Goal: Answer question/provide support: Share knowledge or assist other users

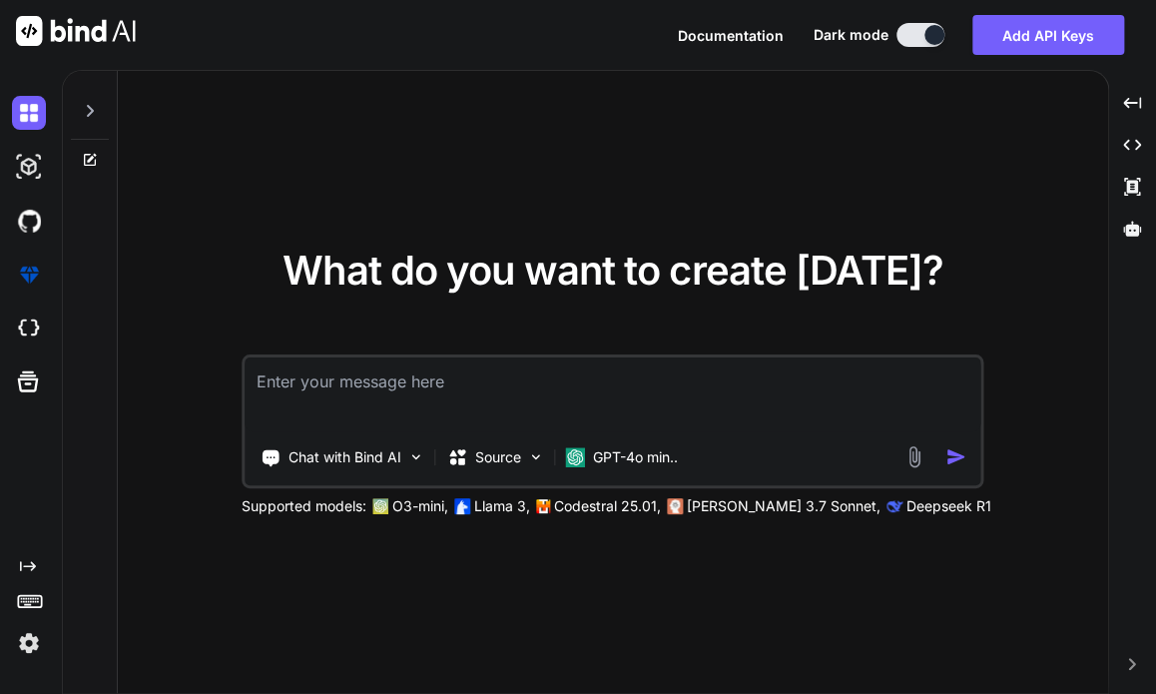
type textarea "x"
click at [308, 412] on textarea at bounding box center [613, 394] width 737 height 74
type textarea "h"
type textarea "x"
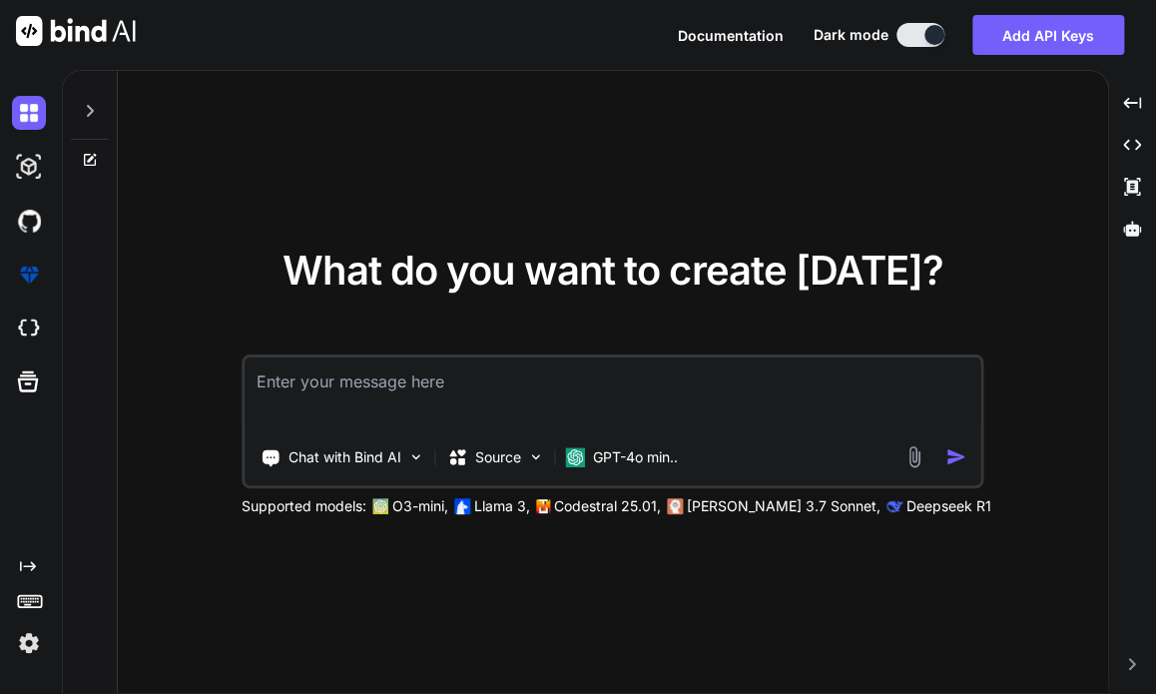
type textarea "G"
type textarea "x"
type textarea "Gi"
type textarea "x"
type textarea "Giv"
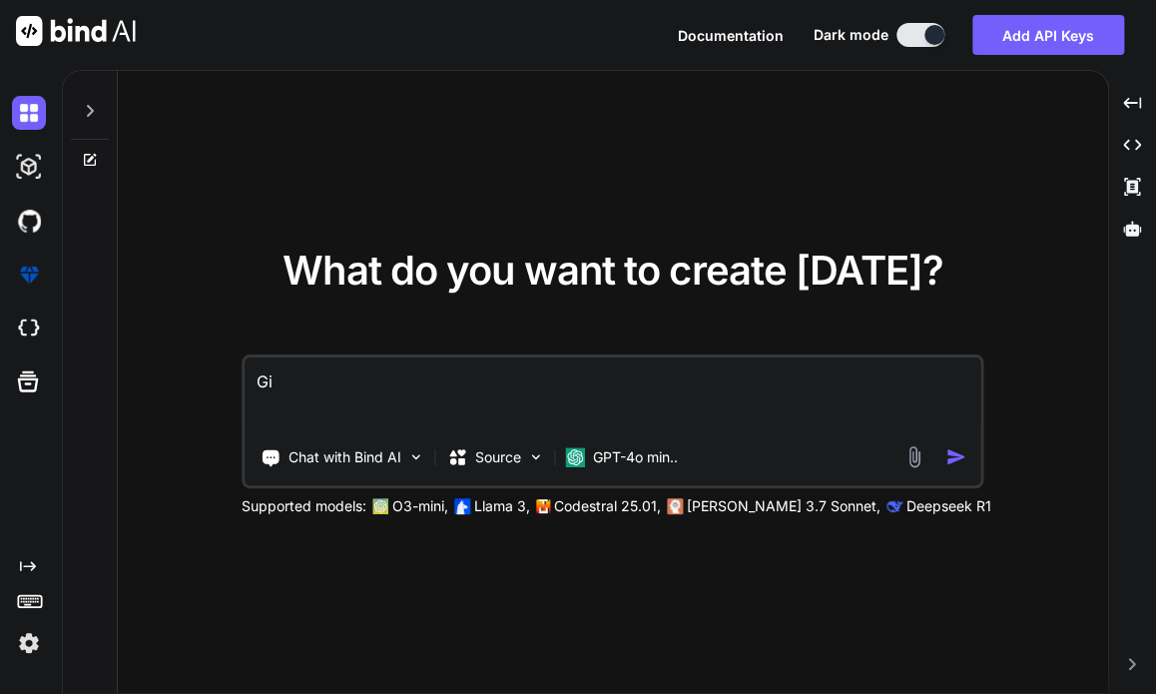
type textarea "x"
type textarea "Give"
type textarea "x"
type textarea "Givem"
type textarea "x"
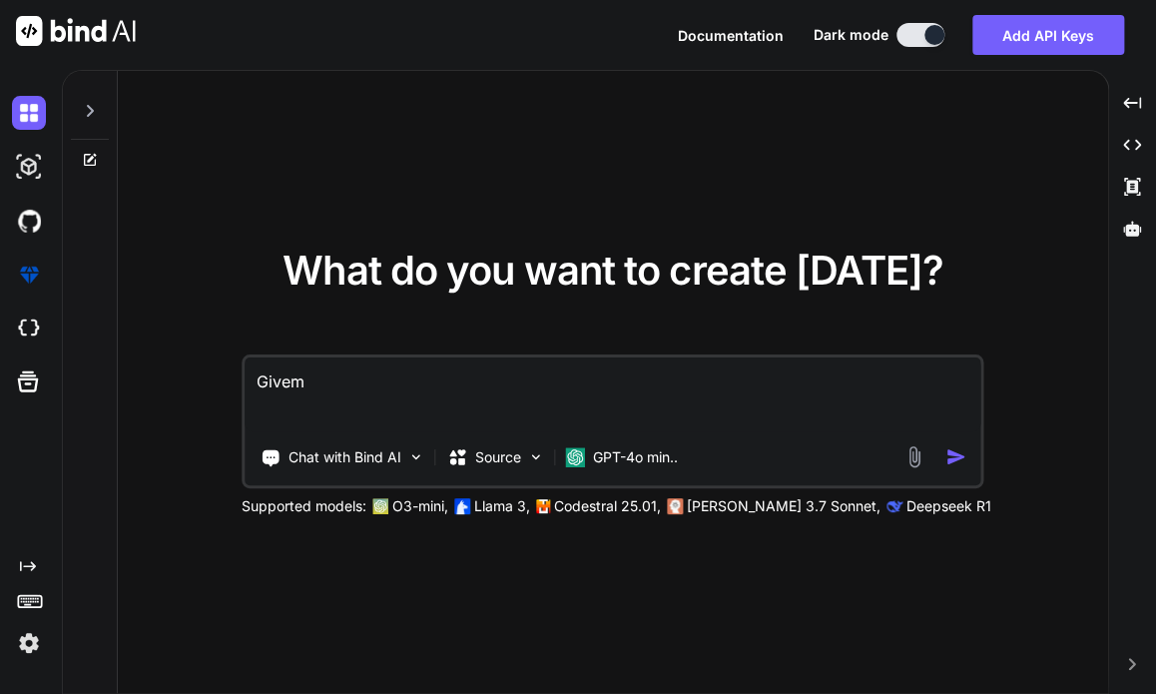
type textarea "Givem"
type textarea "x"
type textarea "Givem"
type textarea "x"
type textarea "Give"
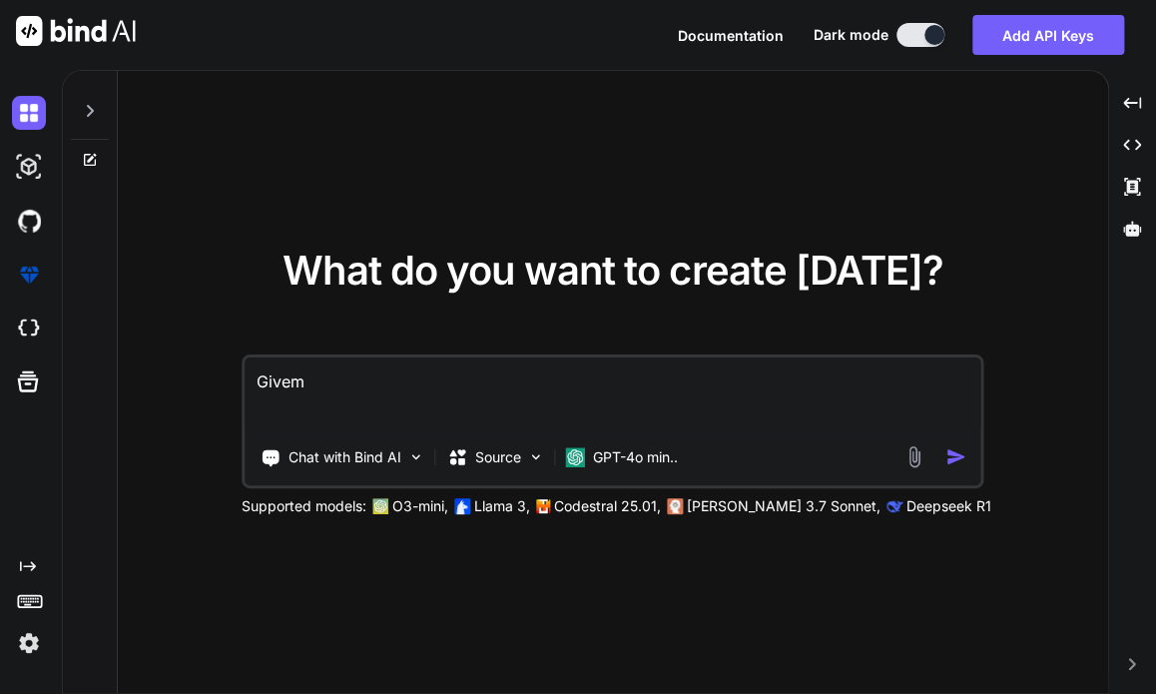
type textarea "x"
type textarea "Given"
type textarea "x"
type textarea "Given"
type textarea "x"
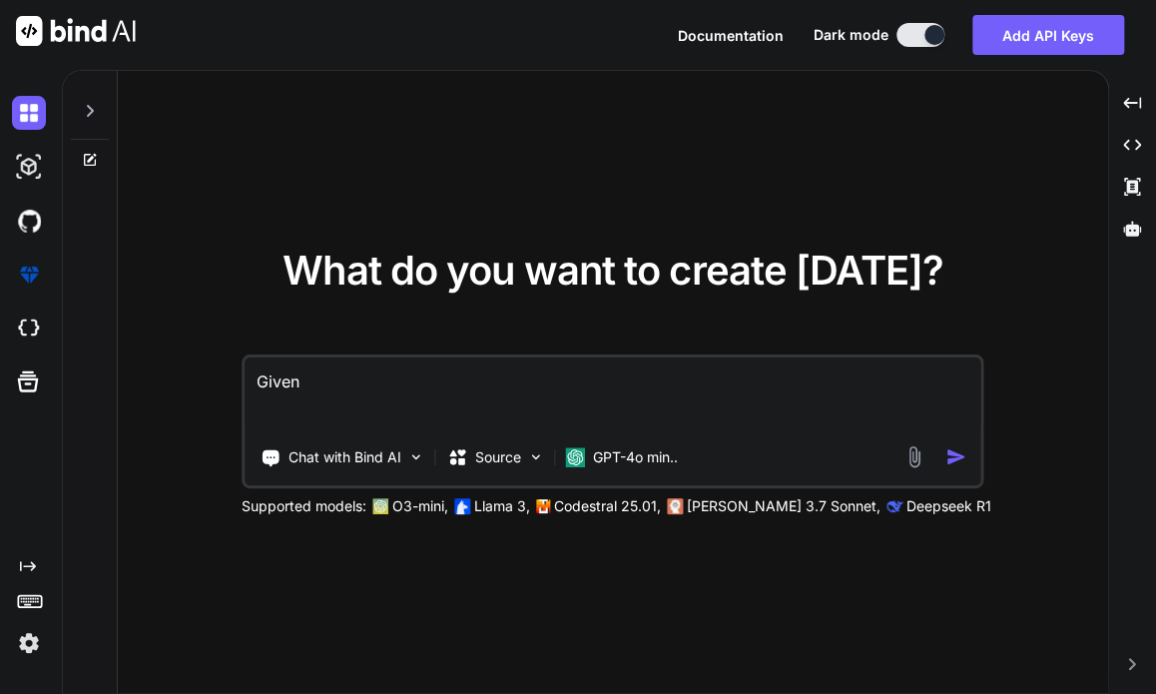
type textarea "Given t"
type textarea "x"
type textarea "Given th"
type textarea "x"
type textarea "Given tho"
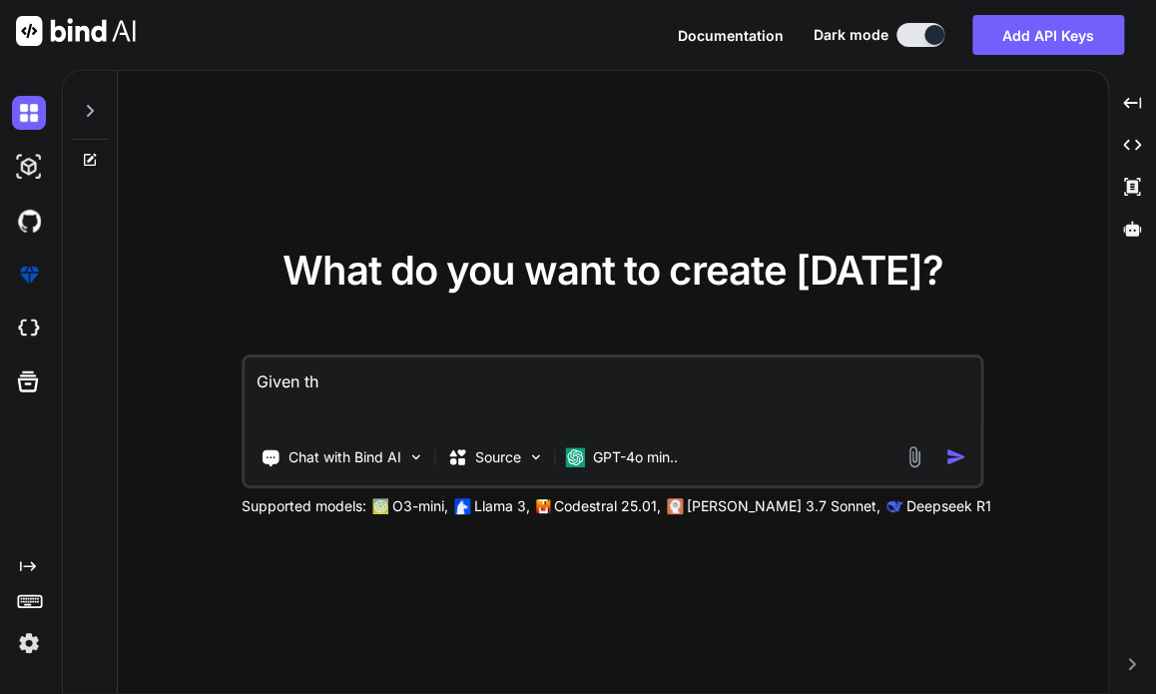
type textarea "x"
type textarea "Given th"
type textarea "x"
type textarea "Given thp"
type textarea "x"
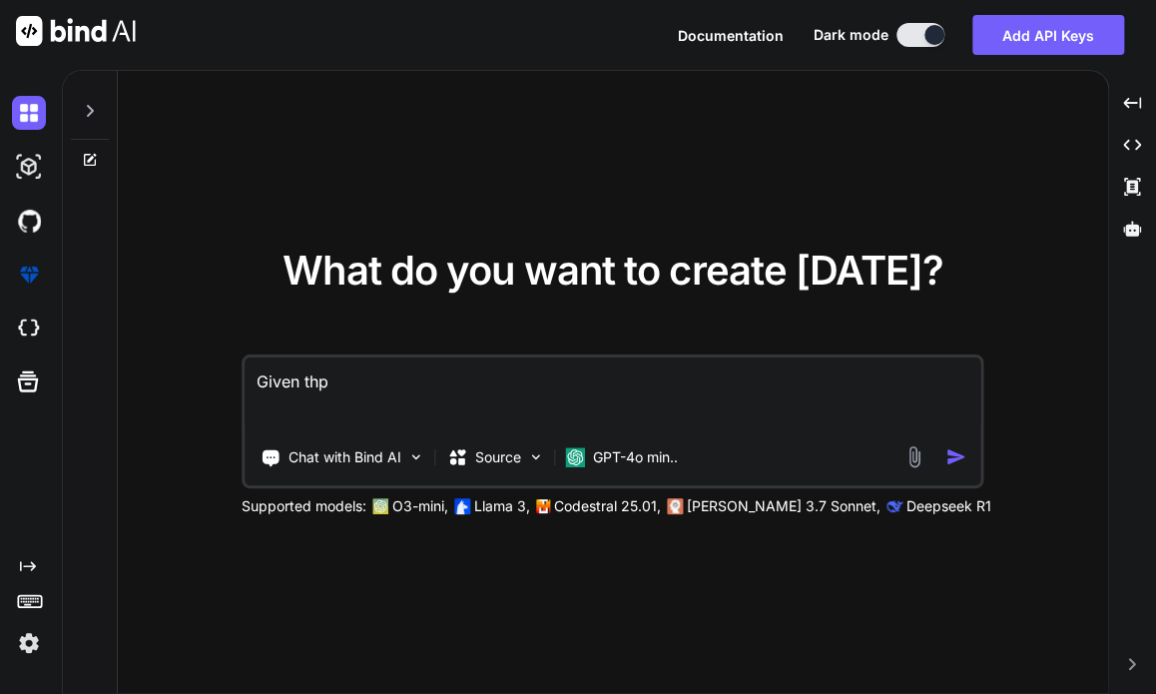
type textarea "Given thps"
type textarea "x"
type textarea "Given thps"
type textarea "x"
type textarea "Given thps c"
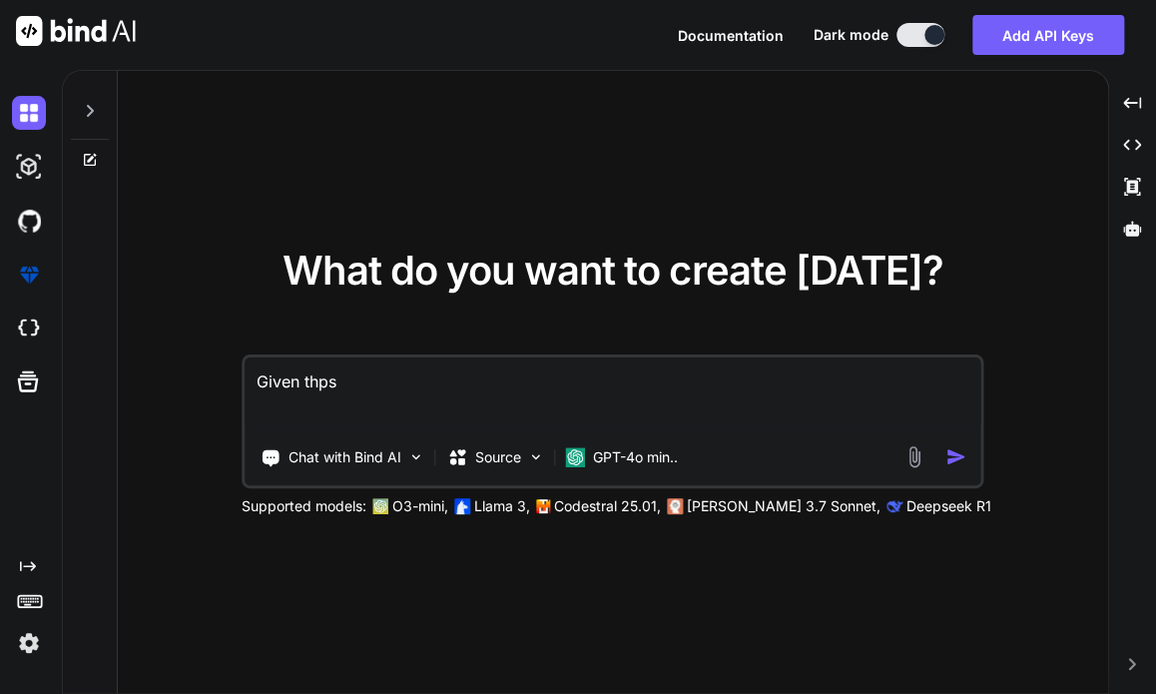
type textarea "x"
type textarea "Given thps co"
type textarea "x"
type textarea "Given thps cod"
type textarea "x"
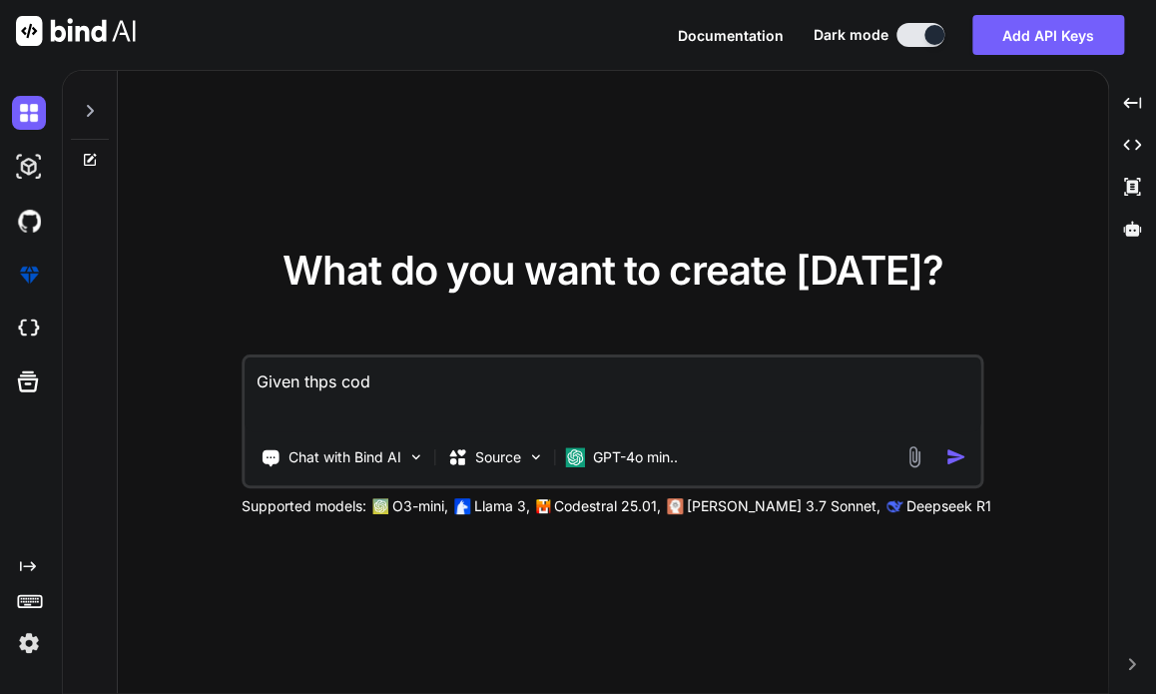
type textarea "Given thps code"
type textarea "x"
type textarea "Given thps code"
type textarea "x"
type textarea "Given thps code t"
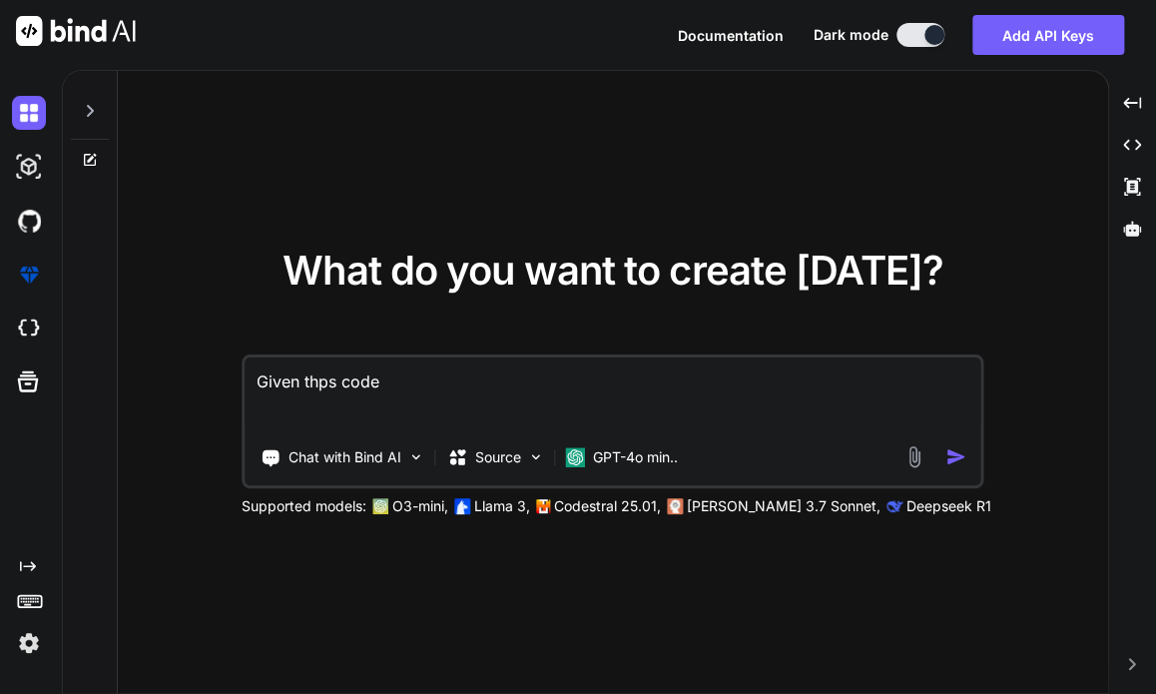
type textarea "x"
type textarea "Given thps code tr"
type textarea "x"
type textarea "Given thps code tra"
type textarea "x"
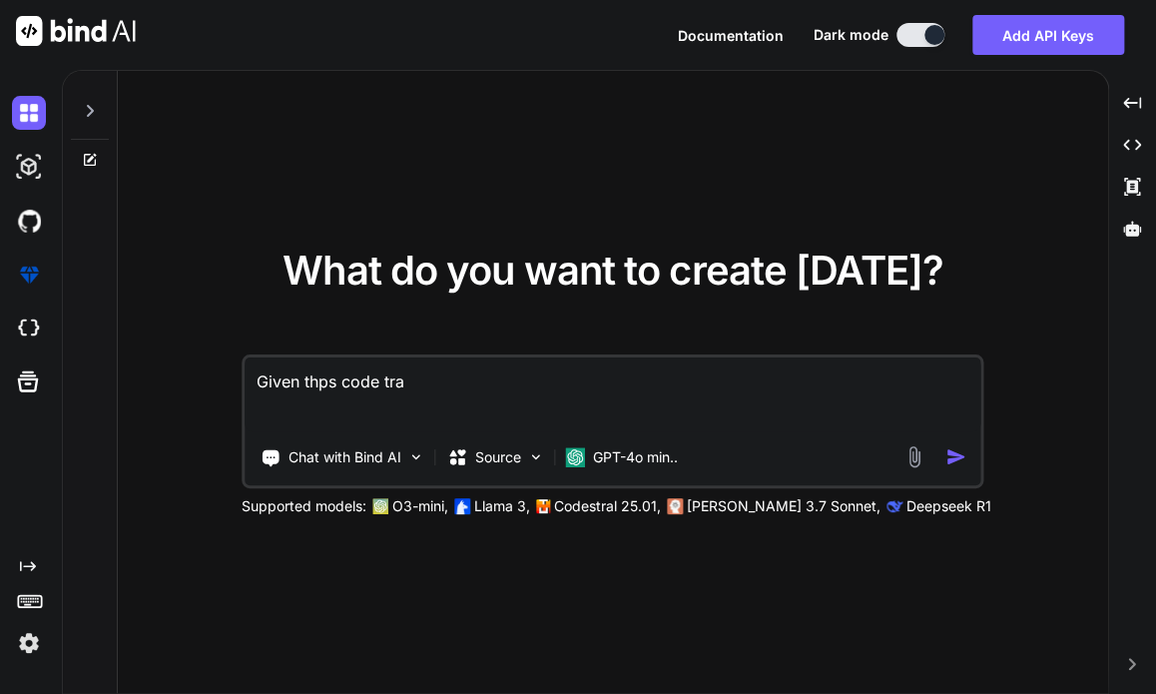
type textarea "Given thps code [PERSON_NAME]"
type textarea "x"
type textarea "Given thps code trans"
type textarea "x"
type textarea "Given thps code transf"
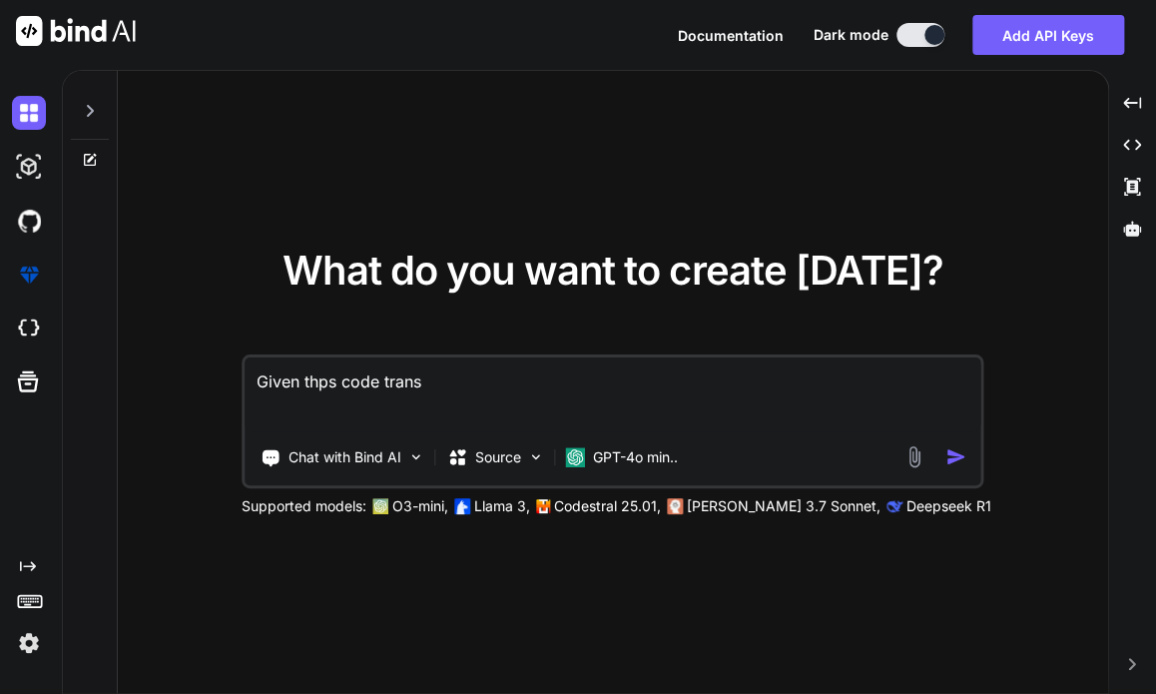
type textarea "x"
type textarea "Given thps code transfr"
type textarea "x"
type textarea "Given thps code transf"
type textarea "x"
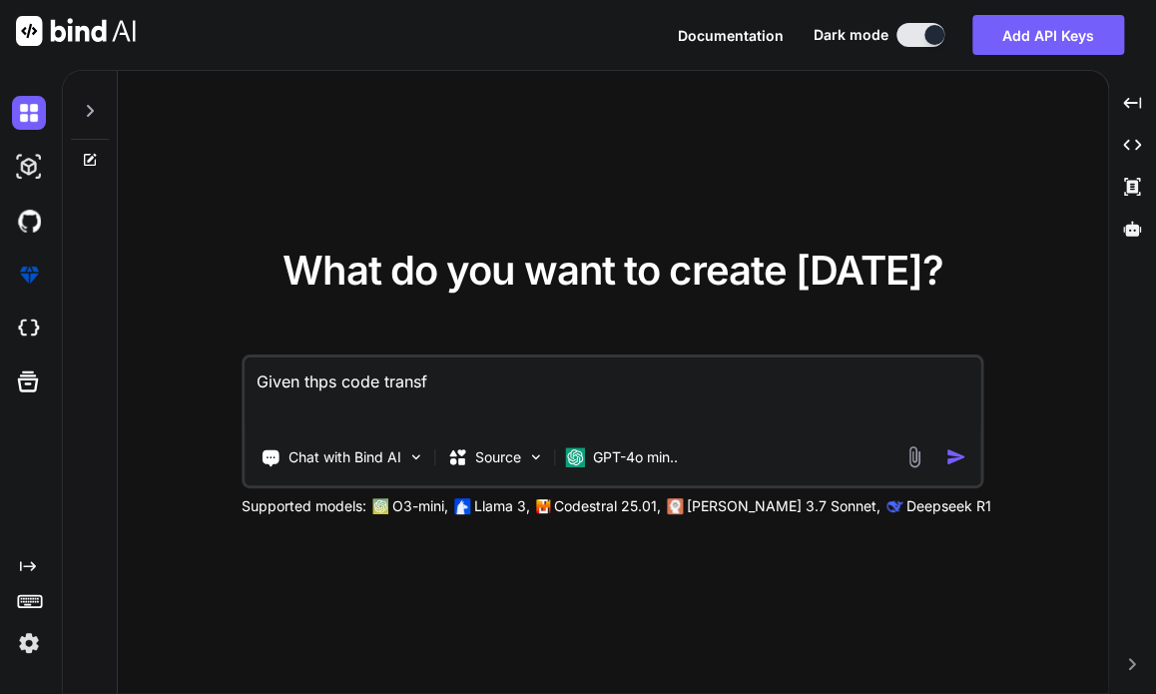
type textarea "Given thps code trans"
type textarea "x"
type textarea "Given thps code transf"
type textarea "x"
type textarea "Given thps code transfe"
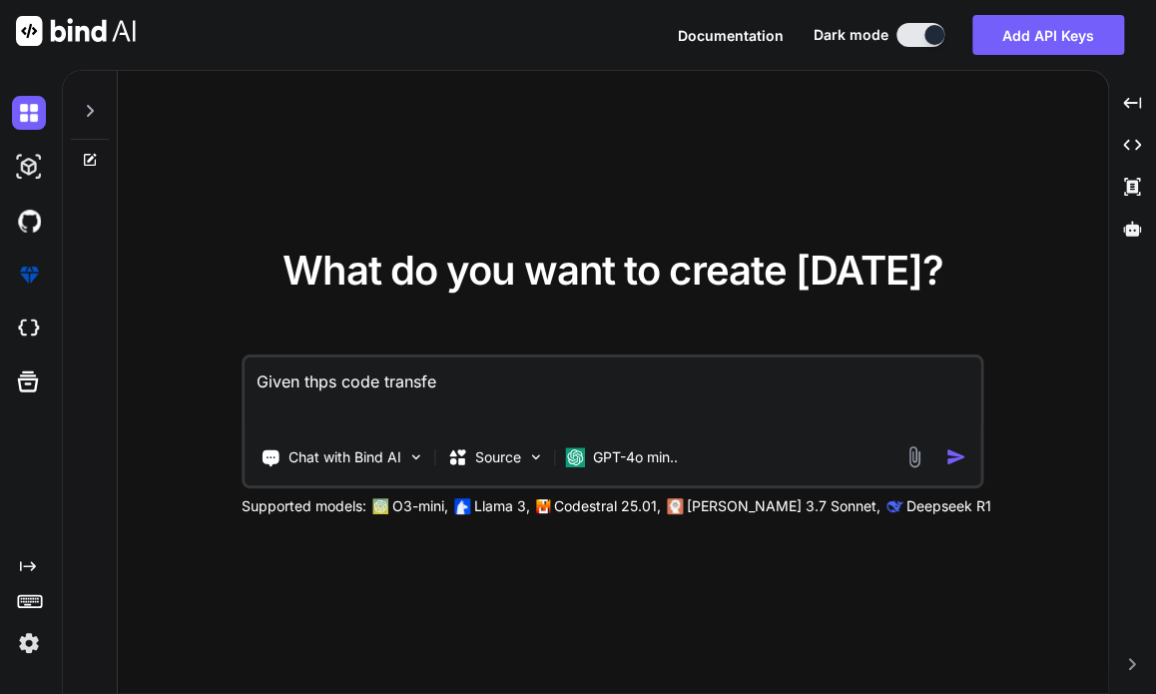
type textarea "x"
type textarea "Given thps code transfer"
type textarea "x"
type textarea "Given thps code transfer/"
type textarea "x"
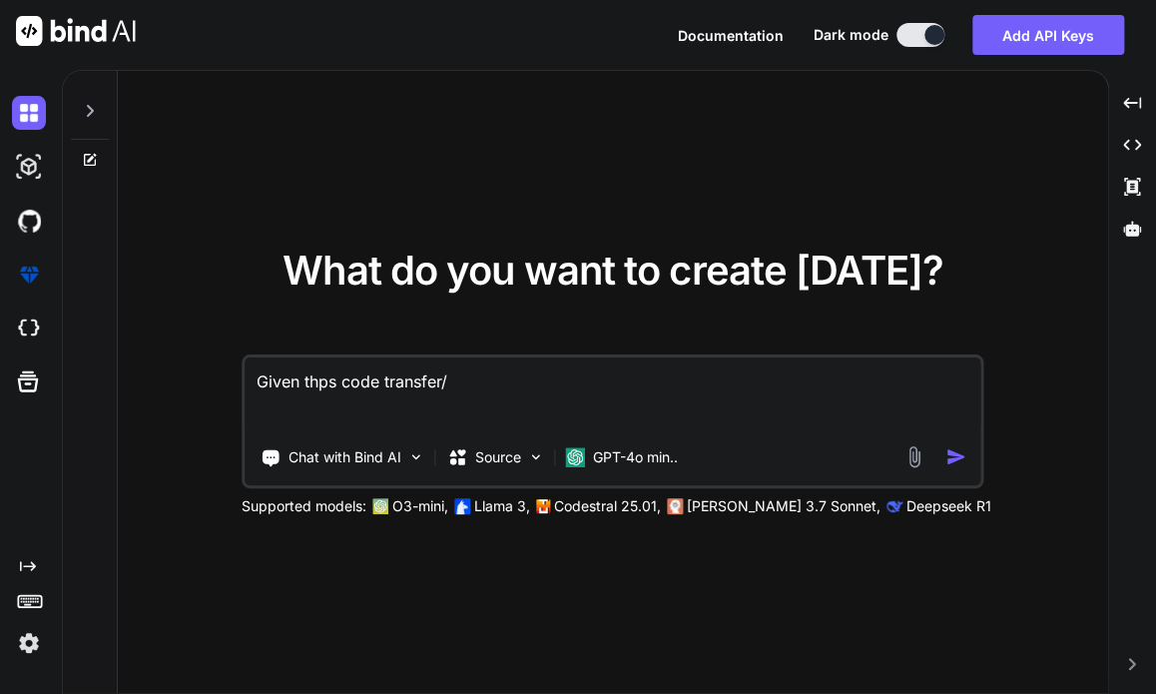
type textarea "Given thps code transfer"
type textarea "x"
type textarea "Given thps code transfer."
type textarea "x"
type textarea "Given thps code transfer.v"
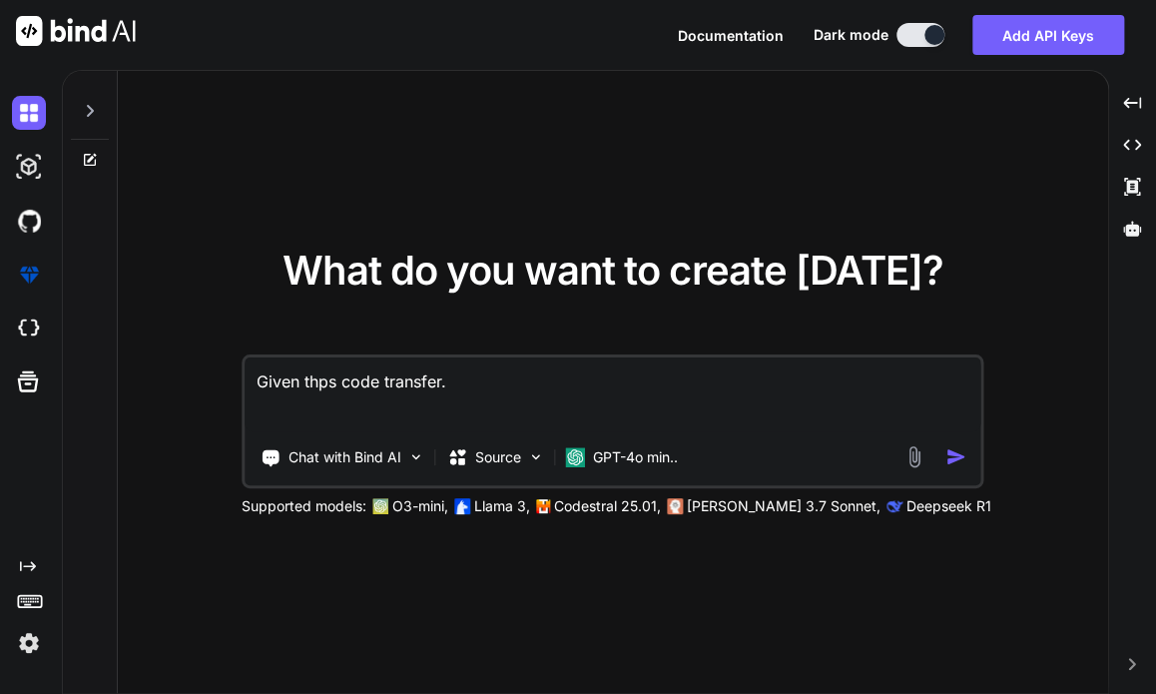
type textarea "x"
type textarea "Given thps code [DOMAIN_NAME]"
type textarea "x"
type textarea "Given thps code transfer.vue"
type textarea "x"
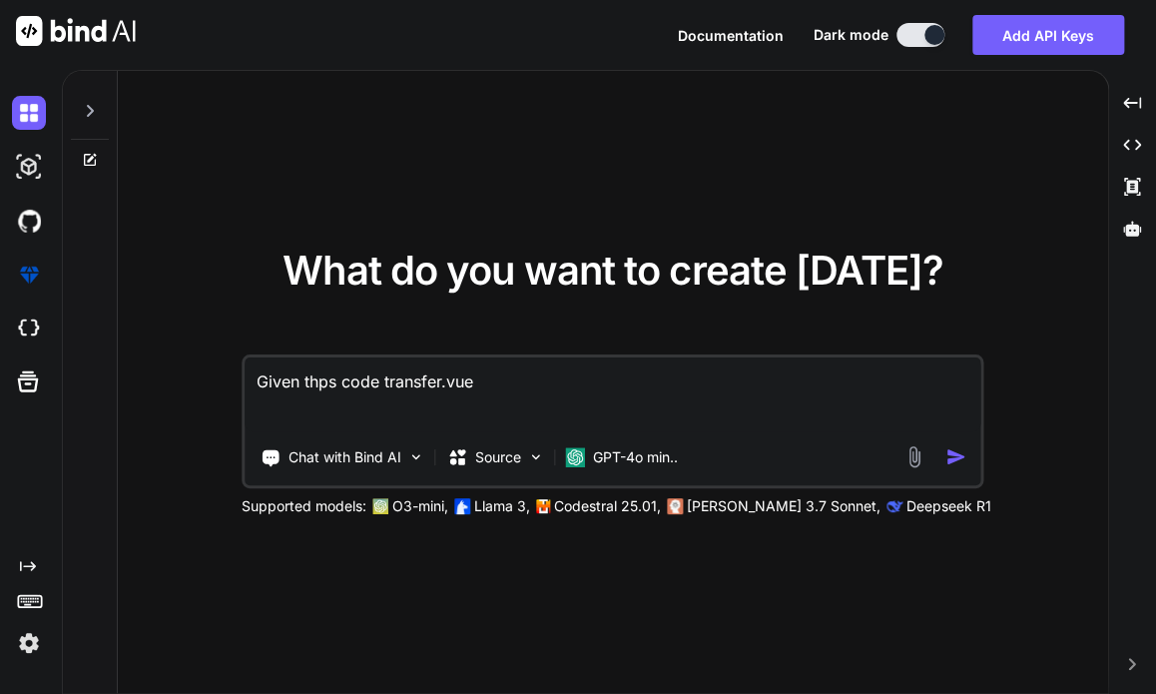
type textarea "Given thps code transfer.vue"
type textarea "x"
paste textarea "<script setup lang="ts"> import type { ColumnProps } from '#shared/types/base' …"
type textarea "Given thps code transfer.vue <script setup lang="ts"> import type { ColumnProps…"
type textarea "x"
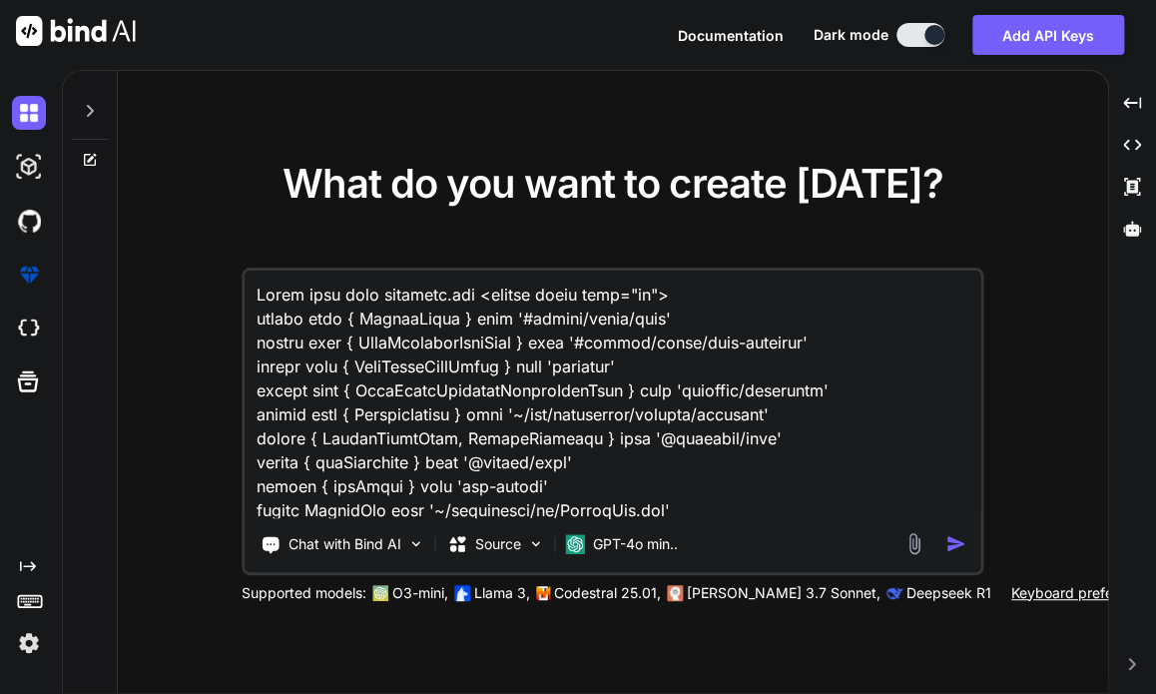
scroll to position [9969, 0]
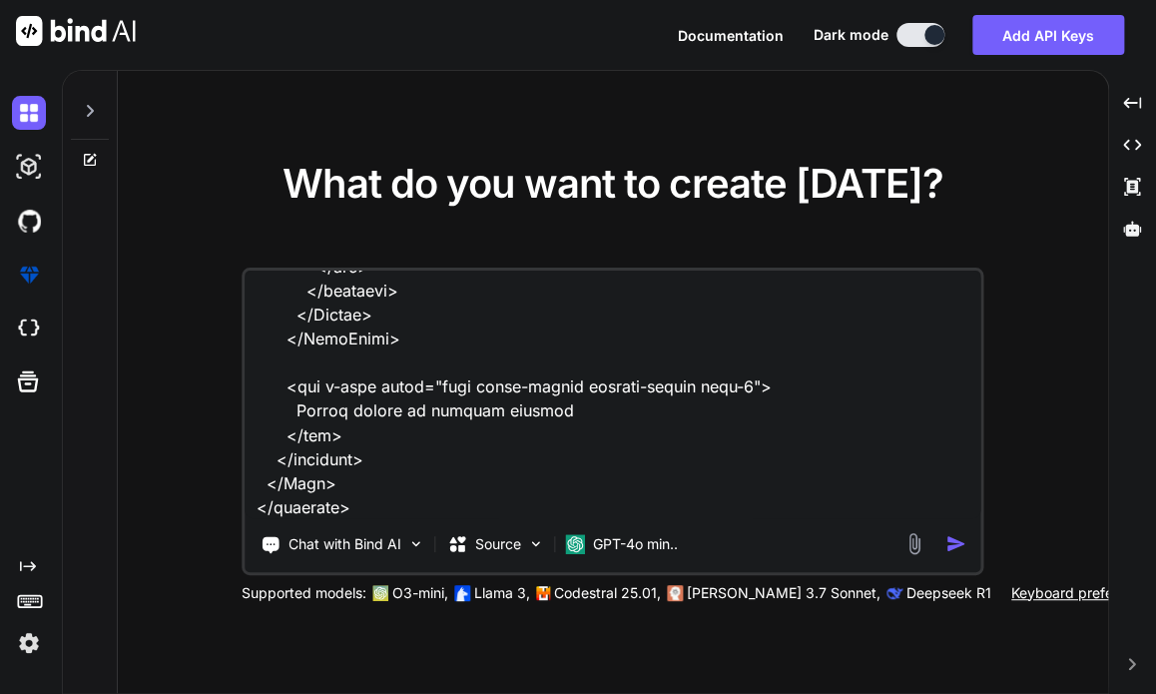
click at [304, 496] on textarea at bounding box center [613, 395] width 737 height 248
type textarea "Given thps code transfer.vue <script setup lang="ts"> import type { ColumnProps…"
type textarea "x"
type textarea "Given thps code transfer.vue <script setup lang="ts"> import type { ColumnProps…"
type textarea "x"
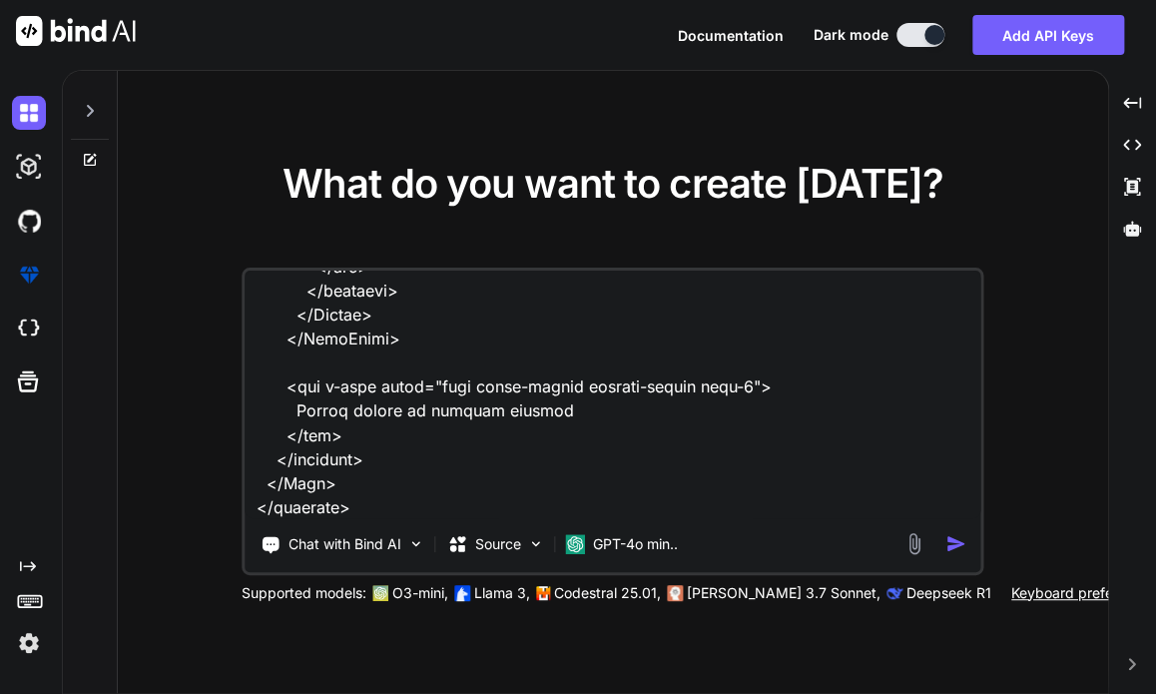
click at [379, 495] on textarea at bounding box center [613, 395] width 737 height 248
type textarea "Given thps code transfer.vue <script setup lang="ts"> import type { ColumnProps…"
type textarea "x"
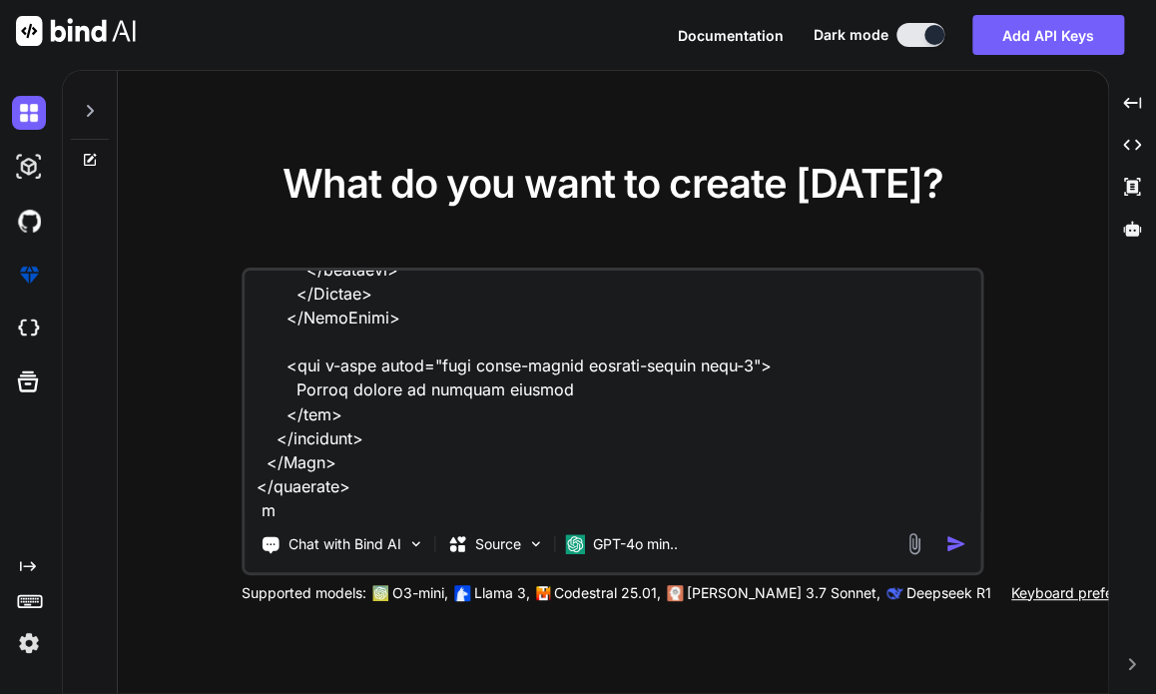
type textarea "Given thps code transfer.vue <script setup lang="ts"> import type { ColumnProps…"
type textarea "x"
type textarea "Given thps code transfer.vue <script setup lang="ts"> import type { ColumnProps…"
type textarea "x"
type textarea "Given thps code transfer.vue <script setup lang="ts"> import type { ColumnProps…"
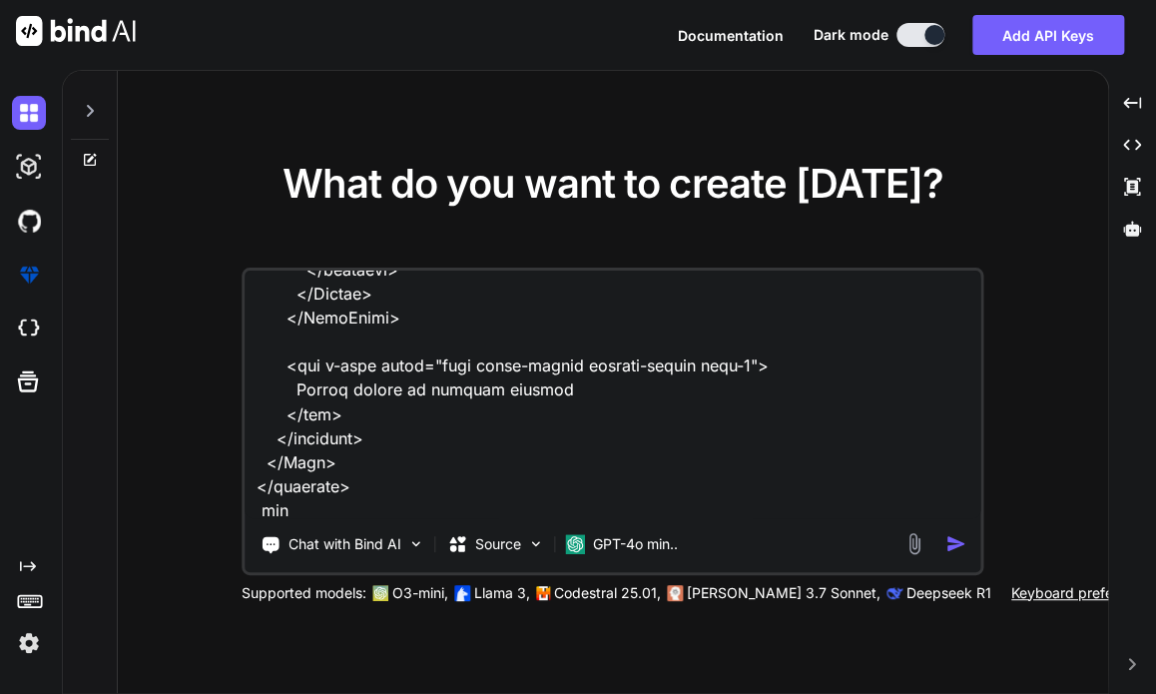
type textarea "x"
paste textarea "C:\nova\Osiris.Nova.Internal.UI\composables\queries\nova-user.ts"
type textarea "Given thps code transfer.vue <script setup lang="ts"> import type { ColumnProps…"
type textarea "x"
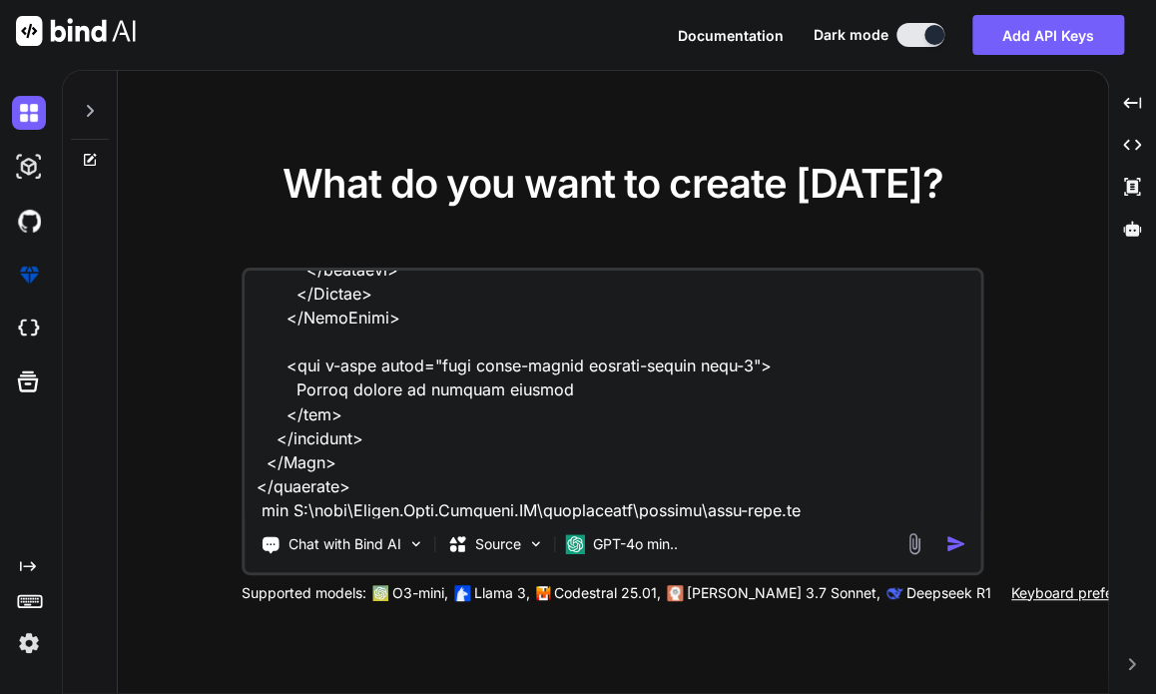
click at [824, 505] on textarea at bounding box center [613, 395] width 737 height 248
type textarea "Given thps code transfer.vue <script setup lang="ts"> import type { ColumnProps…"
type textarea "x"
paste textarea "import type { RoleNames } from '#shared/enum' import type { NovaUser, NovaUserC…"
type textarea "Given thps code transfer.vue <script setup lang="ts"> import type { ColumnProps…"
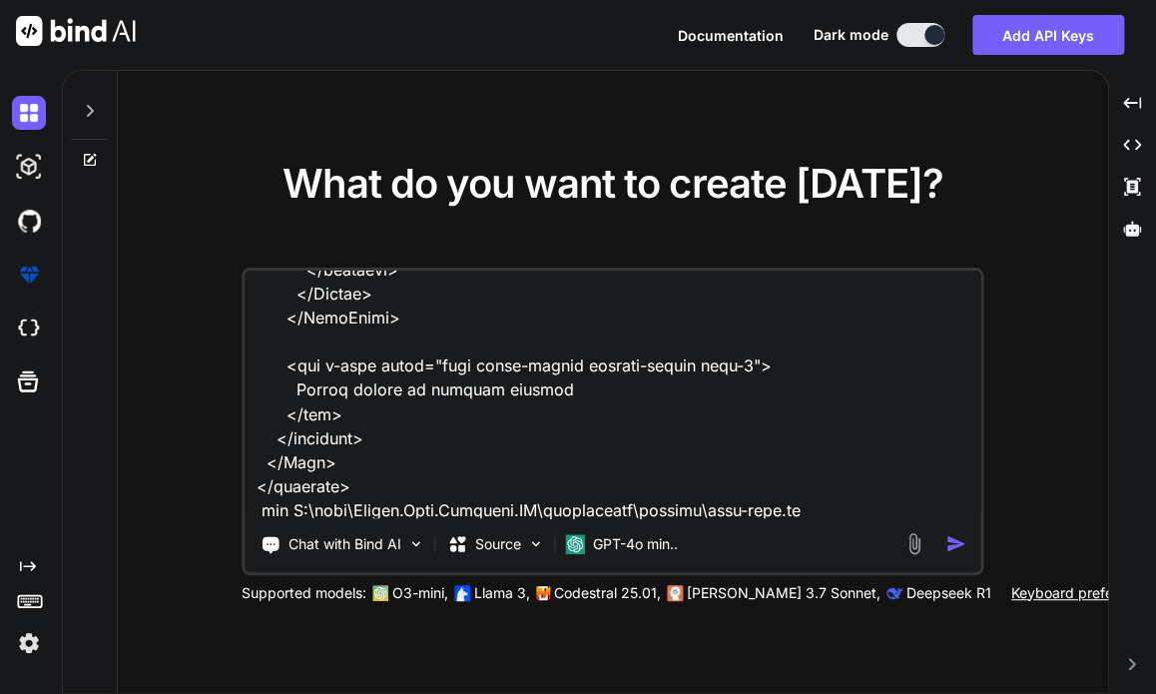
type textarea "x"
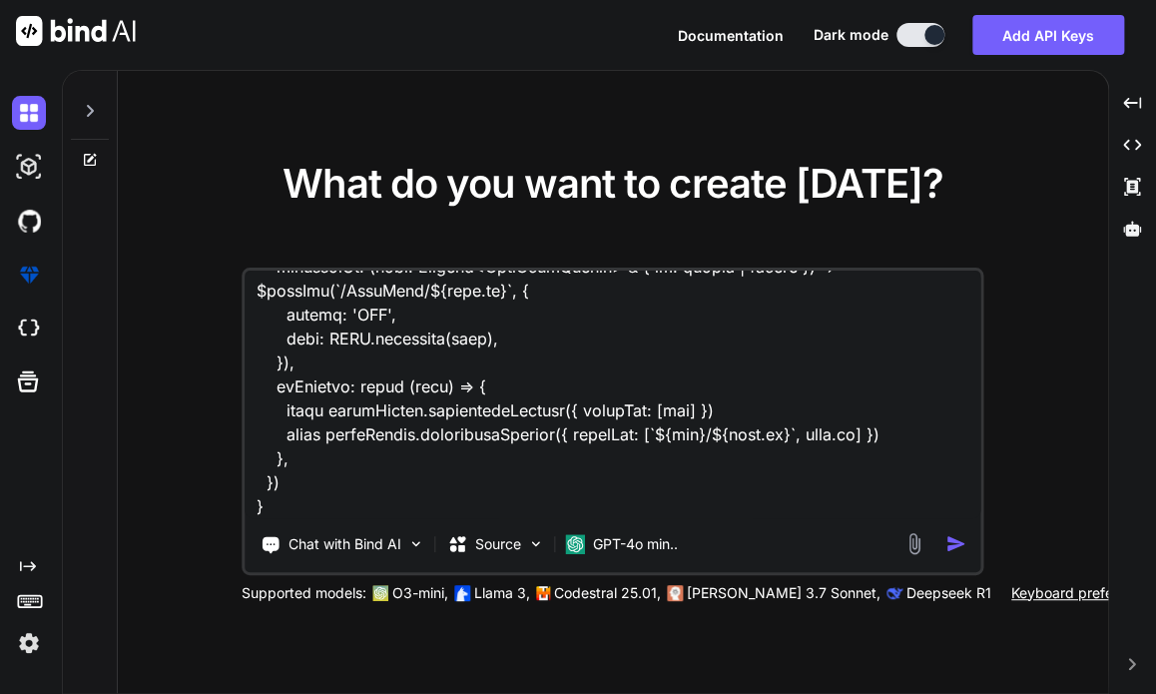
scroll to position [12440, 0]
click at [264, 507] on textarea at bounding box center [613, 395] width 737 height 248
type textarea "Given thps code transfer.vue <script setup lang="ts"> import type { ColumnProps…"
type textarea "x"
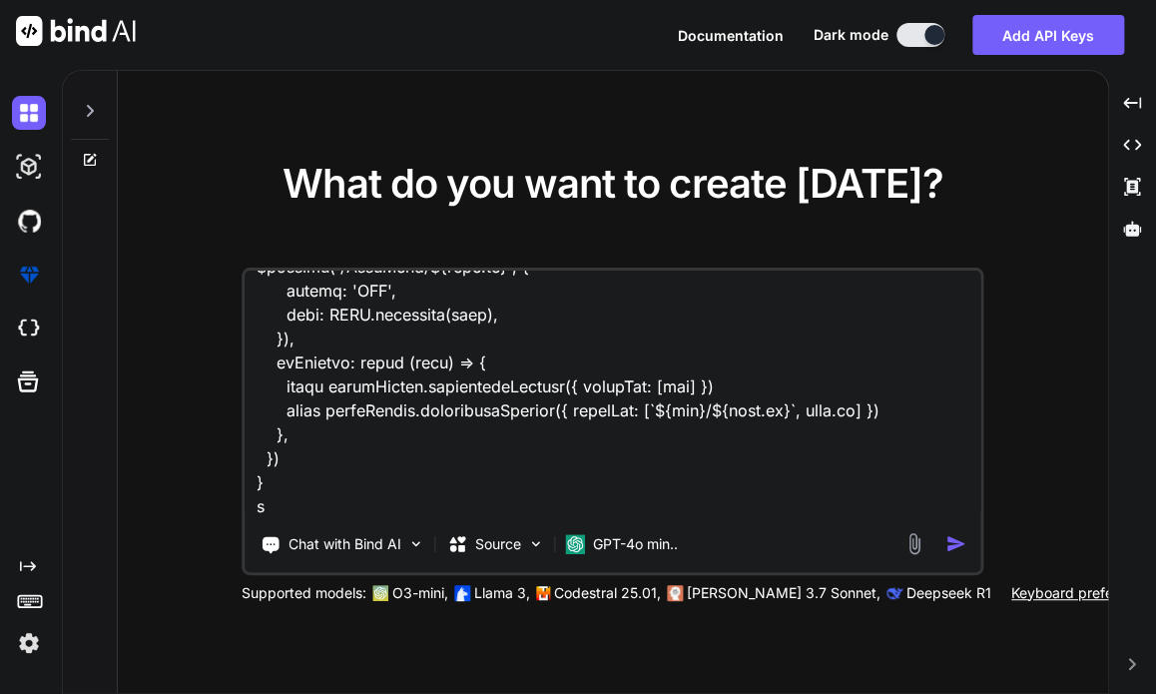
type textarea "Given thps code transfer.vue <script setup lang="ts"> import type { ColumnProps…"
type textarea "x"
type textarea "Given thps code transfer.vue <script setup lang="ts"> import type { ColumnProps…"
type textarea "x"
type textarea "Given thps code transfer.vue <script setup lang="ts"> import type { ColumnProps…"
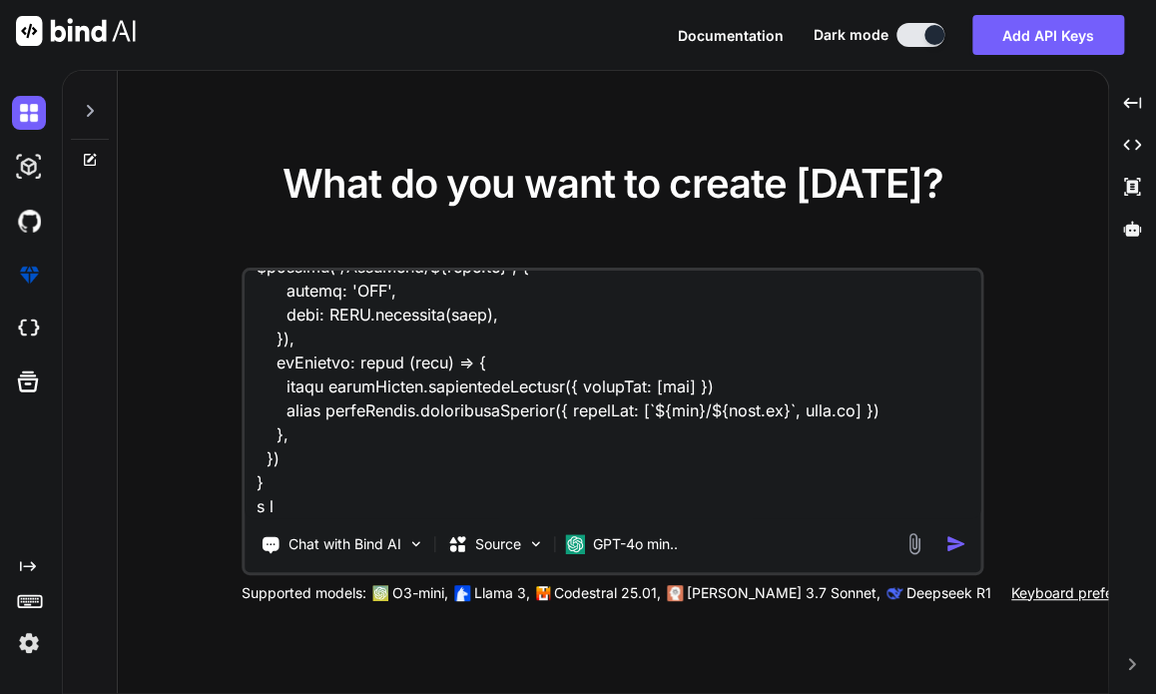
type textarea "x"
type textarea "Given thps code transfer.vue <script setup lang="ts"> import type { ColumnProps…"
type textarea "x"
type textarea "Given thps code transfer.vue <script setup lang="ts"> import type { ColumnProps…"
type textarea "x"
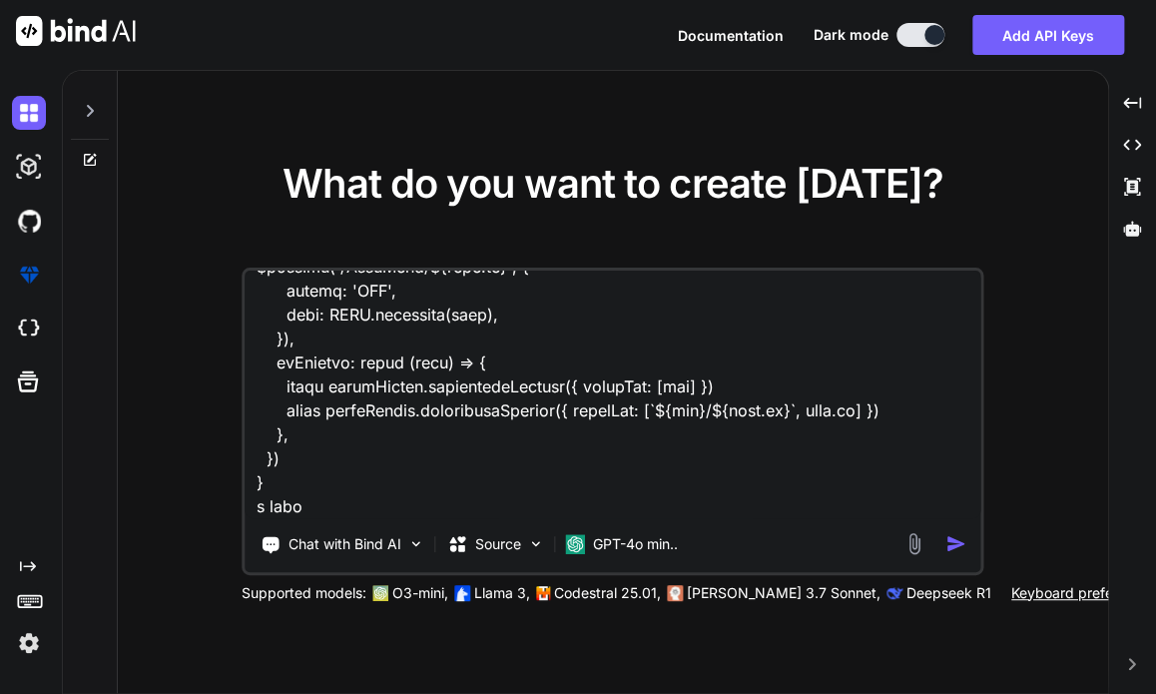
type textarea "Given thps code transfer.vue <script setup lang="ts"> import type { ColumnProps…"
type textarea "x"
type textarea "Given thps code transfer.vue <script setup lang="ts"> import type { ColumnProps…"
type textarea "x"
type textarea "Given thps code transfer.vue <script setup lang="ts"> import type { ColumnProps…"
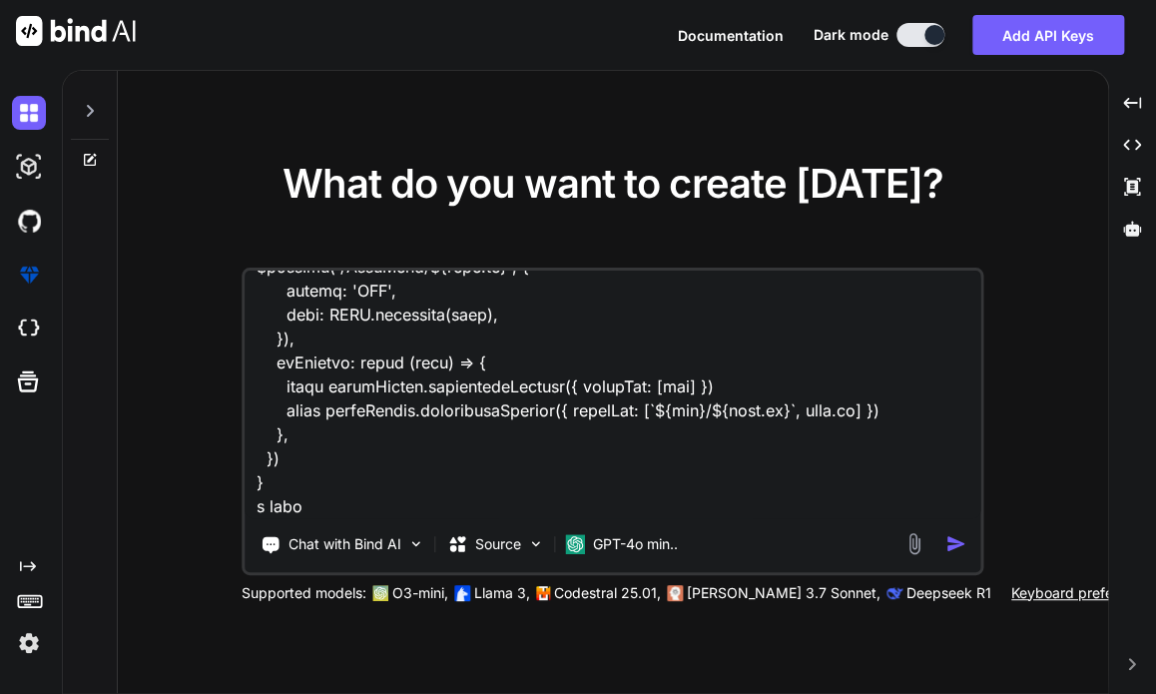
type textarea "x"
type textarea "Given thps code transfer.vue <script setup lang="ts"> import type { ColumnProps…"
type textarea "x"
type textarea "Given thps code transfer.vue <script setup lang="ts"> import type { ColumnProps…"
type textarea "x"
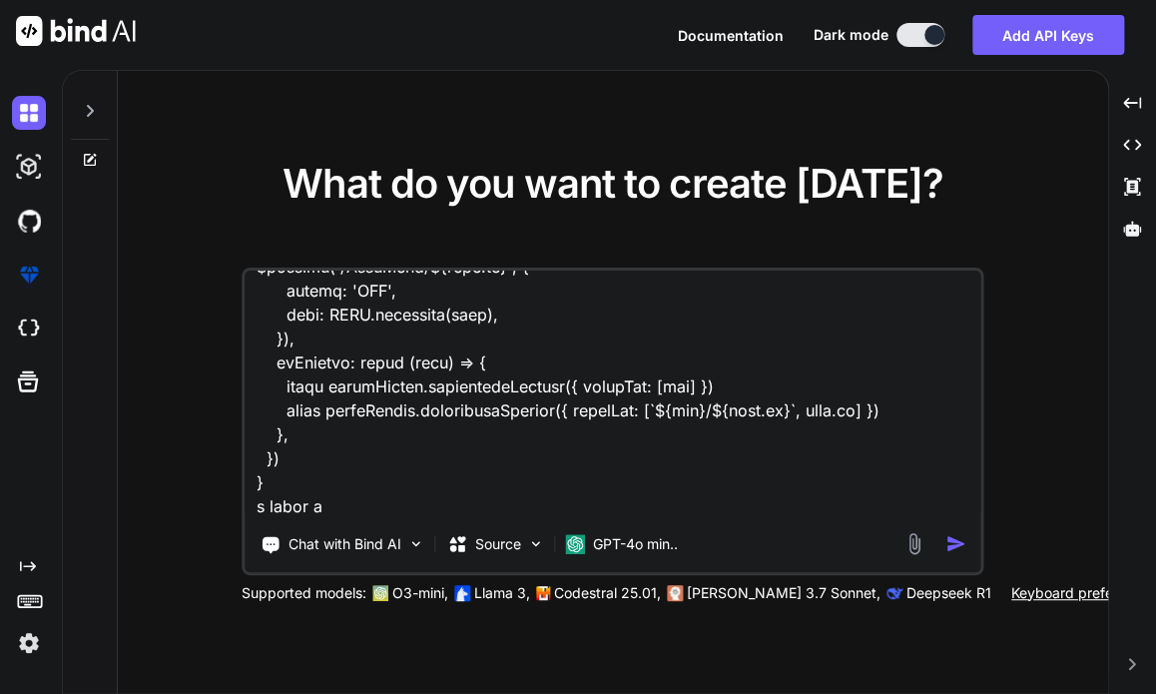
type textarea "Given thps code transfer.vue <script setup lang="ts"> import type { ColumnProps…"
type textarea "x"
type textarea "Given thps code transfer.vue <script setup lang="ts"> import type { ColumnProps…"
type textarea "x"
type textarea "Given thps code transfer.vue <script setup lang="ts"> import type { ColumnProps…"
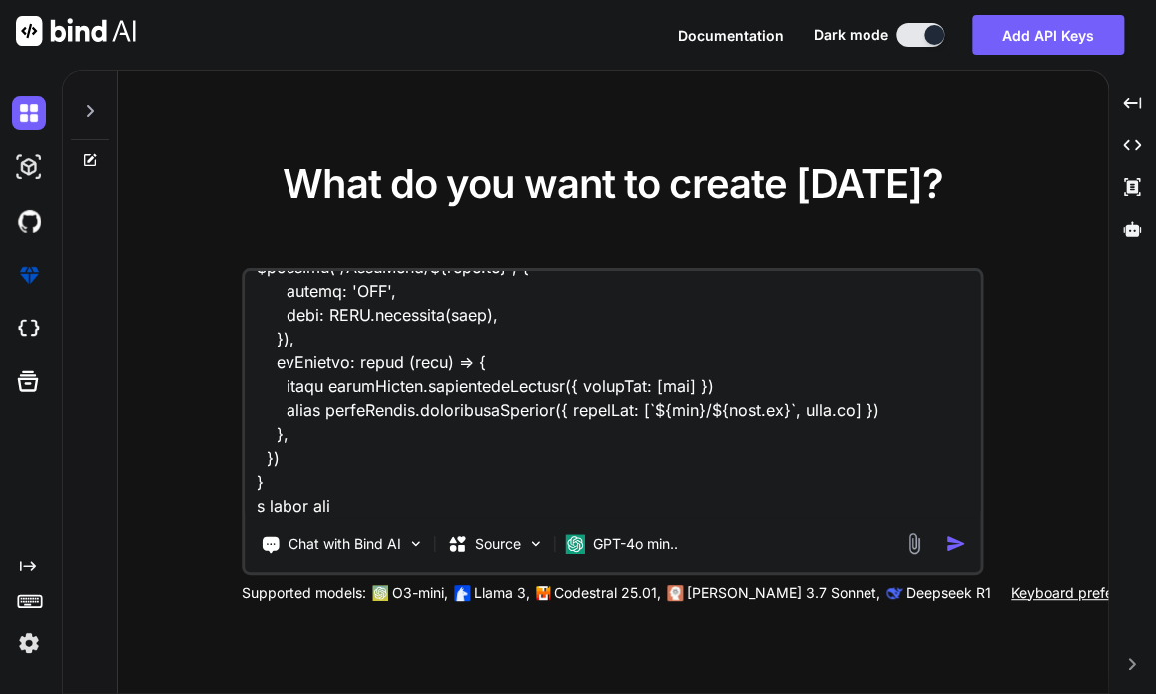
type textarea "x"
type textarea "Given thps code transfer.vue <script setup lang="ts"> import type { ColumnProps…"
type textarea "x"
type textarea "Given thps code transfer.vue <script setup lang="ts"> import type { ColumnProps…"
type textarea "x"
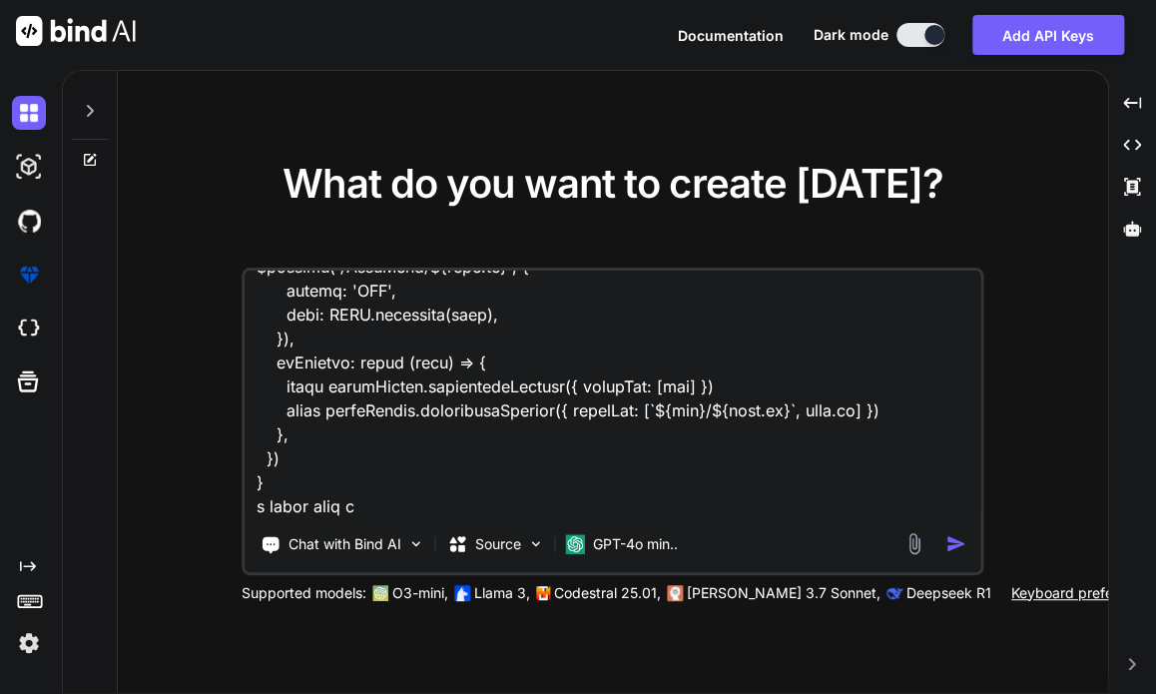
type textarea "Given thps code transfer.vue <script setup lang="ts"> import type { ColumnProps…"
type textarea "x"
type textarea "Given thps code transfer.vue <script setup lang="ts"> import type { ColumnProps…"
type textarea "x"
type textarea "Given thps code transfer.vue <script setup lang="ts"> import type { ColumnProps…"
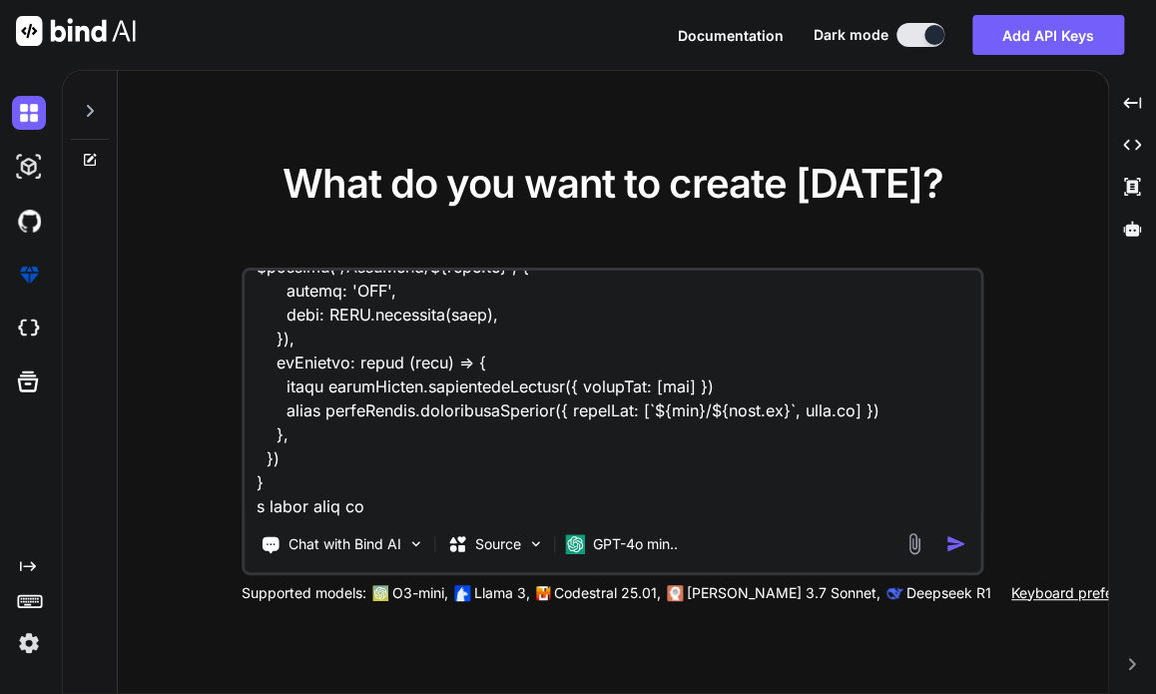
type textarea "x"
type textarea "Given thps code transfer.vue <script setup lang="ts"> import type { ColumnProps…"
type textarea "x"
type textarea "Given thps code transfer.vue <script setup lang="ts"> import type { ColumnProps…"
type textarea "x"
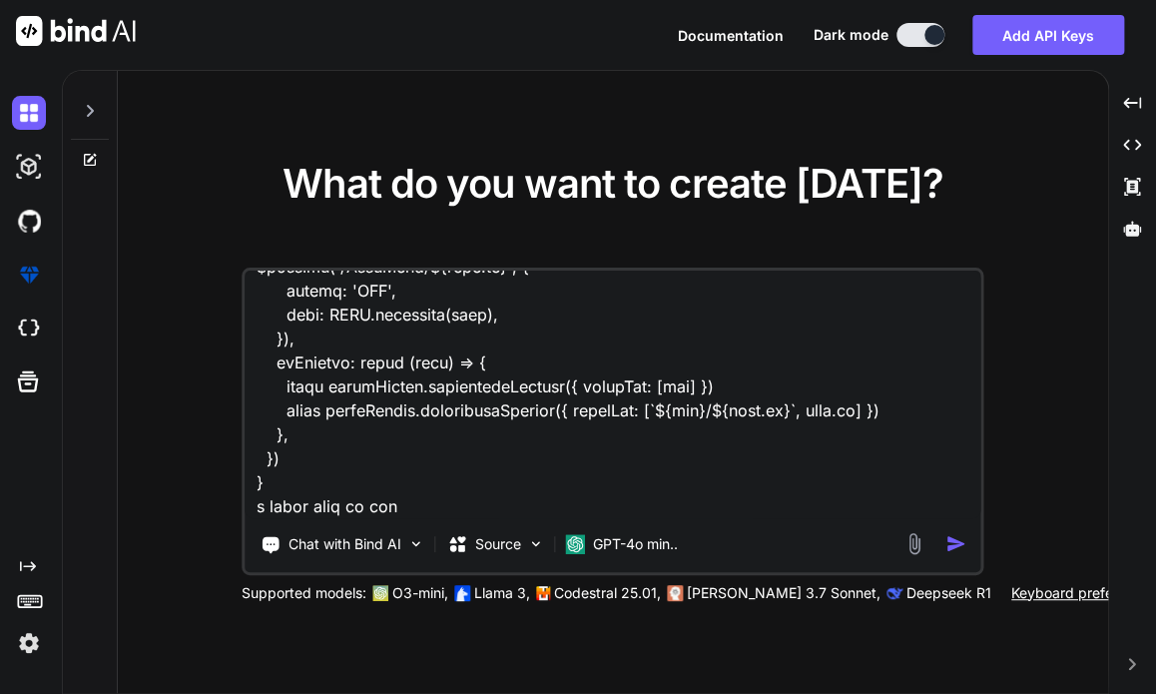
type textarea "Given thps code transfer.vue <script setup lang="ts"> import type { ColumnProps…"
type textarea "x"
type textarea "Given thps code transfer.vue <script setup lang="ts"> import type { ColumnProps…"
type textarea "x"
type textarea "Given thps code transfer.vue <script setup lang="ts"> import type { ColumnProps…"
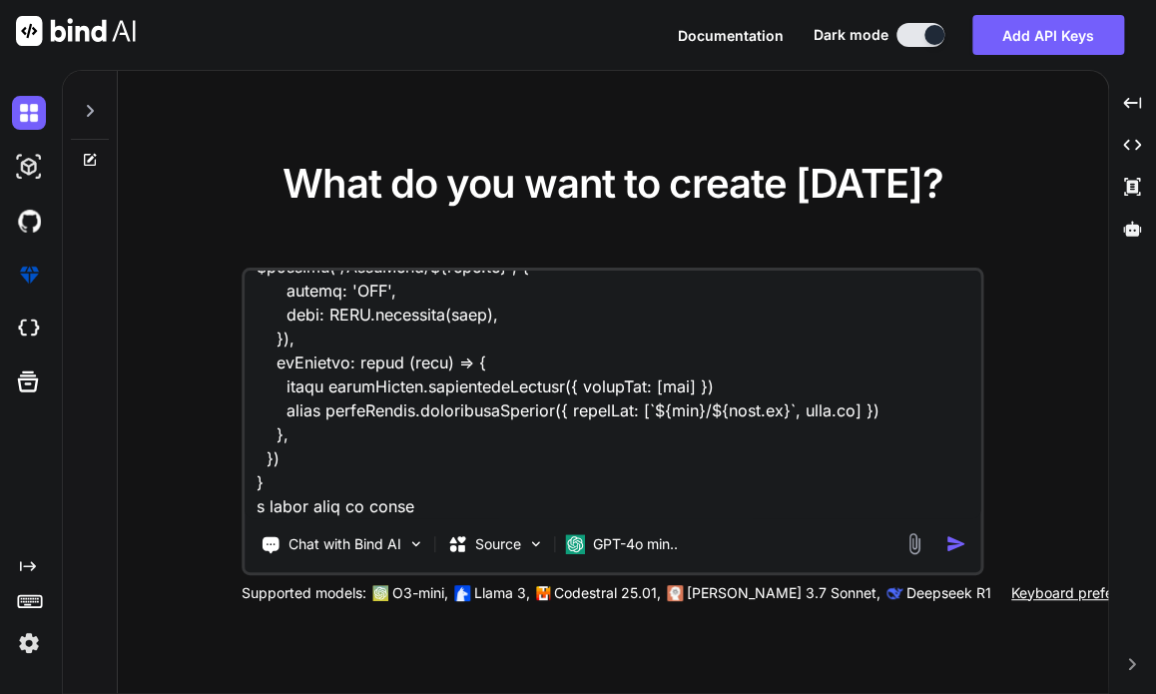
type textarea "x"
type textarea "Given thps code transfer.vue <script setup lang="ts"> import type { ColumnProps…"
type textarea "x"
type textarea "Given thps code transfer.vue <script setup lang="ts"> import type { ColumnProps…"
type textarea "x"
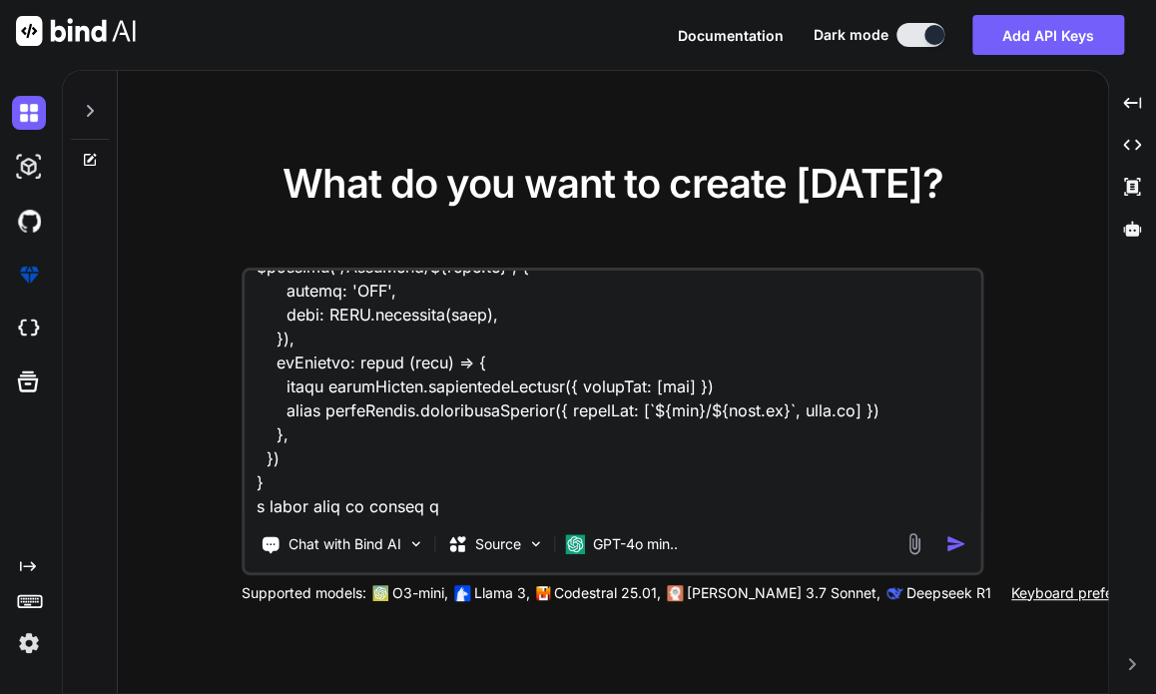
type textarea "Given thps code transfer.vue <script setup lang="ts"> import type { ColumnProps…"
type textarea "x"
type textarea "Given thps code transfer.vue <script setup lang="ts"> import type { ColumnProps…"
type textarea "x"
type textarea "Given thps code transfer.vue <script setup lang="ts"> import type { ColumnProps…"
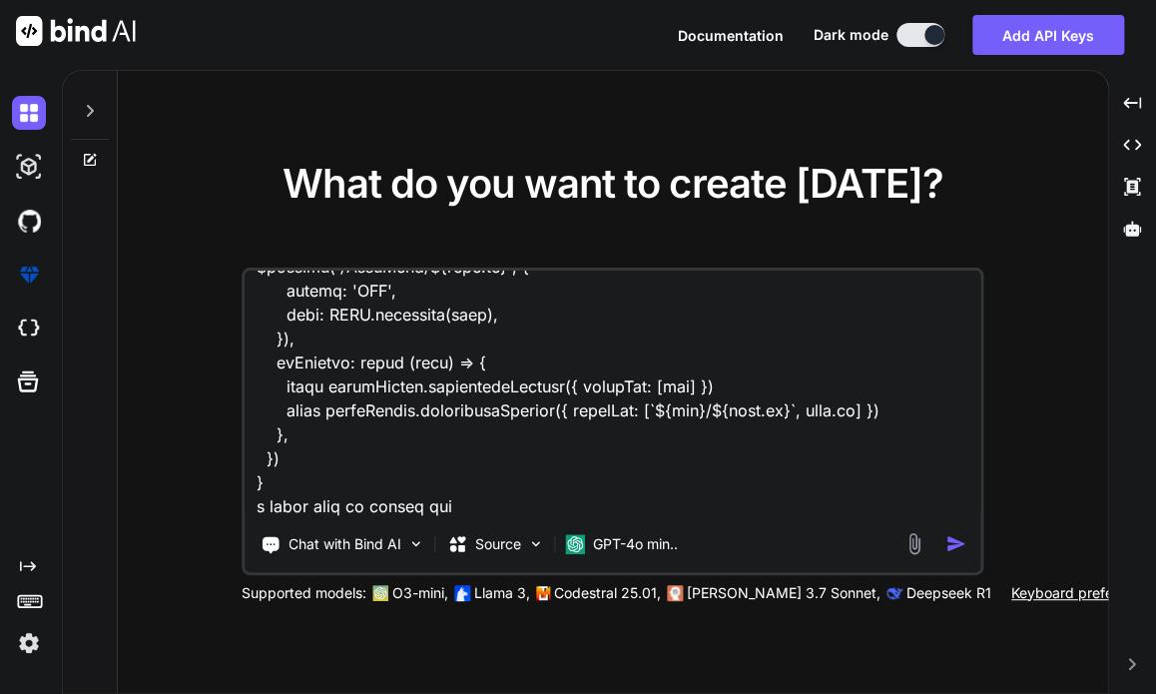
type textarea "x"
type textarea "Given thps code transfer.vue <script setup lang="ts"> import type { ColumnProps…"
type textarea "x"
type textarea "Given thps code transfer.vue <script setup lang="ts"> import type { ColumnProps…"
type textarea "x"
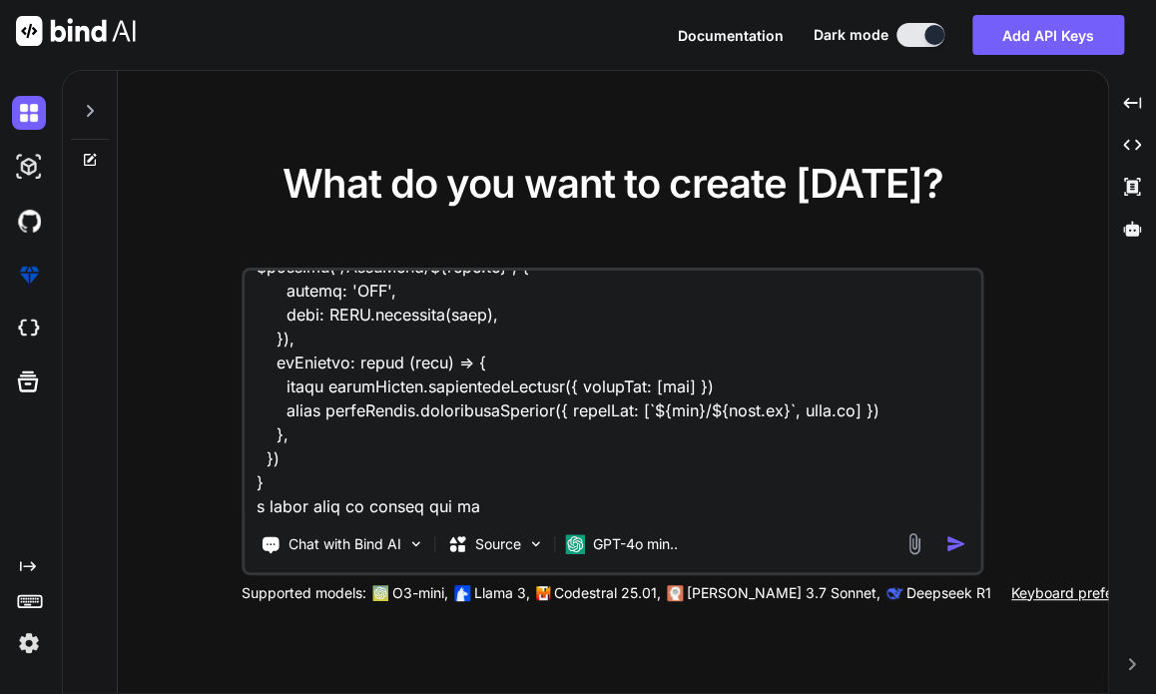
type textarea "Given thps code transfer.vue <script setup lang="ts"> import type { ColumnProps…"
type textarea "x"
type textarea "Given thps code transfer.vue <script setup lang="ts"> import type { ColumnProps…"
type textarea "x"
type textarea "Given thps code transfer.vue <script setup lang="ts"> import type { ColumnProps…"
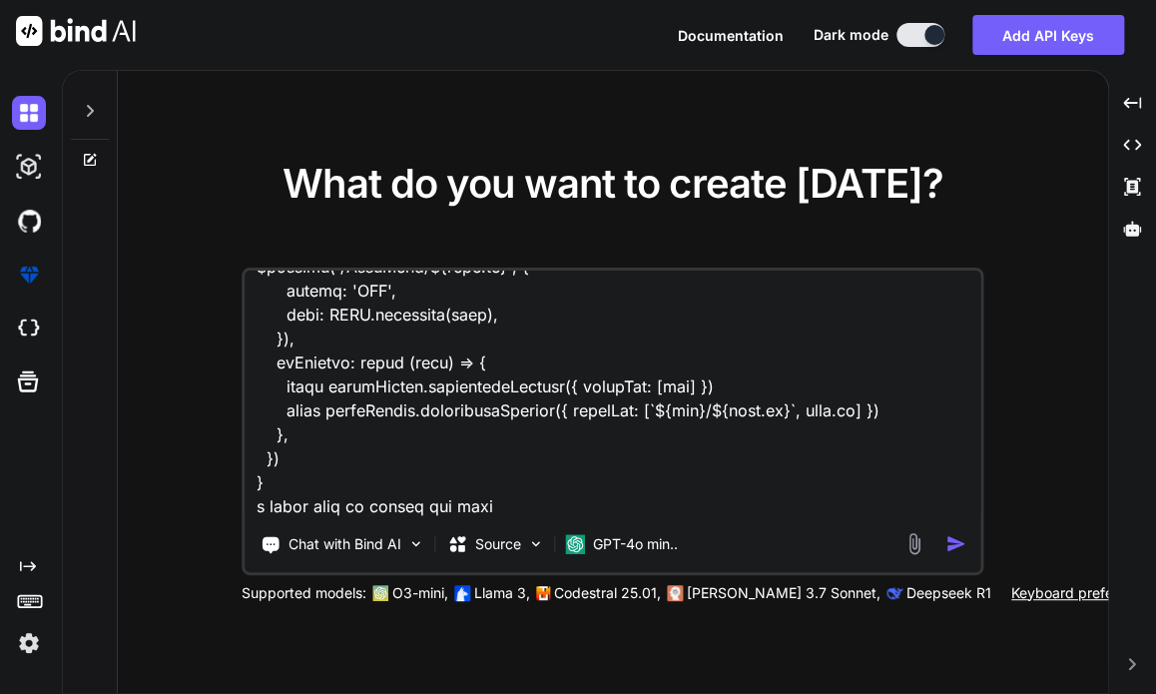
type textarea "x"
type textarea "Given thps code transfer.vue <script setup lang="ts"> import type { ColumnProps…"
type textarea "x"
type textarea "Given thps code transfer.vue <script setup lang="ts"> import type { ColumnProps…"
type textarea "x"
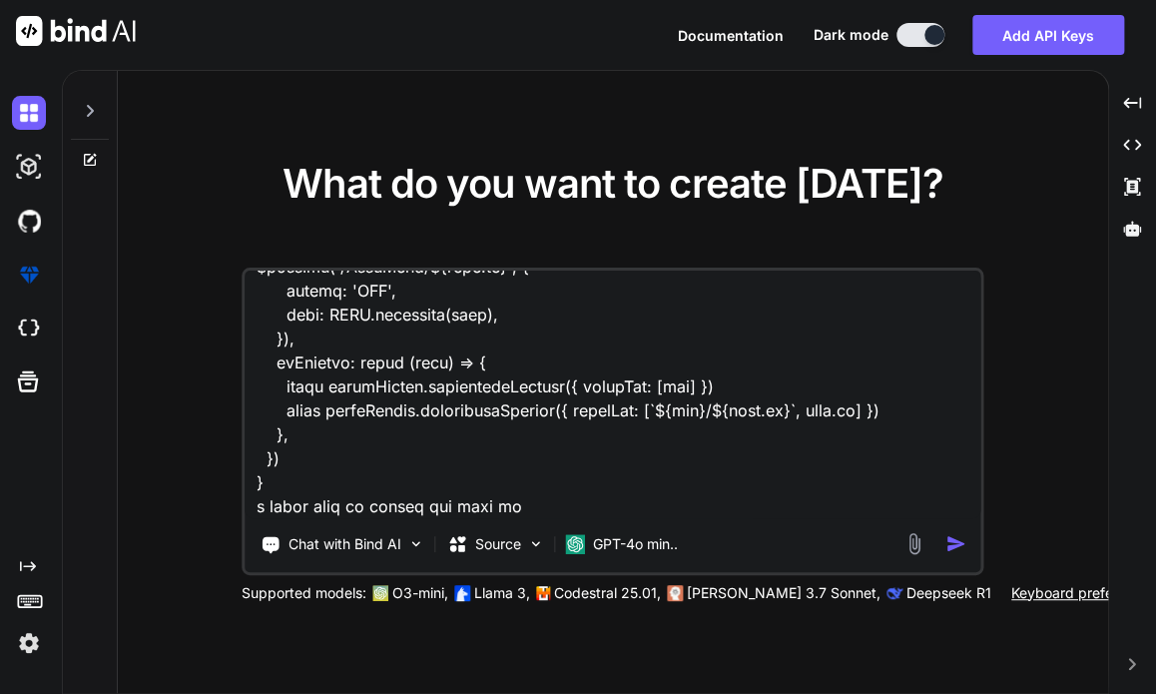
type textarea "Given thps code transfer.vue <script setup lang="ts"> import type { ColumnProps…"
type textarea "x"
type textarea "Given thps code transfer.vue <script setup lang="ts"> import type { ColumnProps…"
type textarea "x"
type textarea "Given thps code transfer.vue <script setup lang="ts"> import type { ColumnProps…"
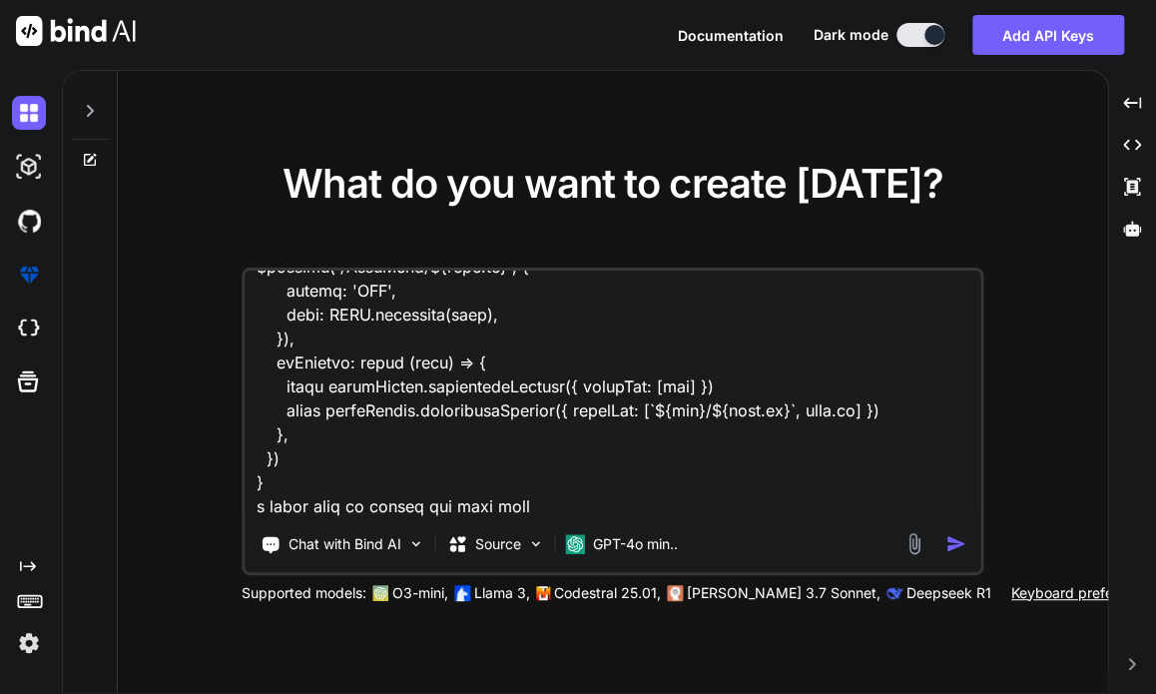
type textarea "x"
type textarea "Given thps code transfer.vue <script setup lang="ts"> import type { ColumnProps…"
type textarea "x"
type textarea "Given thps code transfer.vue <script setup lang="ts"> import type { ColumnProps…"
type textarea "x"
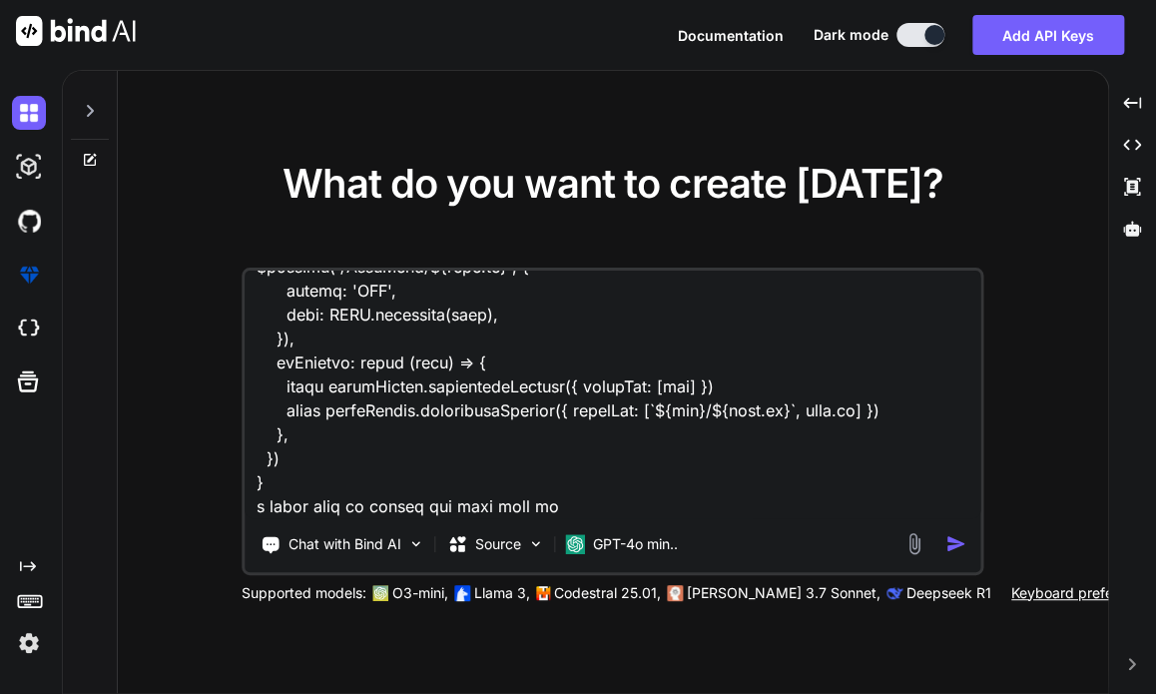
type textarea "Given thps code transfer.vue <script setup lang="ts"> import type { ColumnProps…"
type textarea "x"
type textarea "Given thps code transfer.vue <script setup lang="ts"> import type { ColumnProps…"
type textarea "x"
type textarea "Given thps code transfer.vue <script setup lang="ts"> import type { ColumnProps…"
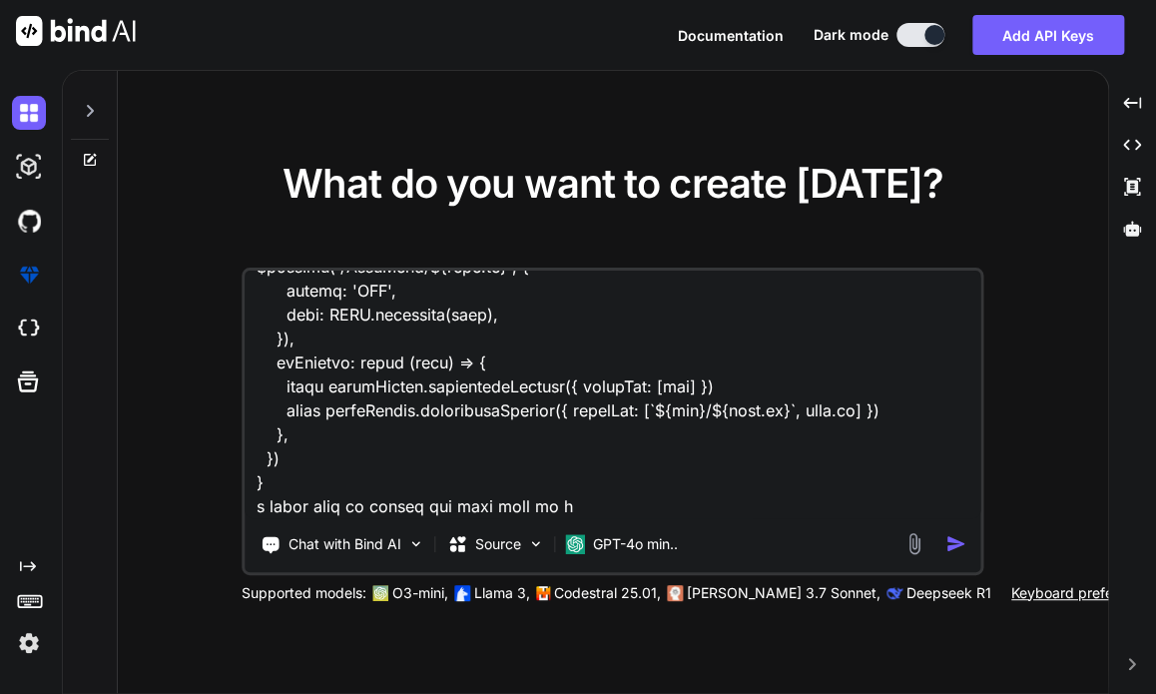
type textarea "x"
type textarea "Given thps code transfer.vue <script setup lang="ts"> import type { ColumnProps…"
type textarea "x"
type textarea "Given thps code transfer.vue <script setup lang="ts"> import type { ColumnProps…"
type textarea "x"
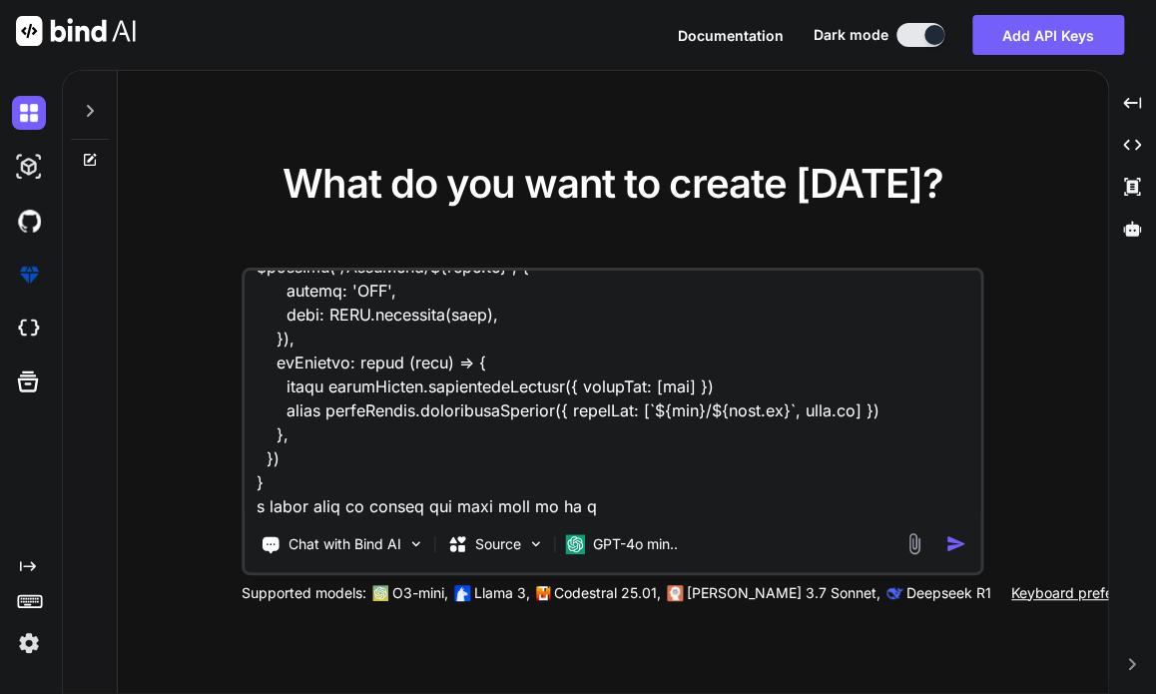
type textarea "Given thps code transfer.vue <script setup lang="ts"> import type { ColumnProps…"
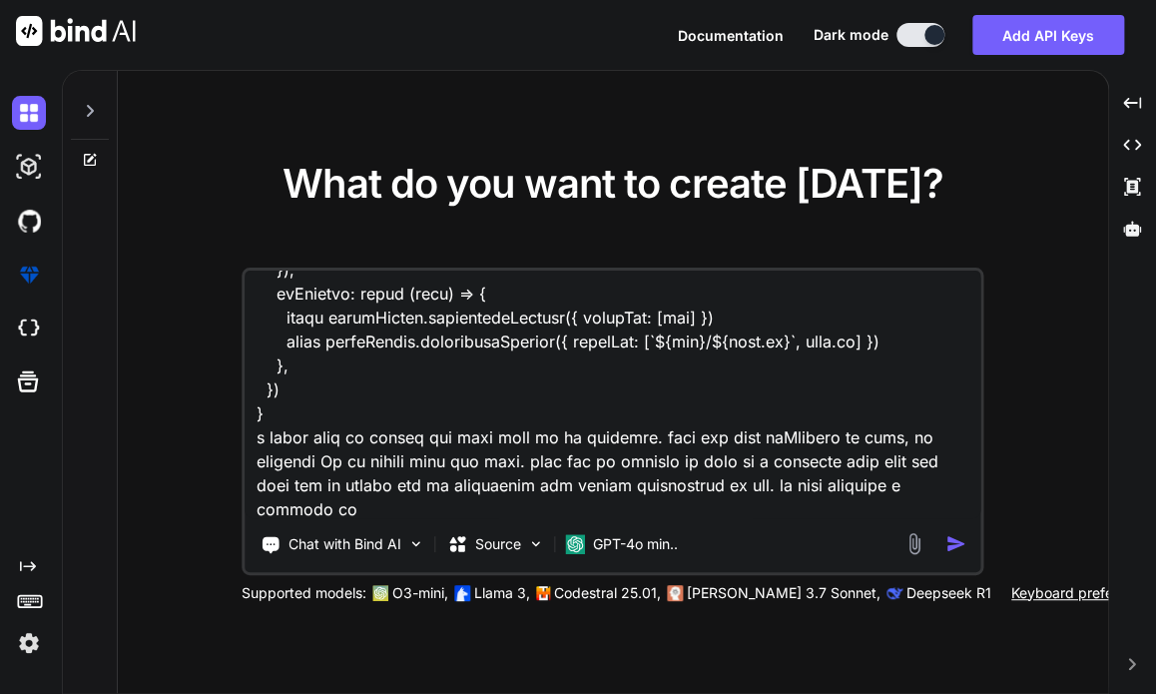
scroll to position [12509, 0]
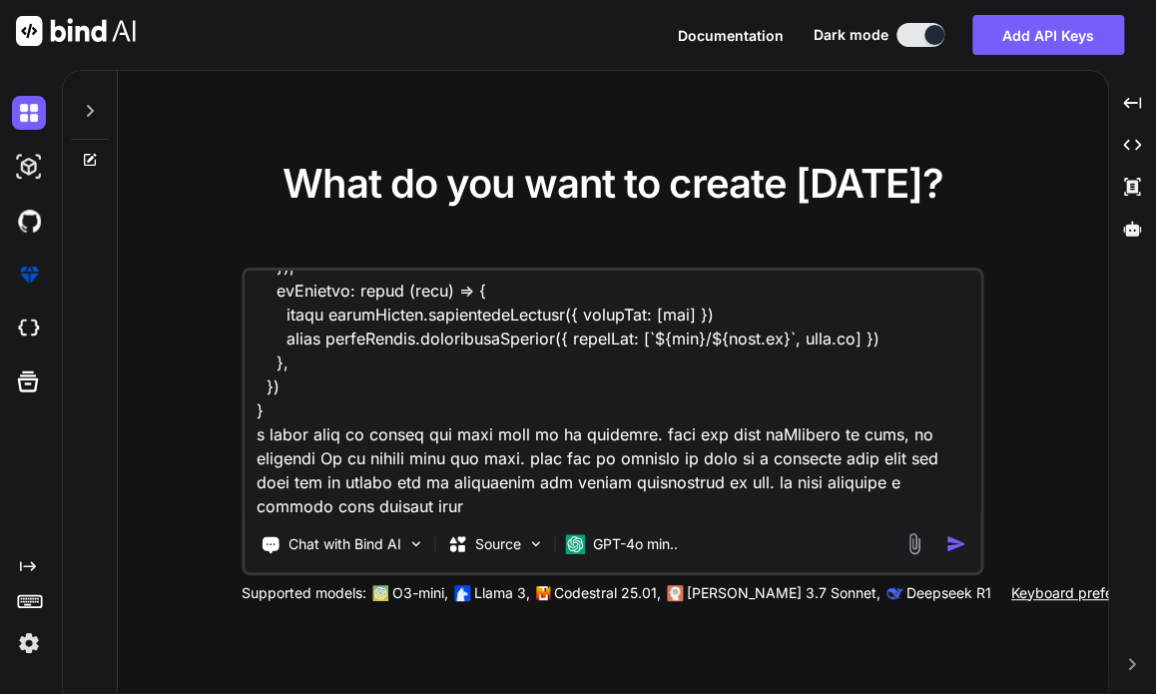
click at [671, 449] on textarea at bounding box center [613, 395] width 737 height 248
click at [681, 459] on textarea at bounding box center [613, 395] width 737 height 248
drag, startPoint x: 419, startPoint y: 522, endPoint x: 326, endPoint y: 430, distance: 130.6
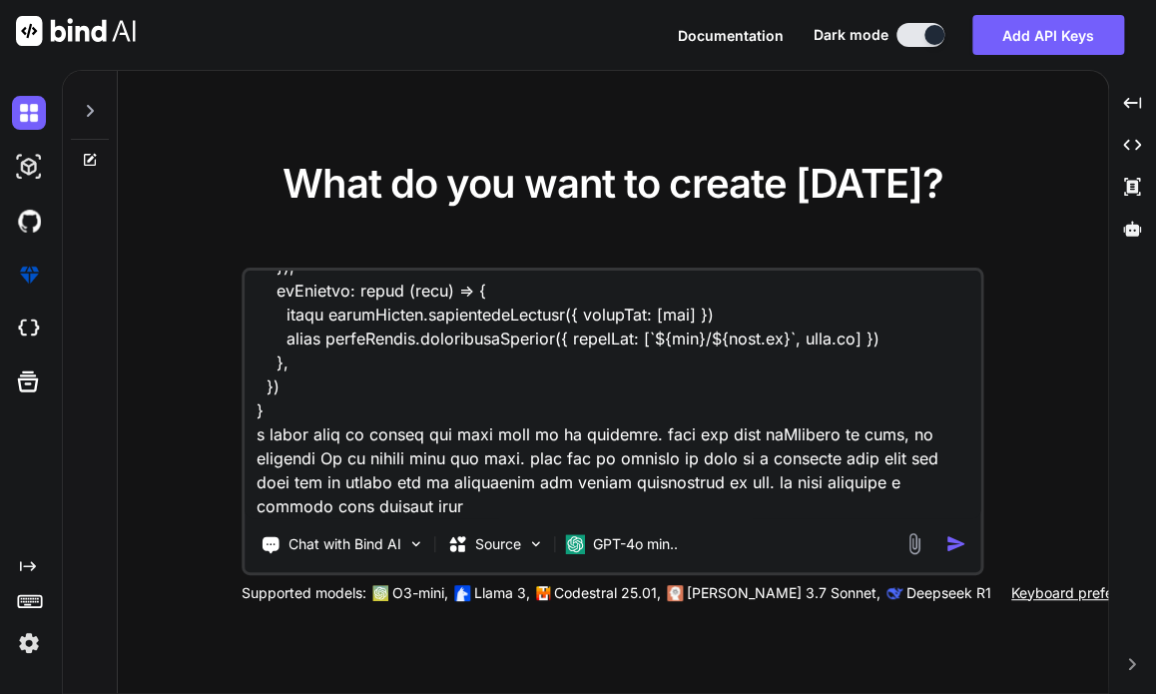
click at [326, 430] on div "Chat with Bind AI Source GPT-4o min.." at bounding box center [613, 422] width 743 height 308
click at [396, 506] on textarea at bounding box center [613, 395] width 737 height 248
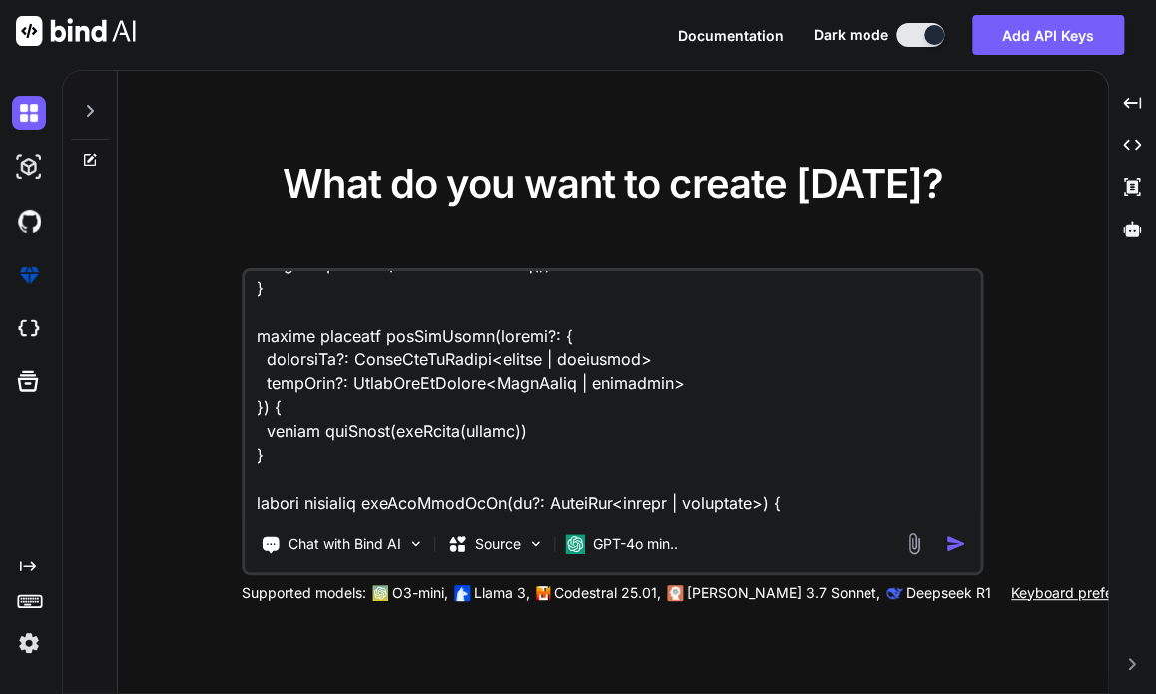
scroll to position [12512, 0]
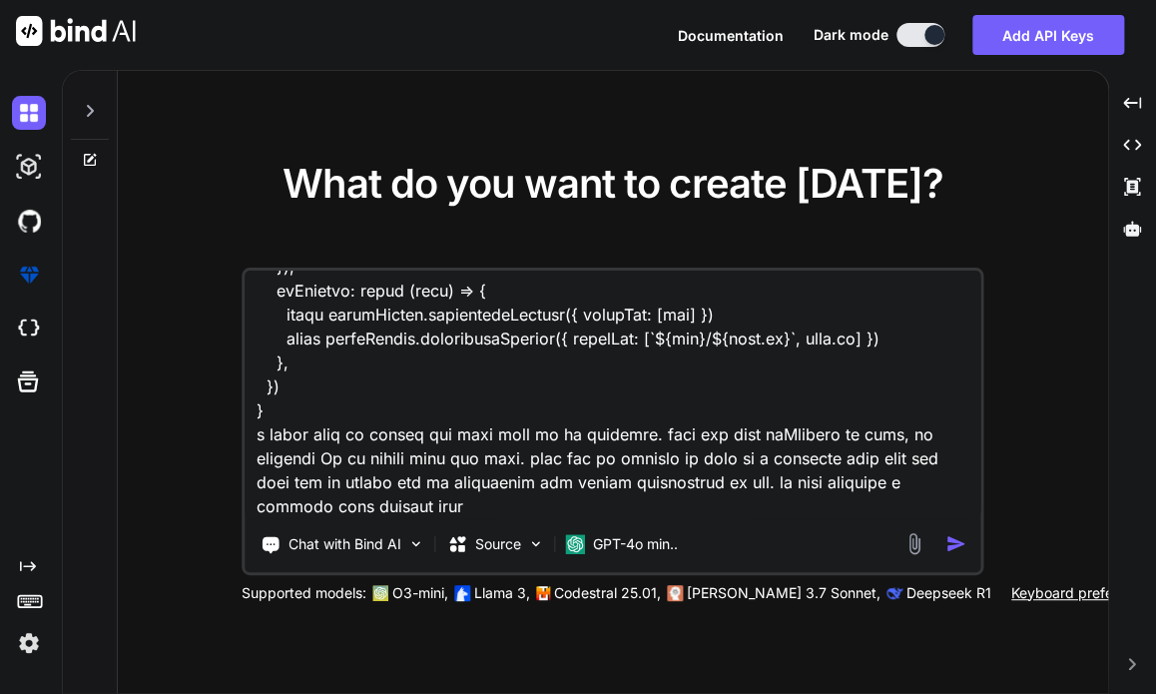
drag, startPoint x: 256, startPoint y: 290, endPoint x: 427, endPoint y: 514, distance: 282.8
click at [427, 514] on textarea at bounding box center [613, 395] width 737 height 248
click at [954, 542] on img "button" at bounding box center [956, 543] width 21 height 21
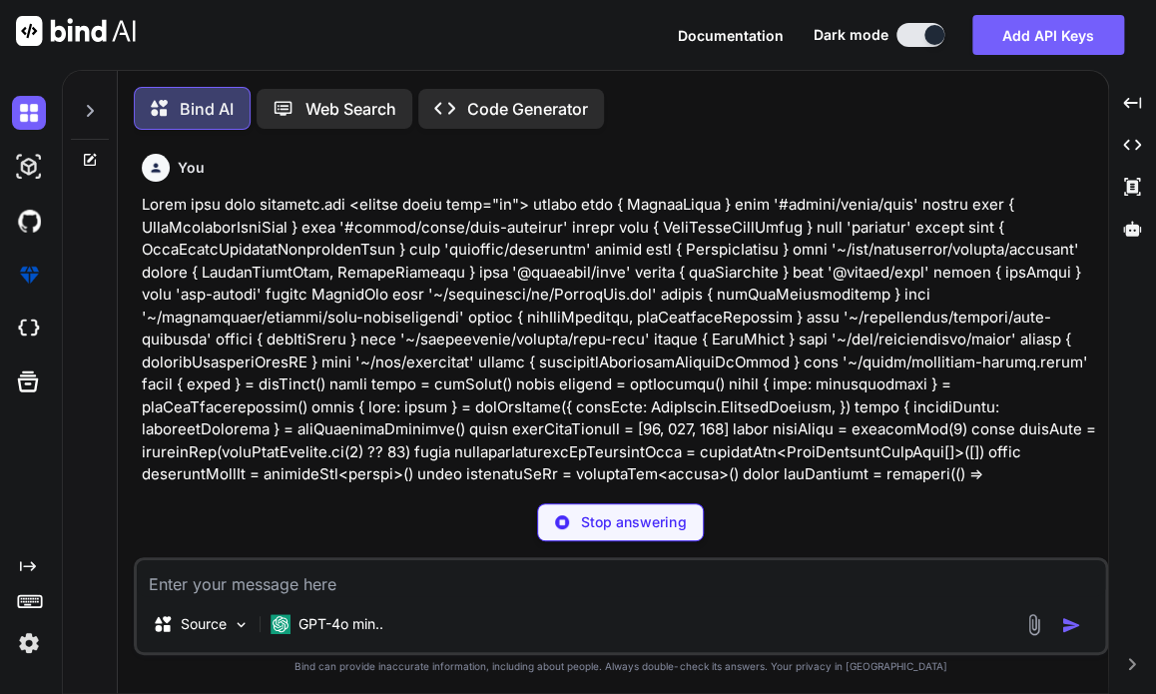
scroll to position [8, 0]
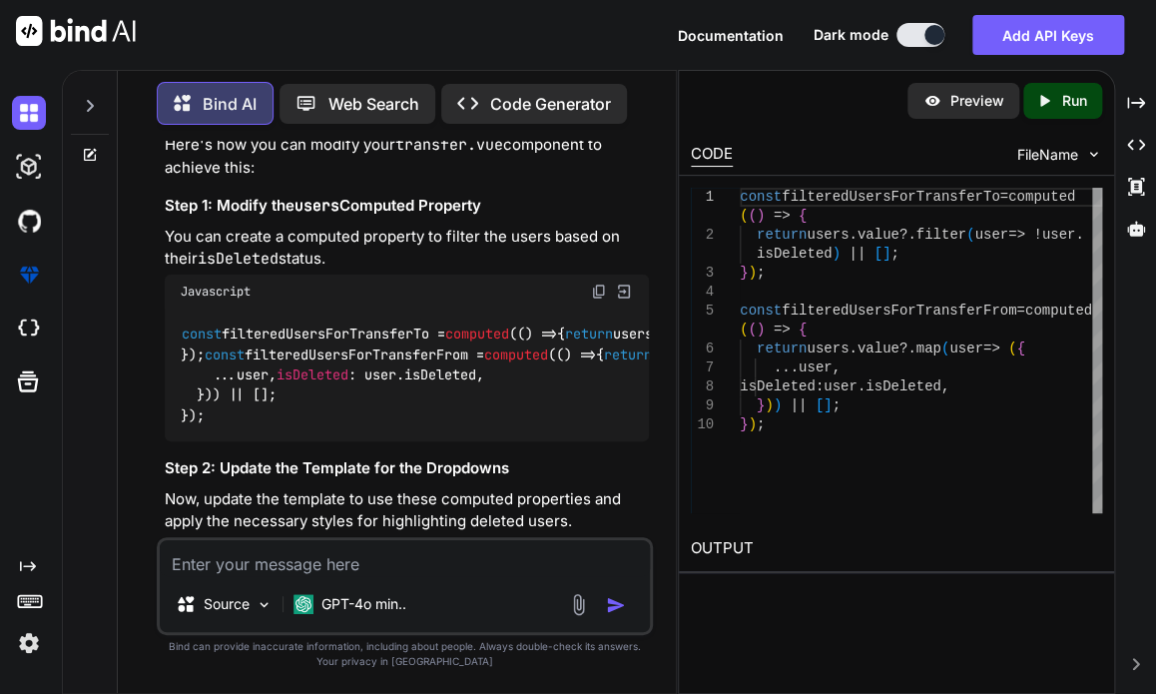
scroll to position [5671, 0]
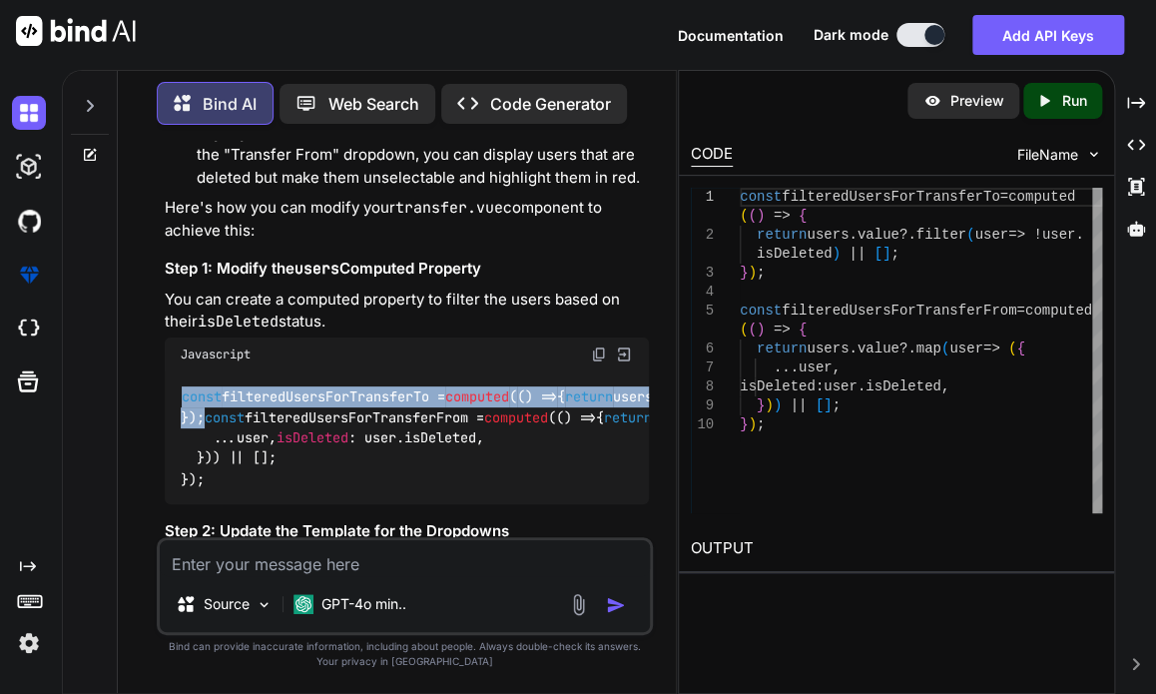
drag, startPoint x: 212, startPoint y: 375, endPoint x: 173, endPoint y: 337, distance: 54.4
click at [173, 371] on div "const filteredUsersForTransferTo = computed ( () => { return users. value ?. fi…" at bounding box center [407, 438] width 484 height 134
copy code "const filteredUsersForTransferTo = computed ( () => { return users. value ?. fi…"
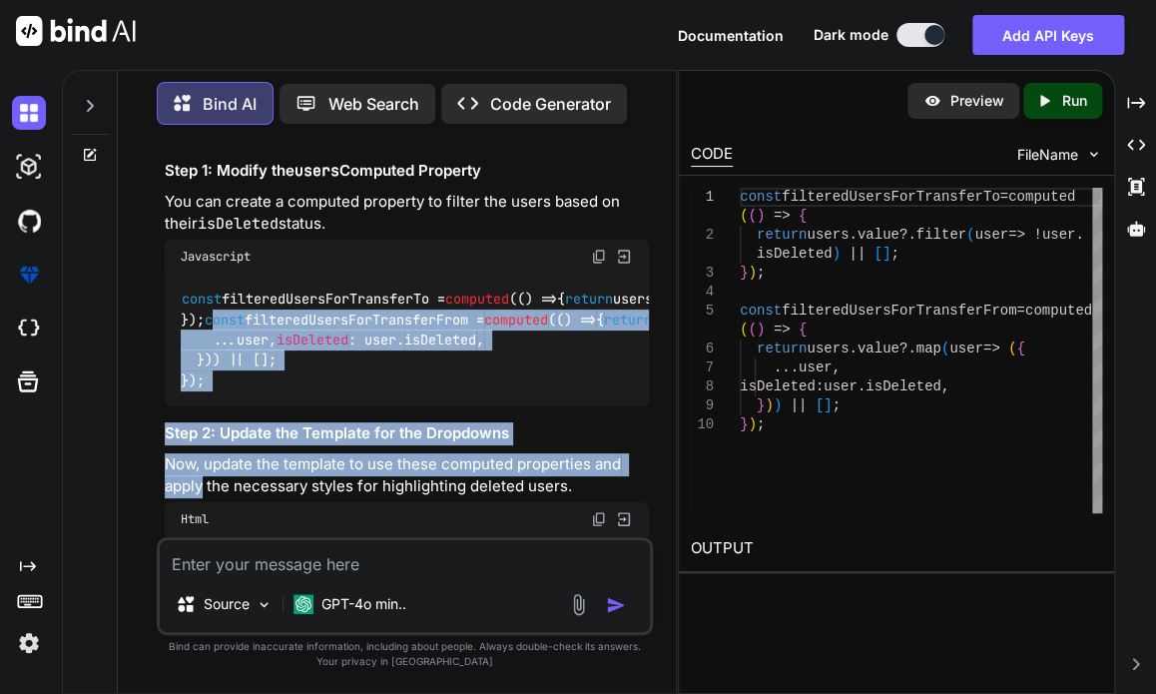
scroll to position [5865, 0]
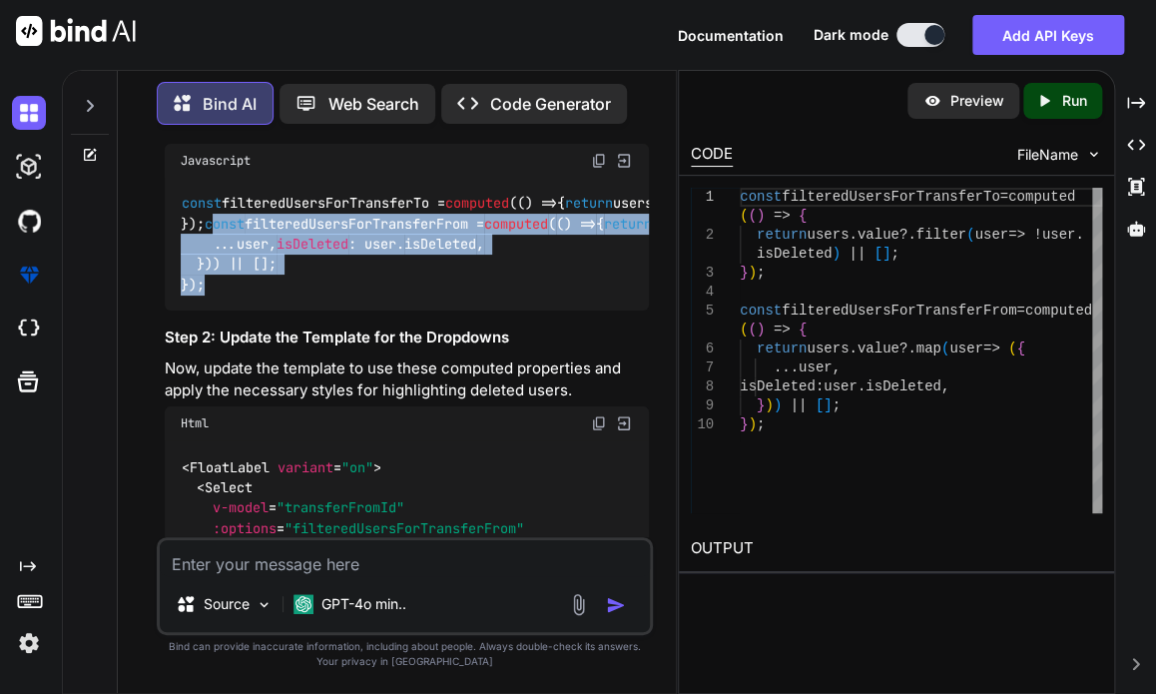
drag, startPoint x: 191, startPoint y: 420, endPoint x: 276, endPoint y: 330, distance: 123.6
click at [276, 312] on div "const filteredUsersForTransferTo = computed ( () => { return users. value ?. fi…" at bounding box center [407, 245] width 484 height 134
copy code "onst filteredUsersForTransferFrom = computed ( () => { return users. value ?. m…"
click at [205, 216] on span "const" at bounding box center [225, 224] width 40 height 18
drag, startPoint x: 192, startPoint y: 227, endPoint x: 198, endPoint y: 306, distance: 79.1
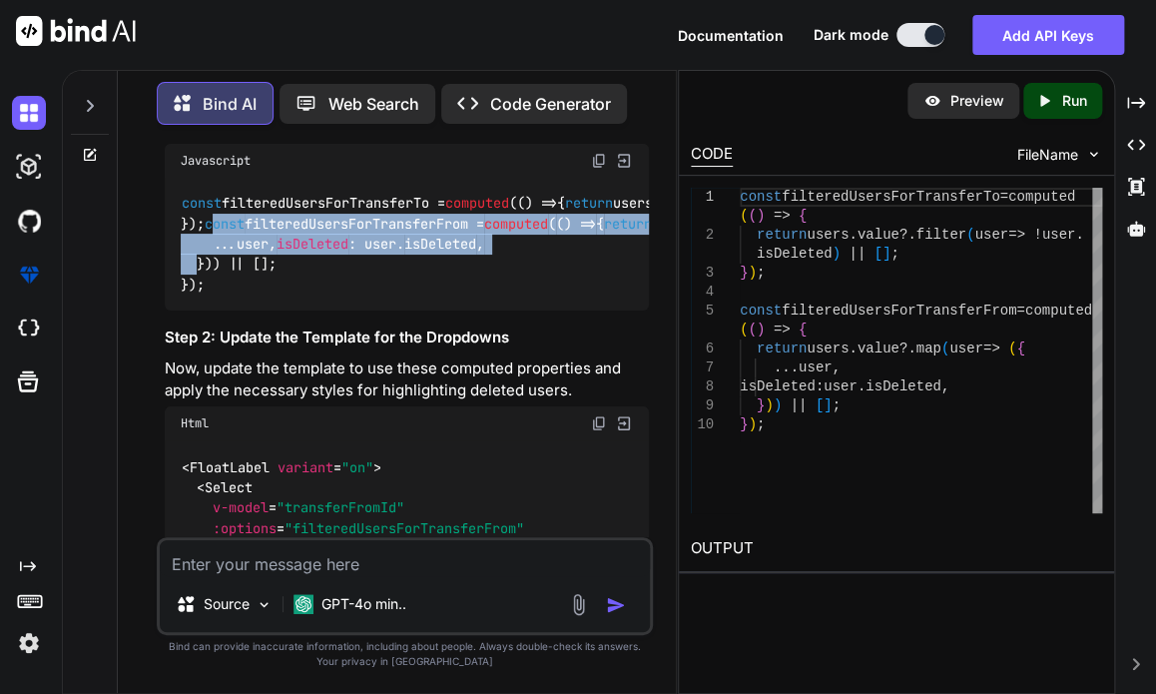
click at [198, 295] on code "const filteredUsersForTransferTo = computed ( () => { return users. value ?. fi…" at bounding box center [593, 244] width 824 height 102
drag, startPoint x: 202, startPoint y: 316, endPoint x: 172, endPoint y: 221, distance: 100.4
click at [172, 221] on div "const filteredUsersForTransferTo = computed ( () => { return users. value ?. fi…" at bounding box center [407, 245] width 484 height 134
copy code "const filteredUsersForTransferFrom = computed ( () => { return users. value ?. …"
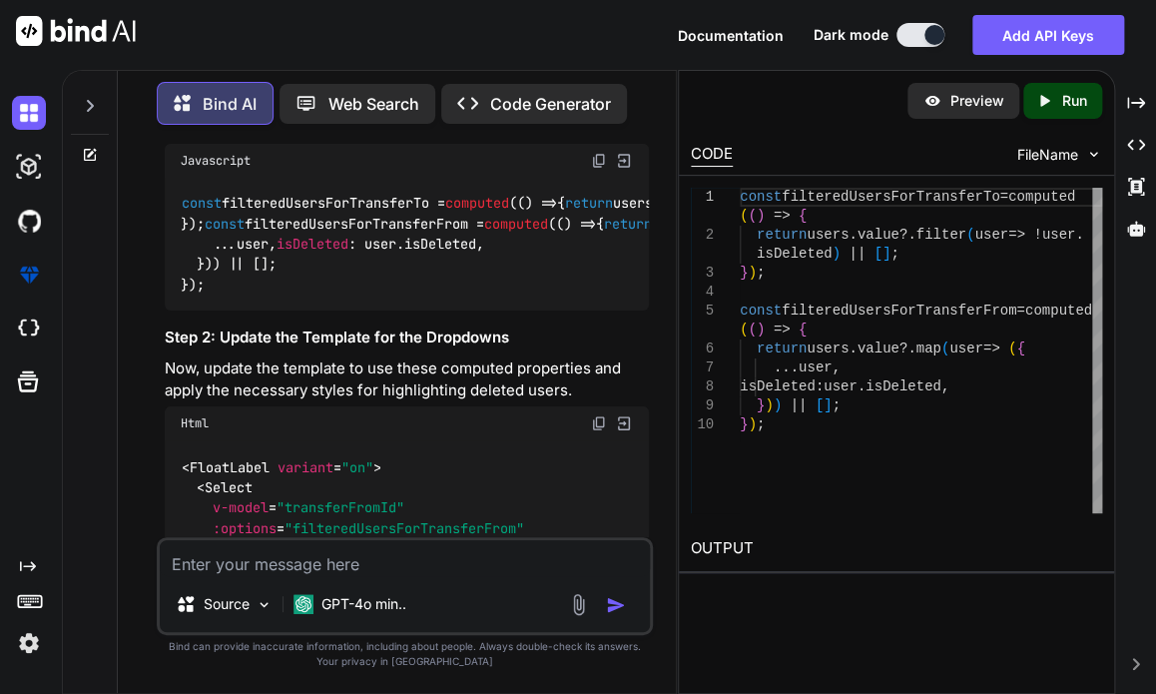
click at [447, 402] on p "Now, update the template to use these computed properties and apply the necessa…" at bounding box center [407, 379] width 484 height 45
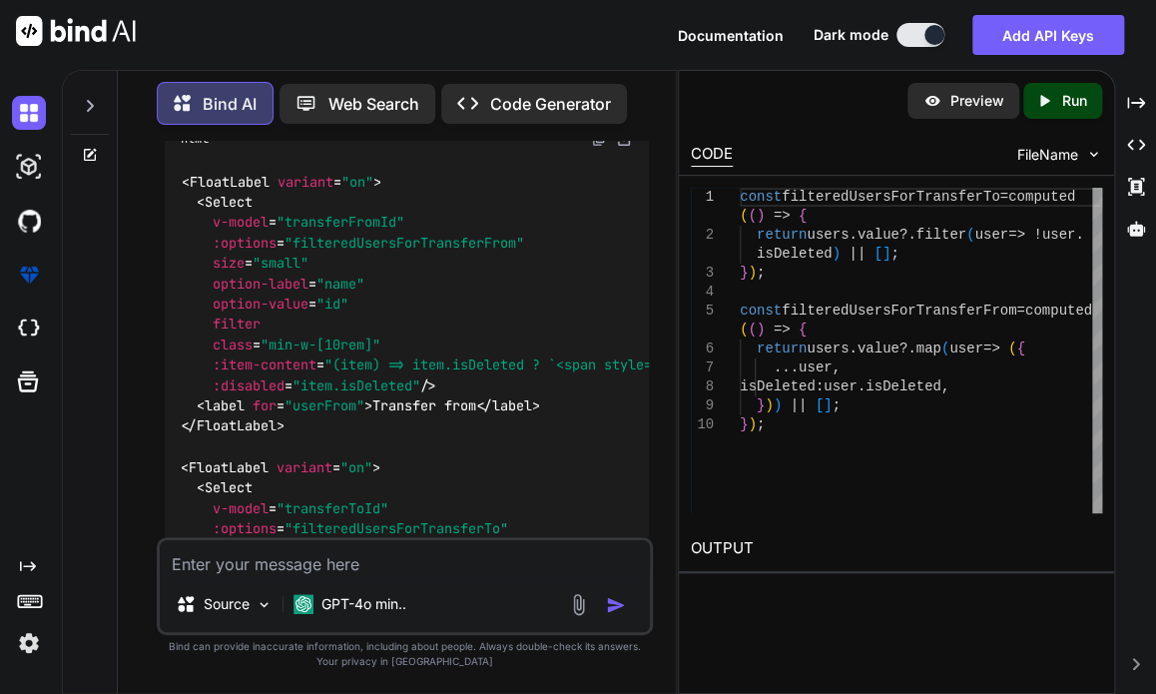
scroll to position [6224, 0]
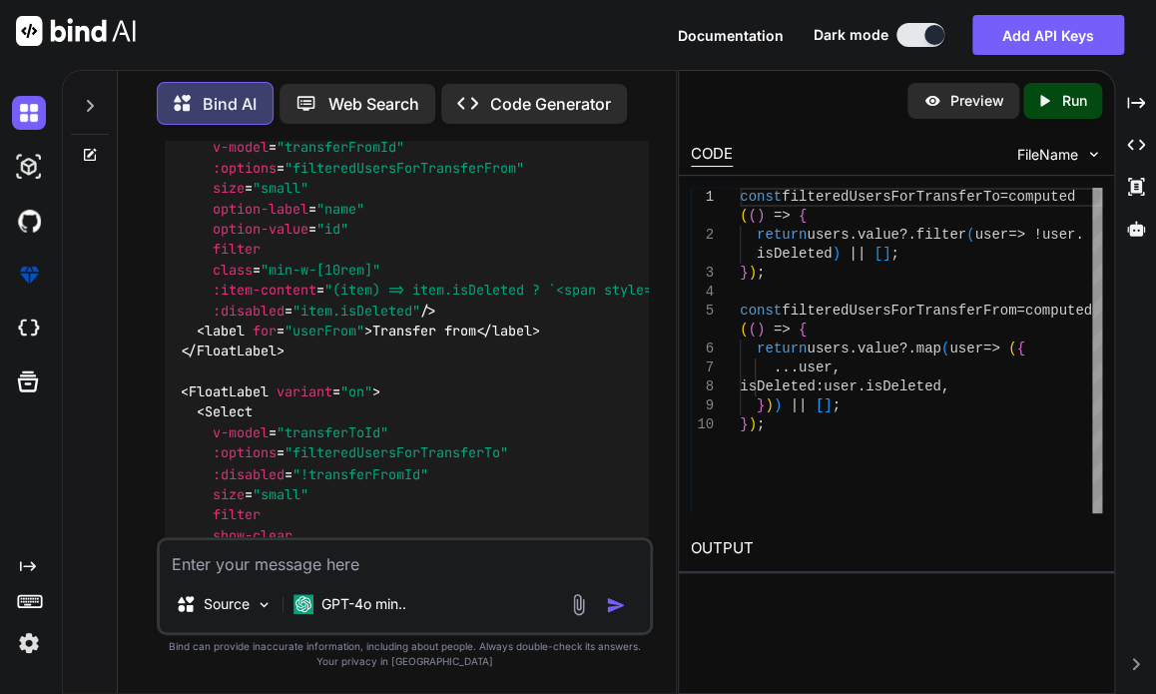
drag, startPoint x: 220, startPoint y: 369, endPoint x: 179, endPoint y: 147, distance: 226.4
click at [179, 147] on div "< FloatLabel variant = "on" > < Select v-model = "transferFromId" :options = "f…" at bounding box center [407, 372] width 484 height 582
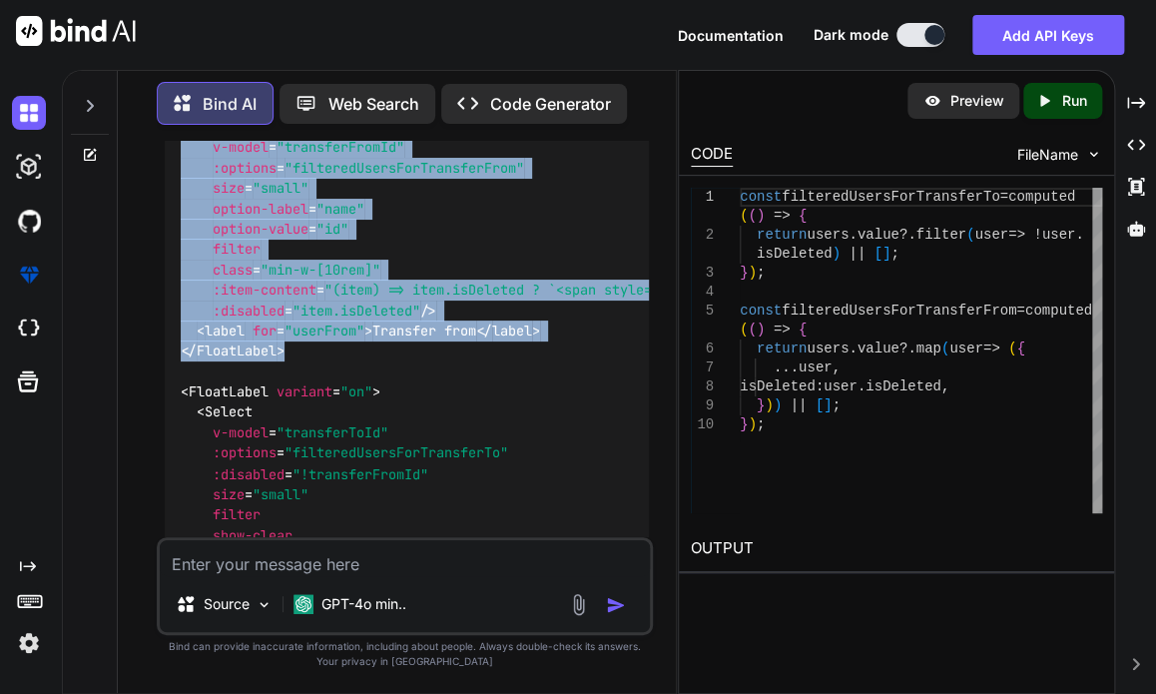
drag, startPoint x: 288, startPoint y: 405, endPoint x: 176, endPoint y: 155, distance: 274.4
click at [176, 155] on div "< FloatLabel variant = "on" > < Select v-model = "transferFromId" :options = "f…" at bounding box center [407, 372] width 484 height 582
copy code "< FloatLabel variant = "on" > < Select v-model = "transferFromId" :options = "f…"
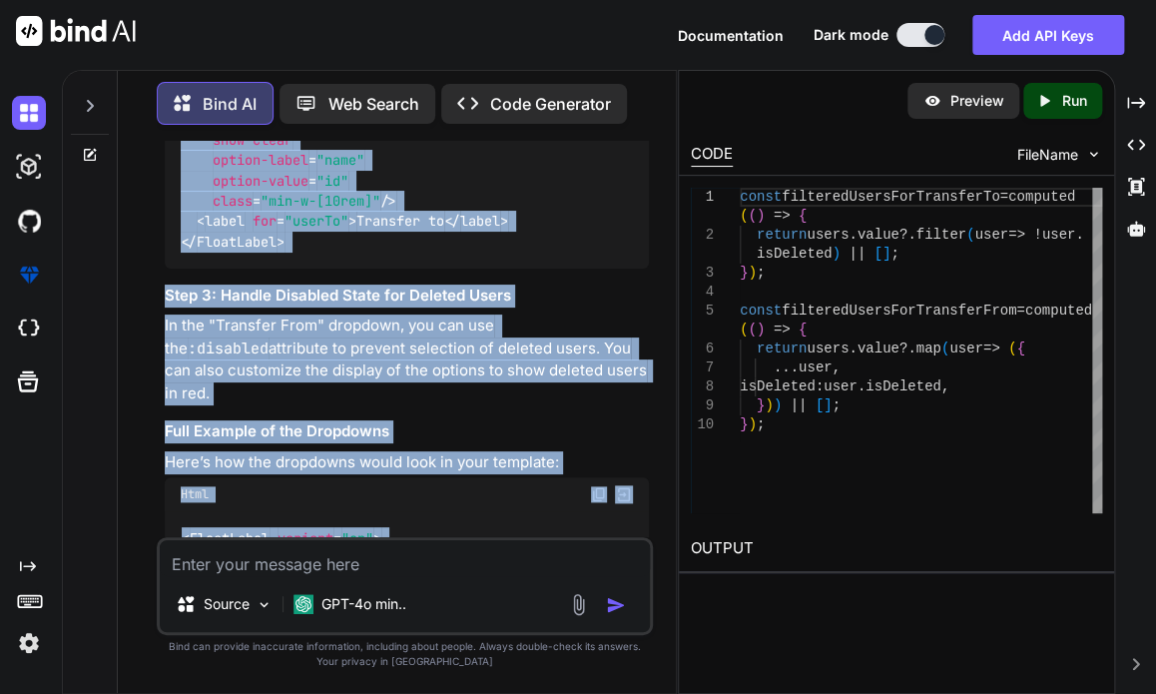
scroll to position [6643, 0]
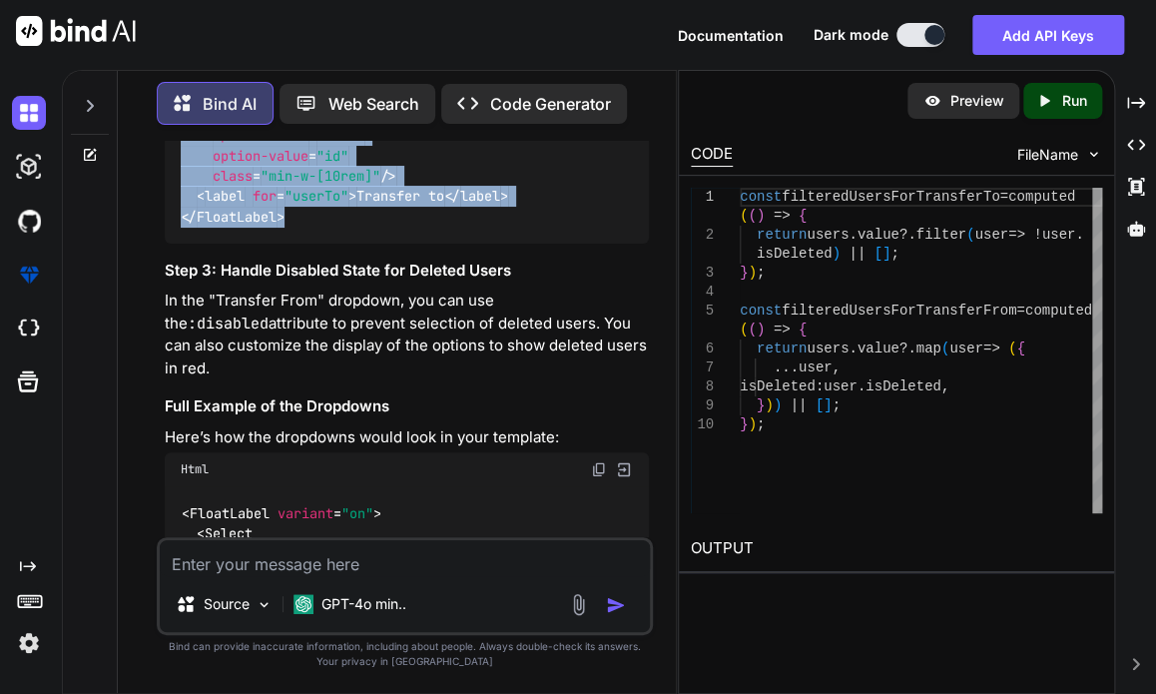
drag, startPoint x: 181, startPoint y: 449, endPoint x: 366, endPoint y: 322, distance: 224.9
copy code "< FloatLabel variant = "on" > < Select v-model = "transferToId" :options = "fil…"
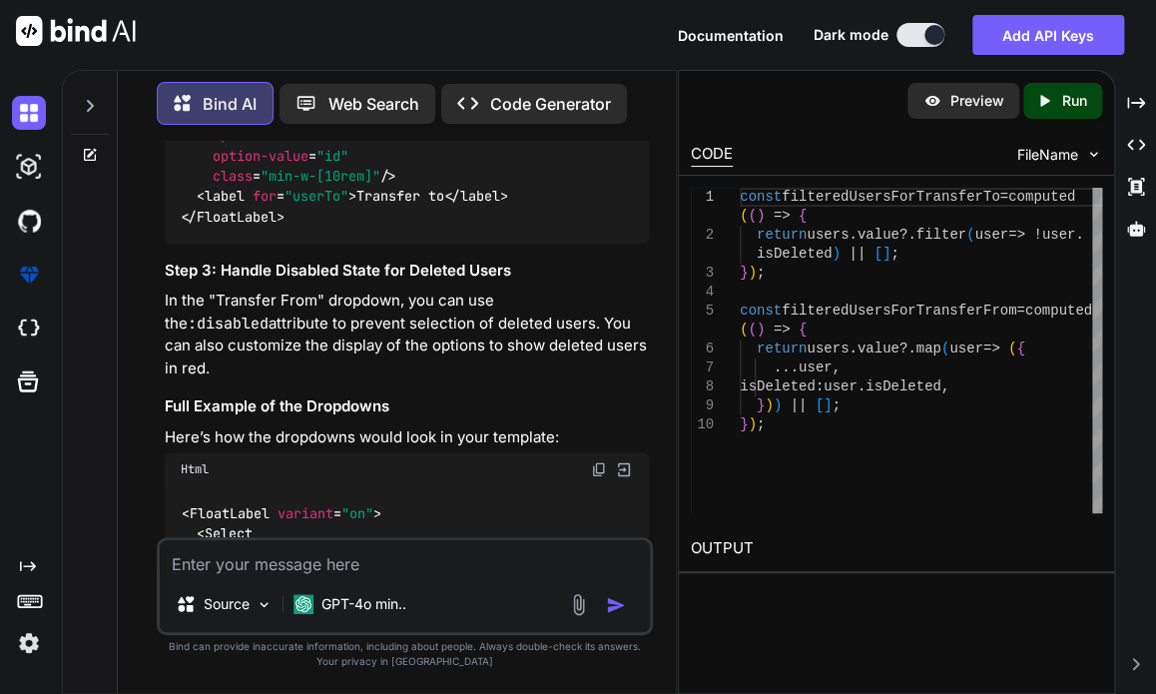
click at [449, 379] on p "In the "Transfer From" dropdown, you can use the :disabled attribute to prevent…" at bounding box center [407, 335] width 484 height 90
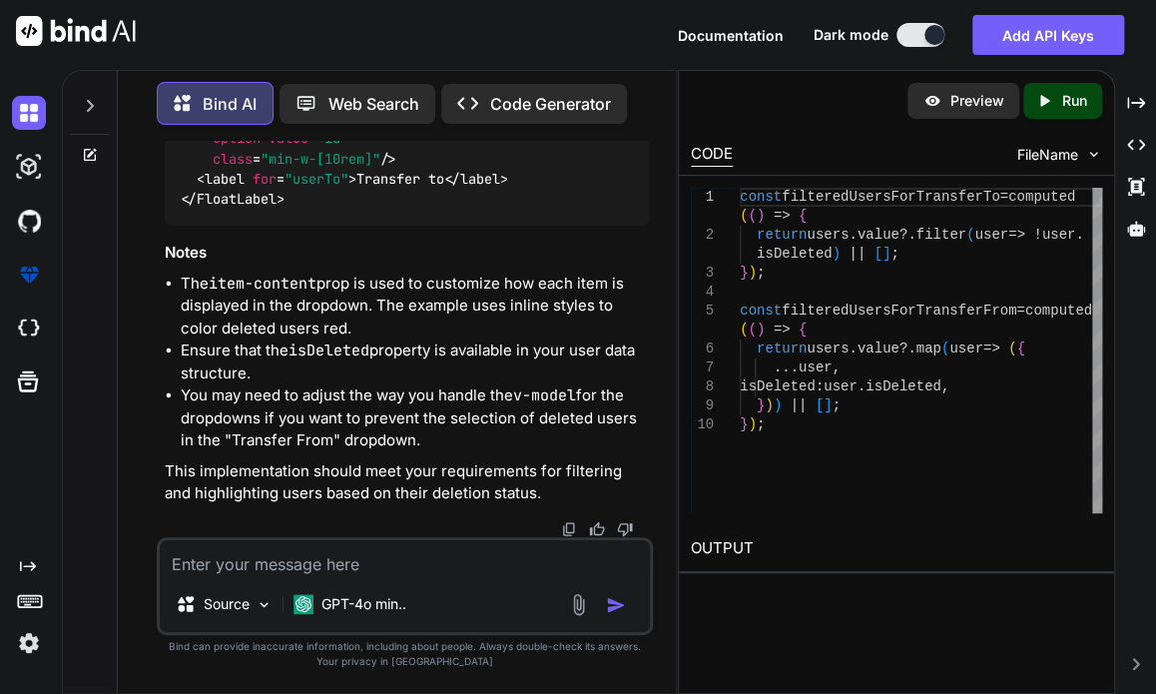
scroll to position [7569, 0]
click at [337, 568] on textarea at bounding box center [405, 558] width 490 height 36
paste textarea "[vue-tsc] Property 'isDeleted' does not exist on type 'UserRow'. /nova/Osiris.N…"
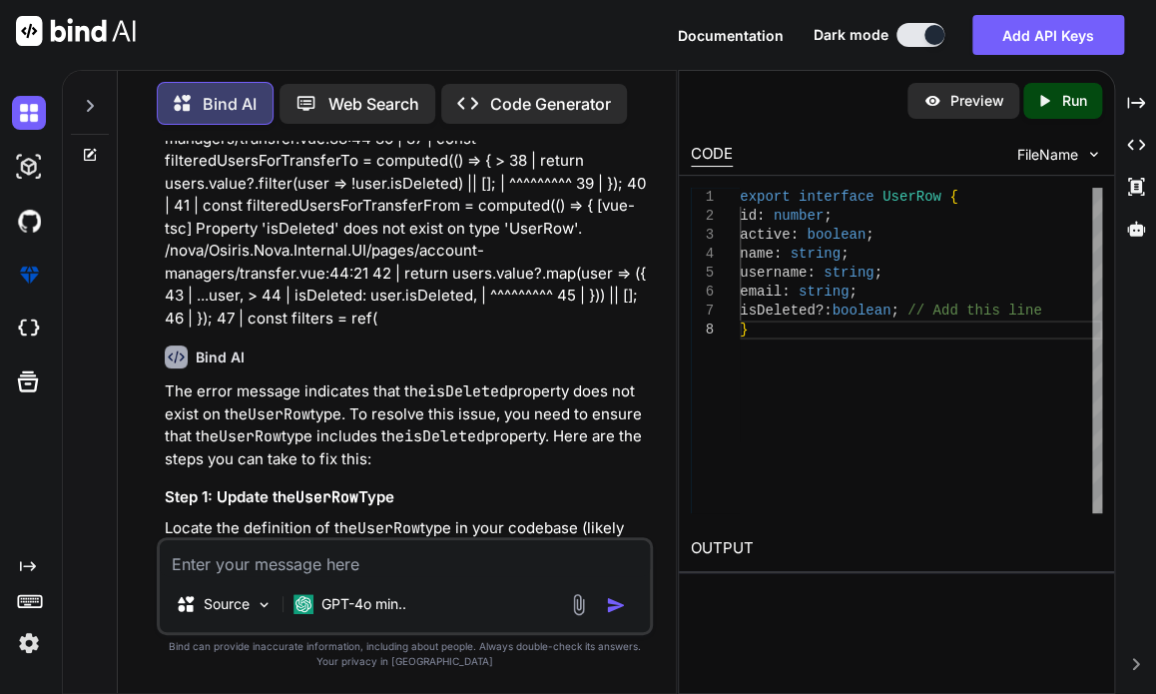
scroll to position [7967, 0]
click at [522, 330] on p "[vue-tsc] Property 'isDeleted' does not exist on type 'UserRow'. /nova/Osiris.N…" at bounding box center [407, 207] width 484 height 248
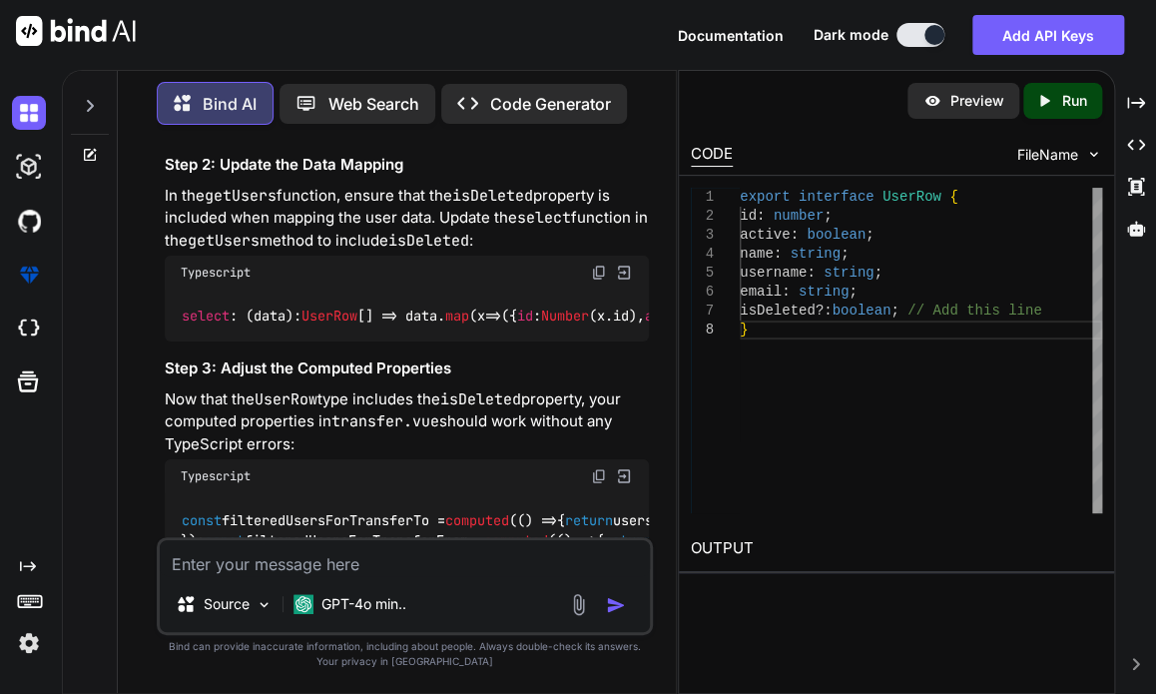
scroll to position [8486, 0]
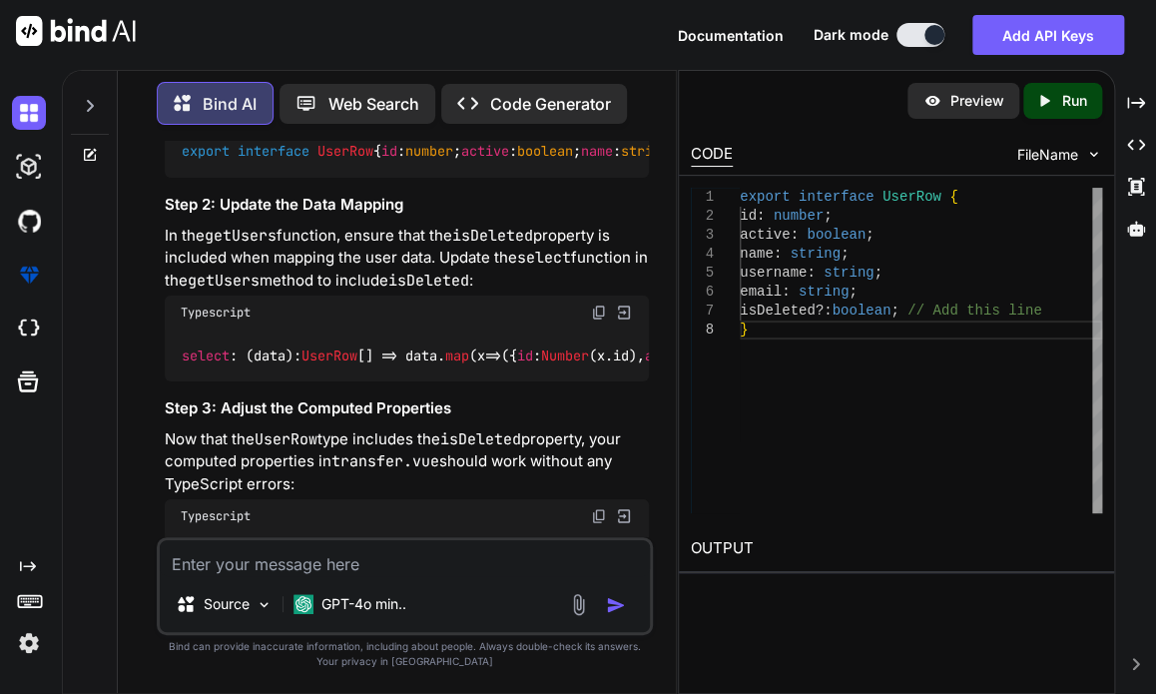
click at [345, 161] on span "UserRow" at bounding box center [345, 152] width 56 height 18
click at [353, 161] on span "UserRow" at bounding box center [345, 152] width 56 height 18
click at [361, 161] on span "UserRow" at bounding box center [345, 152] width 56 height 18
drag, startPoint x: 383, startPoint y: 237, endPoint x: 320, endPoint y: 229, distance: 63.4
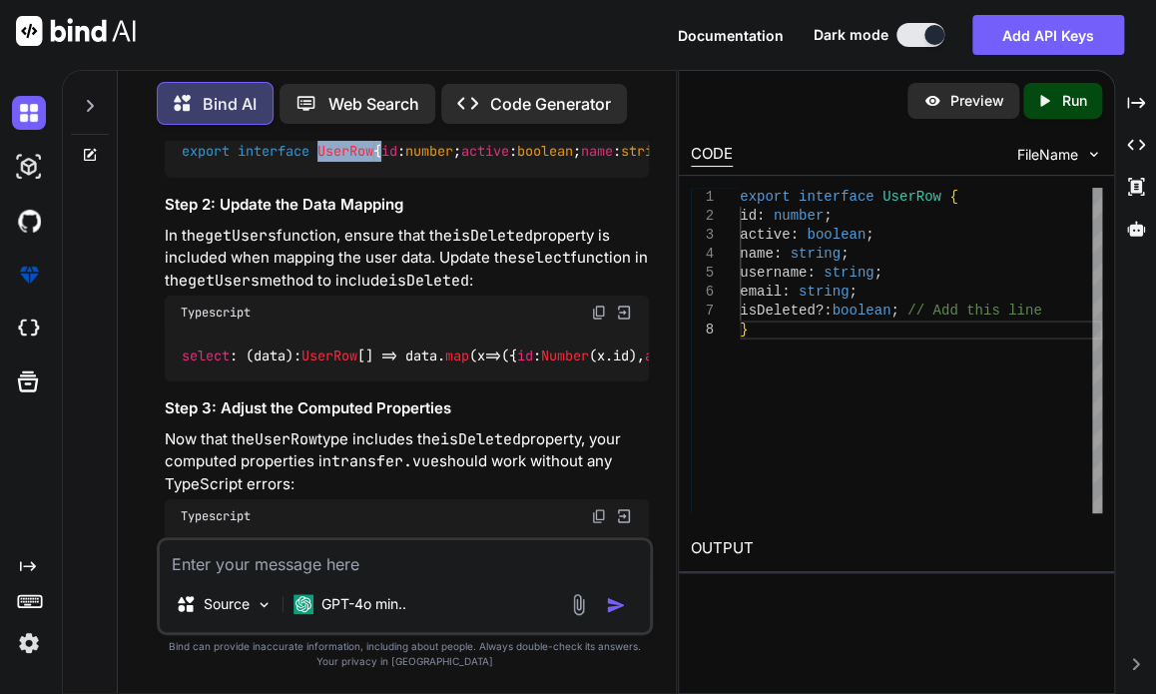
click at [320, 162] on code "export interface UserRow { id : number ; active : boolean ; name : string ; use…" at bounding box center [689, 151] width 1017 height 21
copy code "UserRow"
drag, startPoint x: 359, startPoint y: 358, endPoint x: 197, endPoint y: 357, distance: 162.7
click at [197, 162] on code "export interface UserRow { id : number ; active : boolean ; name : string ; use…" at bounding box center [689, 151] width 1017 height 21
copy code "isDeleted ?: boolean ;"
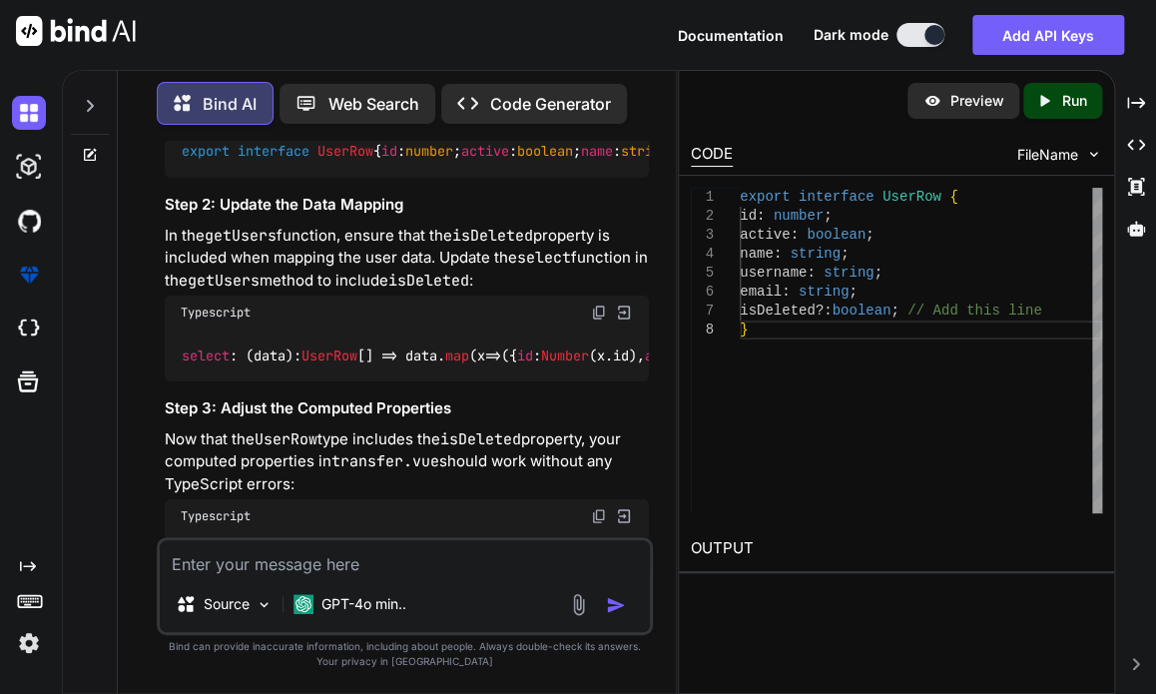
click at [447, 217] on h3 "Step 2: Update the Data Mapping" at bounding box center [407, 205] width 484 height 23
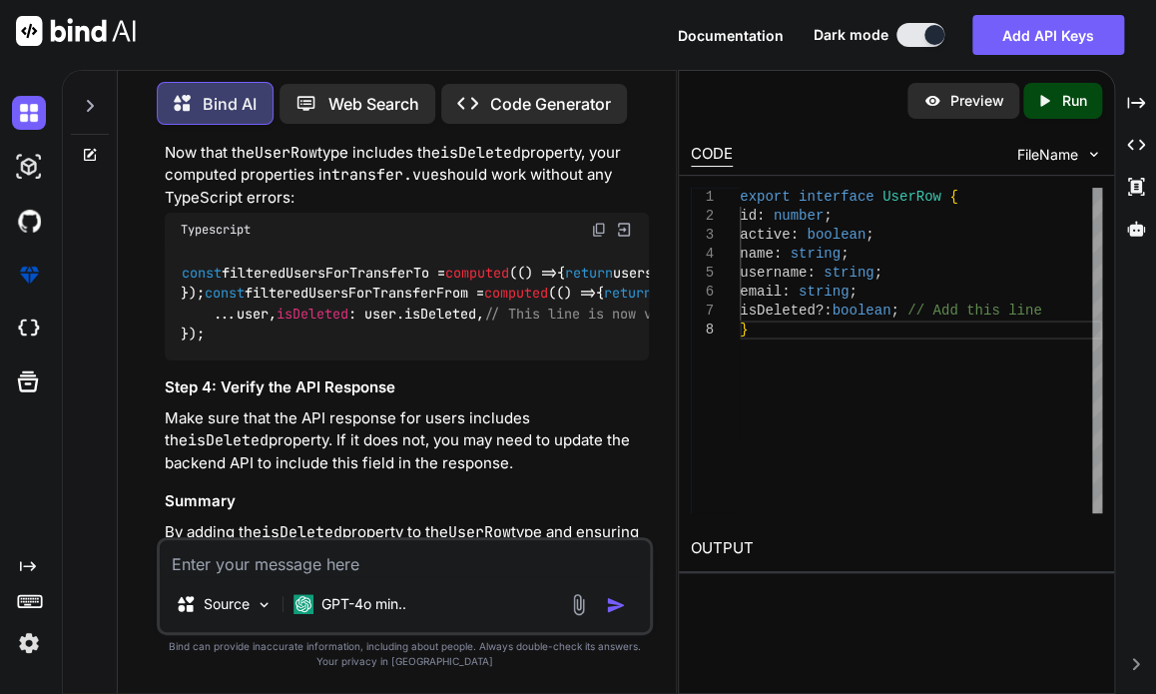
scroll to position [8846, 0]
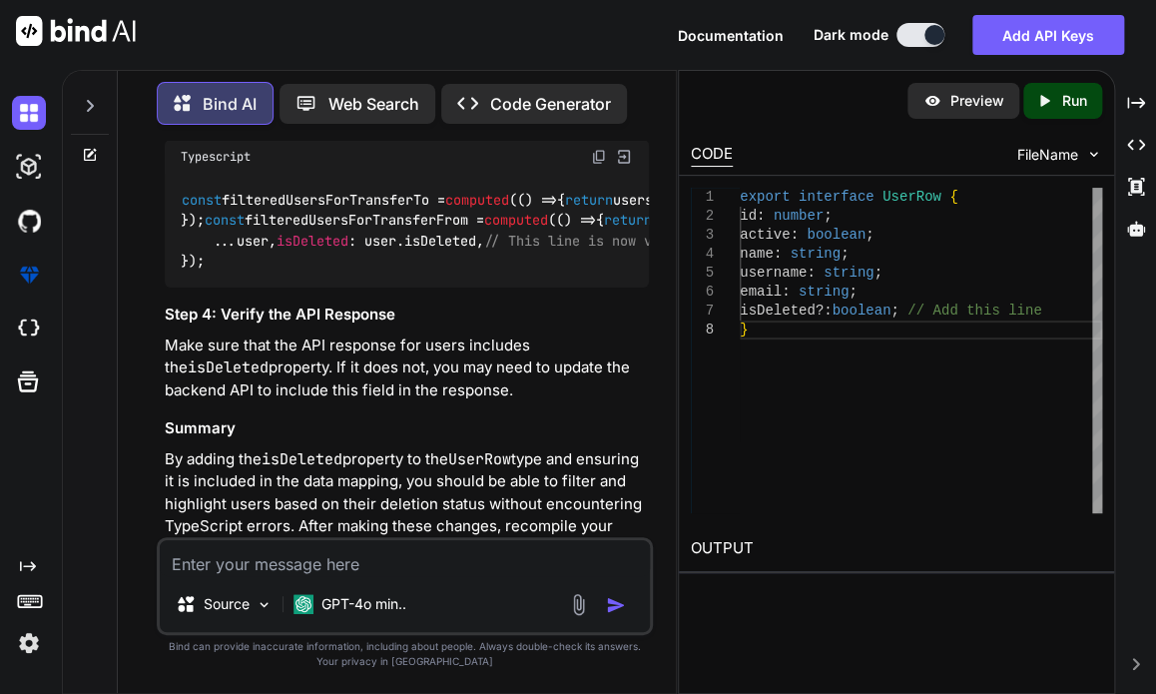
drag, startPoint x: 384, startPoint y: 223, endPoint x: 180, endPoint y: 219, distance: 204.7
copy code "select : (data): UserRow []"
drag, startPoint x: 436, startPoint y: 298, endPoint x: 190, endPoint y: 307, distance: 246.8
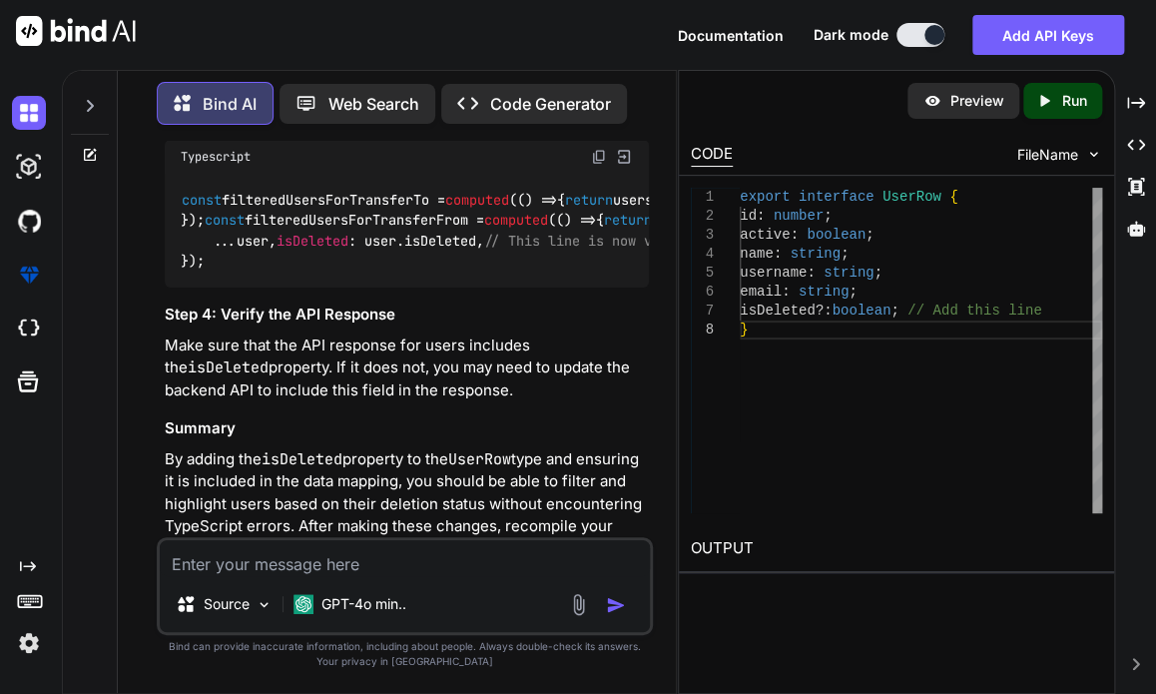
copy code "username : String (x. username ),"
drag, startPoint x: 383, startPoint y: 342, endPoint x: 198, endPoint y: 341, distance: 185.7
copy code "isDeleted : x. isDeleted ,"
click at [488, 137] on p "Now that the UserRow type includes the isDeleted property, your computed proper…" at bounding box center [407, 103] width 484 height 68
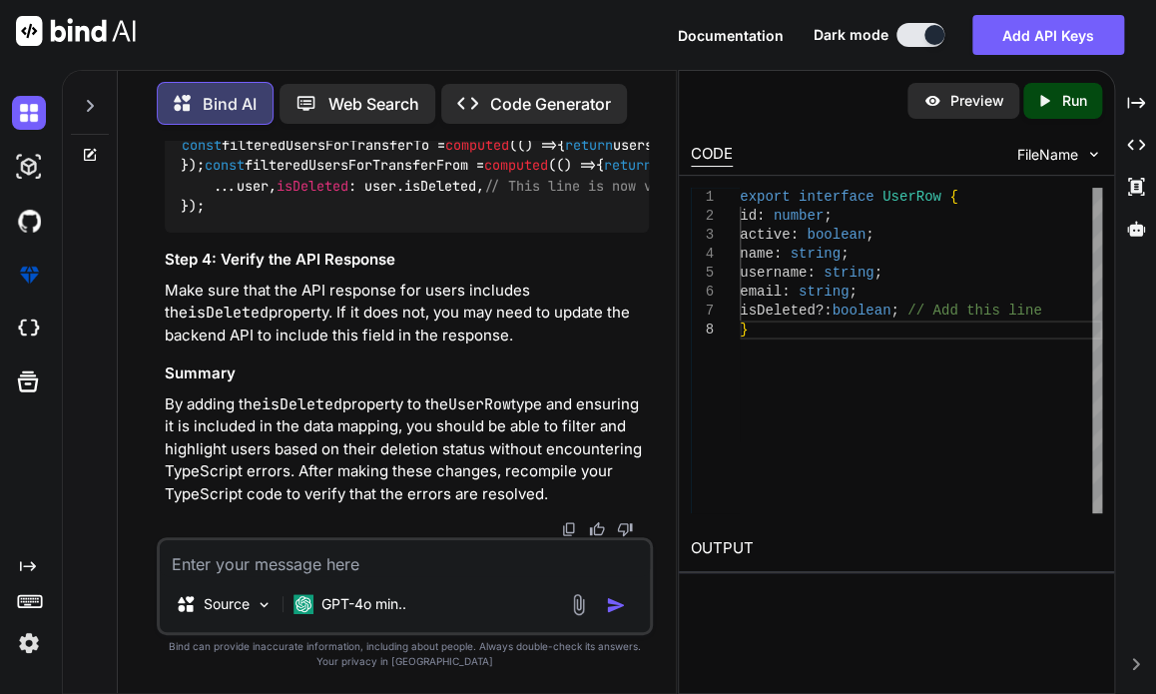
scroll to position [9165, 0]
click at [407, 217] on code "const filteredUsersForTransferTo = computed ( () => { return users. value ?. fi…" at bounding box center [593, 176] width 824 height 82
drag, startPoint x: 204, startPoint y: 439, endPoint x: 208, endPoint y: 453, distance: 14.5
click at [208, 233] on div "const filteredUsersForTransferTo = computed ( () => { return users. value ?. fi…" at bounding box center [407, 176] width 484 height 114
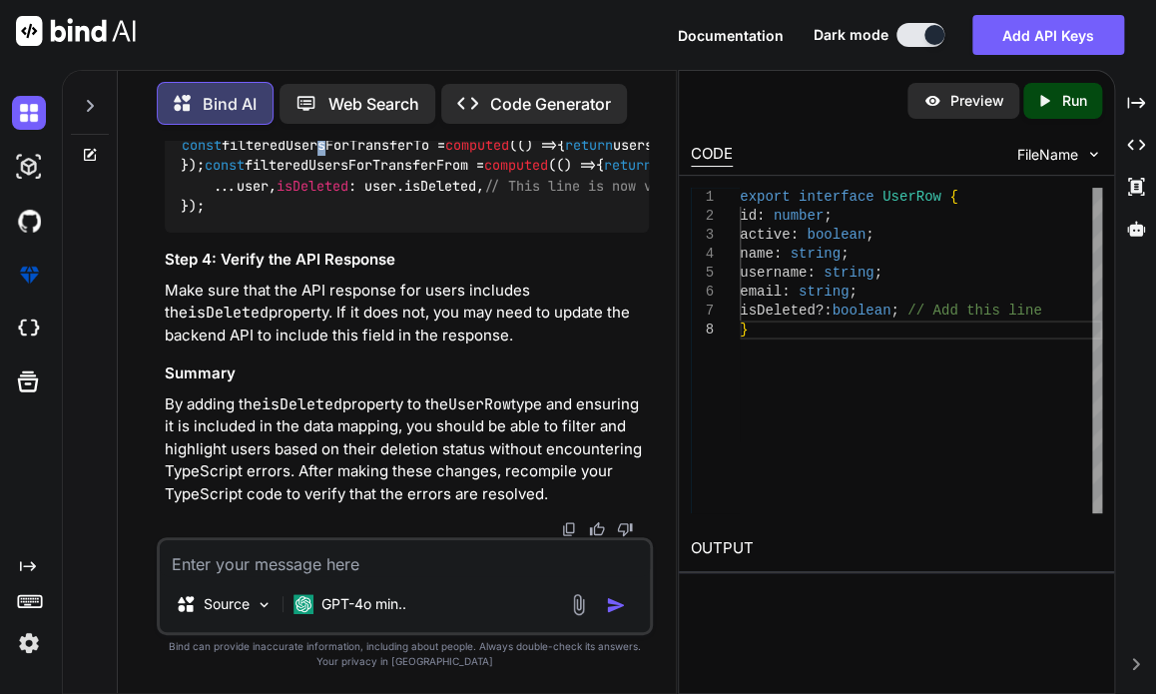
click at [330, 217] on code "const filteredUsersForTransferTo = computed ( () => { return users. value ?. fi…" at bounding box center [593, 176] width 824 height 82
drag, startPoint x: 209, startPoint y: 432, endPoint x: 168, endPoint y: 254, distance: 183.3
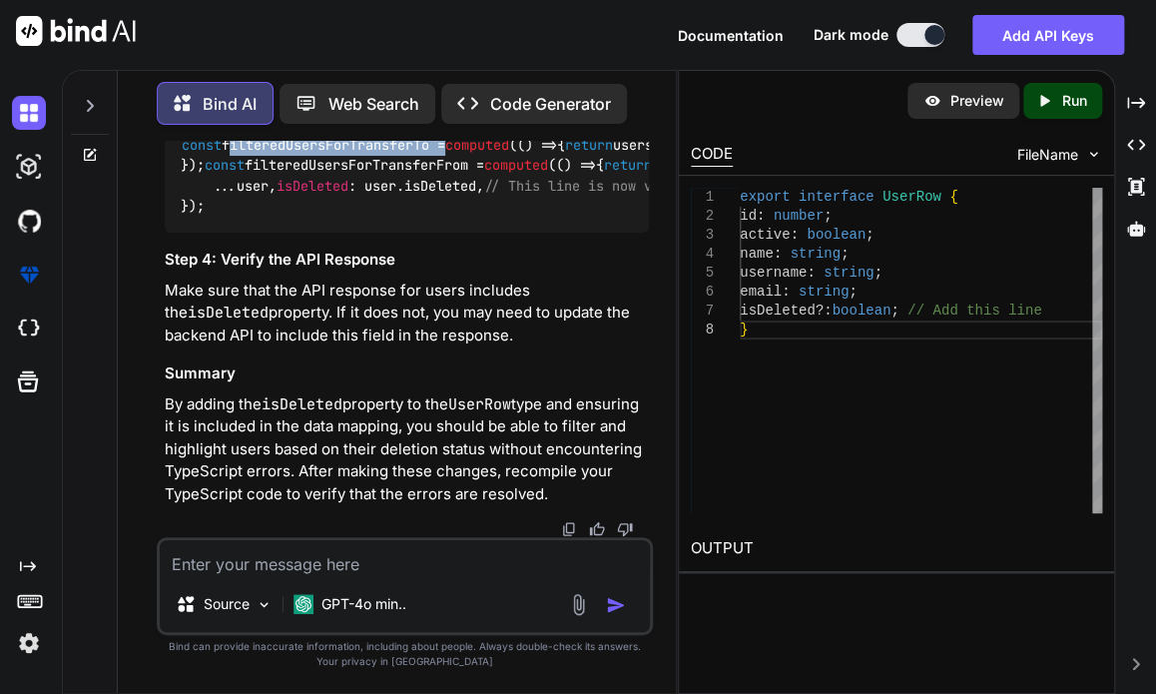
click at [168, 233] on div "const filteredUsersForTransferTo = computed ( () => { return users. value ?. fi…" at bounding box center [407, 176] width 484 height 114
click at [518, 233] on div "const filteredUsersForTransferTo = computed ( () => { return users. value ?. fi…" at bounding box center [407, 176] width 484 height 114
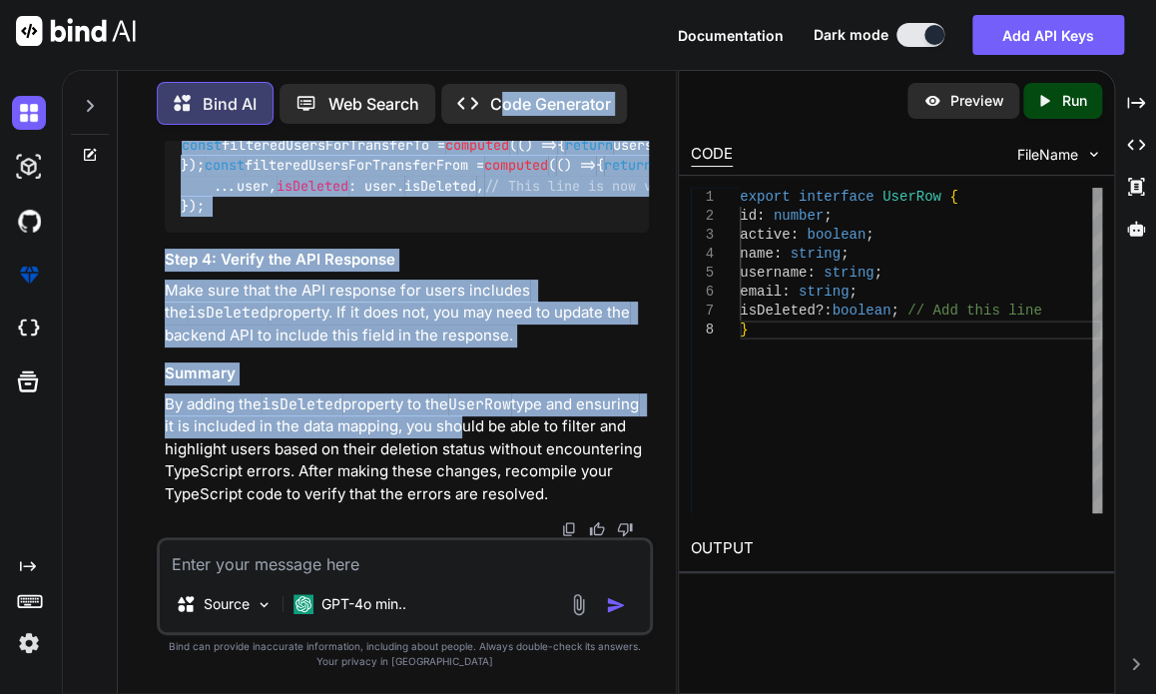
scroll to position [9030, 0]
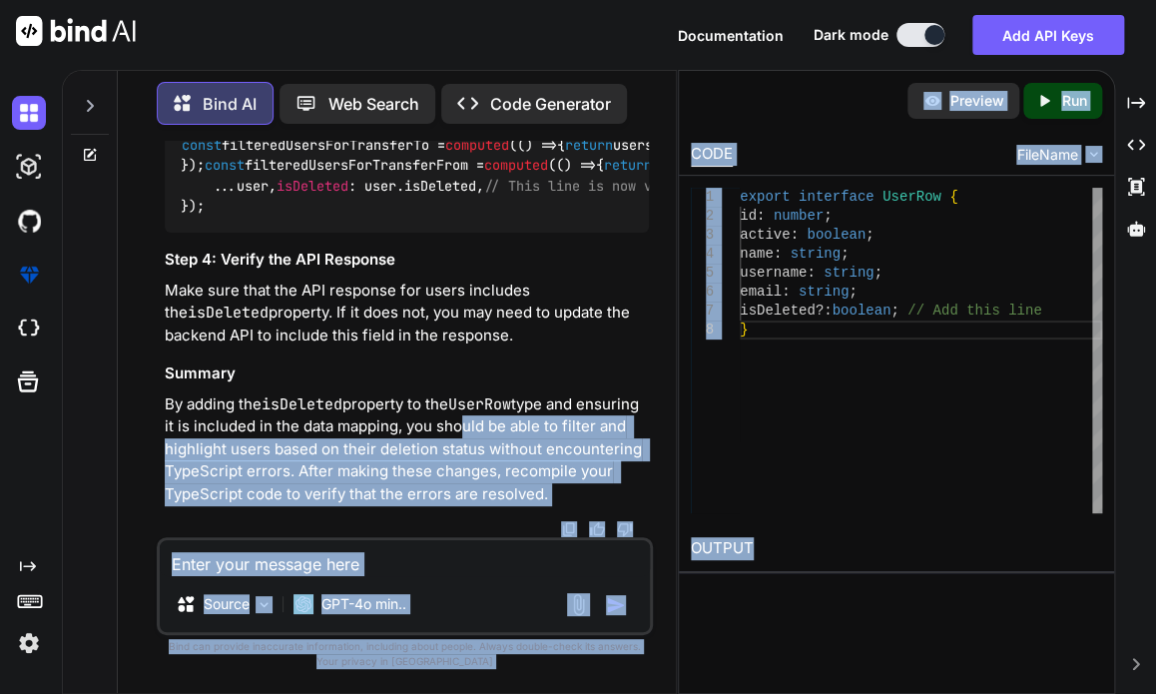
drag, startPoint x: 518, startPoint y: 413, endPoint x: 865, endPoint y: 678, distance: 435.9
click at [865, 678] on div "Bind AI Web Search Created with Pixso. Code Generator You Bind AI To implement …" at bounding box center [609, 382] width 1094 height 624
click at [296, 563] on textarea at bounding box center [405, 558] width 490 height 36
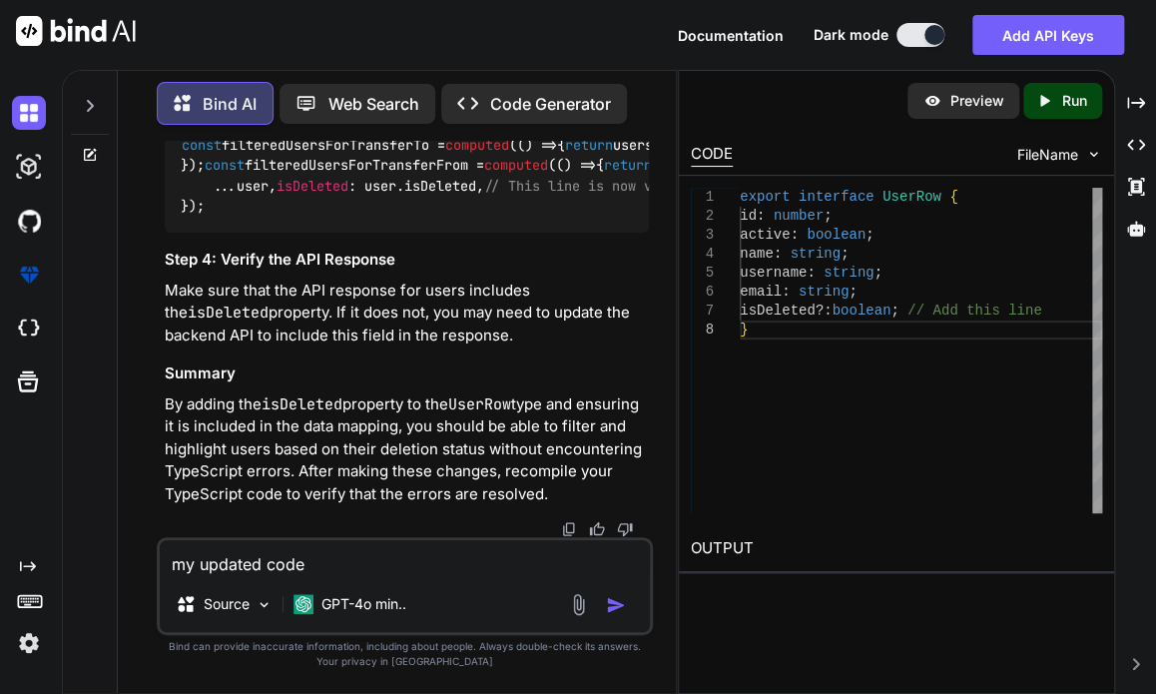
paste textarea "<script setup lang="ts"> import type { ColumnProps } from '#shared/types/base' …"
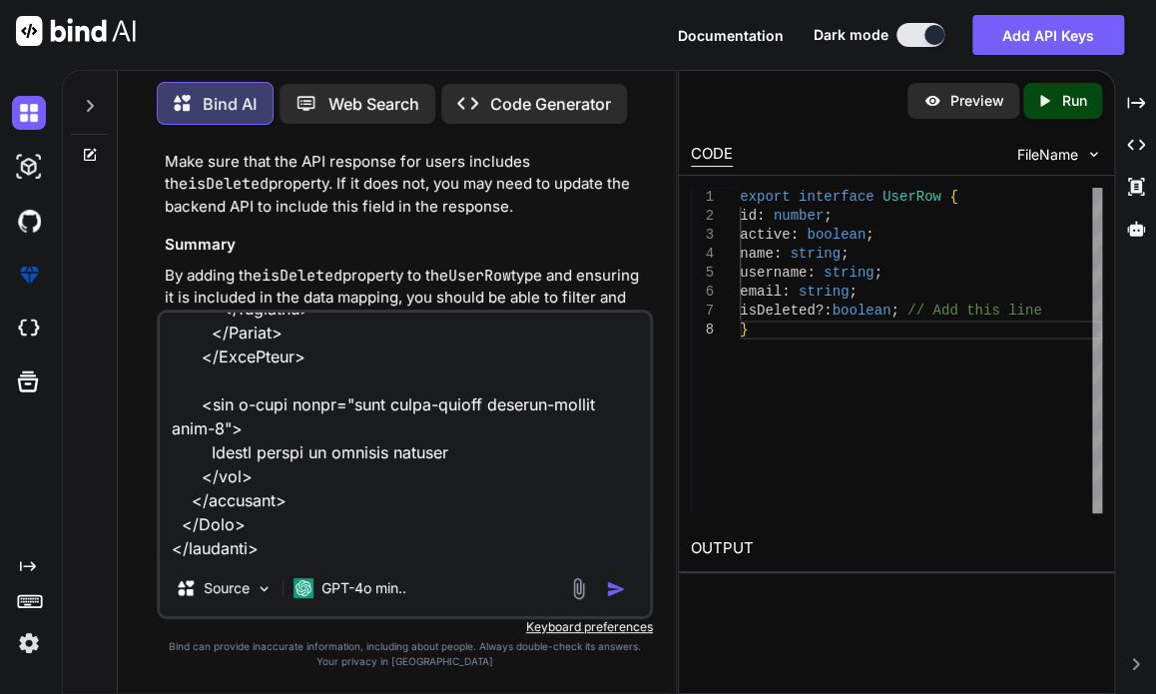
click at [276, 546] on textarea at bounding box center [405, 437] width 490 height 248
paste textarea "[vue-tsc] Parameter 'item' implicitly has an 'any' type. /nova/Osiris.Nova.Inte…"
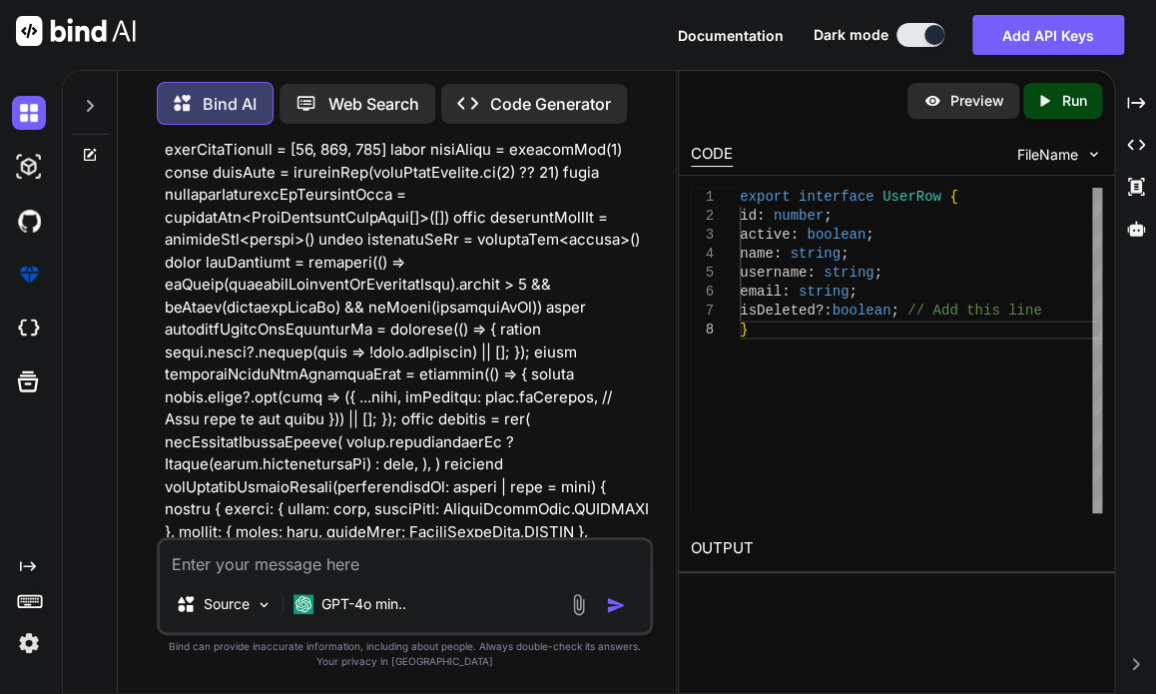
scroll to position [9814, 0]
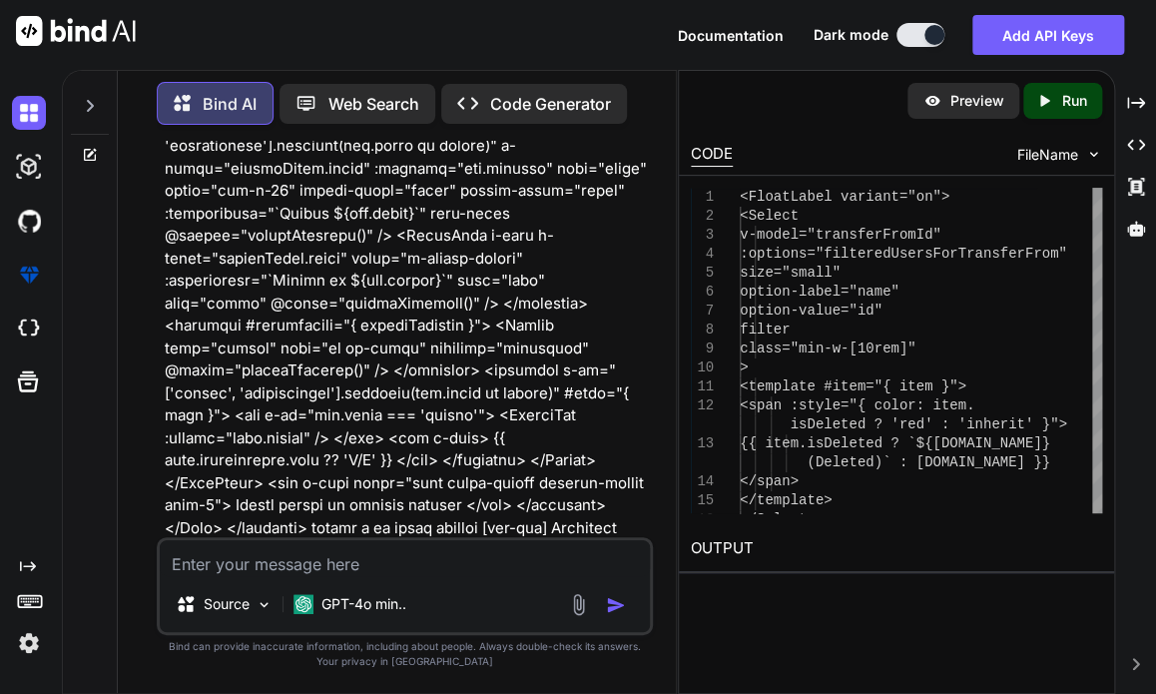
scroll to position [13648, 0]
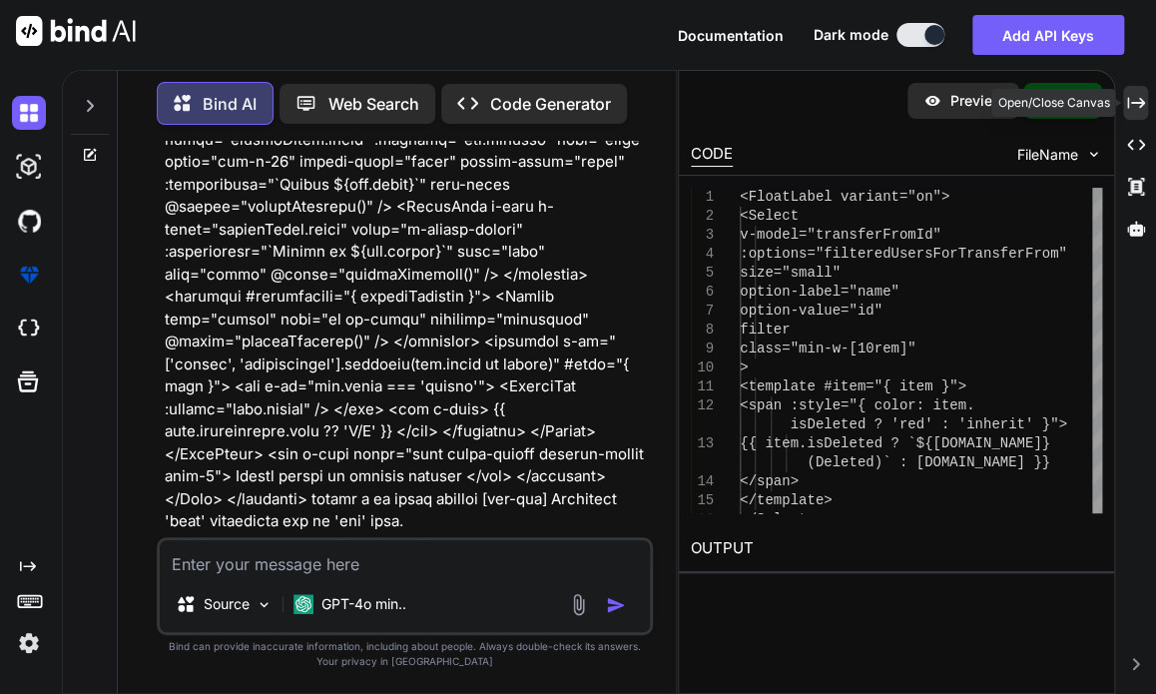
click at [1134, 99] on icon "Created with Pixso." at bounding box center [1136, 103] width 18 height 18
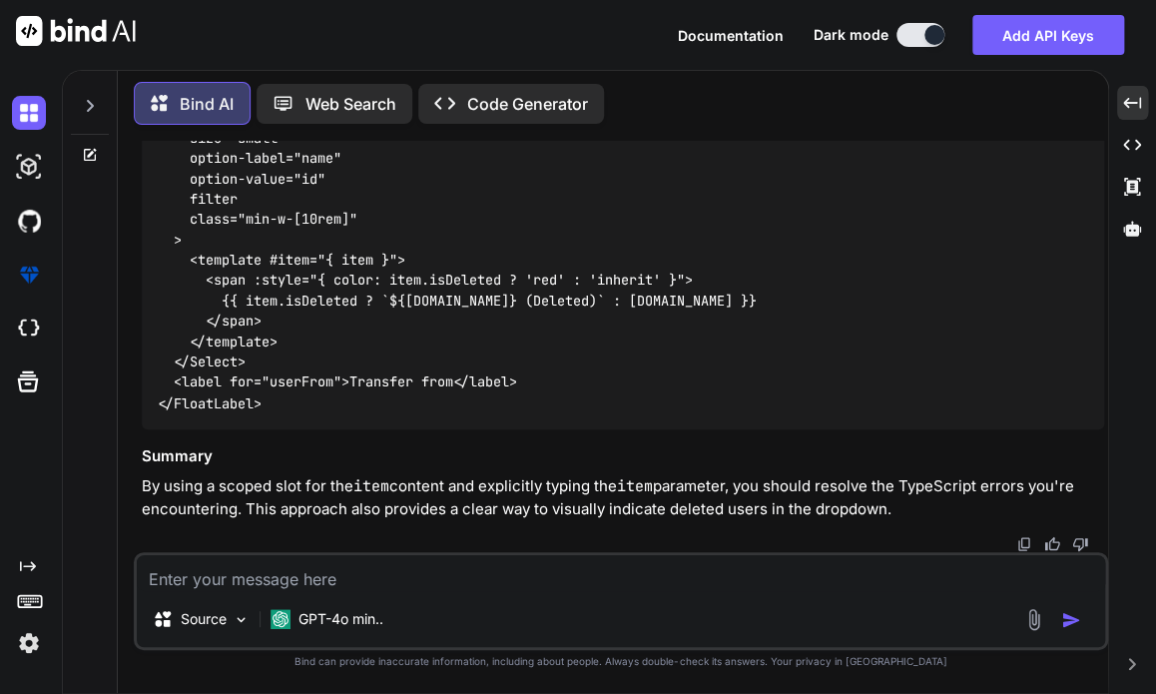
click at [845, 258] on div "<FloatLabel variant="on"> <Select v-model="transferFromId" :options="filteredUs…" at bounding box center [623, 230] width 962 height 398
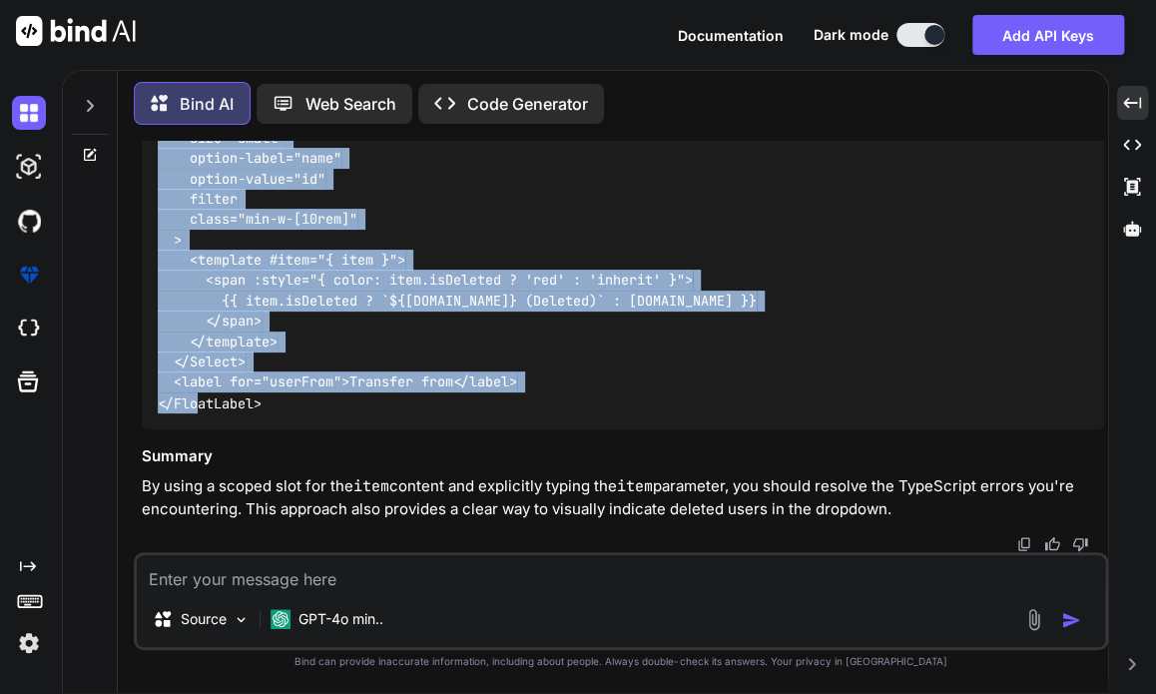
drag, startPoint x: 160, startPoint y: 411, endPoint x: 304, endPoint y: 415, distance: 143.8
click at [304, 415] on div "<FloatLabel variant="on"> <Select v-model="transferFromId" :options="filteredUs…" at bounding box center [623, 230] width 962 height 398
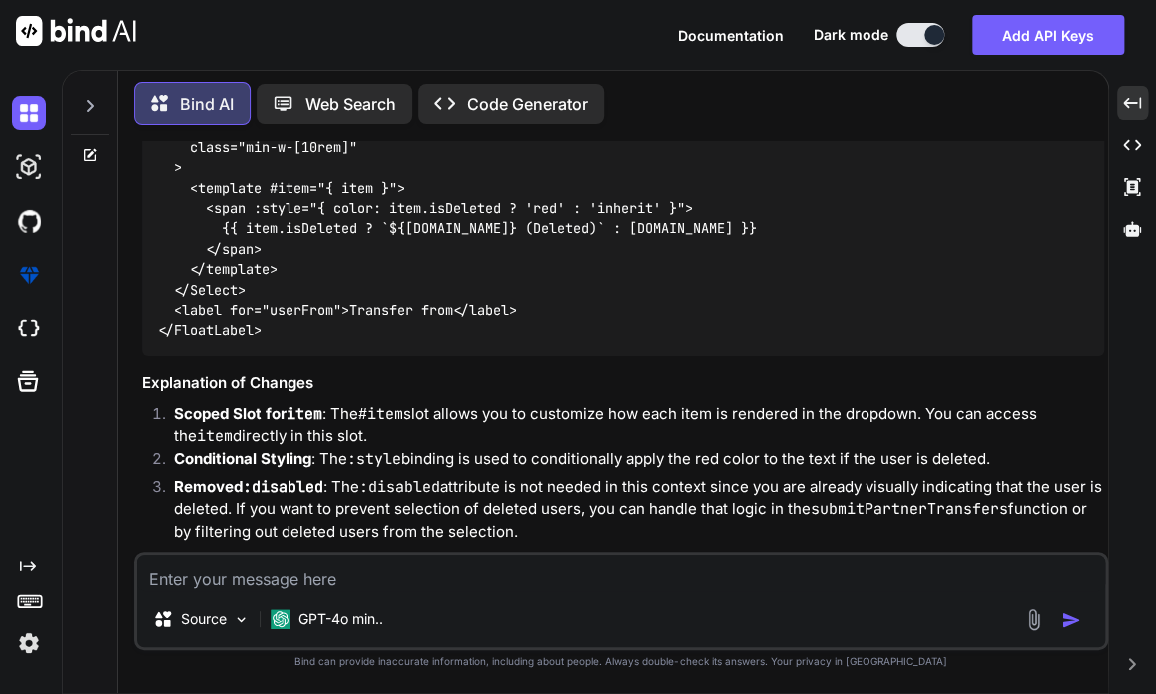
scroll to position [8625, 0]
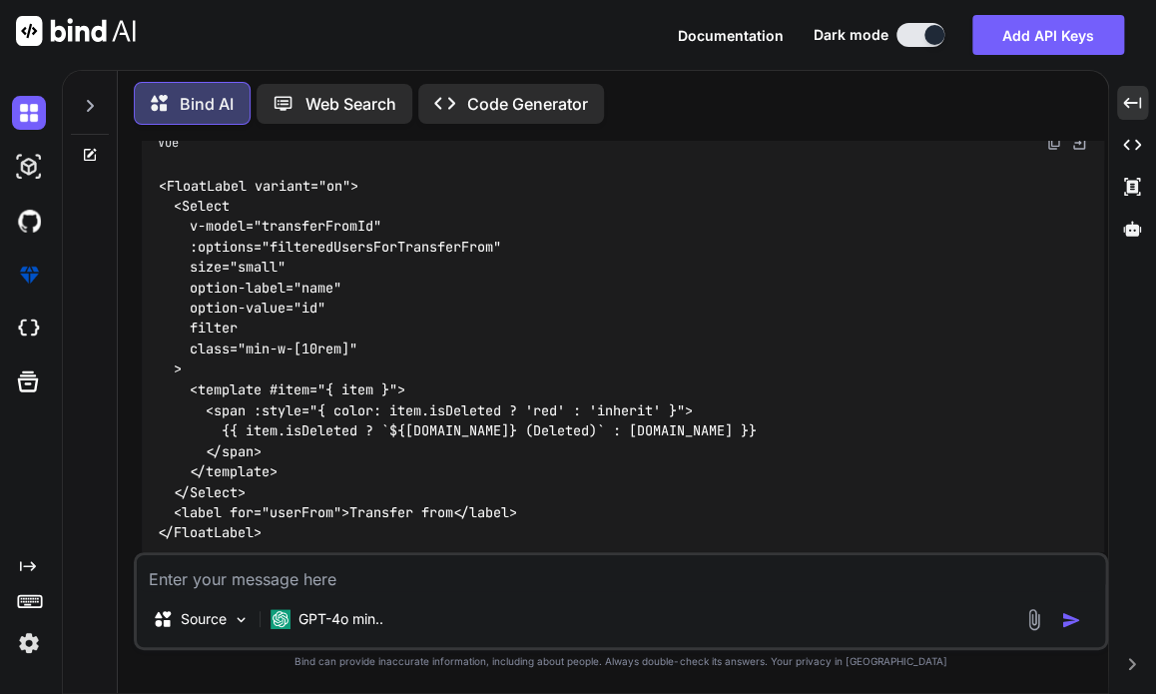
click at [269, 575] on textarea at bounding box center [621, 573] width 968 height 36
paste textarea "[vue-tsc] Property 'item' does not exist on type 'SelectSlots'. /nova/Osiris.No…"
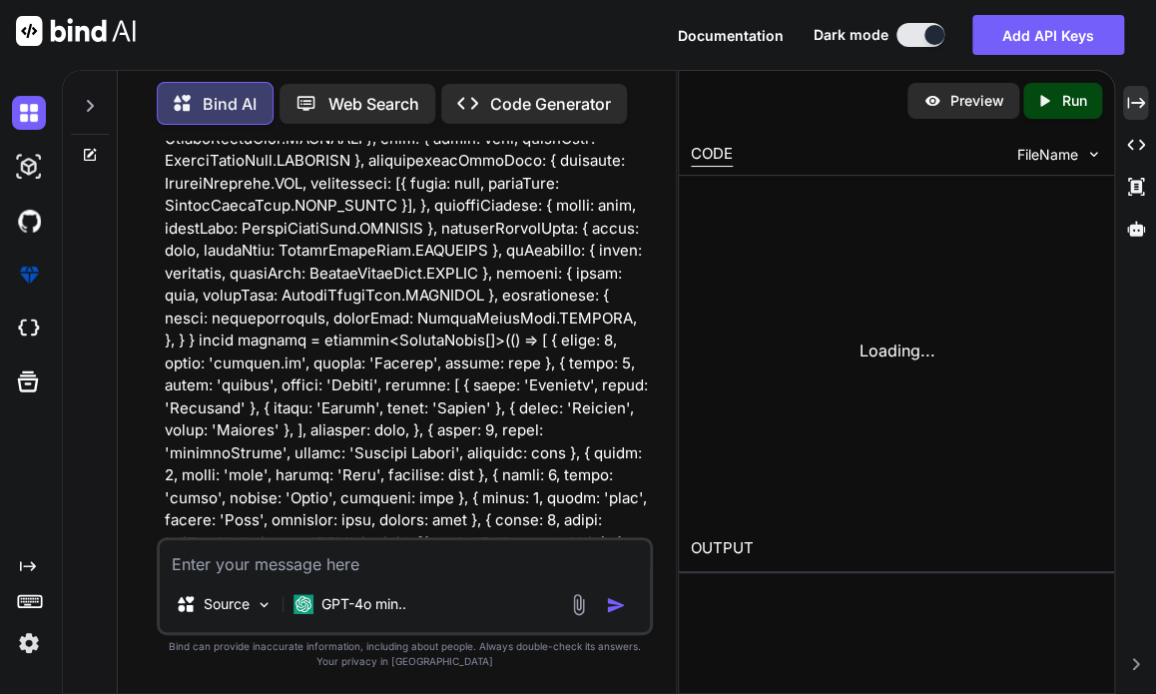
scroll to position [16643, 0]
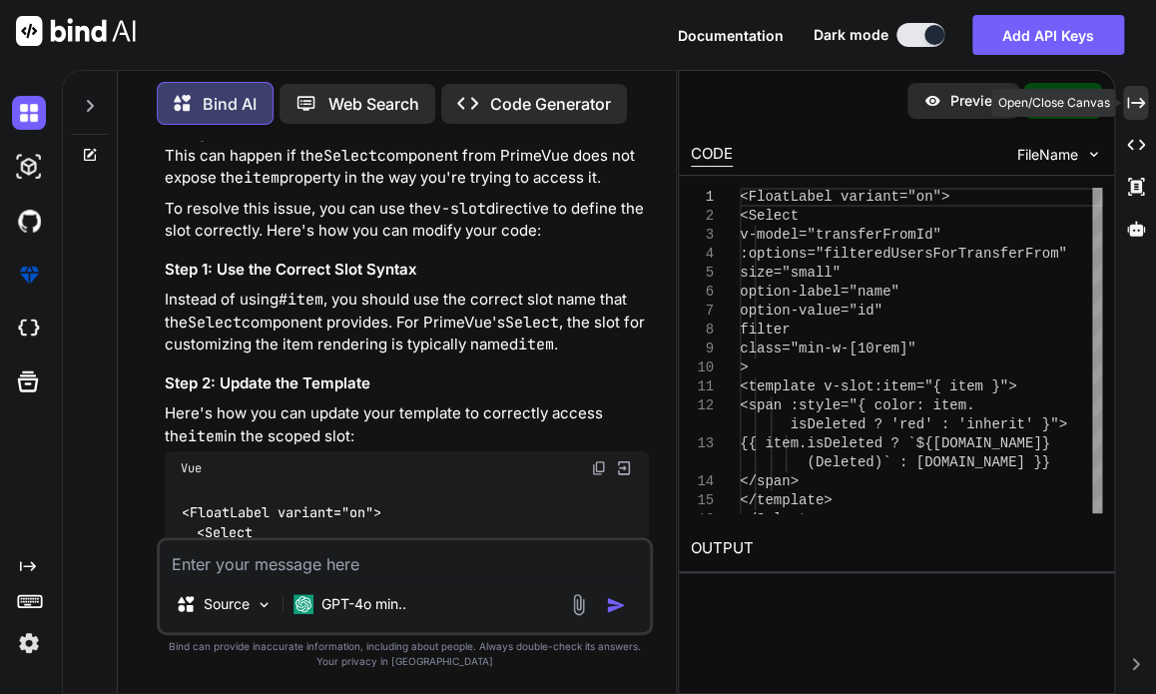
click at [1134, 109] on icon "Created with Pixso." at bounding box center [1136, 103] width 18 height 18
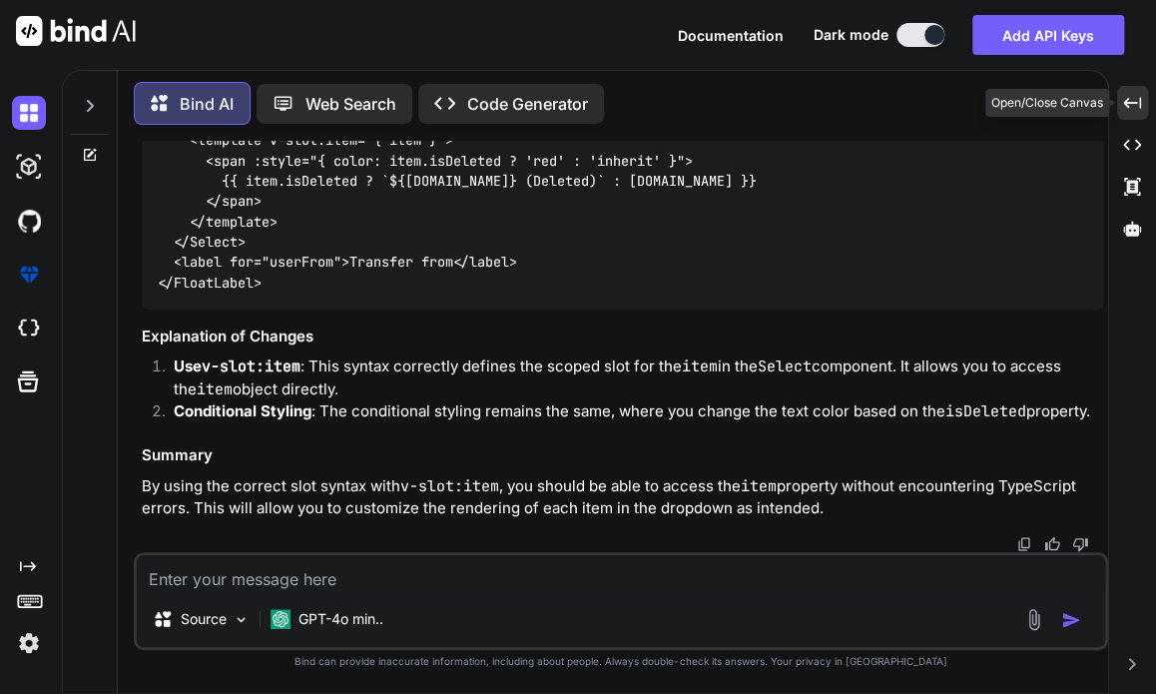
scroll to position [10280, 0]
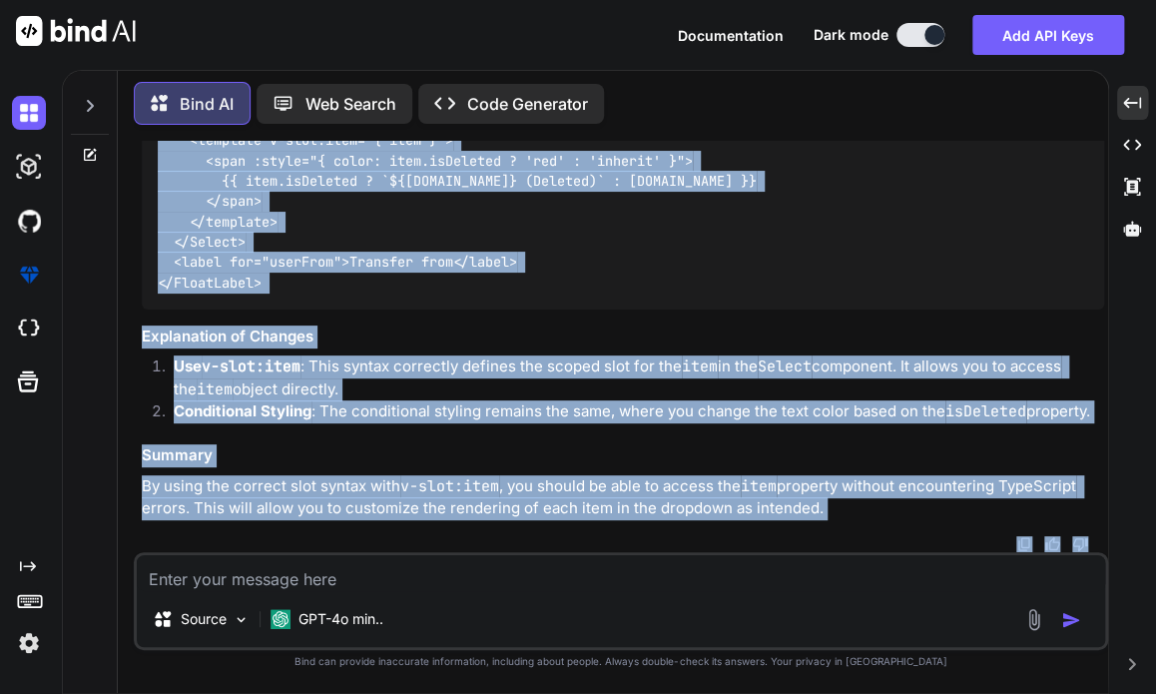
scroll to position [11104, 0]
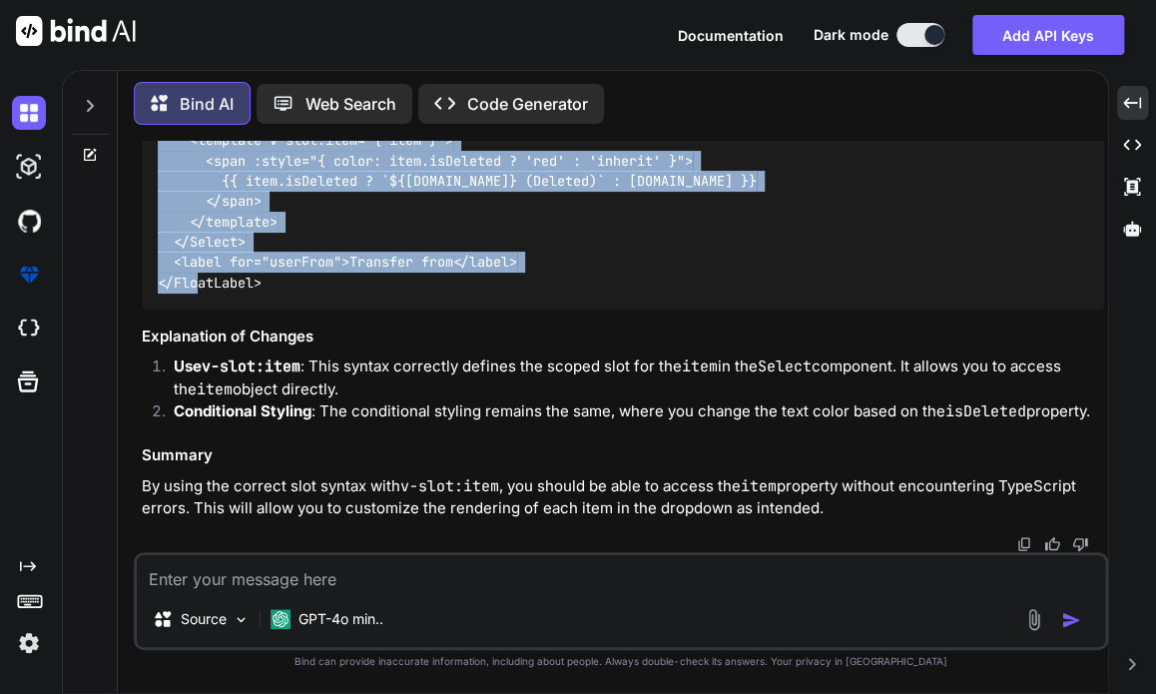
drag, startPoint x: 154, startPoint y: 202, endPoint x: 324, endPoint y: 285, distance: 189.8
click at [324, 285] on div "<FloatLabel variant="on"> <Select v-model="transferFromId" :options="filteredUs…" at bounding box center [623, 110] width 962 height 398
click at [220, 582] on textarea at bounding box center [621, 573] width 968 height 36
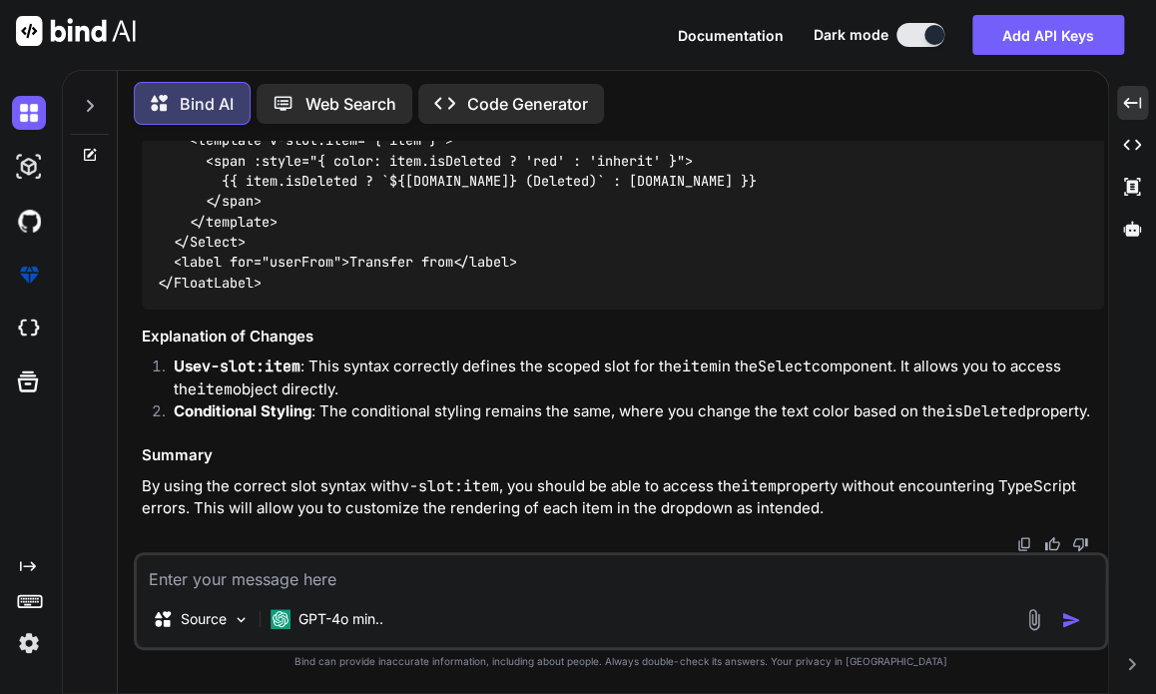
paste textarea "[vue-tsc] Property 'item' does not exist on type 'SelectSlots'. /nova/Osiris.No…"
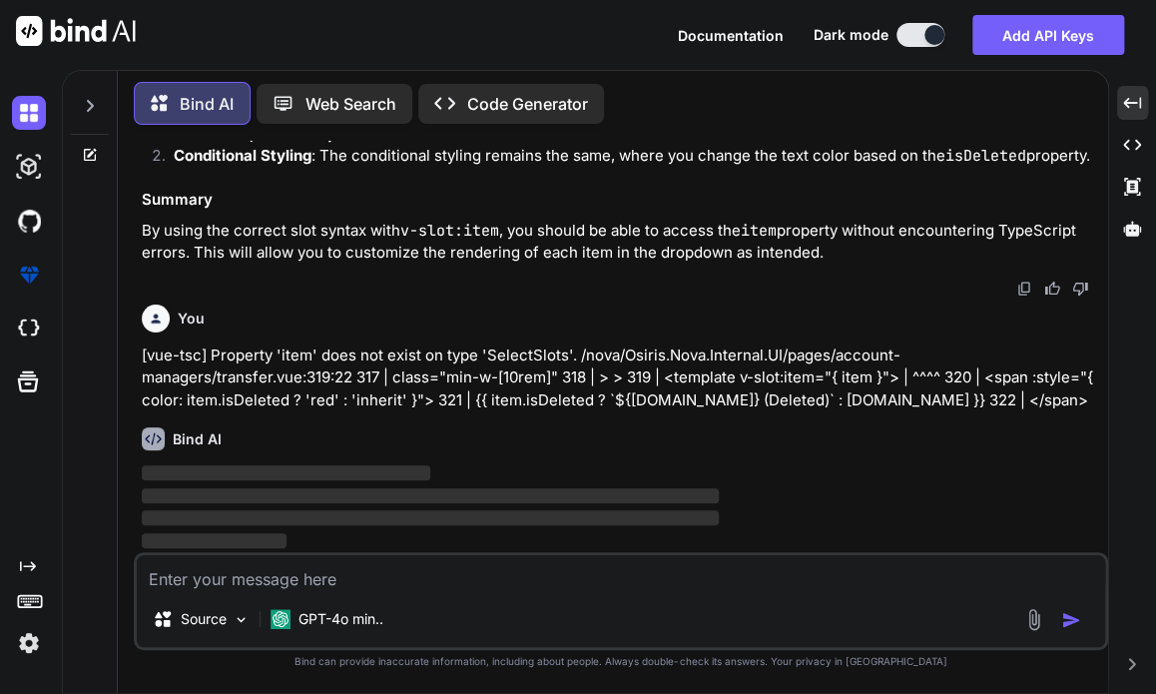
scroll to position [11360, 0]
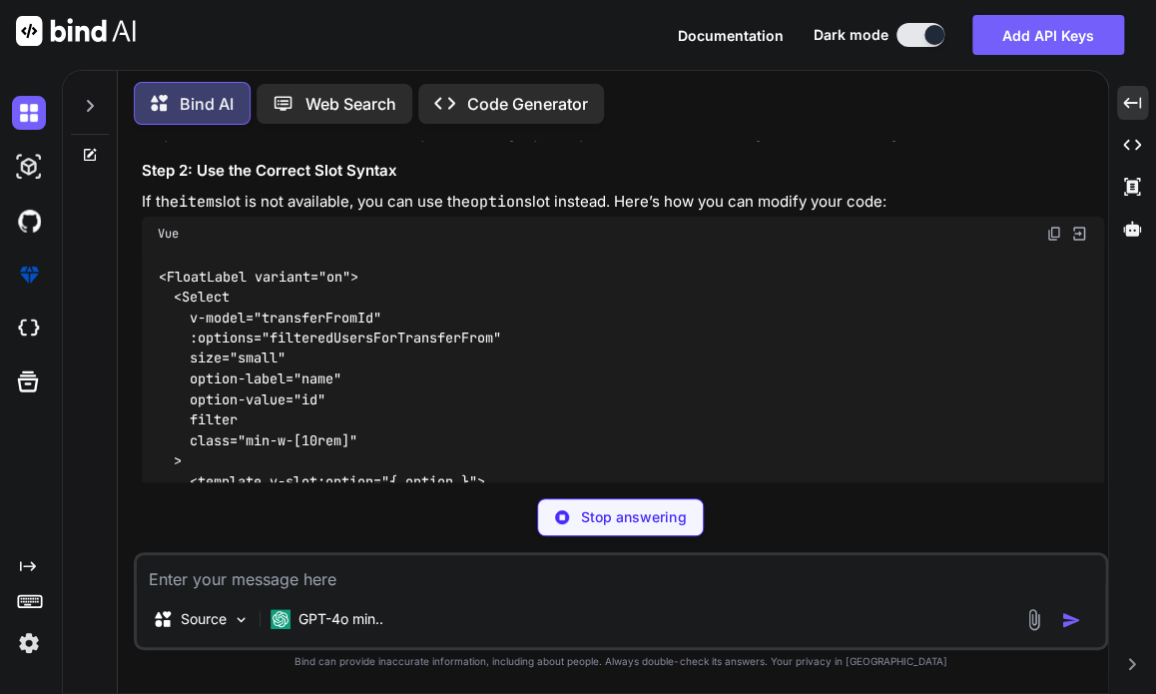
click at [703, 426] on div "Bind AI The error you're encountering indicates that the item property is not r…" at bounding box center [623, 465] width 962 height 1079
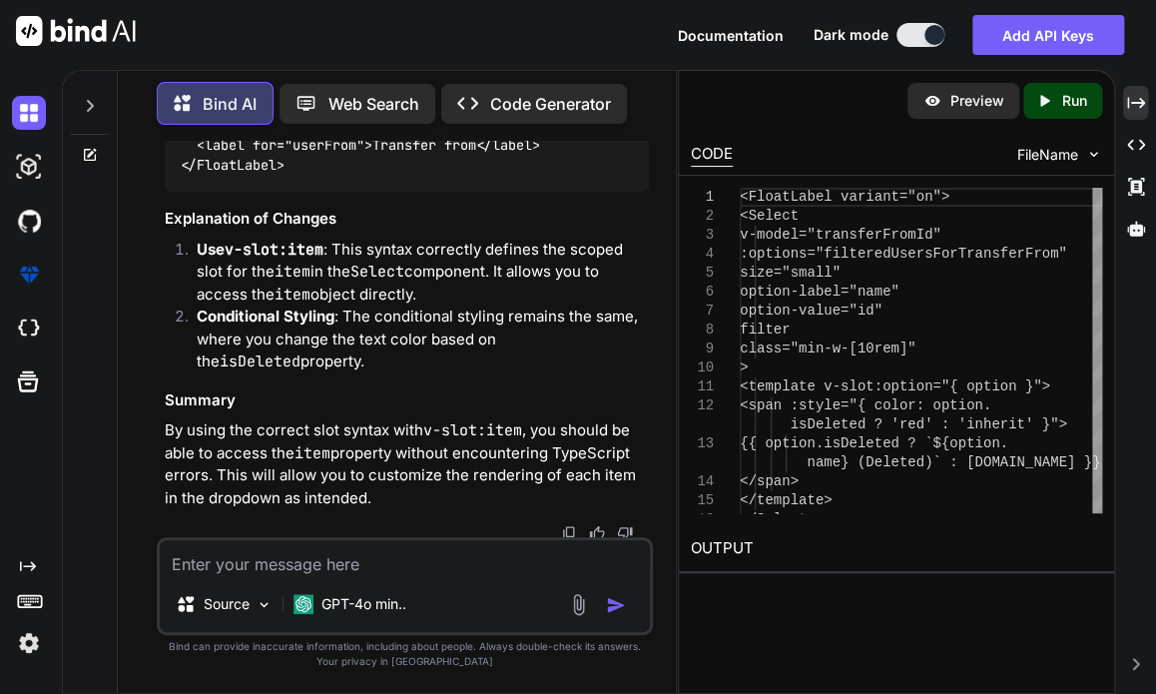
scroll to position [17424, 0]
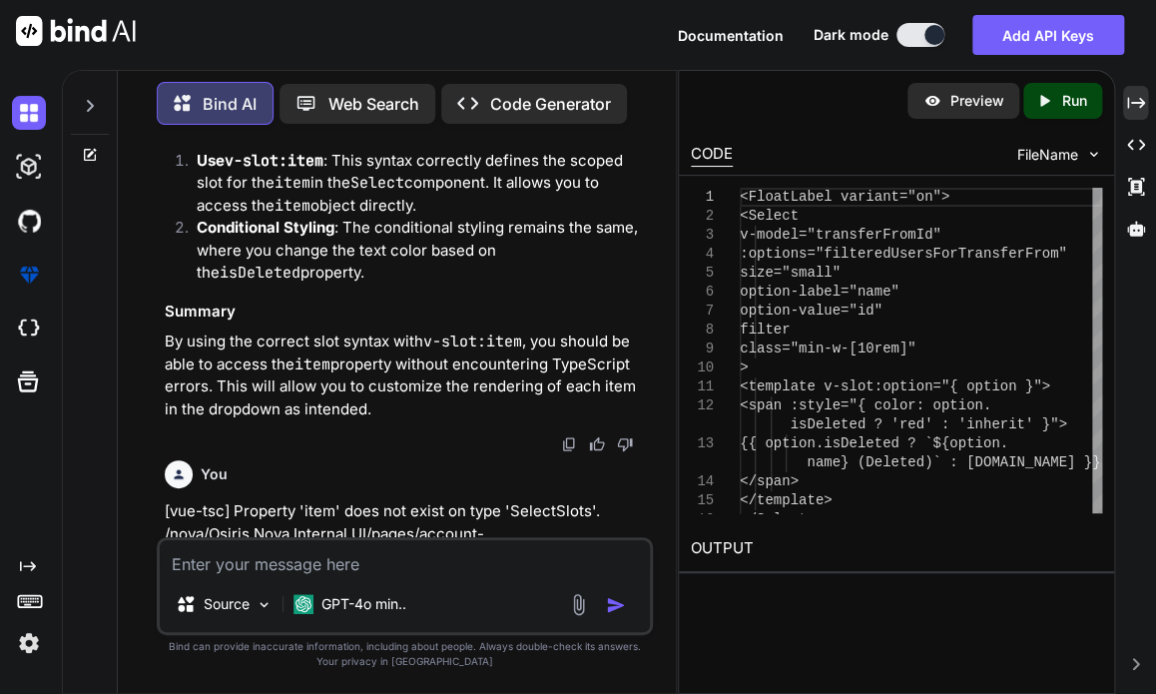
drag, startPoint x: 178, startPoint y: 183, endPoint x: 248, endPoint y: 541, distance: 365.2
click at [248, 541] on div "You Bind AI To implement the filtering and highlighting functionality for the u…" at bounding box center [405, 417] width 496 height 552
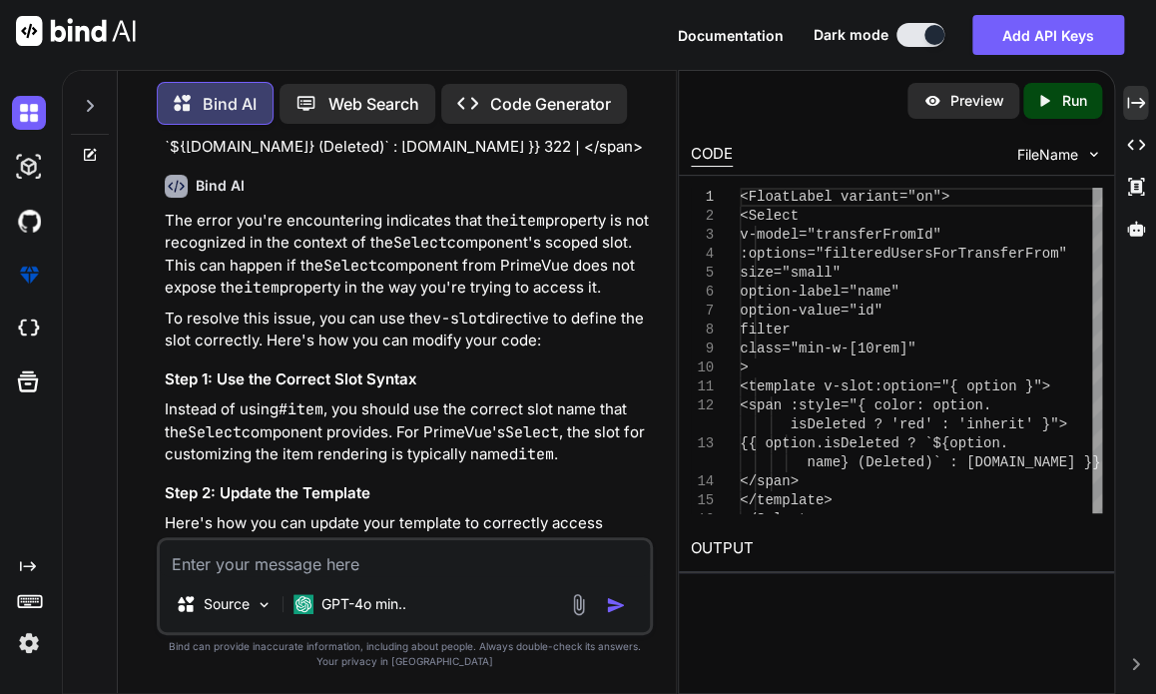
scroll to position [16769, 0]
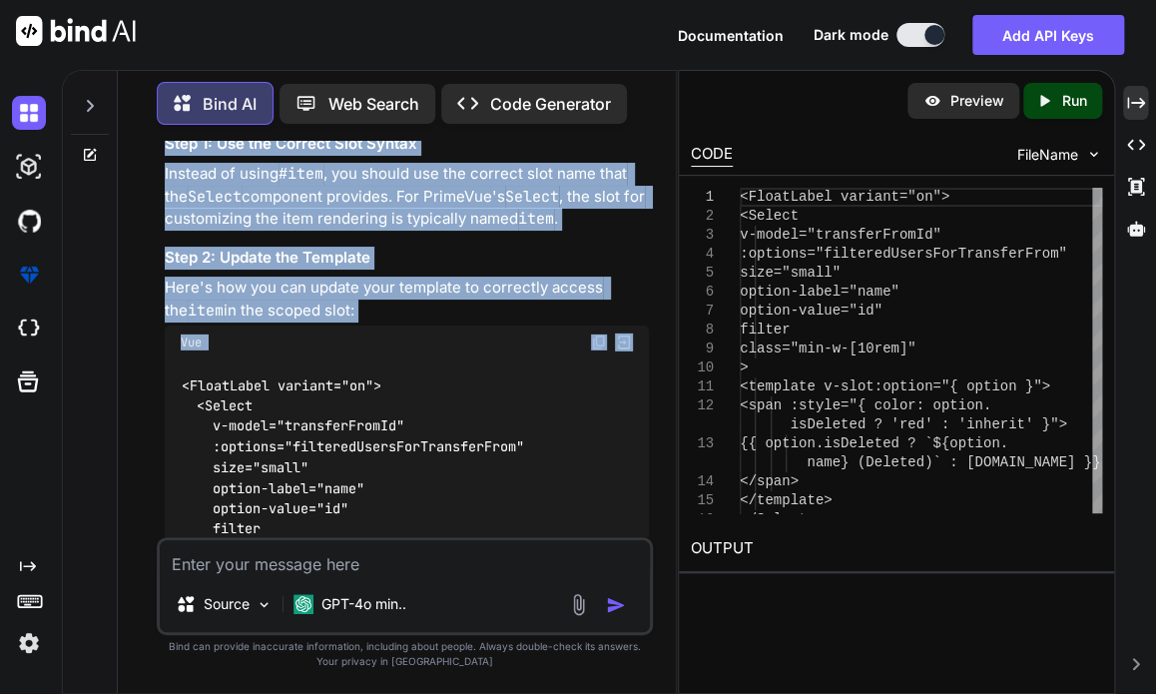
drag, startPoint x: 180, startPoint y: 203, endPoint x: 233, endPoint y: 482, distance: 284.5
click at [233, 482] on div "The error you're encountering indicates that the item property is not recognize…" at bounding box center [407, 525] width 484 height 1102
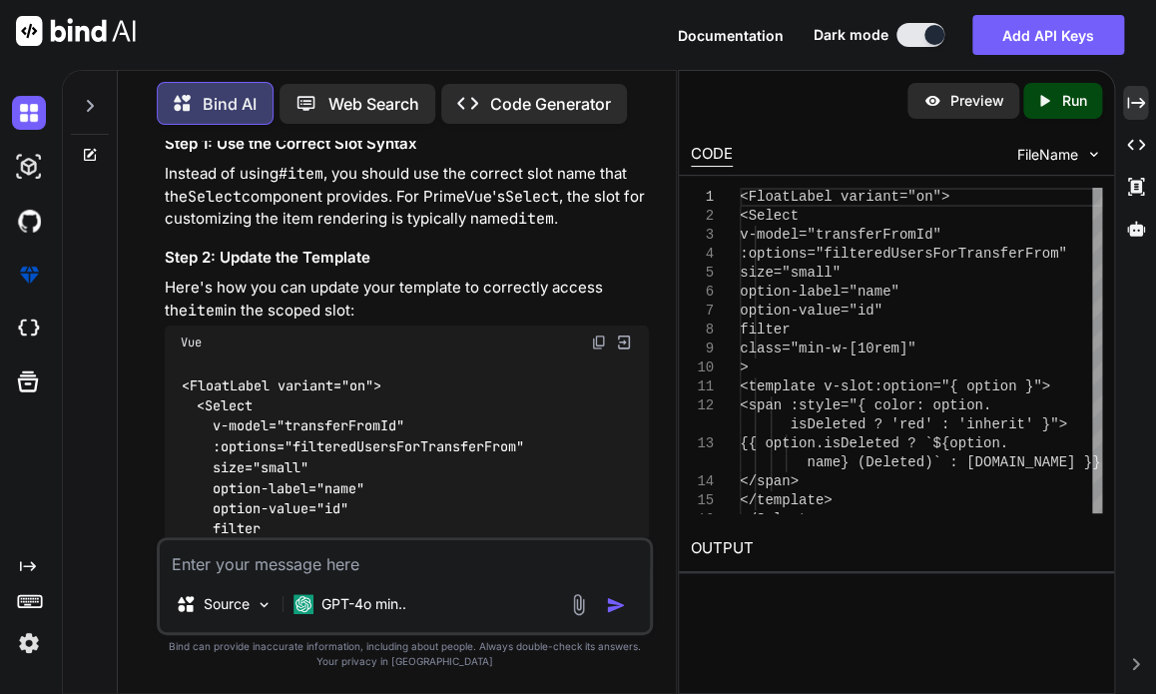
click at [1130, 107] on icon "Created with Pixso." at bounding box center [1136, 103] width 18 height 18
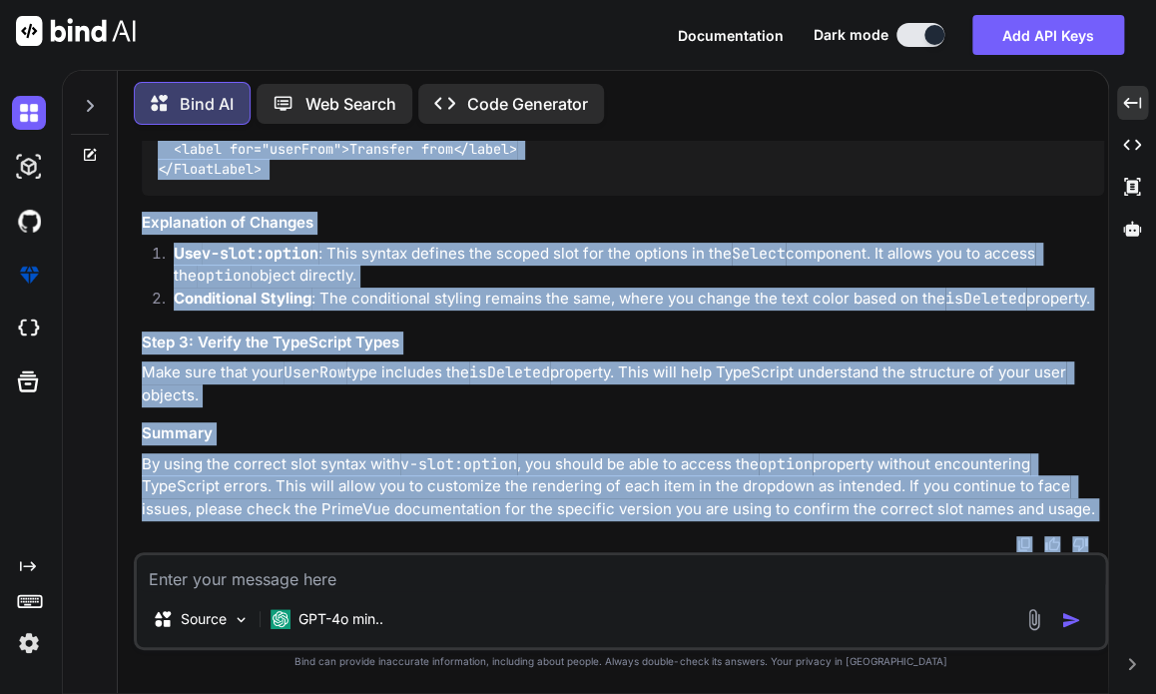
scroll to position [12299, 0]
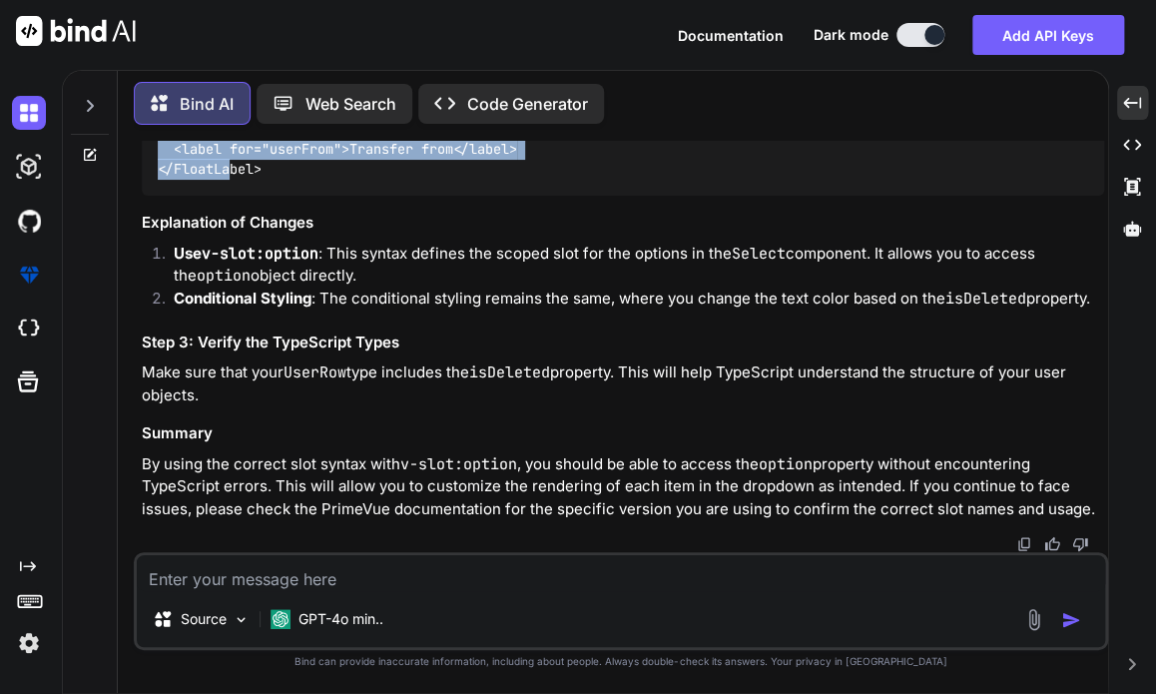
drag, startPoint x: 150, startPoint y: 220, endPoint x: 333, endPoint y: 191, distance: 186.0
click at [372, 577] on textarea at bounding box center [621, 573] width 968 height 36
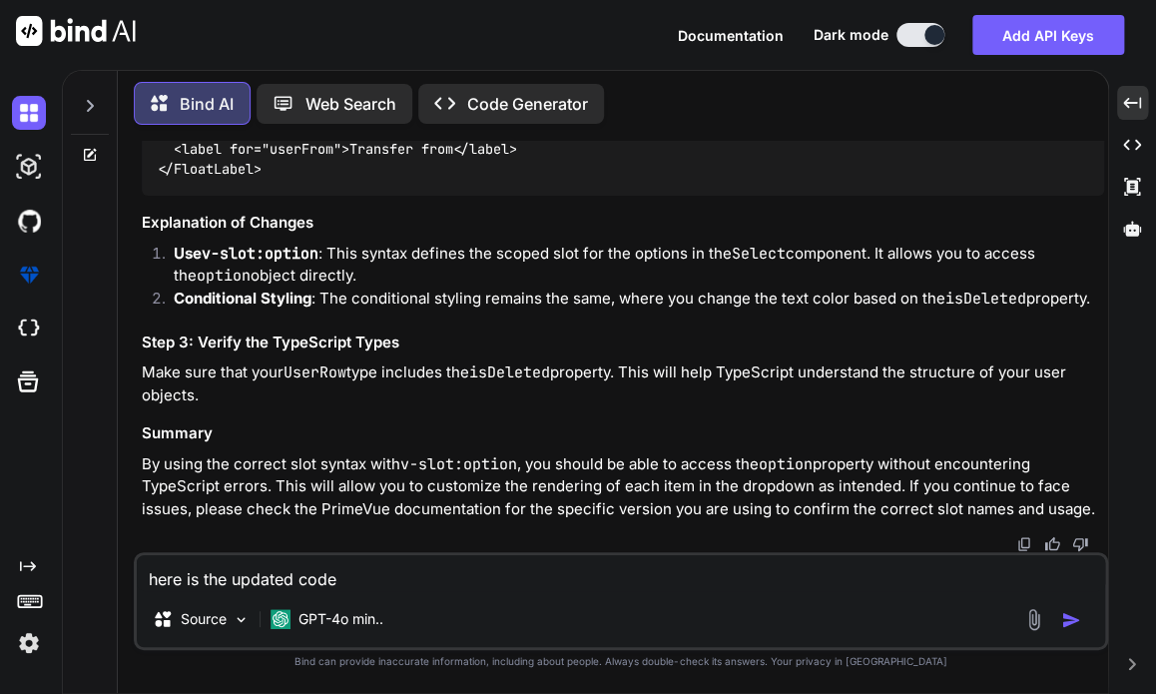
paste textarea "<script setup lang="ts"> import type { ColumnProps } from '#shared/types/base' …"
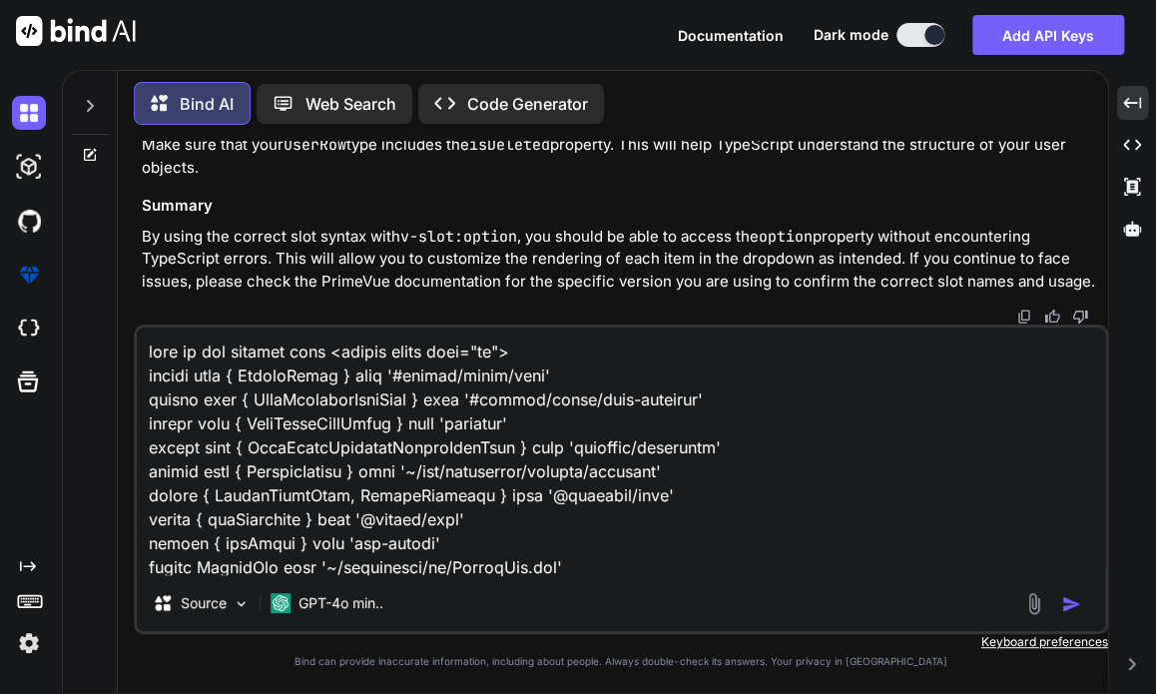
scroll to position [10857, 0]
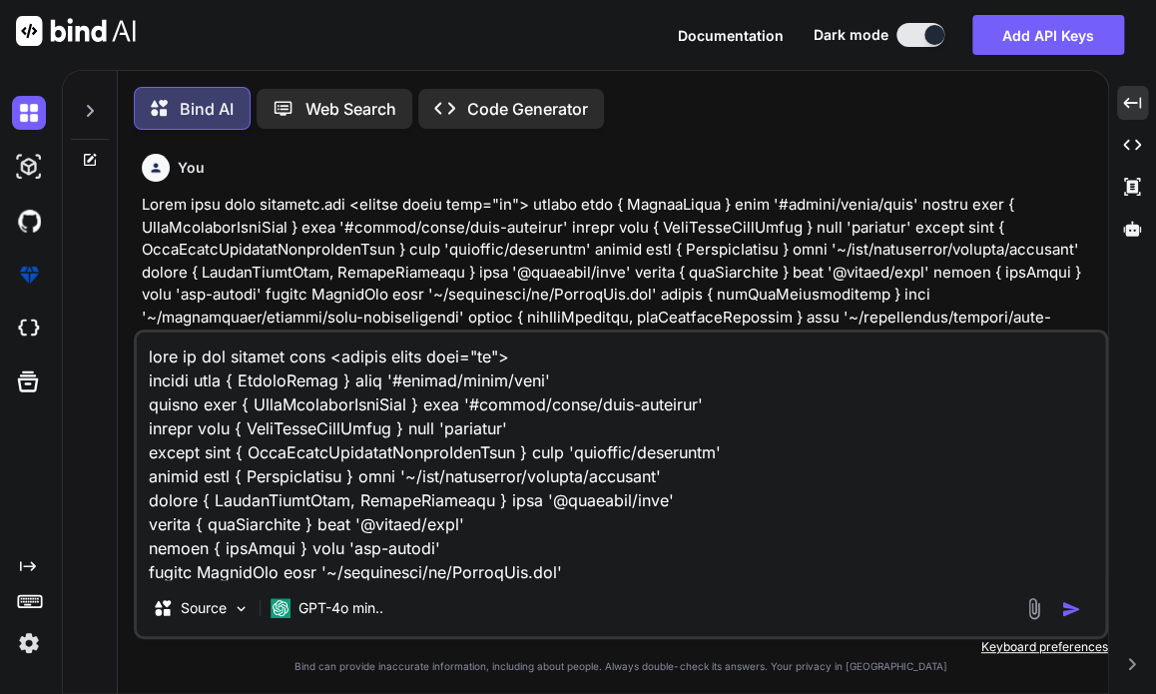
scroll to position [10857, 0]
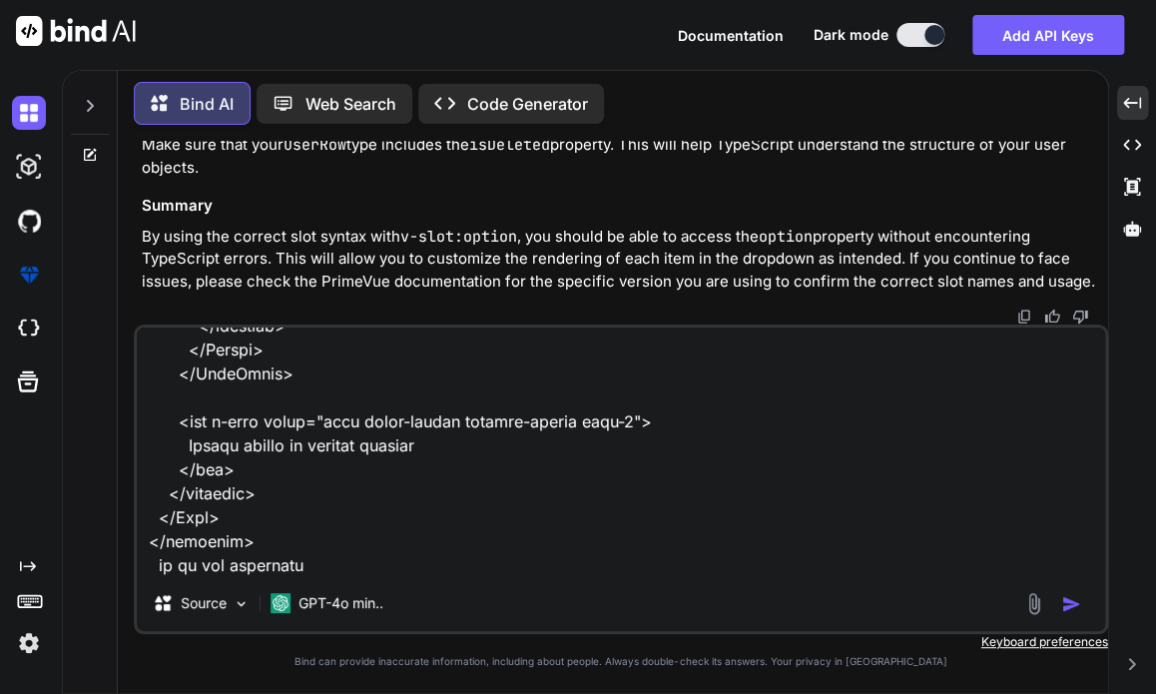
type textarea "here is the updated code <script setup lang="ts"> import type { ColumnProps } f…"
type textarea "x"
type textarea "here is the updated code <script setup lang="ts"> import type { ColumnProps } f…"
type textarea "x"
type textarea "here is the updated code <script setup lang="ts"> import type { ColumnProps } f…"
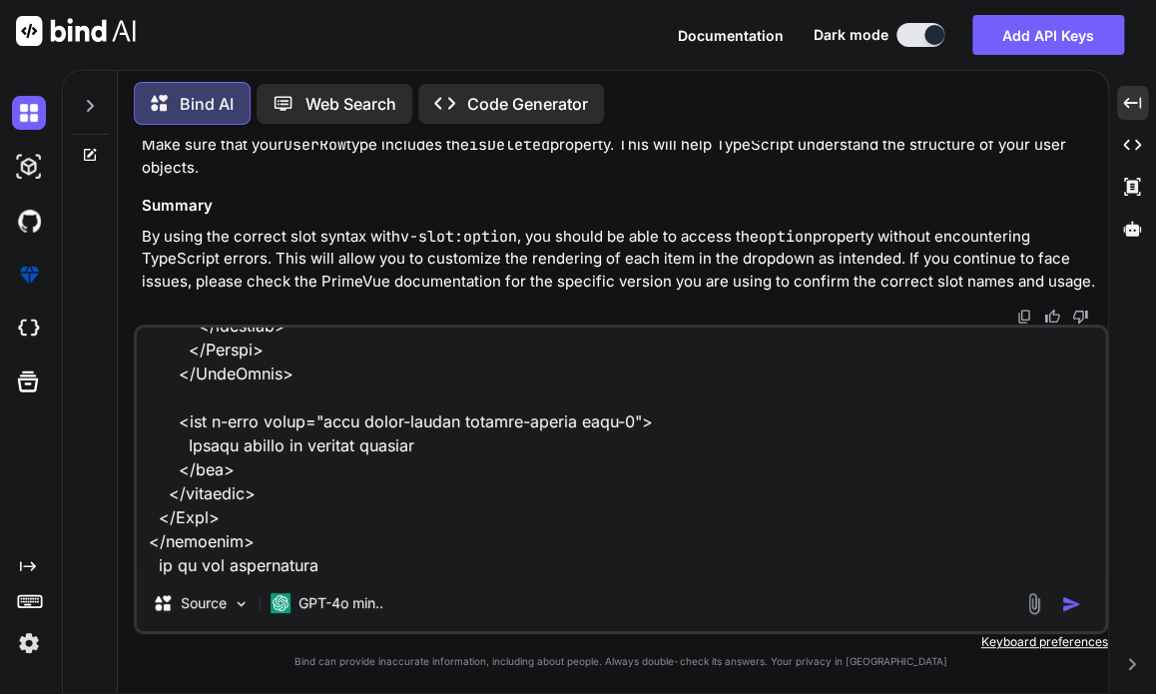
type textarea "x"
type textarea "here is the updated code <script setup lang="ts"> import type { ColumnProps } f…"
type textarea "x"
type textarea "here is the updated code <script setup lang="ts"> import type { ColumnProps } f…"
type textarea "x"
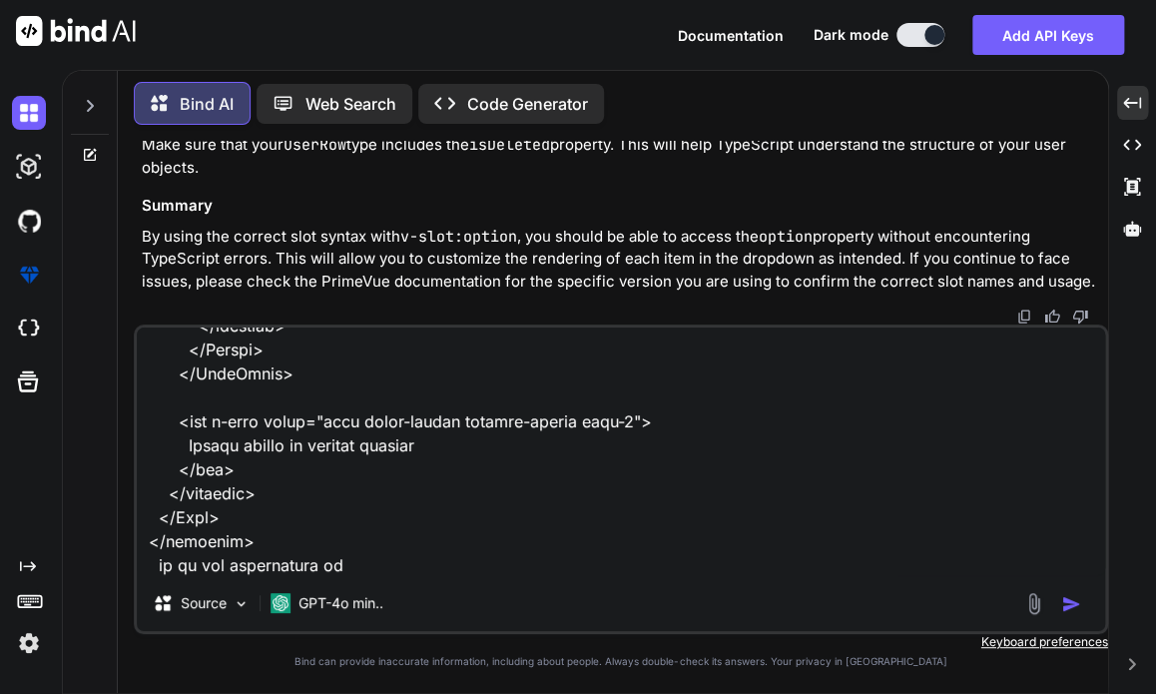
type textarea "here is the updated code <script setup lang="ts"> import type { ColumnProps } f…"
type textarea "x"
type textarea "here is the updated code <script setup lang="ts"> import type { ColumnProps } f…"
type textarea "x"
type textarea "here is the updated code <script setup lang="ts"> import type { ColumnProps } f…"
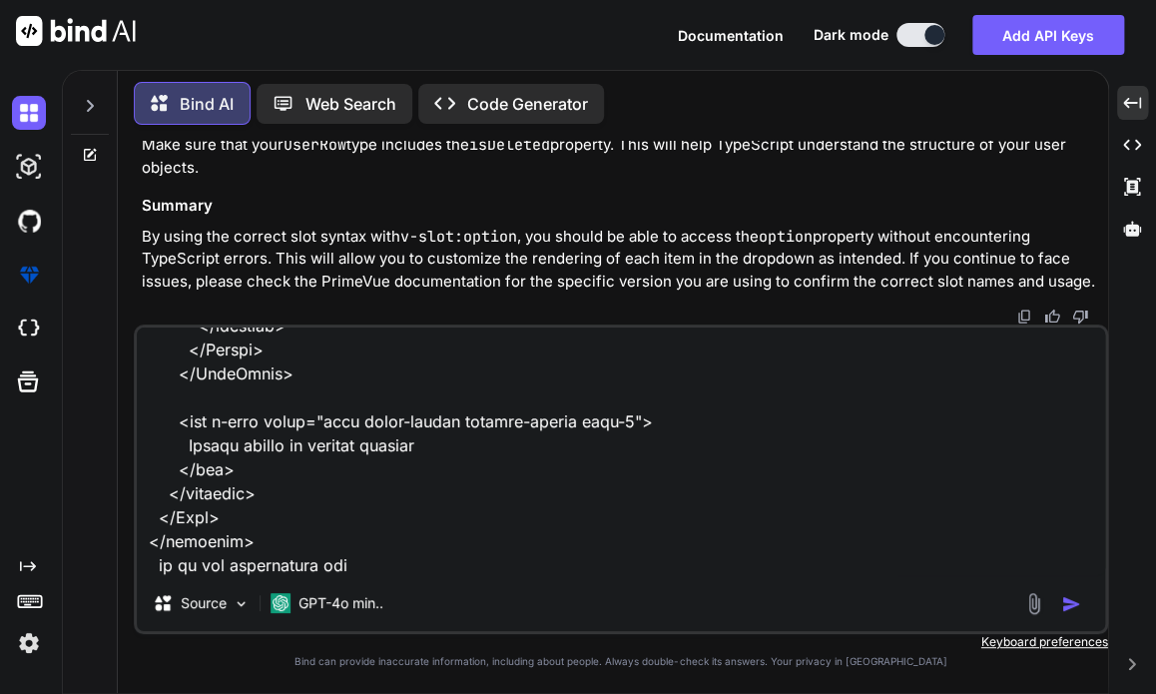
type textarea "x"
type textarea "here is the updated code <script setup lang="ts"> import type { ColumnProps } f…"
type textarea "x"
type textarea "here is the updated code <script setup lang="ts"> import type { ColumnProps } f…"
type textarea "x"
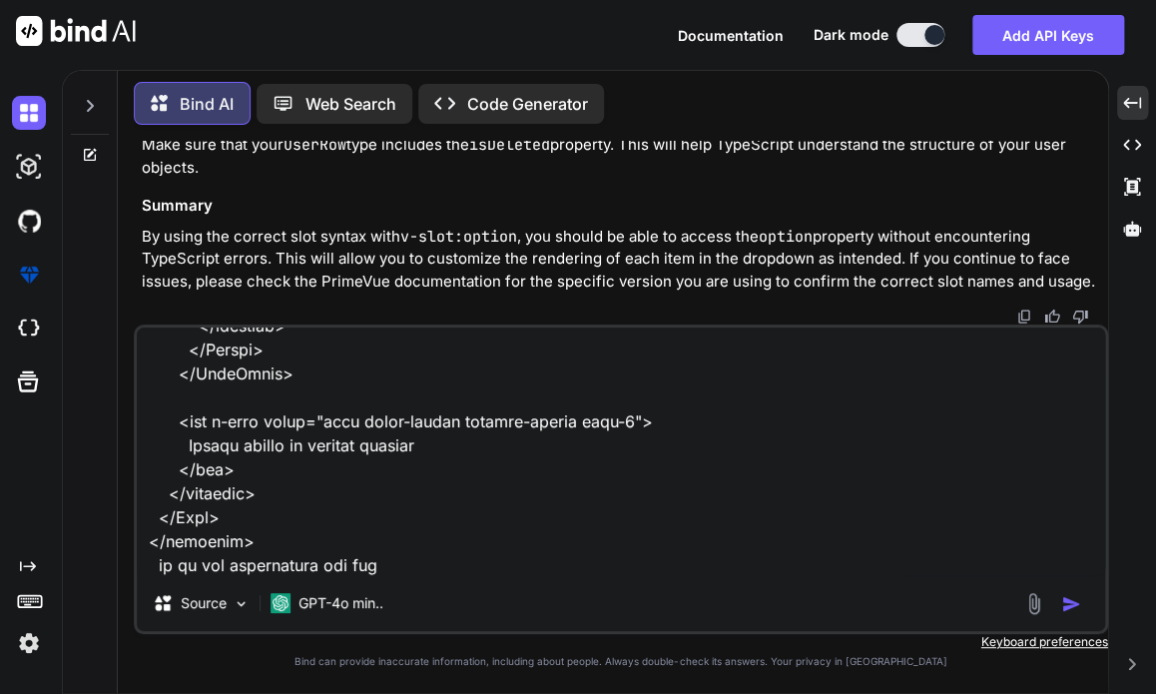
type textarea "here is the updated code <script setup lang="ts"> import type { ColumnProps } f…"
type textarea "x"
type textarea "here is the updated code <script setup lang="ts"> import type { ColumnProps } f…"
type textarea "x"
type textarea "here is the updated code <script setup lang="ts"> import type { ColumnProps } f…"
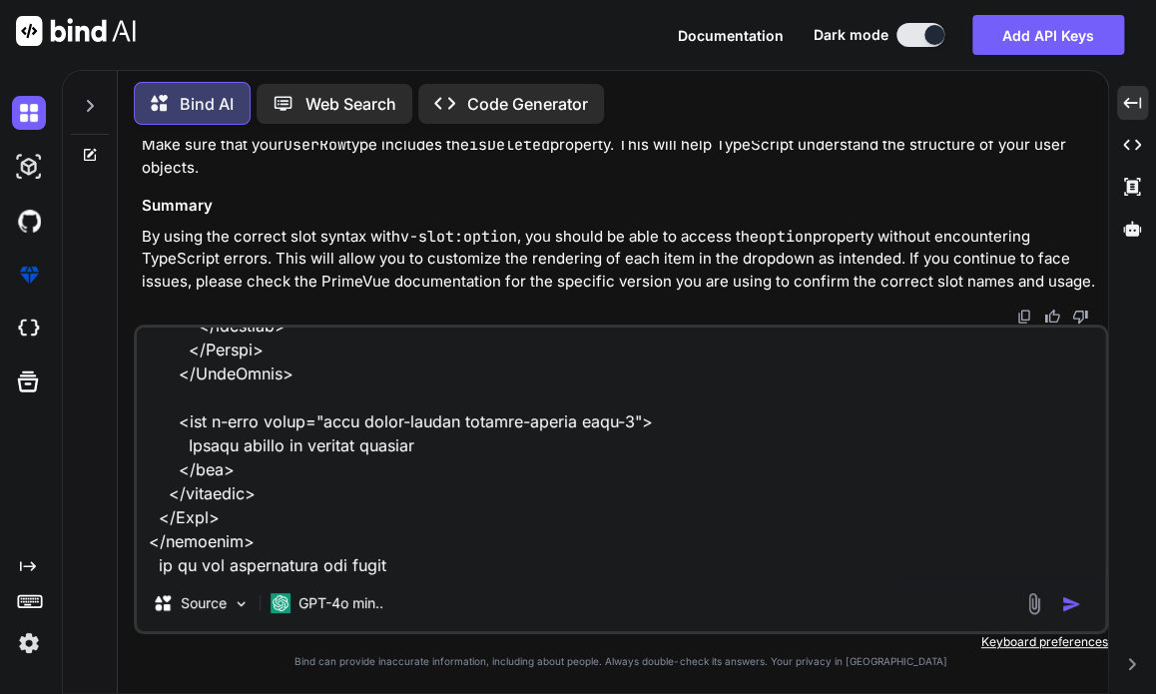
type textarea "x"
type textarea "here is the updated code <script setup lang="ts"> import type { ColumnProps } f…"
type textarea "x"
type textarea "here is the updated code <script setup lang="ts"> import type { ColumnProps } f…"
type textarea "x"
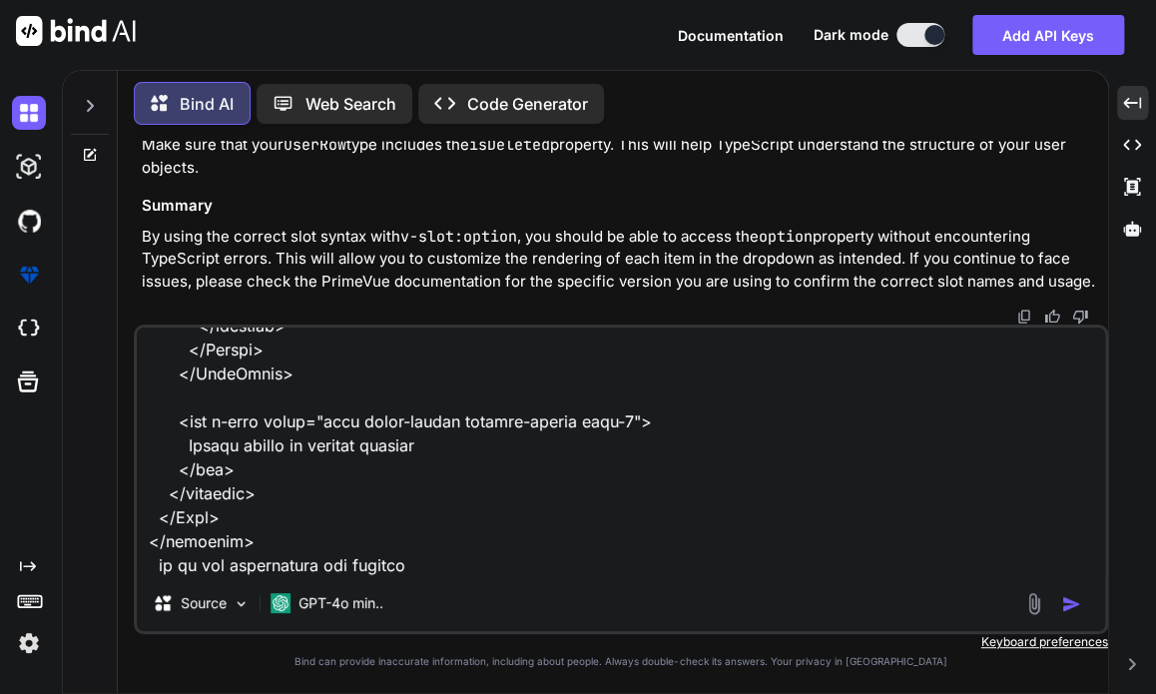
type textarea "here is the updated code <script setup lang="ts"> import type { ColumnProps } f…"
type textarea "x"
type textarea "here is the updated code <script setup lang="ts"> import type { ColumnProps } f…"
type textarea "x"
type textarea "here is the updated code <script setup lang="ts"> import type { ColumnProps } f…"
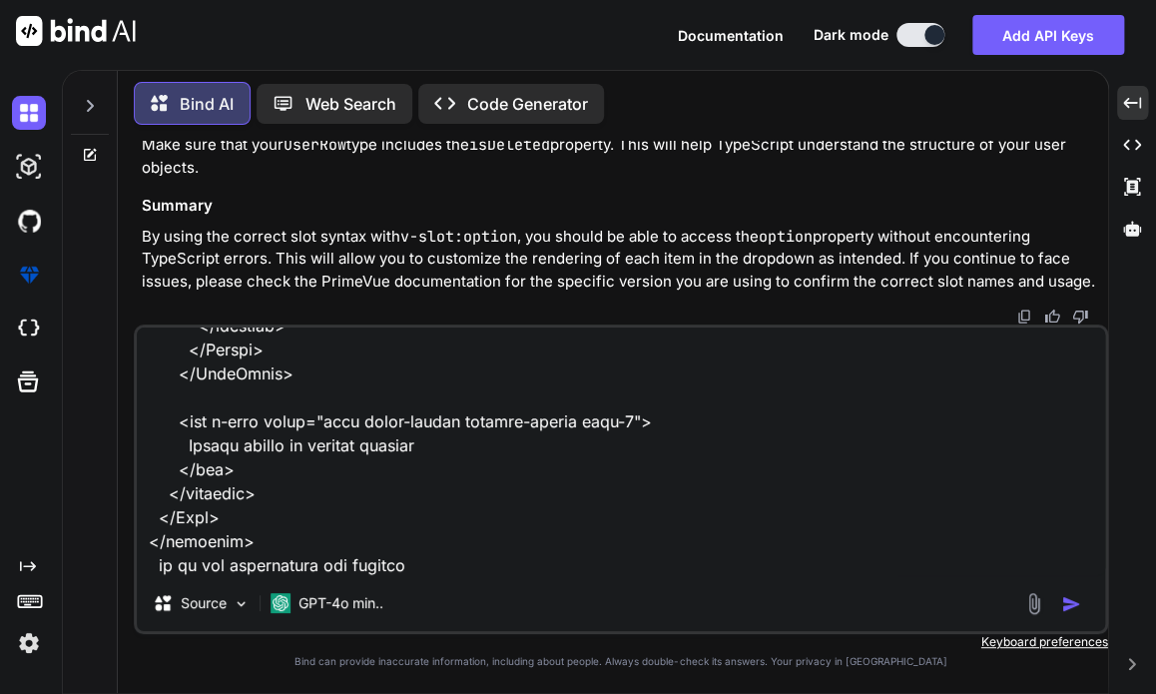
type textarea "x"
type textarea "here is the updated code <script setup lang="ts"> import type { ColumnProps } f…"
type textarea "x"
type textarea "here is the updated code <script setup lang="ts"> import type { ColumnProps } f…"
type textarea "x"
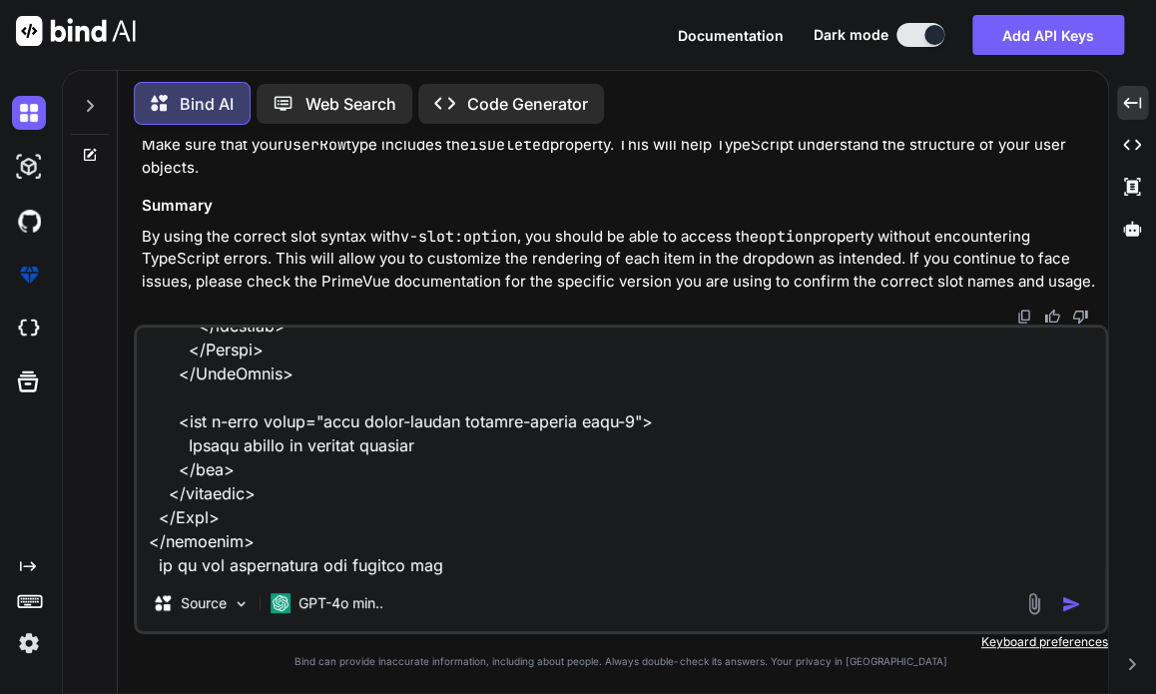
type textarea "here is the updated code <script setup lang="ts"> import type { ColumnProps } f…"
type textarea "x"
type textarea "here is the updated code <script setup lang="ts"> import type { ColumnProps } f…"
type textarea "x"
type textarea "here is the updated code <script setup lang="ts"> import type { ColumnProps } f…"
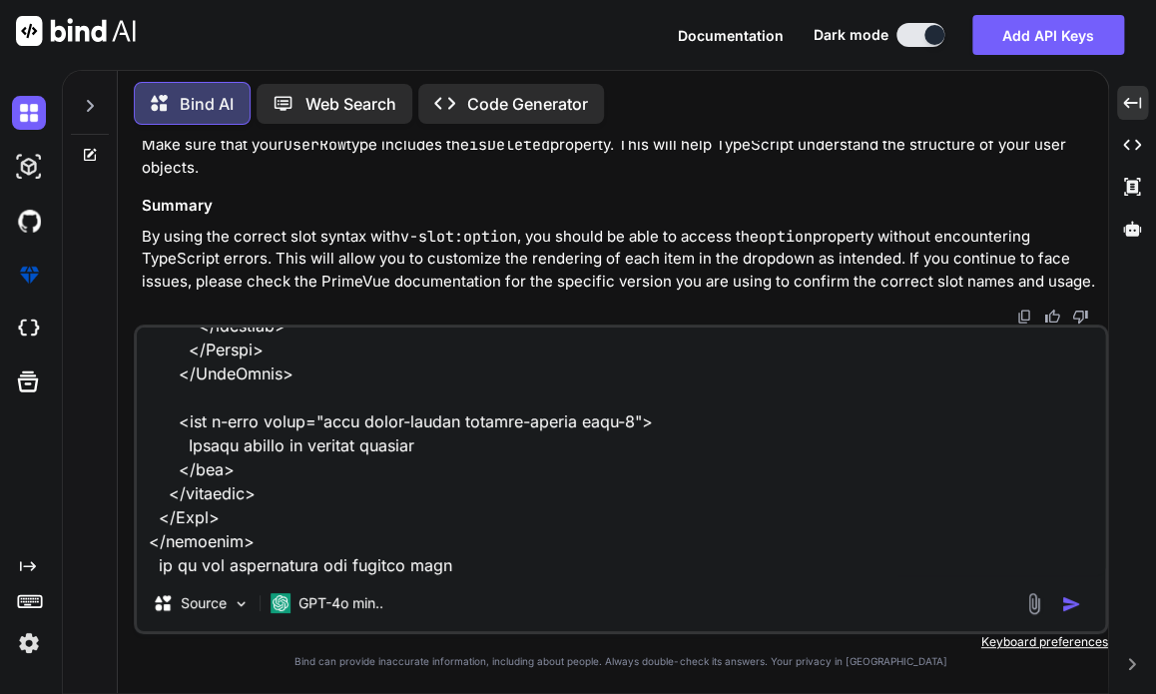
type textarea "x"
type textarea "here is the updated code <script setup lang="ts"> import type { ColumnProps } f…"
type textarea "x"
type textarea "here is the updated code <script setup lang="ts"> import type { ColumnProps } f…"
type textarea "x"
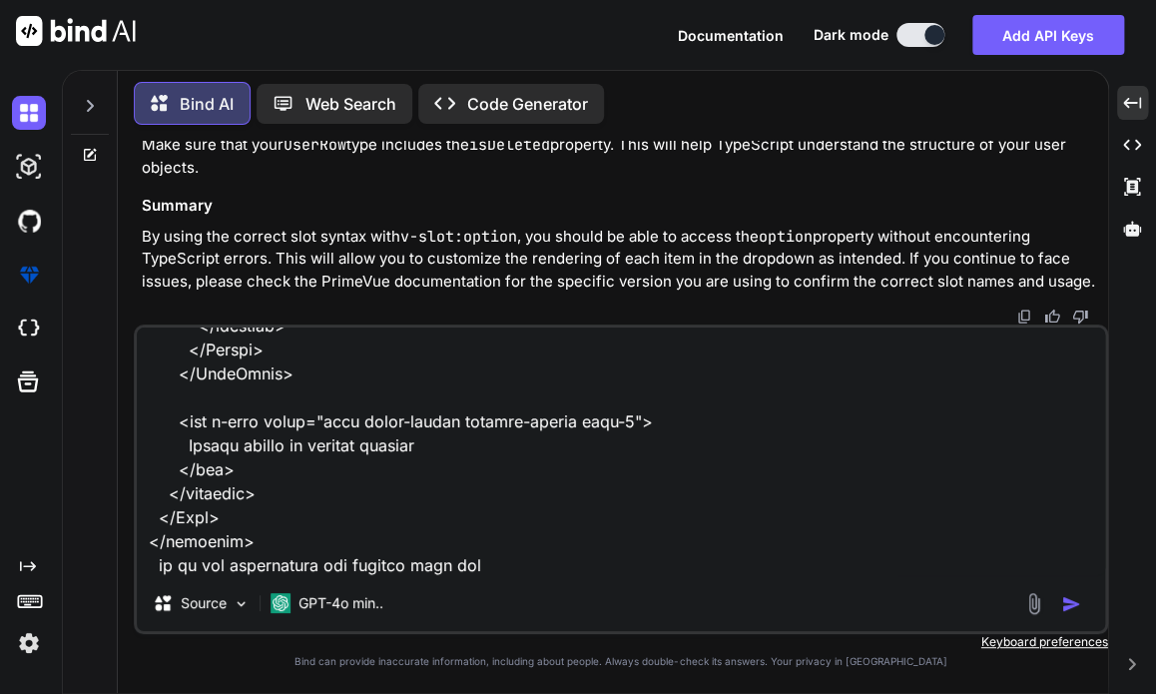
type textarea "here is the updated code <script setup lang="ts"> import type { ColumnProps } f…"
type textarea "x"
type textarea "here is the updated code <script setup lang="ts"> import type { ColumnProps } f…"
type textarea "x"
type textarea "here is the updated code <script setup lang="ts"> import type { ColumnProps } f…"
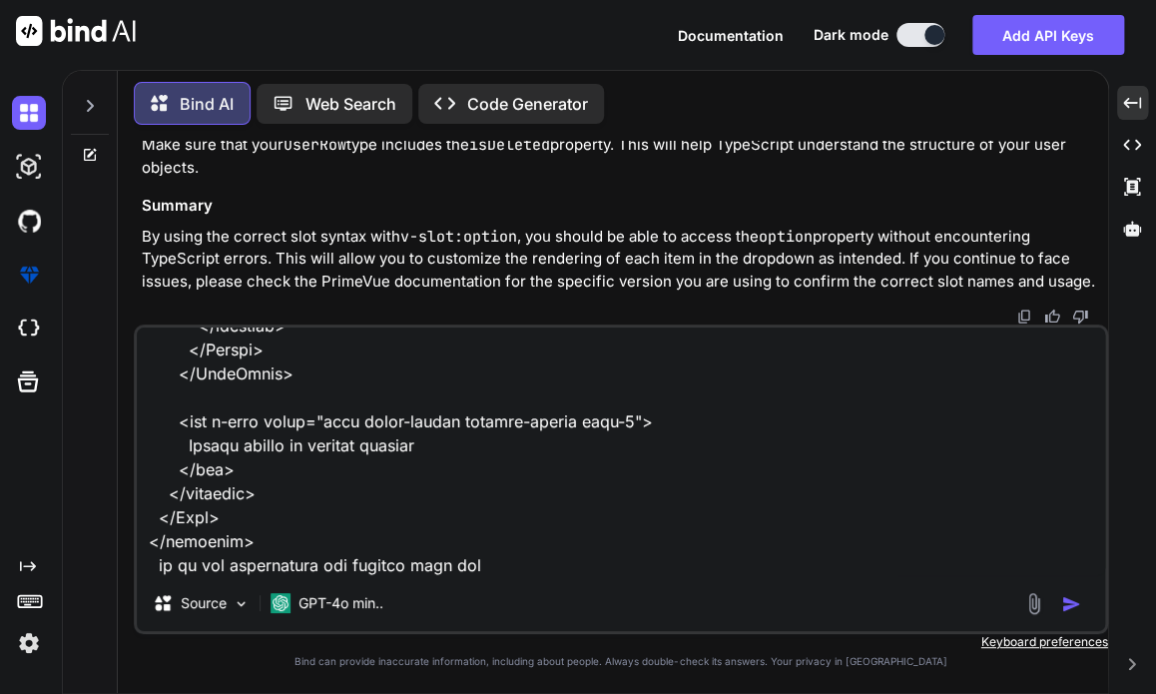
type textarea "x"
type textarea "here is the updated code <script setup lang="ts"> import type { ColumnProps } f…"
type textarea "x"
type textarea "here is the updated code <script setup lang="ts"> import type { ColumnProps } f…"
type textarea "x"
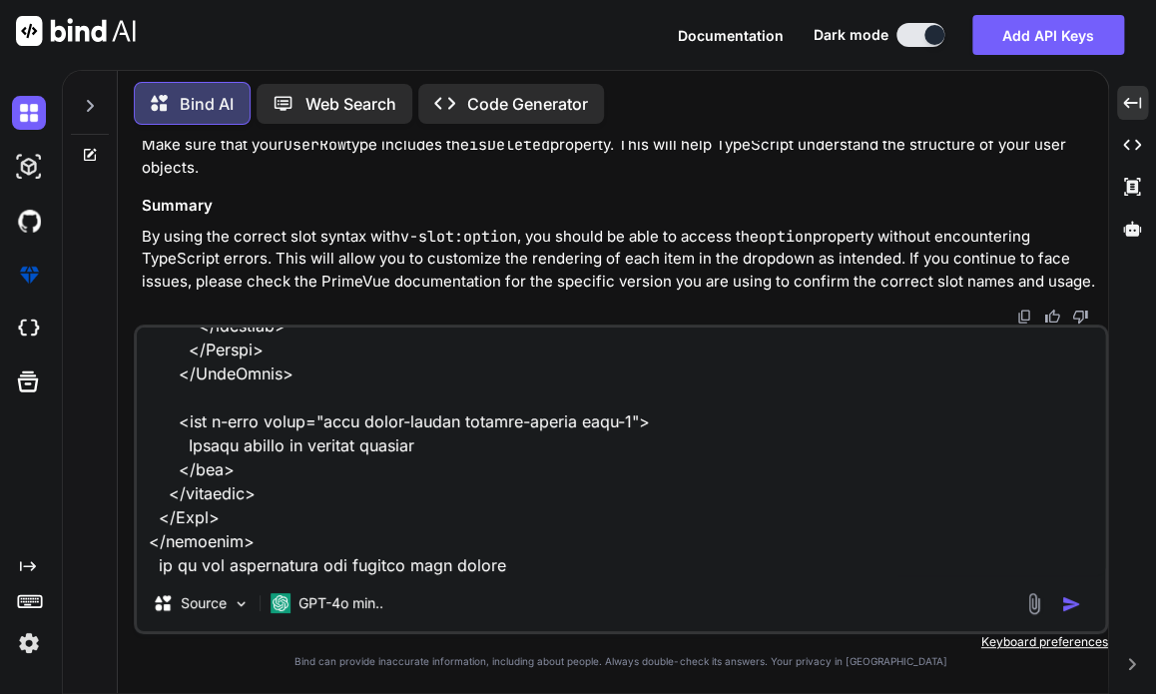
type textarea "here is the updated code <script setup lang="ts"> import type { ColumnProps } f…"
type textarea "x"
type textarea "here is the updated code <script setup lang="ts"> import type { ColumnProps } f…"
type textarea "x"
type textarea "here is the updated code <script setup lang="ts"> import type { ColumnProps } f…"
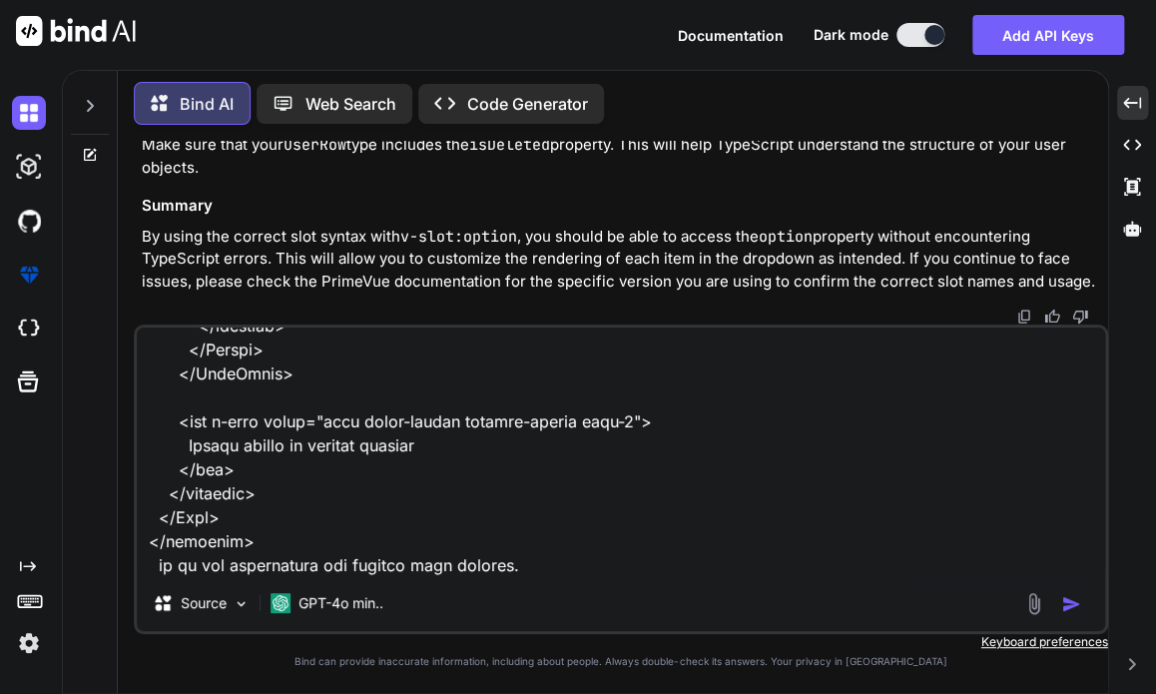
type textarea "x"
type textarea "here is the updated code <script setup lang="ts"> import type { ColumnProps } f…"
type textarea "x"
type textarea "here is the updated code <script setup lang="ts"> import type { ColumnProps } f…"
type textarea "x"
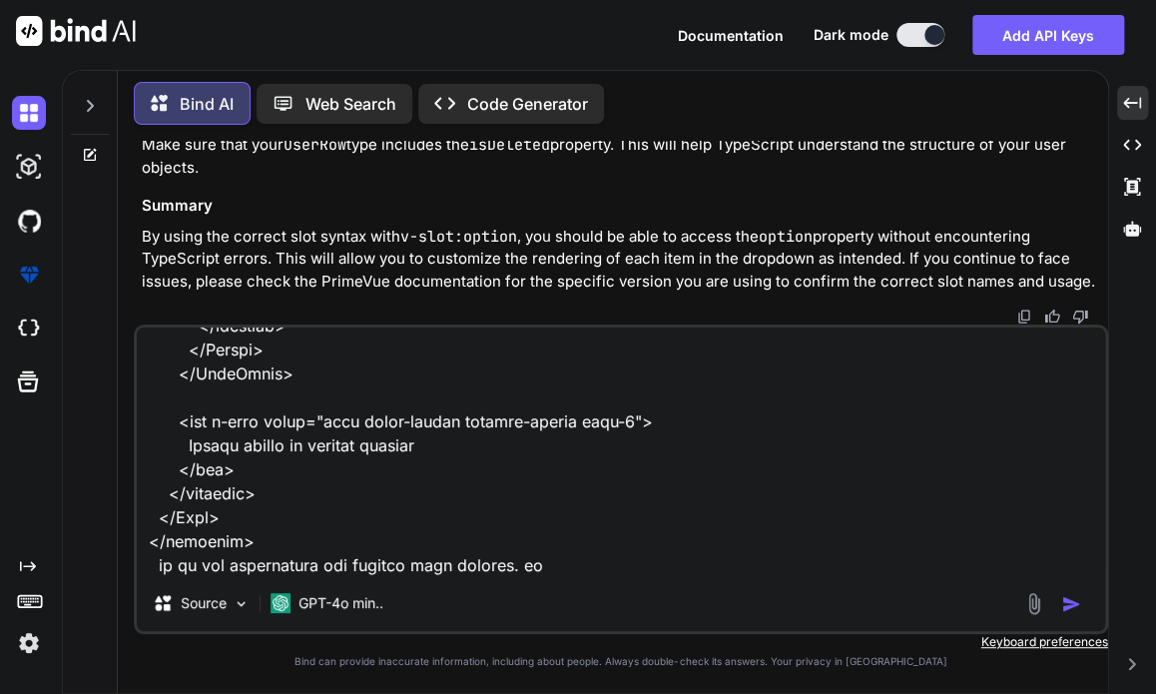
type textarea "here is the updated code <script setup lang="ts"> import type { ColumnProps } f…"
type textarea "x"
type textarea "here is the updated code <script setup lang="ts"> import type { ColumnProps } f…"
type textarea "x"
type textarea "here is the updated code <script setup lang="ts"> import type { ColumnProps } f…"
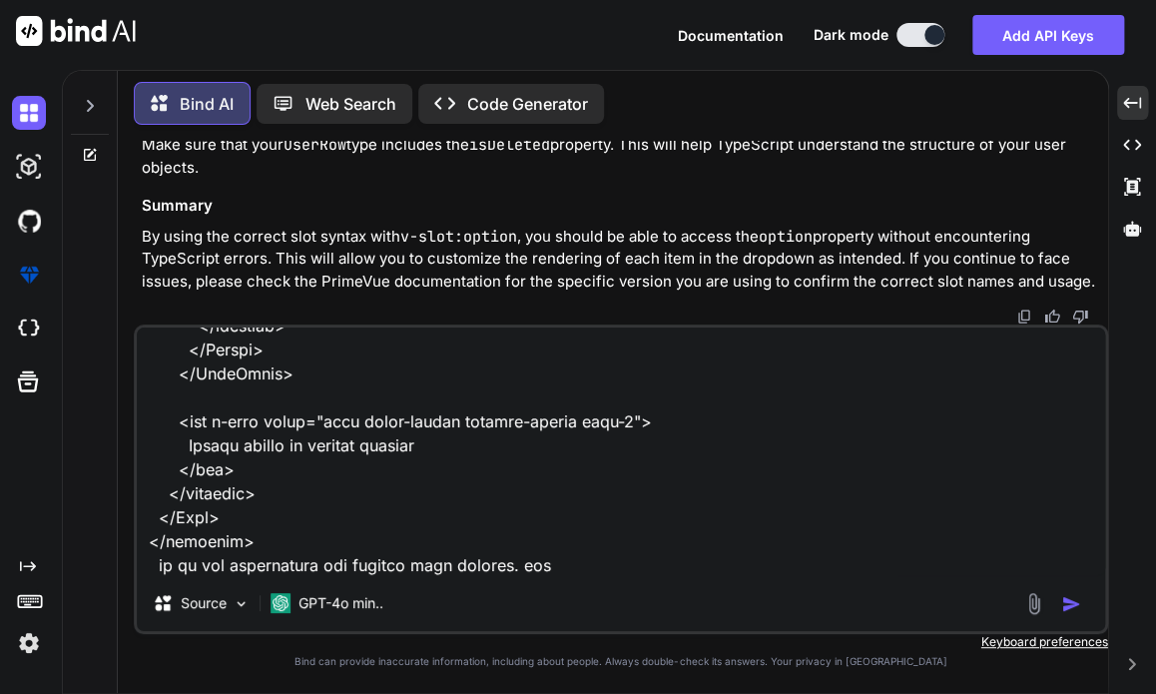
type textarea "x"
type textarea "here is the updated code <script setup lang="ts"> import type { ColumnProps } f…"
type textarea "x"
type textarea "here is the updated code <script setup lang="ts"> import type { ColumnProps } f…"
type textarea "x"
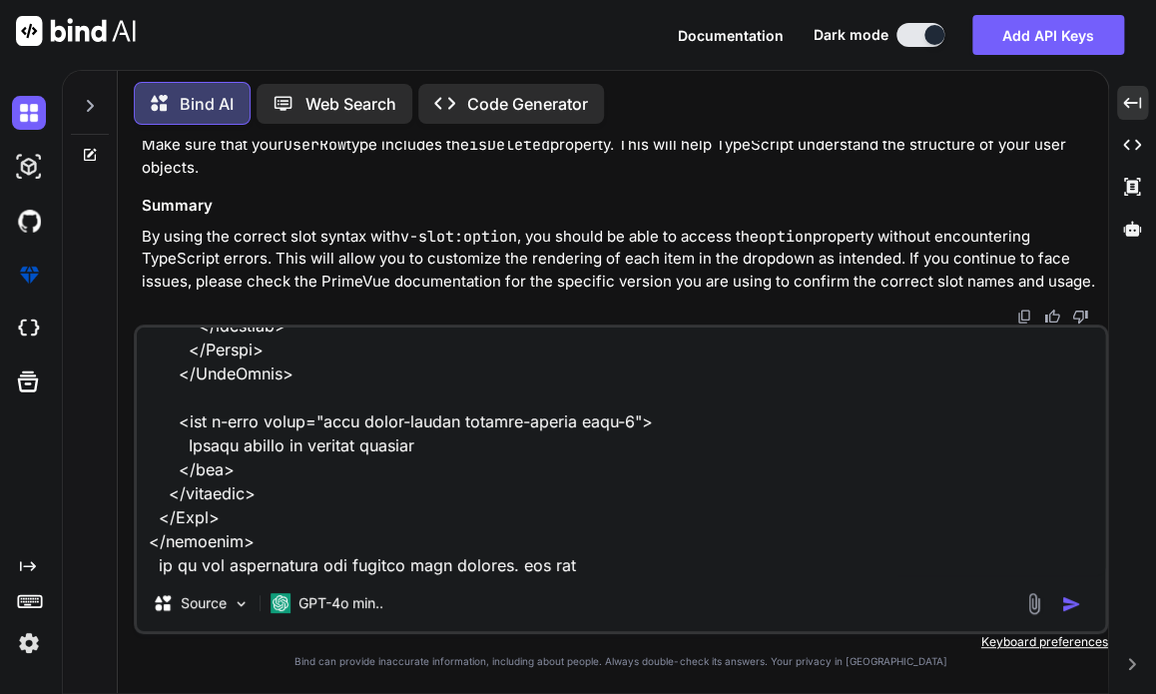
type textarea "here is the updated code <script setup lang="ts"> import type { ColumnProps } f…"
type textarea "x"
type textarea "here is the updated code <script setup lang="ts"> import type { ColumnProps } f…"
type textarea "x"
type textarea "here is the updated code <script setup lang="ts"> import type { ColumnProps } f…"
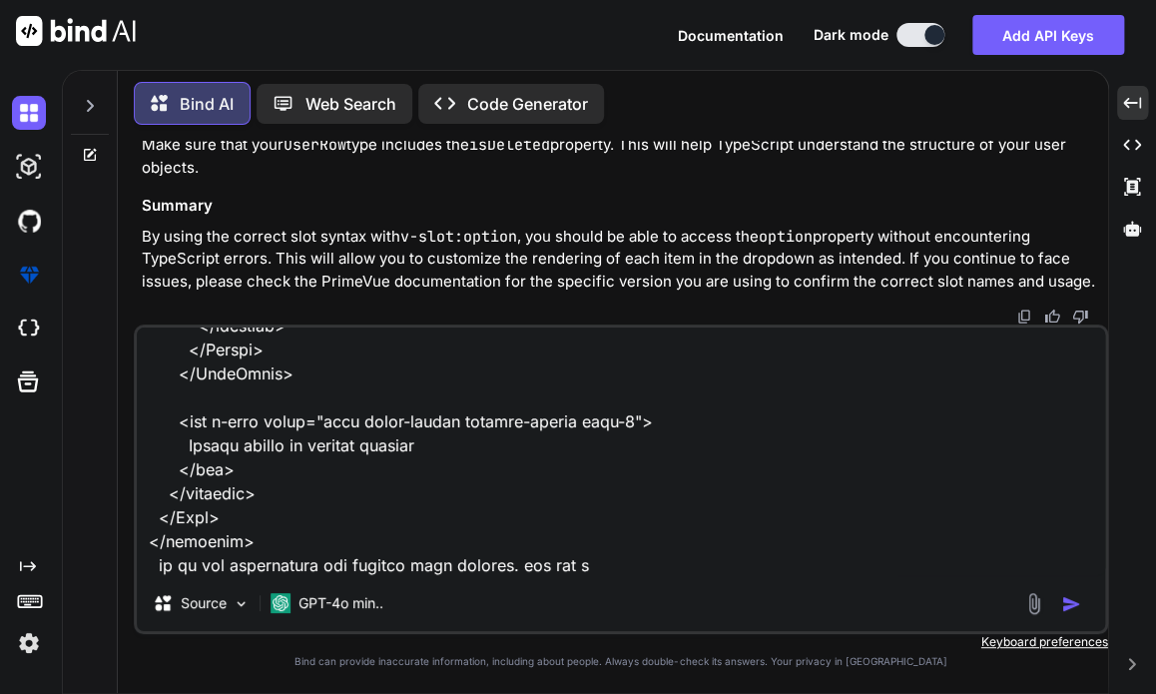
type textarea "x"
type textarea "here is the updated code <script setup lang="ts"> import type { ColumnProps } f…"
type textarea "x"
type textarea "here is the updated code <script setup lang="ts"> import type { ColumnProps } f…"
type textarea "x"
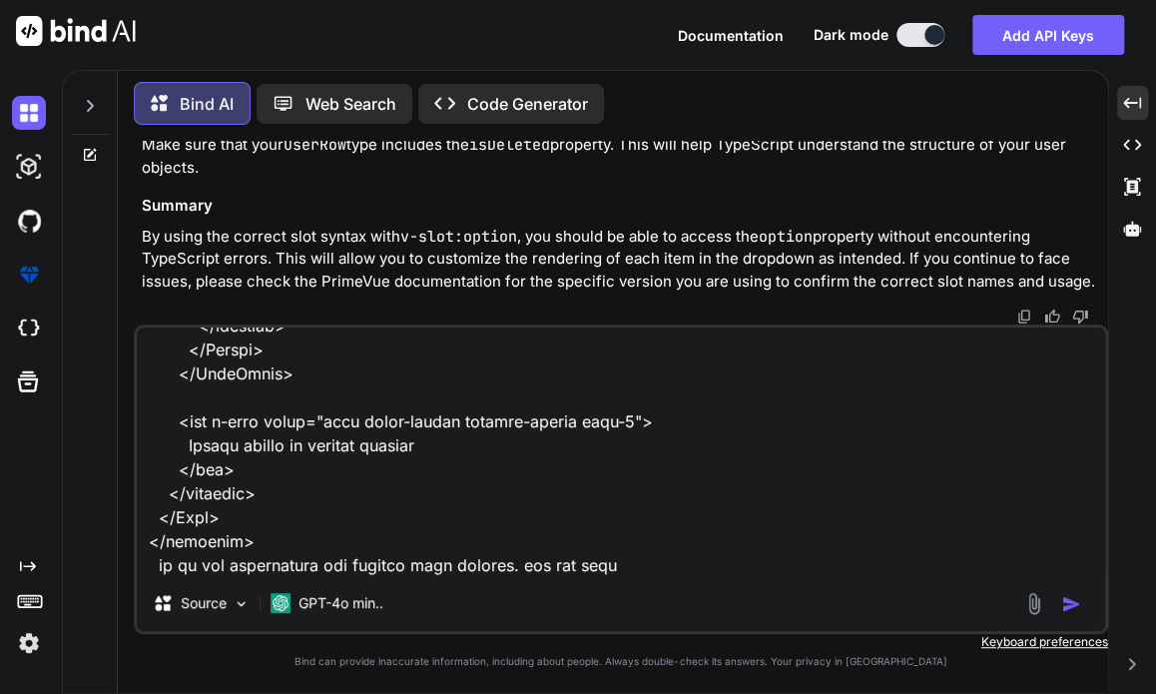
type textarea "here is the updated code <script setup lang="ts"> import type { ColumnProps } f…"
type textarea "x"
type textarea "here is the updated code <script setup lang="ts"> import type { ColumnProps } f…"
type textarea "x"
type textarea "here is the updated code <script setup lang="ts"> import type { ColumnProps } f…"
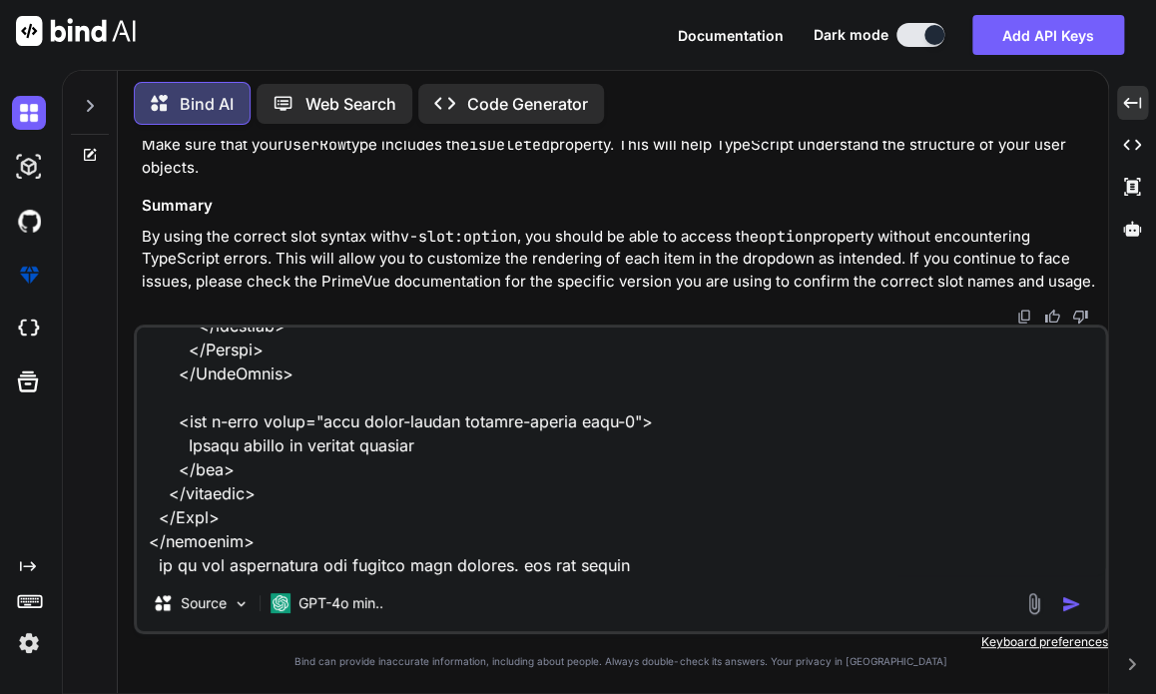
type textarea "x"
type textarea "here is the updated code <script setup lang="ts"> import type { ColumnProps } f…"
type textarea "x"
type textarea "here is the updated code <script setup lang="ts"> import type { ColumnProps } f…"
type textarea "x"
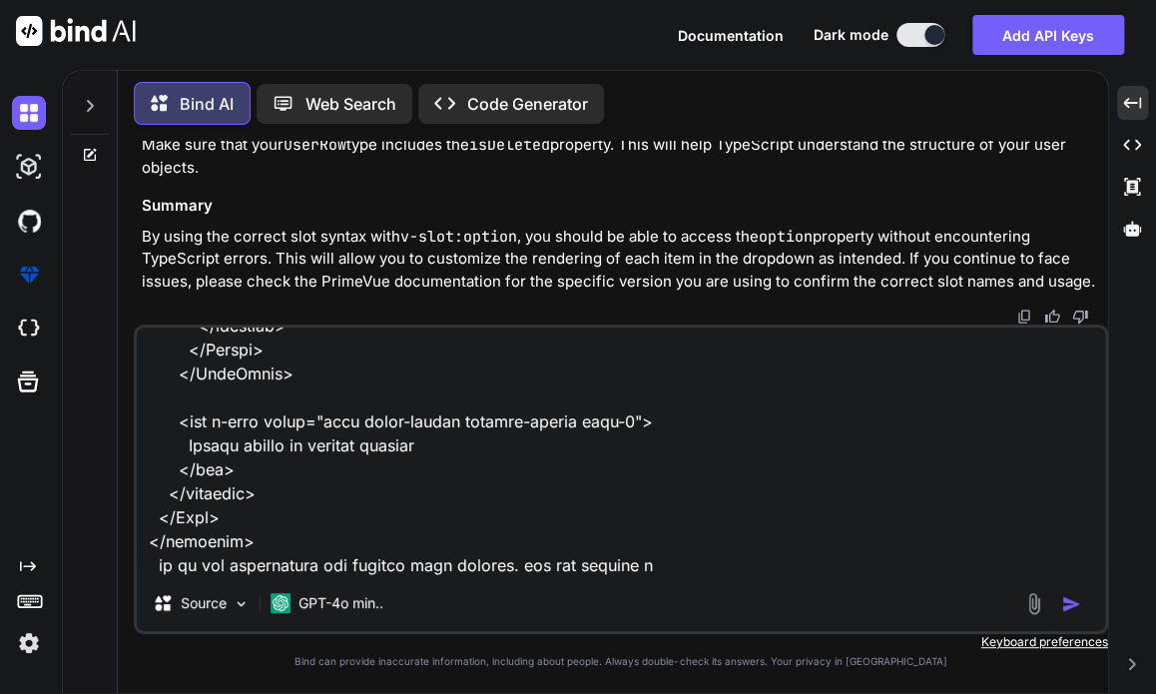
type textarea "here is the updated code <script setup lang="ts"> import type { ColumnProps } f…"
type textarea "x"
type textarea "here is the updated code <script setup lang="ts"> import type { ColumnProps } f…"
type textarea "x"
type textarea "here is the updated code <script setup lang="ts"> import type { ColumnProps } f…"
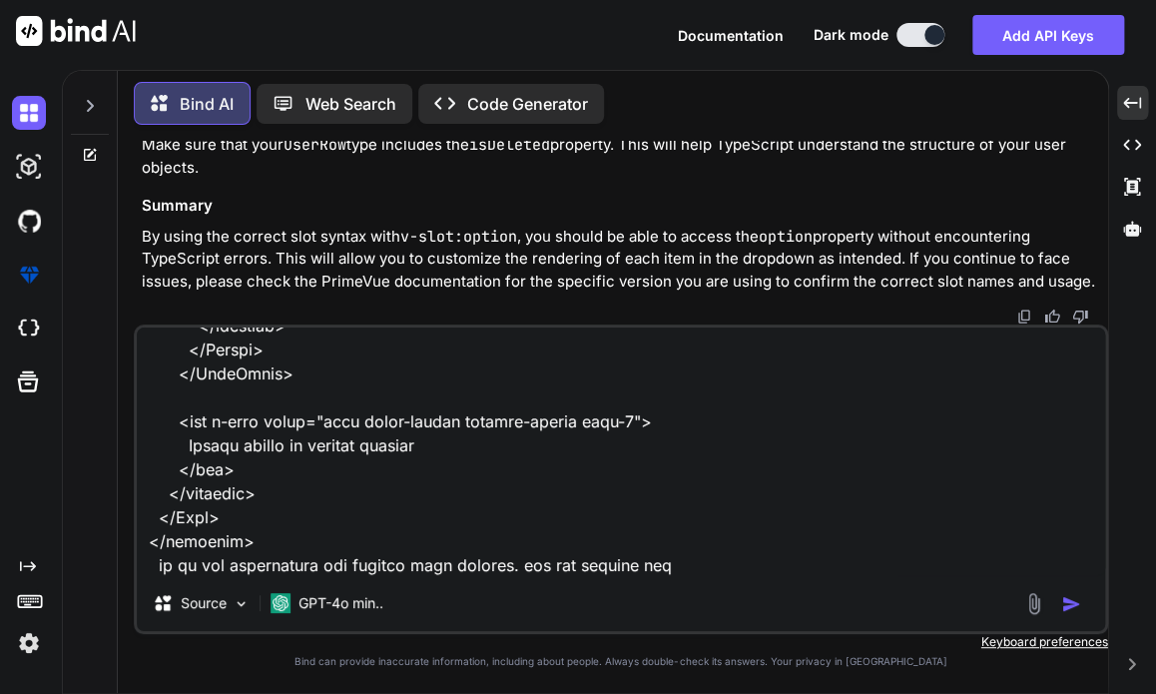
type textarea "x"
type textarea "here is the updated code <script setup lang="ts"> import type { ColumnProps } f…"
type textarea "x"
type textarea "here is the updated code <script setup lang="ts"> import type { ColumnProps } f…"
type textarea "x"
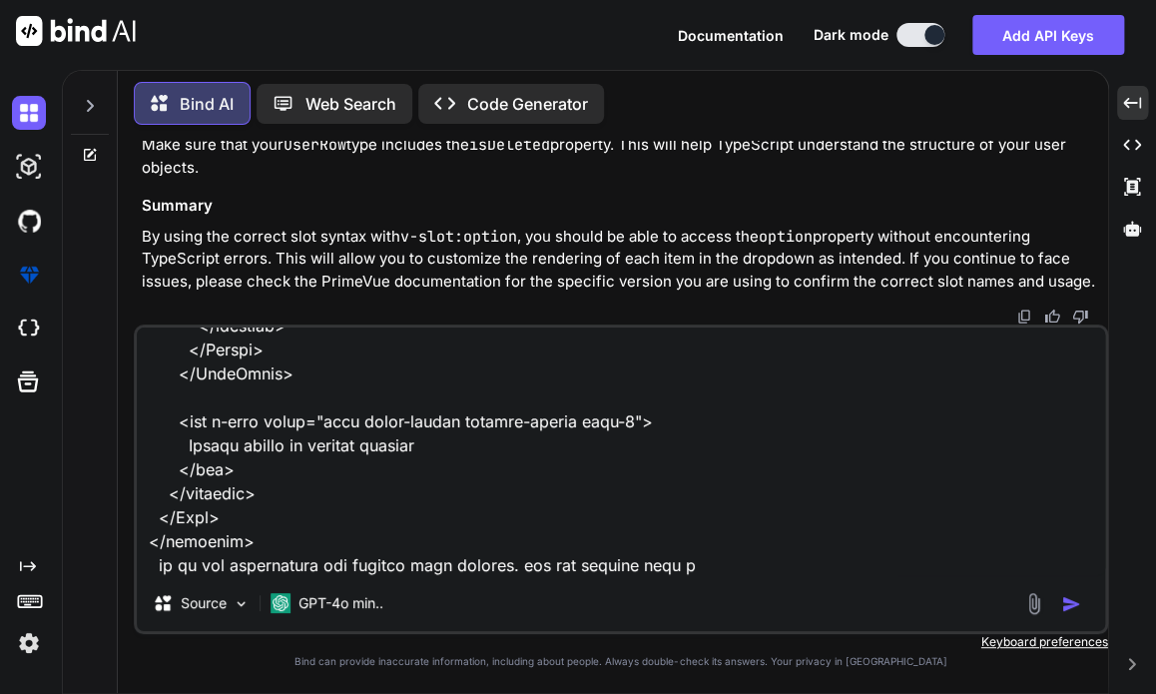
type textarea "here is the updated code <script setup lang="ts"> import type { ColumnProps } f…"
type textarea "x"
type textarea "here is the updated code <script setup lang="ts"> import type { ColumnProps } f…"
type textarea "x"
type textarea "here is the updated code <script setup lang="ts"> import type { ColumnProps } f…"
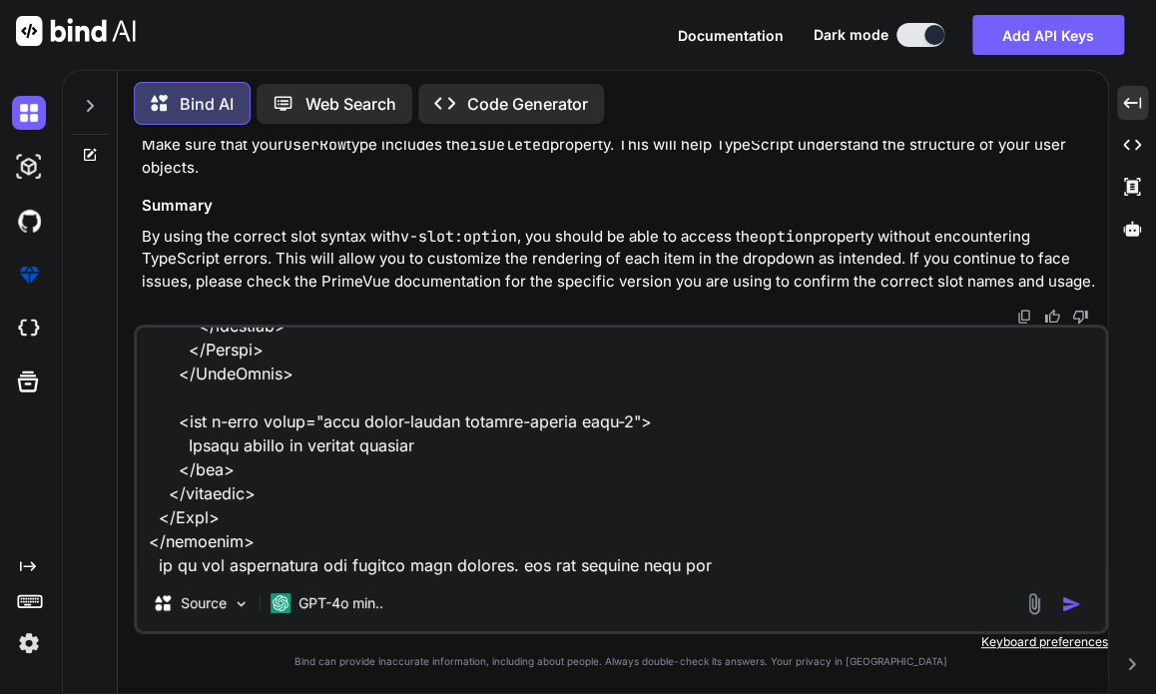
type textarea "x"
type textarea "here is the updated code <script setup lang="ts"> import type { ColumnProps } f…"
type textarea "x"
type textarea "here is the updated code <script setup lang="ts"> import type { ColumnProps } f…"
type textarea "x"
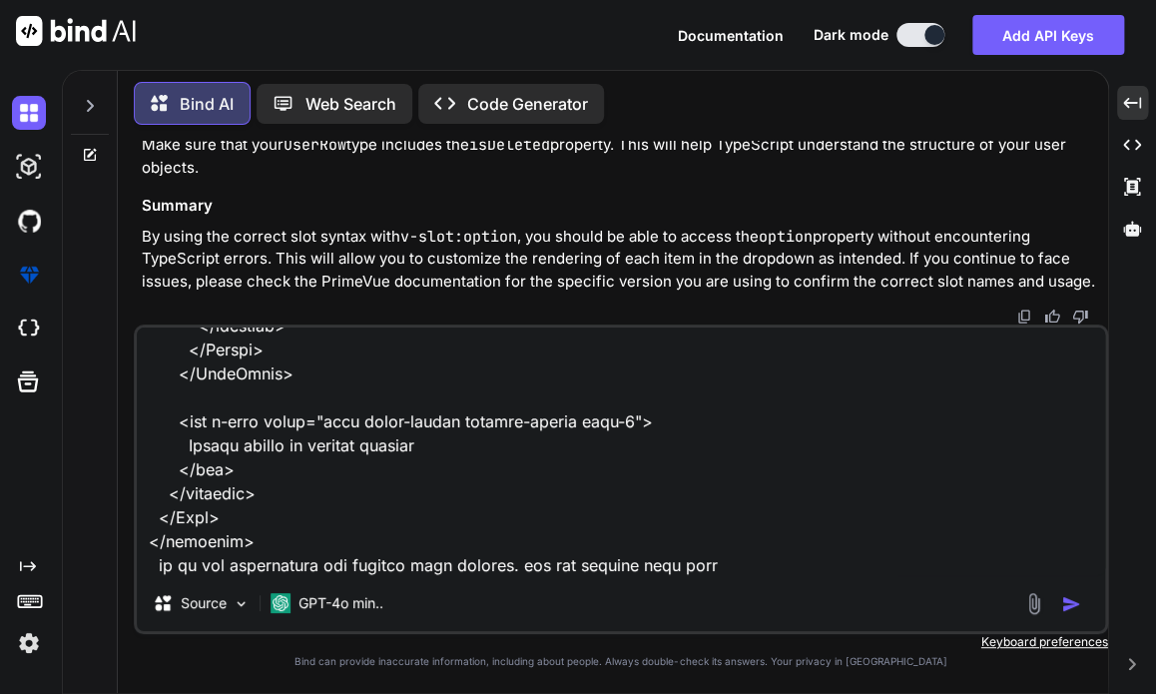
type textarea "here is the updated code <script setup lang="ts"> import type { ColumnProps } f…"
type textarea "x"
type textarea "here is the updated code <script setup lang="ts"> import type { ColumnProps } f…"
type textarea "x"
type textarea "here is the updated code <script setup lang="ts"> import type { ColumnProps } f…"
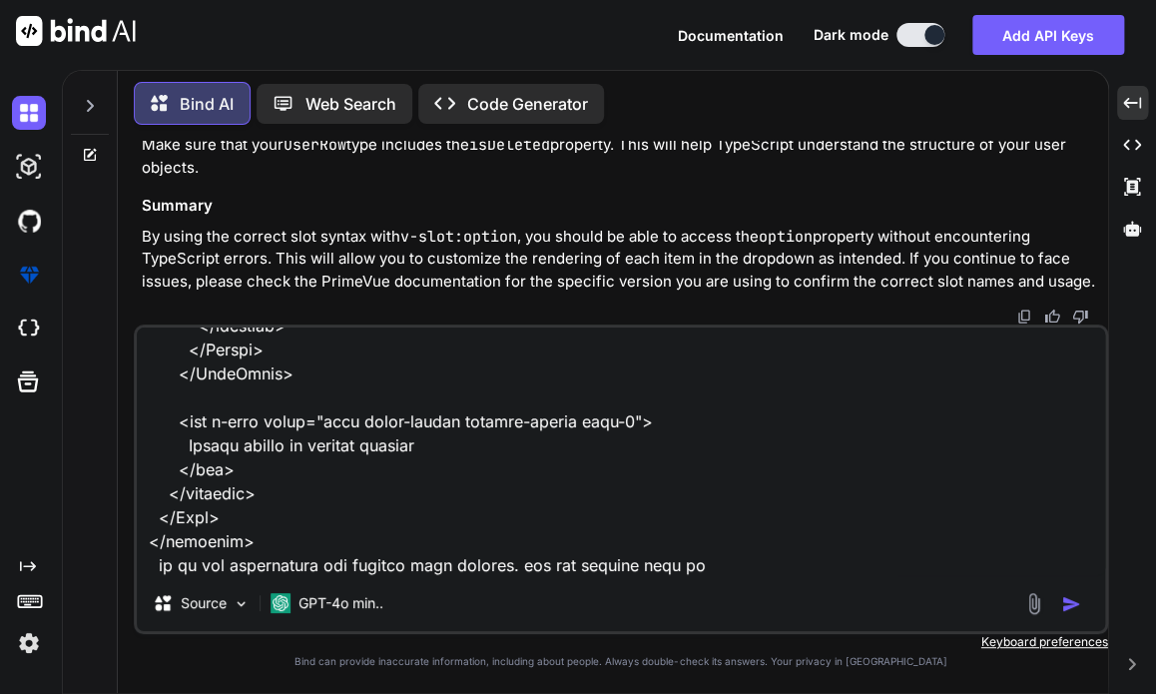
type textarea "x"
type textarea "here is the updated code <script setup lang="ts"> import type { ColumnProps } f…"
type textarea "x"
type textarea "here is the updated code <script setup lang="ts"> import type { ColumnProps } f…"
type textarea "x"
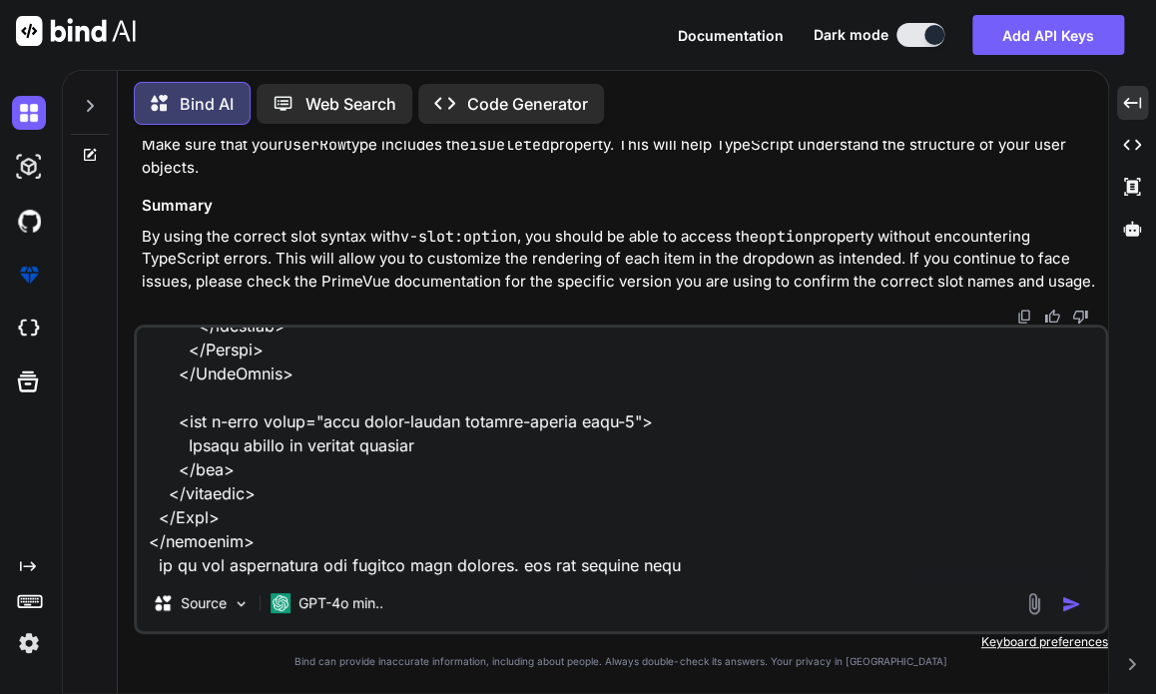
type textarea "here is the updated code <script setup lang="ts"> import type { ColumnProps } f…"
type textarea "x"
type textarea "here is the updated code <script setup lang="ts"> import type { ColumnProps } f…"
type textarea "x"
type textarea "here is the updated code <script setup lang="ts"> import type { ColumnProps } f…"
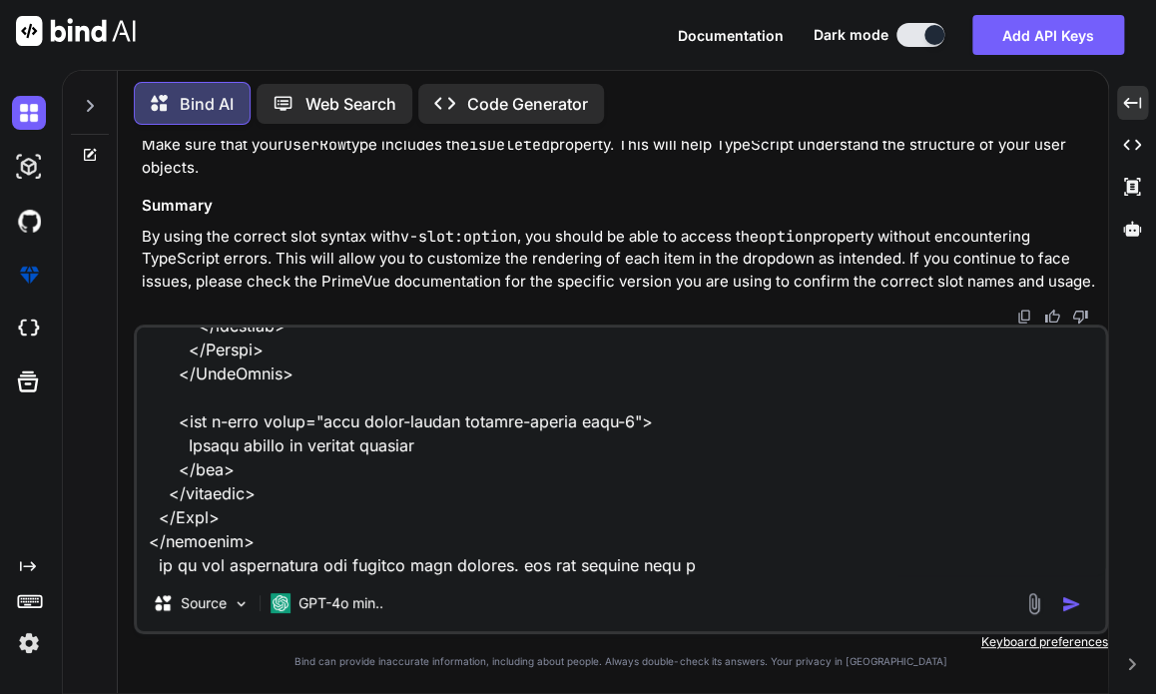
type textarea "x"
type textarea "here is the updated code <script setup lang="ts"> import type { ColumnProps } f…"
type textarea "x"
type textarea "here is the updated code <script setup lang="ts"> import type { ColumnProps } f…"
type textarea "x"
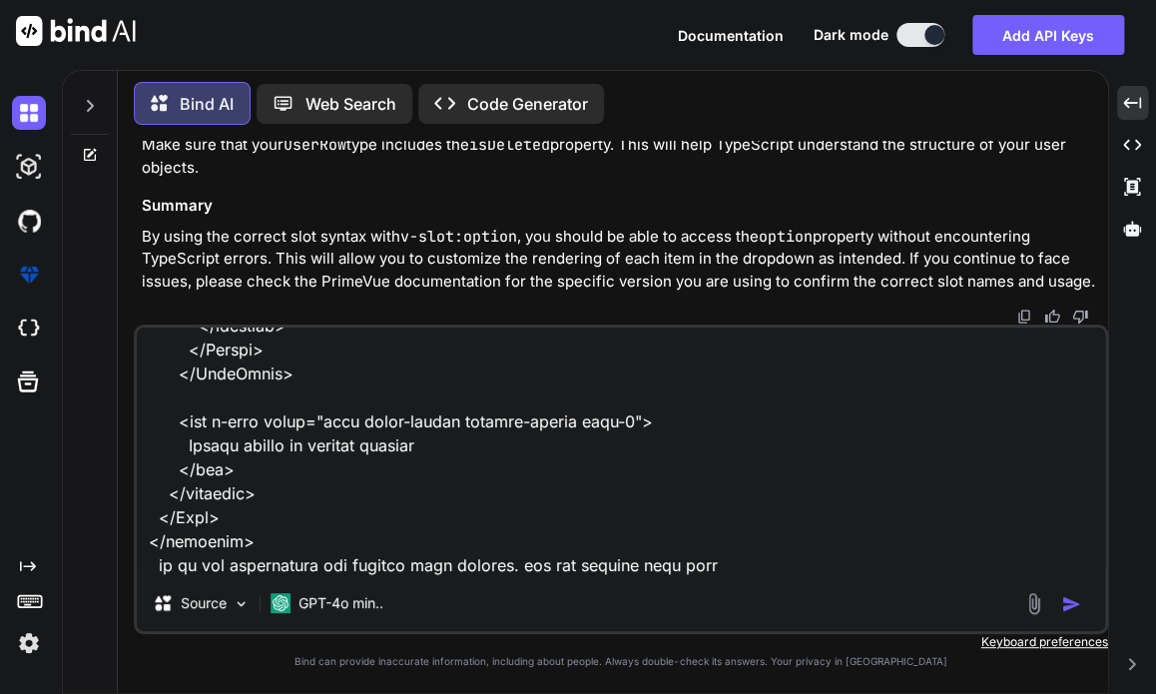
type textarea "here is the updated code <script setup lang="ts"> import type { ColumnProps } f…"
type textarea "x"
type textarea "here is the updated code <script setup lang="ts"> import type { ColumnProps } f…"
type textarea "x"
type textarea "here is the updated code <script setup lang="ts"> import type { ColumnProps } f…"
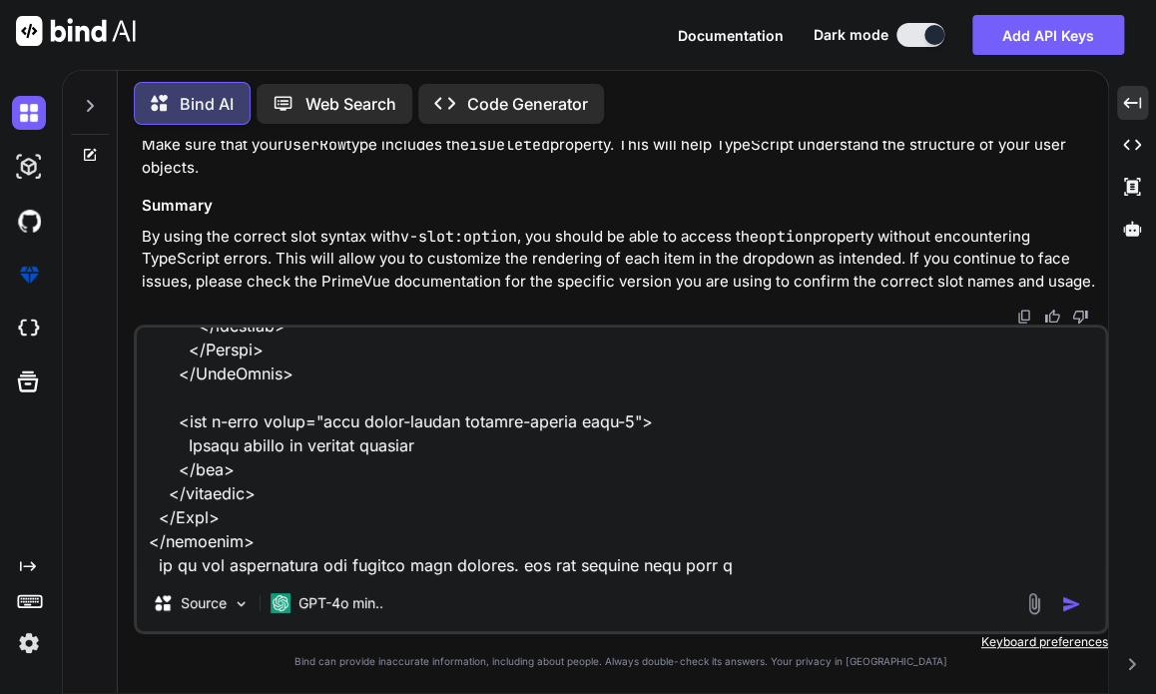
type textarea "x"
type textarea "here is the updated code <script setup lang="ts"> import type { ColumnProps } f…"
type textarea "x"
type textarea "here is the updated code <script setup lang="ts"> import type { ColumnProps } f…"
type textarea "x"
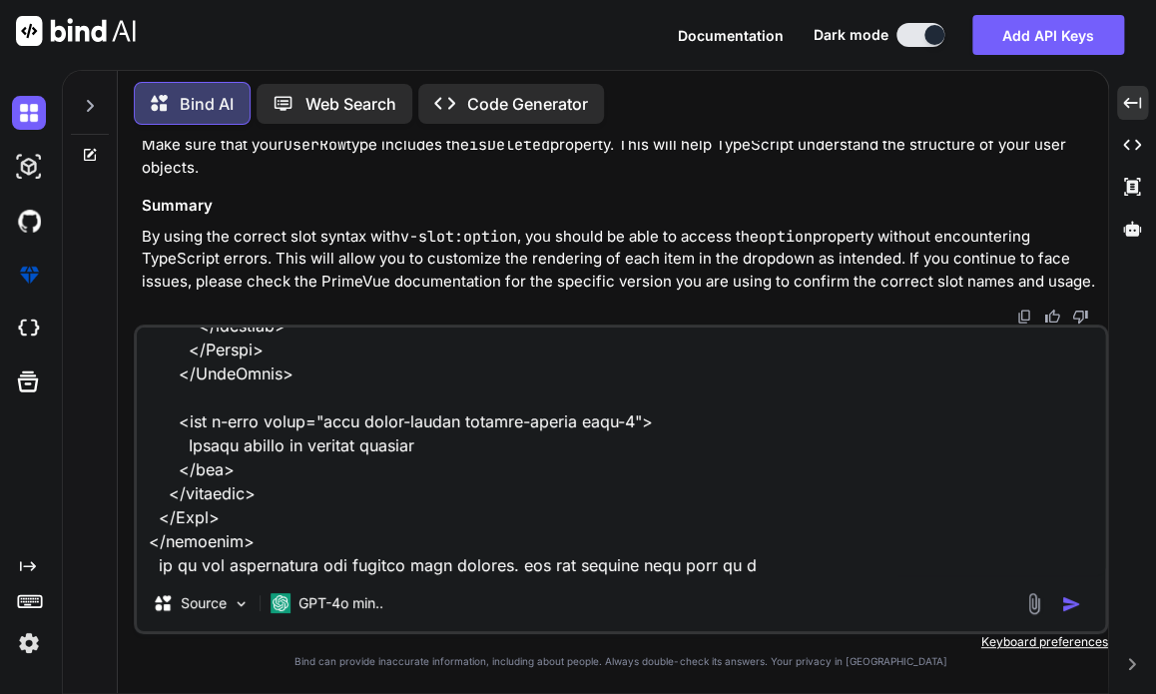
type textarea "here is the updated code <script setup lang="ts"> import type { ColumnProps } f…"
type textarea "x"
type textarea "here is the updated code <script setup lang="ts"> import type { ColumnProps } f…"
type textarea "x"
type textarea "here is the updated code <script setup lang="ts"> import type { ColumnProps } f…"
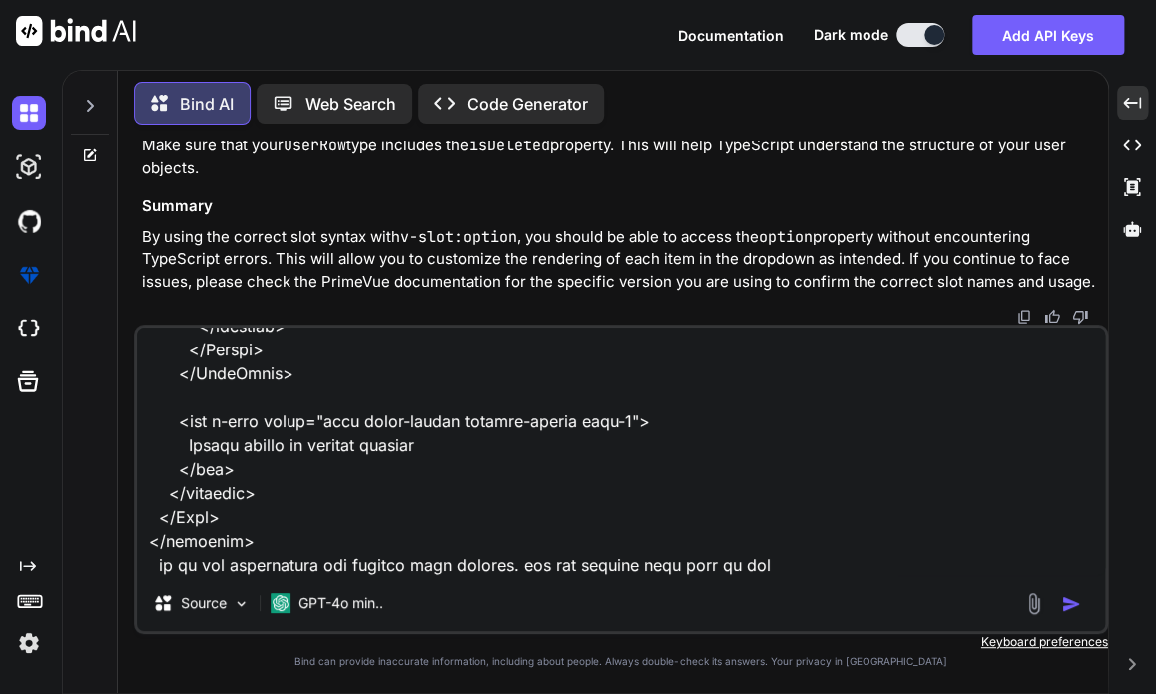
type textarea "x"
type textarea "here is the updated code <script setup lang="ts"> import type { ColumnProps } f…"
type textarea "x"
type textarea "here is the updated code <script setup lang="ts"> import type { ColumnProps } f…"
type textarea "x"
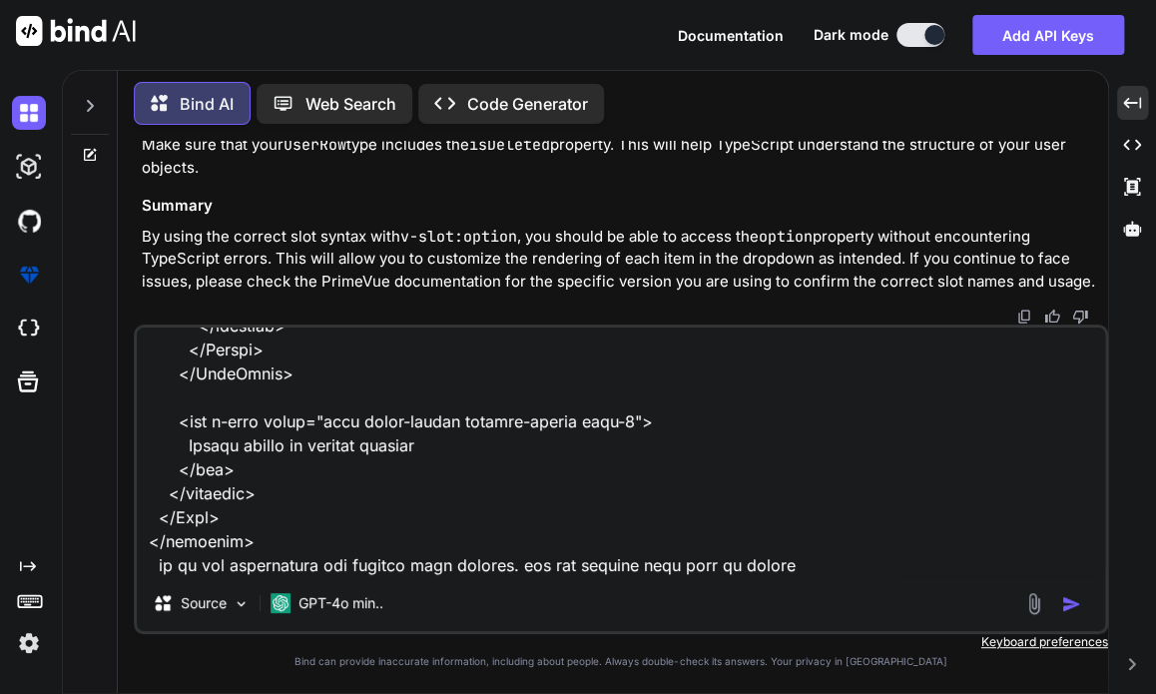
type textarea "here is the updated code <script setup lang="ts"> import type { ColumnProps } f…"
type textarea "x"
type textarea "here is the updated code <script setup lang="ts"> import type { ColumnProps } f…"
type textarea "x"
type textarea "here is the updated code <script setup lang="ts"> import type { ColumnProps } f…"
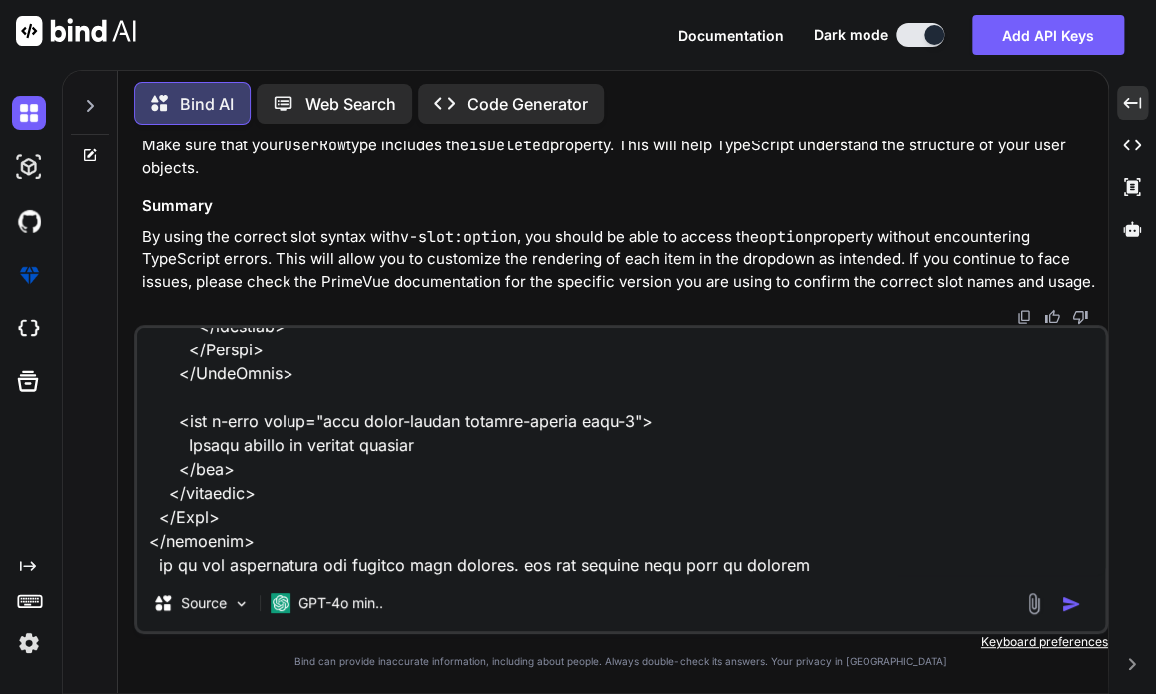
type textarea "x"
type textarea "here is the updated code <script setup lang="ts"> import type { ColumnProps } f…"
type textarea "x"
type textarea "here is the updated code <script setup lang="ts"> import type { ColumnProps } f…"
type textarea "x"
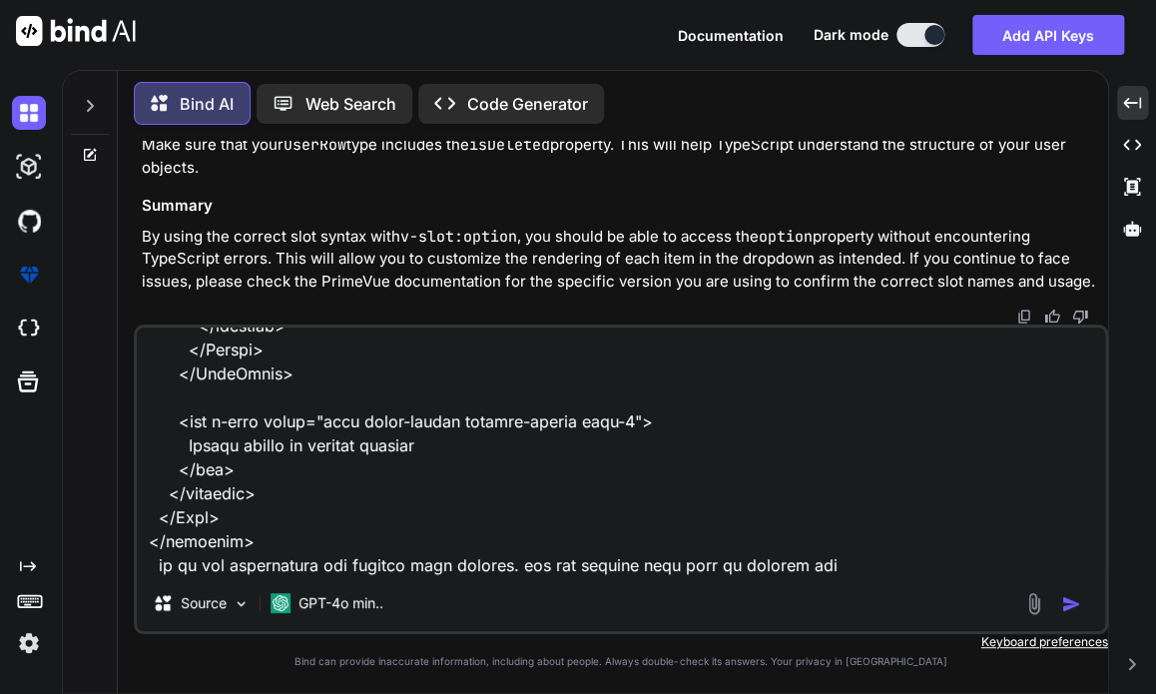
type textarea "here is the updated code <script setup lang="ts"> import type { ColumnProps } f…"
type textarea "x"
type textarea "here is the updated code <script setup lang="ts"> import type { ColumnProps } f…"
type textarea "x"
type textarea "here is the updated code <script setup lang="ts"> import type { ColumnProps } f…"
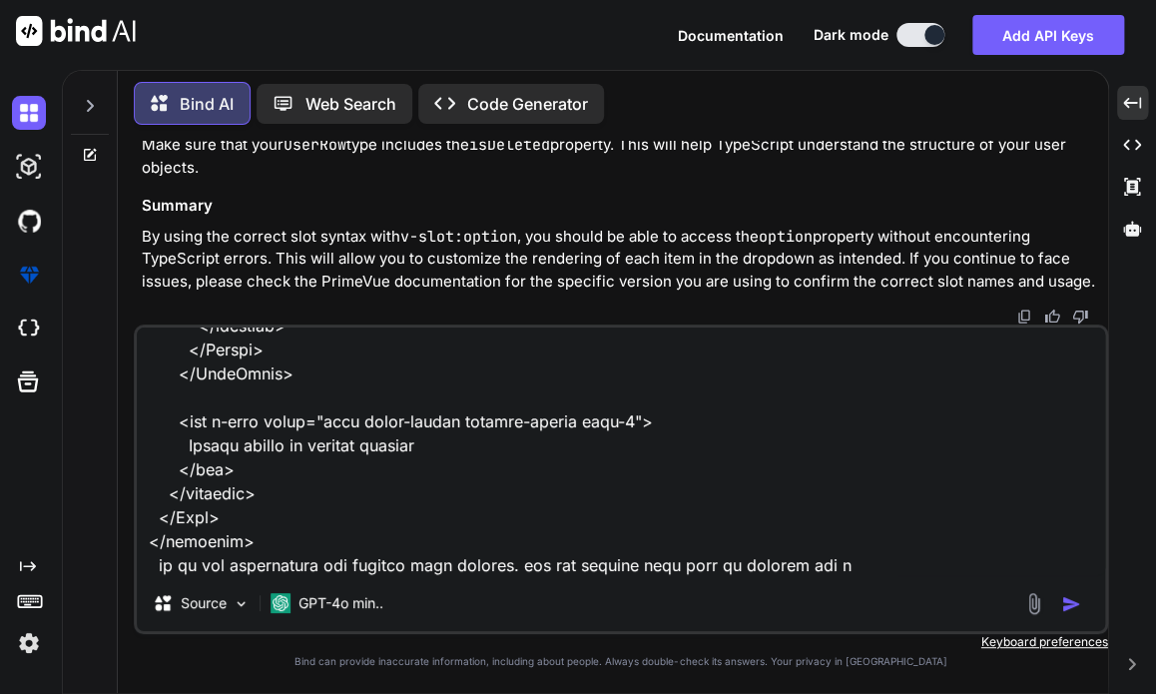
type textarea "x"
type textarea "here is the updated code <script setup lang="ts"> import type { ColumnProps } f…"
type textarea "x"
type textarea "here is the updated code <script setup lang="ts"> import type { ColumnProps } f…"
type textarea "x"
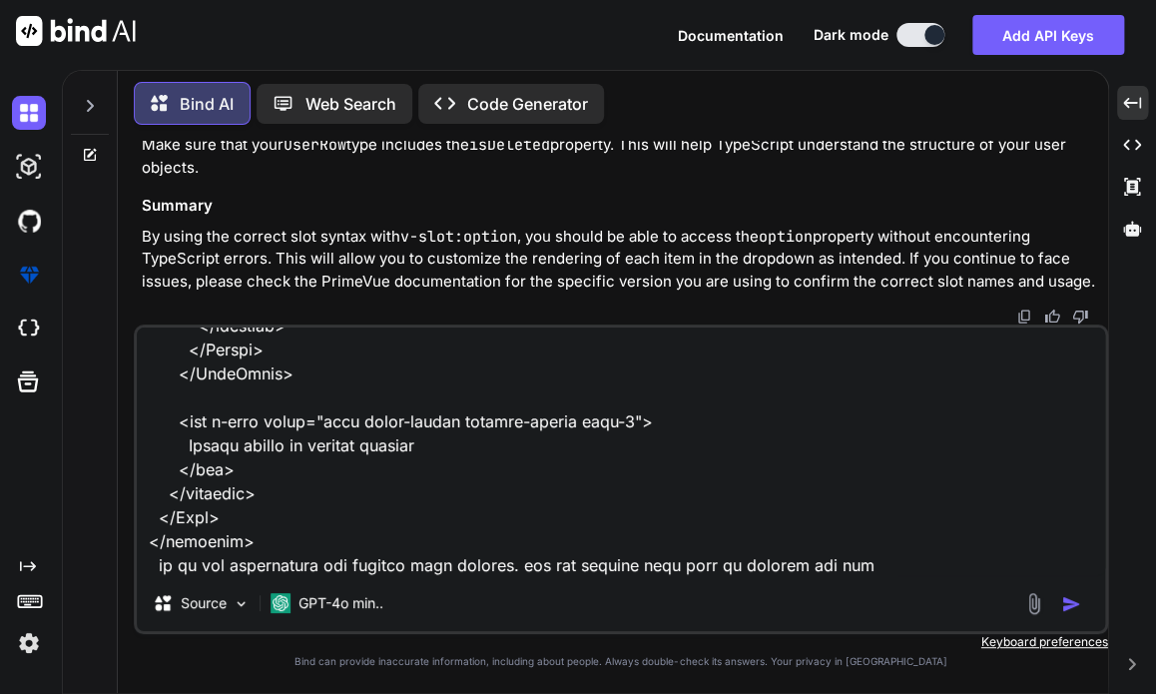
type textarea "here is the updated code <script setup lang="ts"> import type { ColumnProps } f…"
type textarea "x"
type textarea "here is the updated code <script setup lang="ts"> import type { ColumnProps } f…"
type textarea "x"
type textarea "here is the updated code <script setup lang="ts"> import type { ColumnProps } f…"
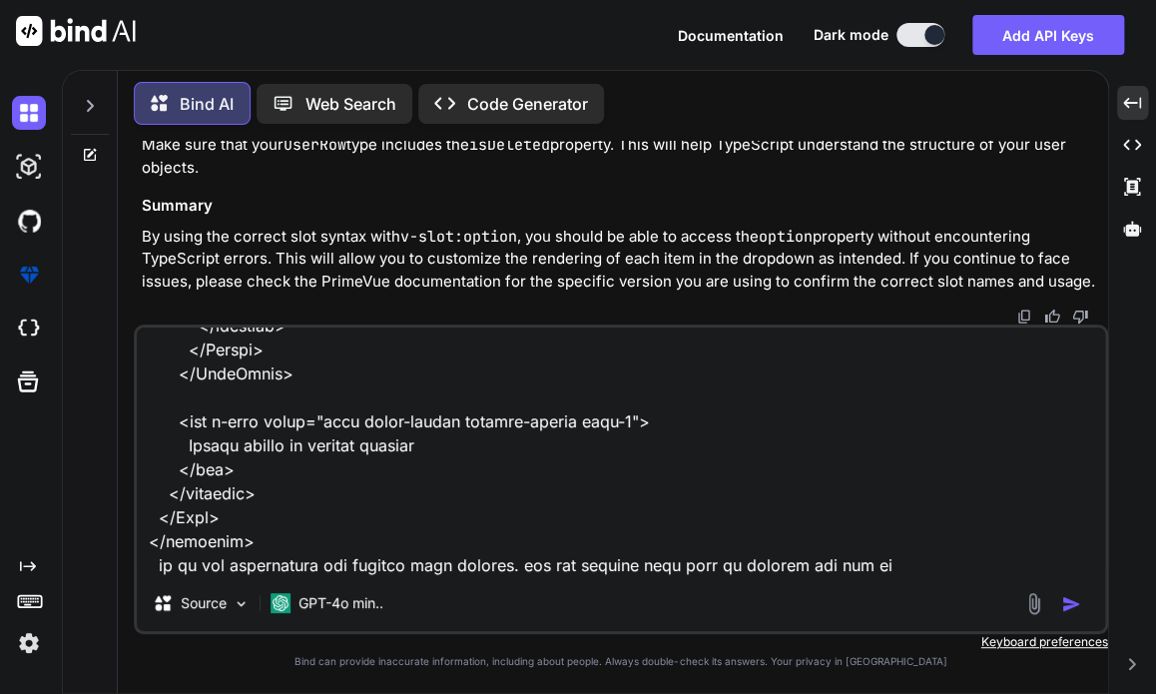
type textarea "x"
type textarea "here is the updated code <script setup lang="ts"> import type { ColumnProps } f…"
type textarea "x"
type textarea "here is the updated code <script setup lang="ts"> import type { ColumnProps } f…"
type textarea "x"
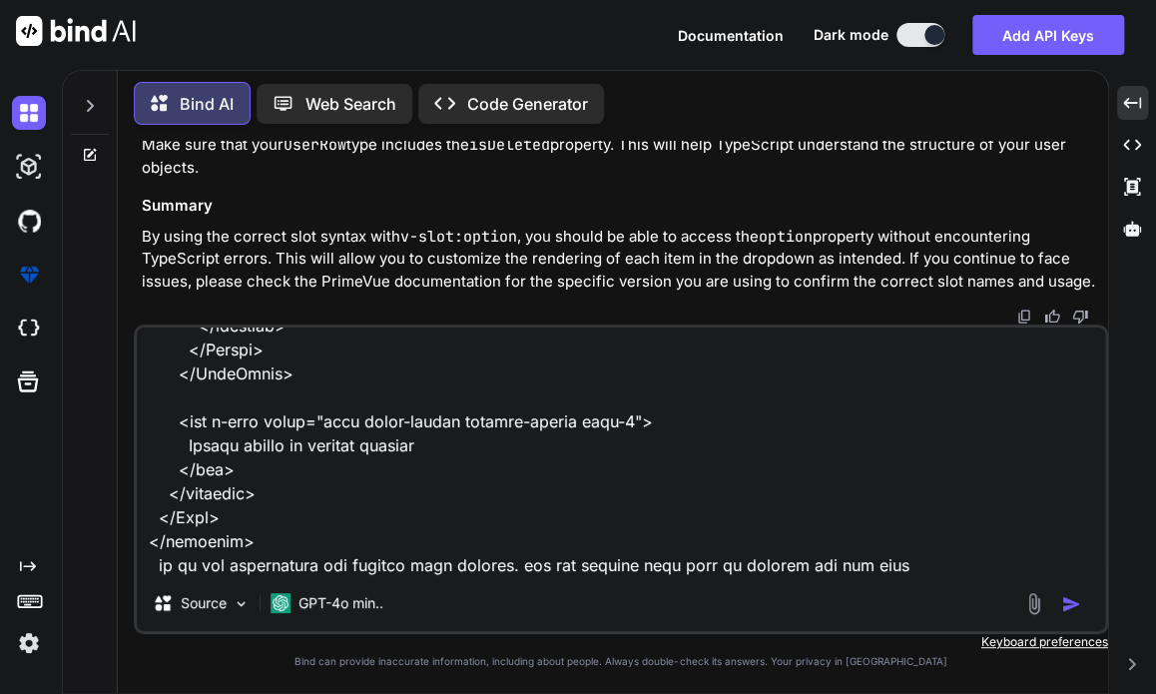
type textarea "here is the updated code <script setup lang="ts"> import type { ColumnProps } f…"
type textarea "x"
type textarea "here is the updated code <script setup lang="ts"> import type { ColumnProps } f…"
type textarea "x"
type textarea "here is the updated code <script setup lang="ts"> import type { ColumnProps } f…"
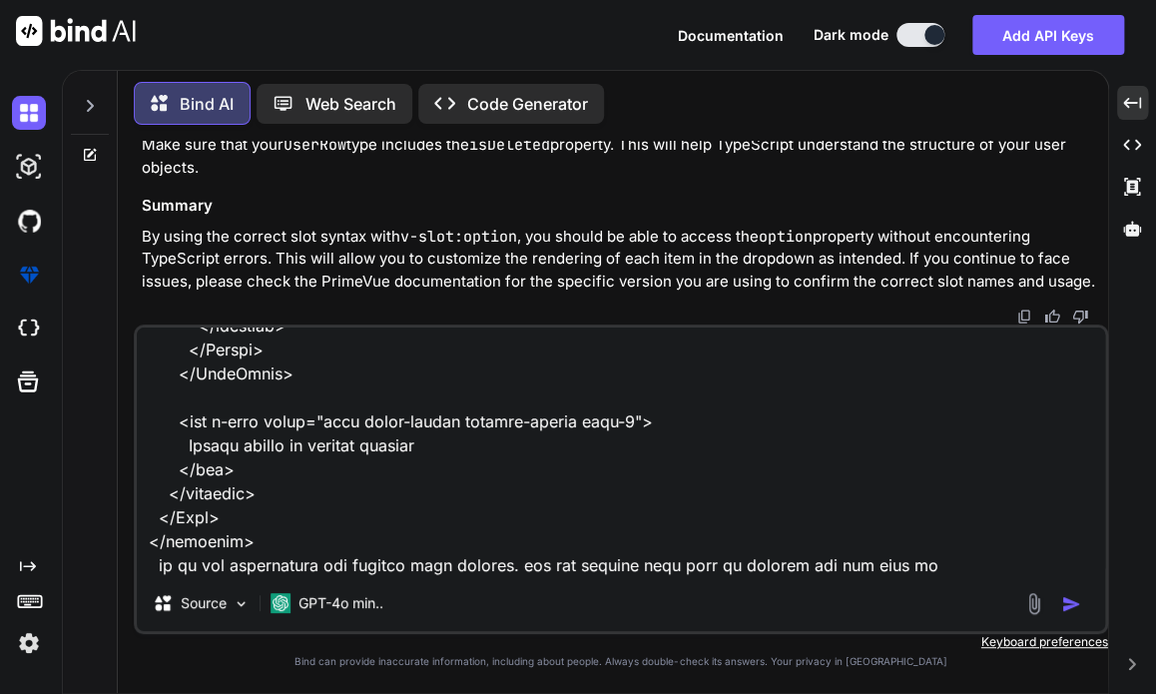
type textarea "x"
type textarea "here is the updated code <script setup lang="ts"> import type { ColumnProps } f…"
type textarea "x"
type textarea "here is the updated code <script setup lang="ts"> import type { ColumnProps } f…"
type textarea "x"
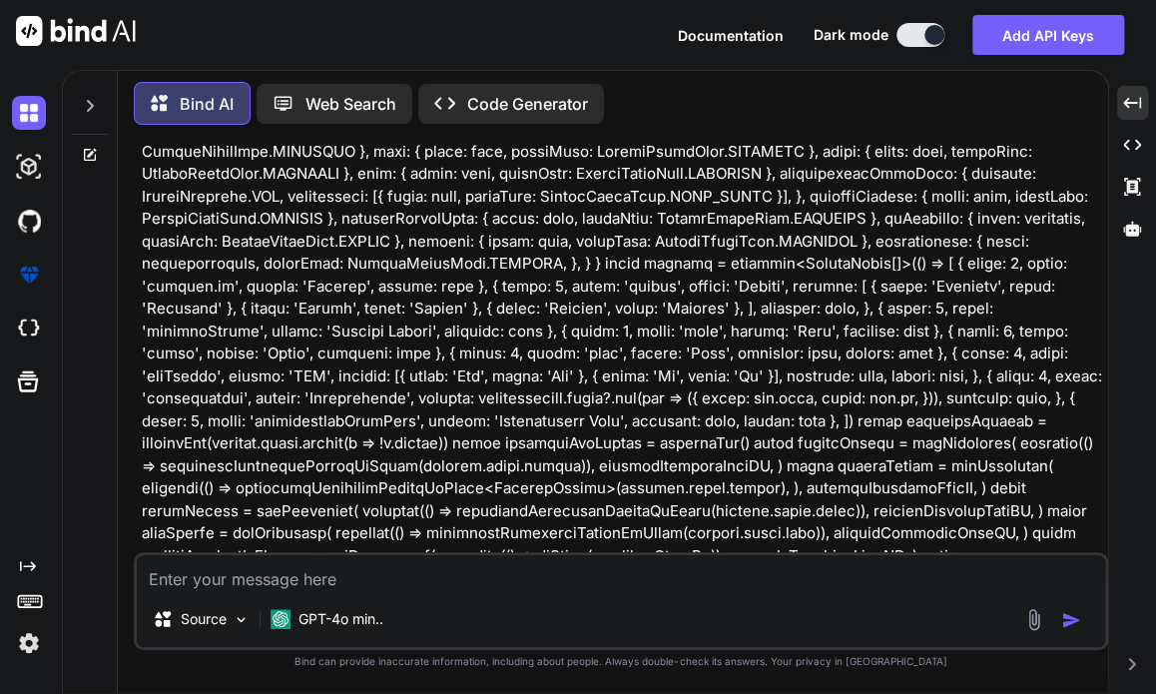
scroll to position [12712, 0]
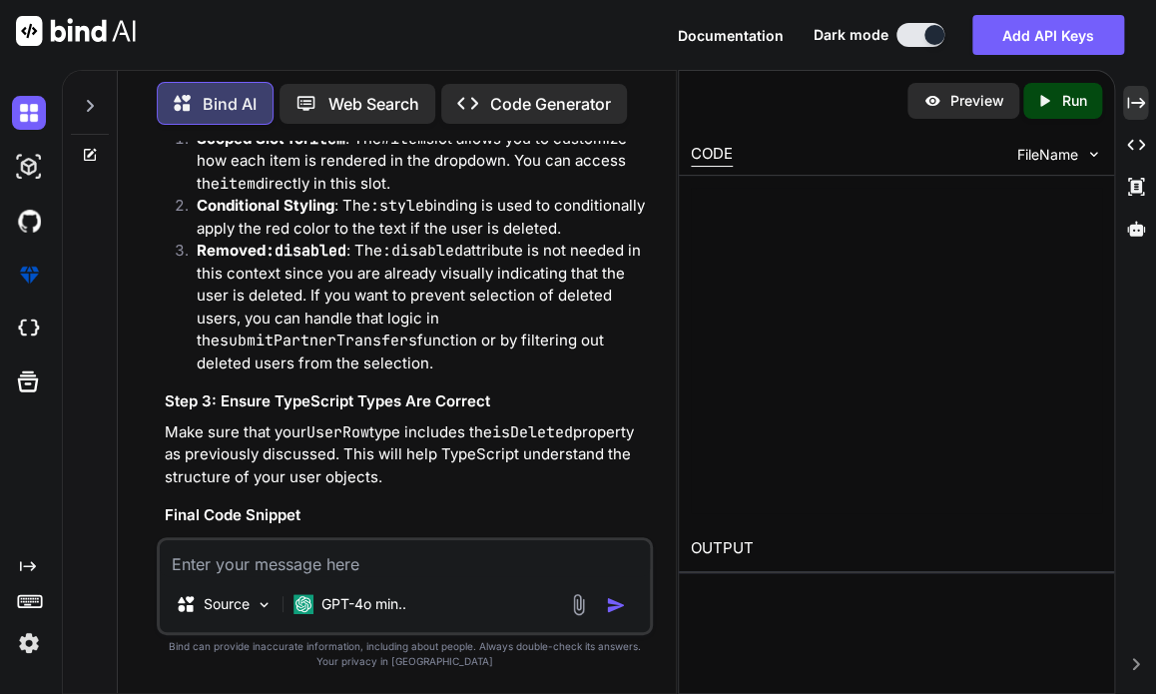
scroll to position [24970, 0]
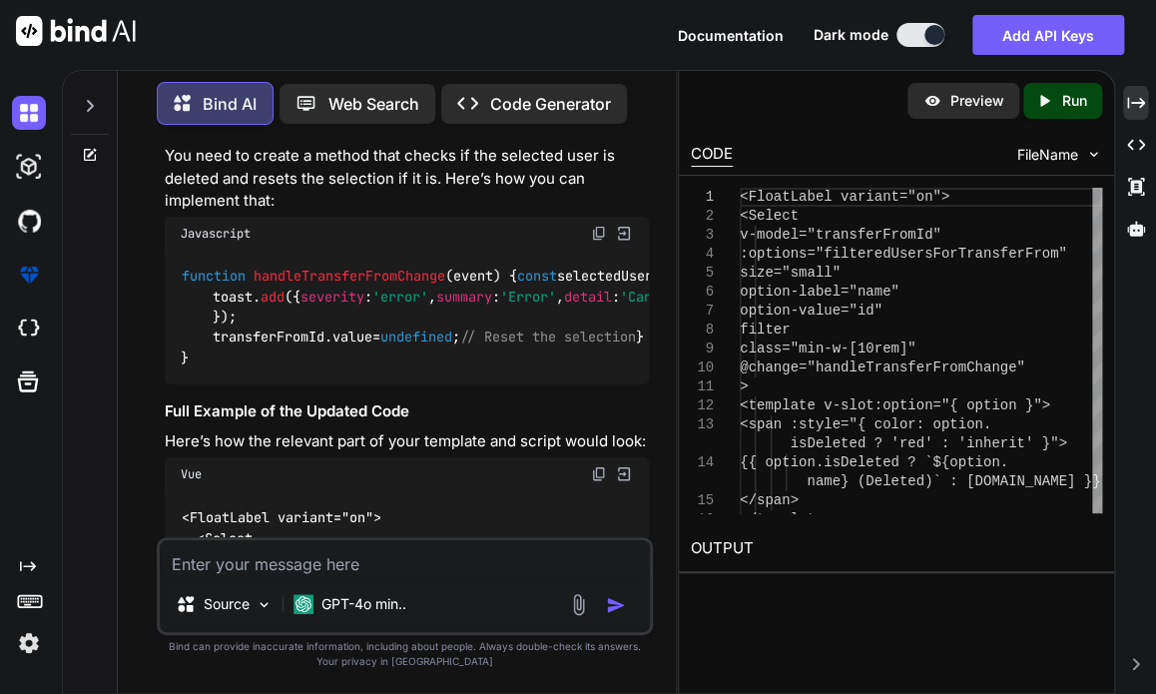
click at [1138, 97] on icon "Created with Pixso." at bounding box center [1136, 103] width 18 height 18
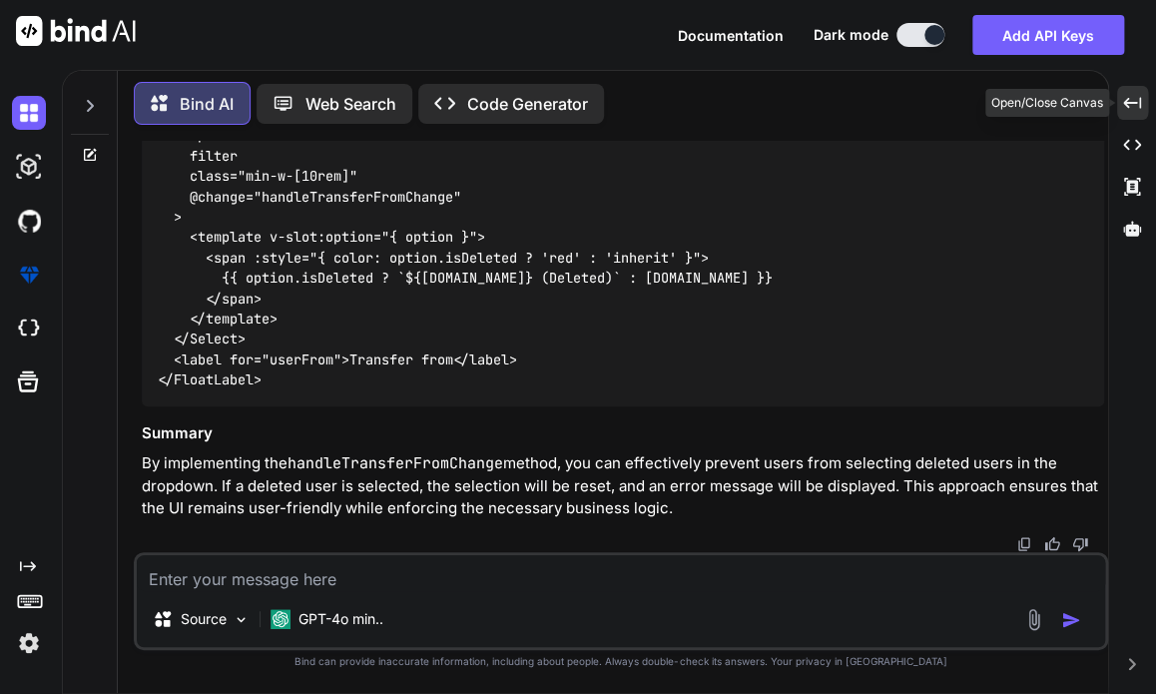
scroll to position [15347, 0]
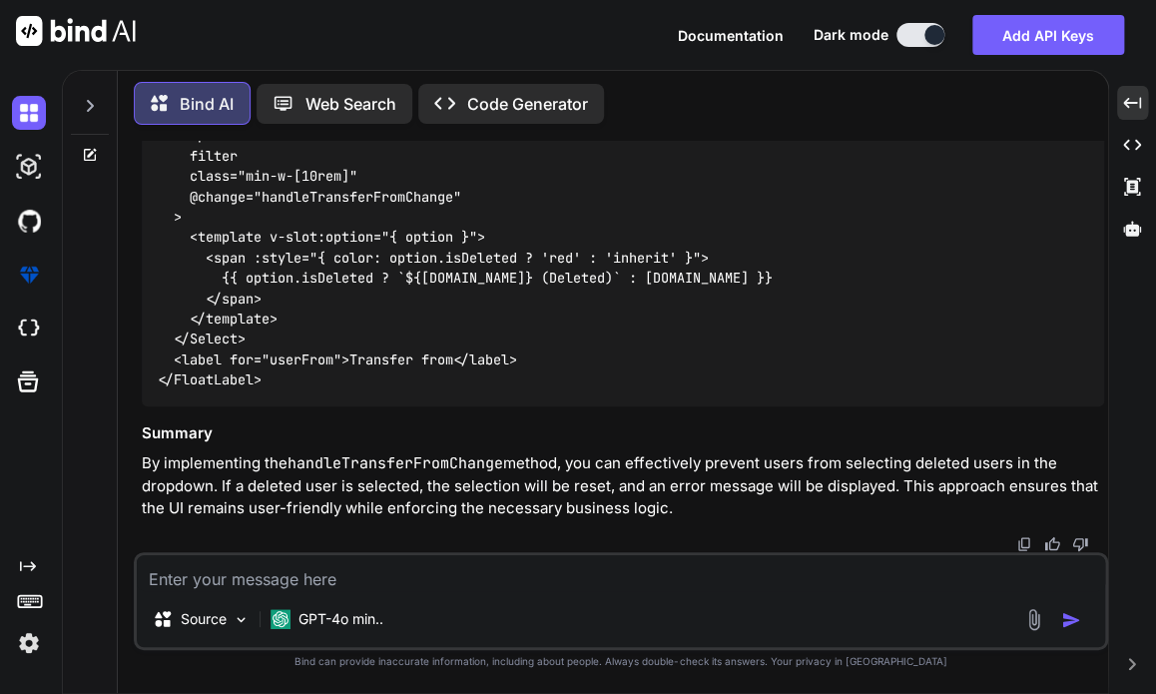
scroll to position [15942, 0]
drag, startPoint x: 160, startPoint y: 187, endPoint x: 300, endPoint y: 407, distance: 261.2
click at [158, 390] on code "<FloatLabel variant="on"> <Select v-model="transferFromId" :options="filteredUs…" at bounding box center [465, 196] width 615 height 387
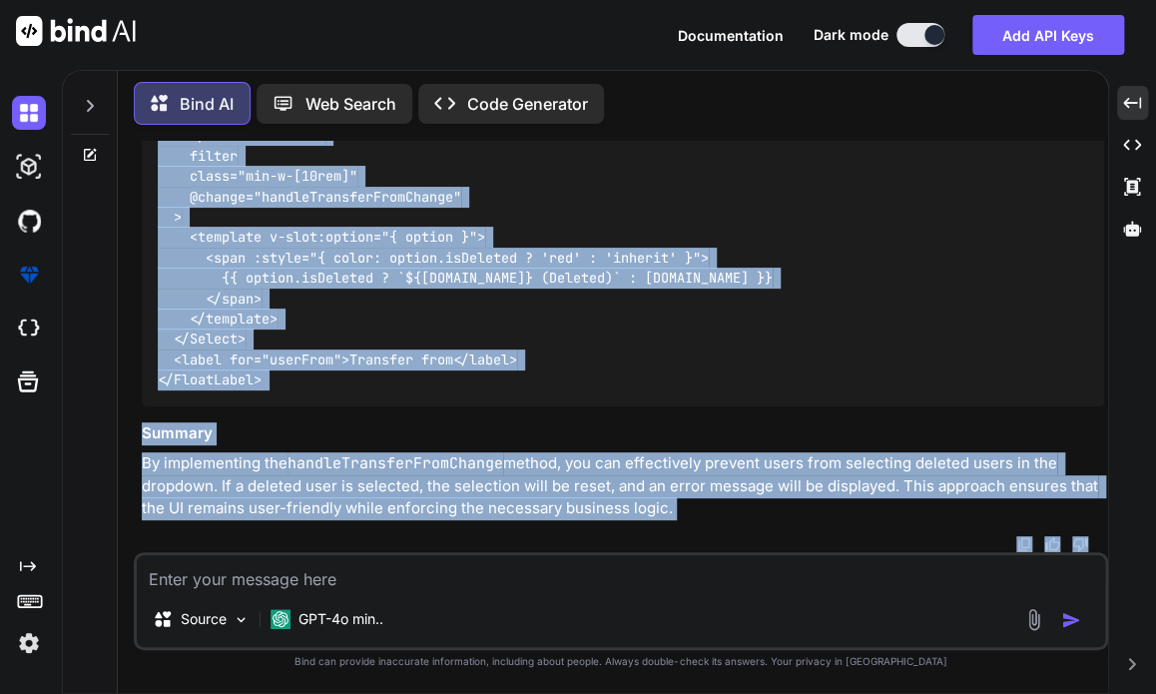
scroll to position [16369, 0]
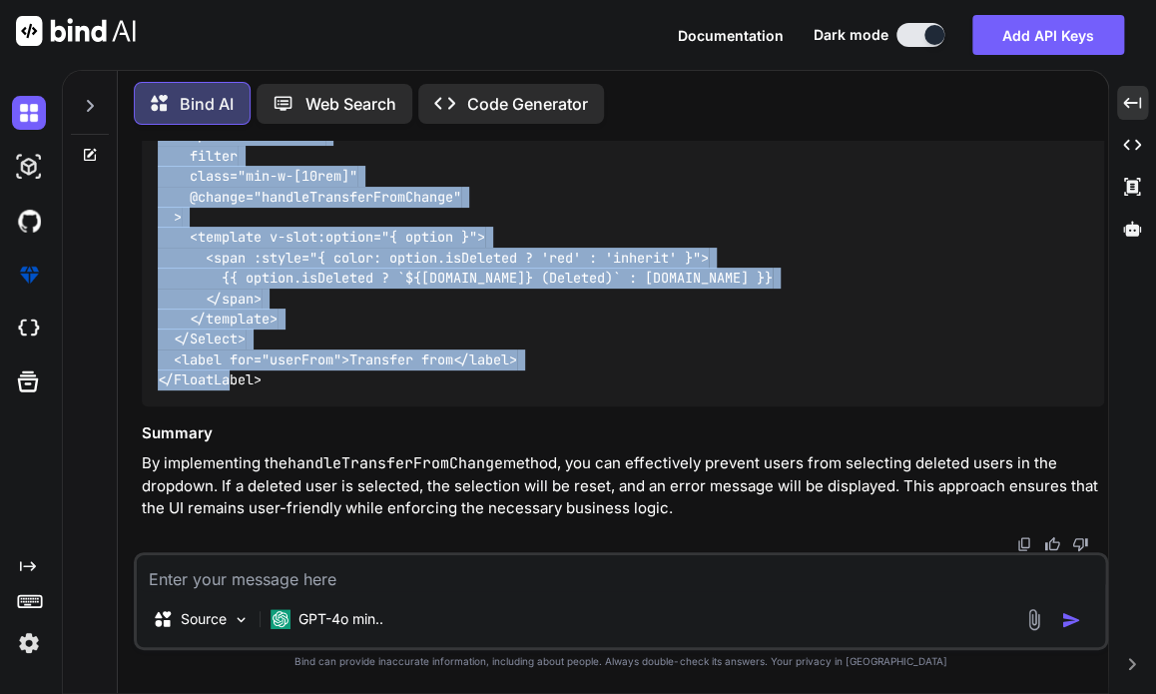
drag, startPoint x: 159, startPoint y: 442, endPoint x: 306, endPoint y: 378, distance: 160.1
click at [306, 378] on div "<FloatLabel variant="on"> <Select v-model="transferFromId" :options="filteredUs…" at bounding box center [623, 197] width 962 height 418
copy code "<FloatLabel variant="on"> <Select v-model="transferFromId" :options="filteredUs…"
click at [829, 344] on div "<FloatLabel variant="on"> <Select v-model="transferFromId" :options="filteredUs…" at bounding box center [623, 197] width 962 height 418
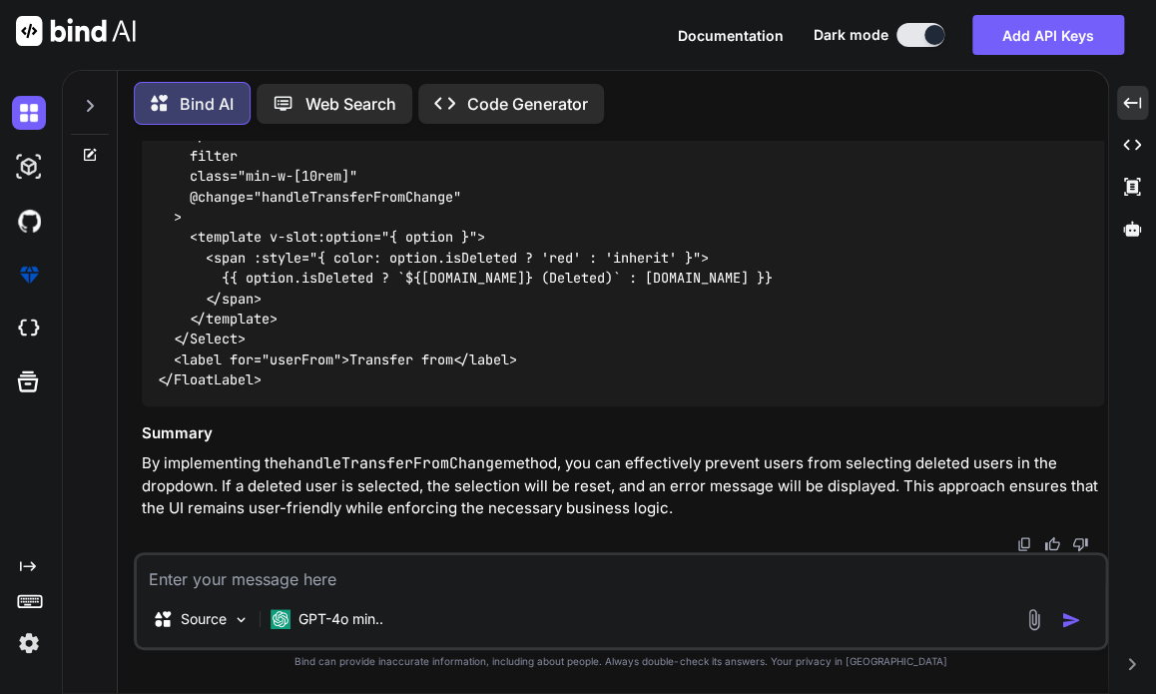
scroll to position [15810, 0]
drag, startPoint x: 178, startPoint y: 421, endPoint x: 154, endPoint y: 194, distance: 228.9
copy code "function handleTransferFromChange ( event ) { const selectedUser = users. value…"
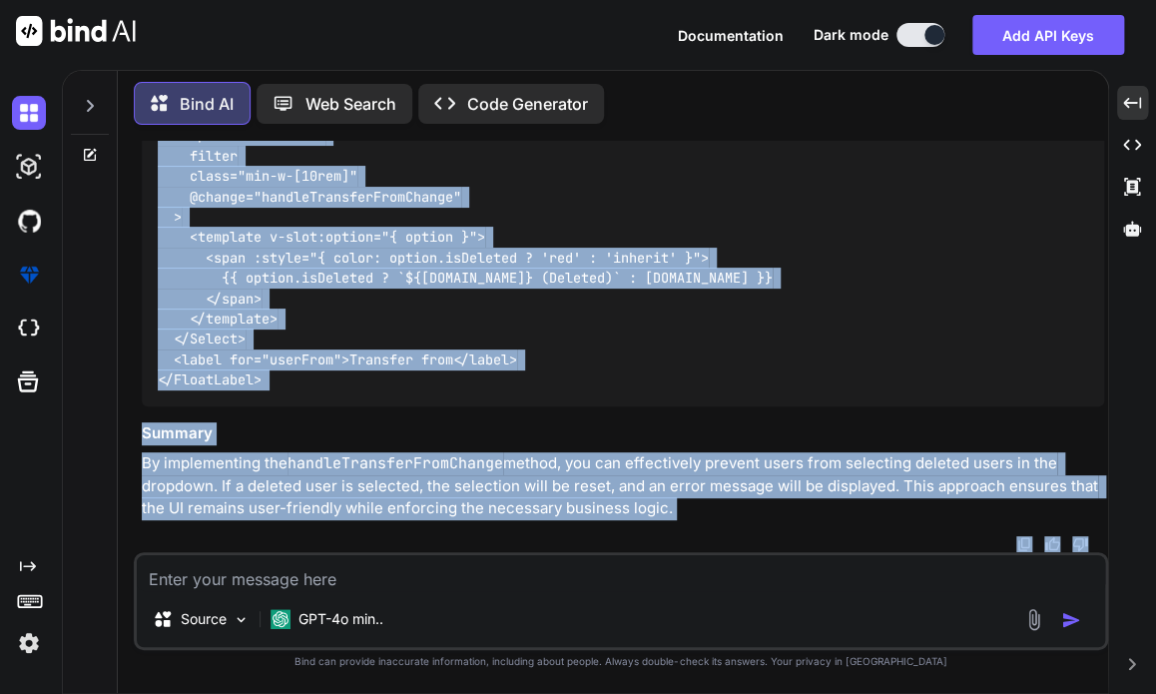
scroll to position [16369, 0]
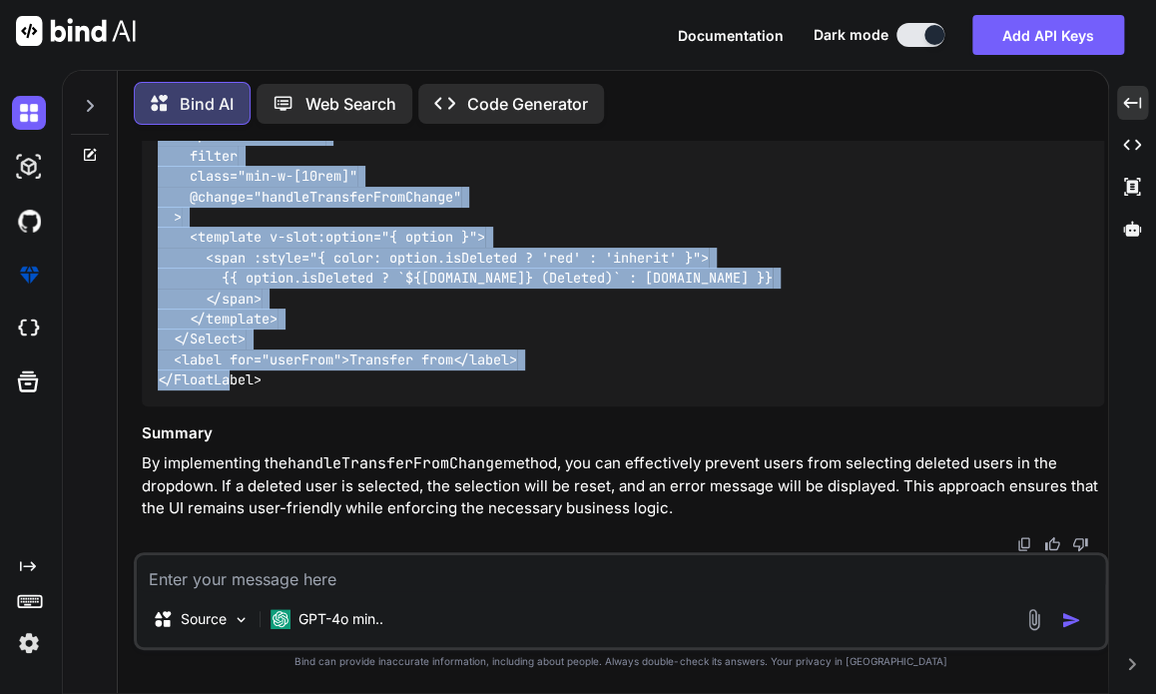
drag, startPoint x: 156, startPoint y: 171, endPoint x: 266, endPoint y: 386, distance: 242.0
click at [266, 386] on div "<FloatLabel variant="on"> <Select v-model="transferFromId" :options="filteredUs…" at bounding box center [623, 197] width 962 height 418
copy code "<FloatLabel variant="on"> <Select v-model="transferFromId" :options="filteredUs…"
click at [459, 568] on textarea at bounding box center [621, 573] width 968 height 36
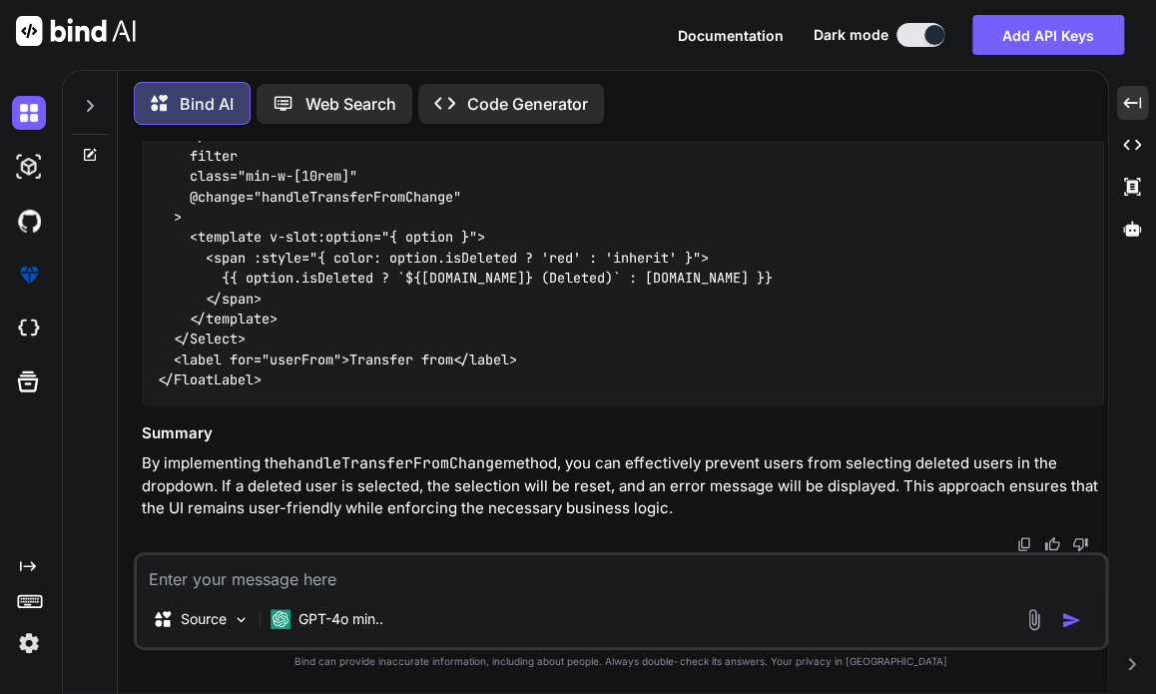
paste textarea "[vue-tsc] Parameter 'event' implicitly has an 'any' type. /nova/Osiris.Nova.Int…"
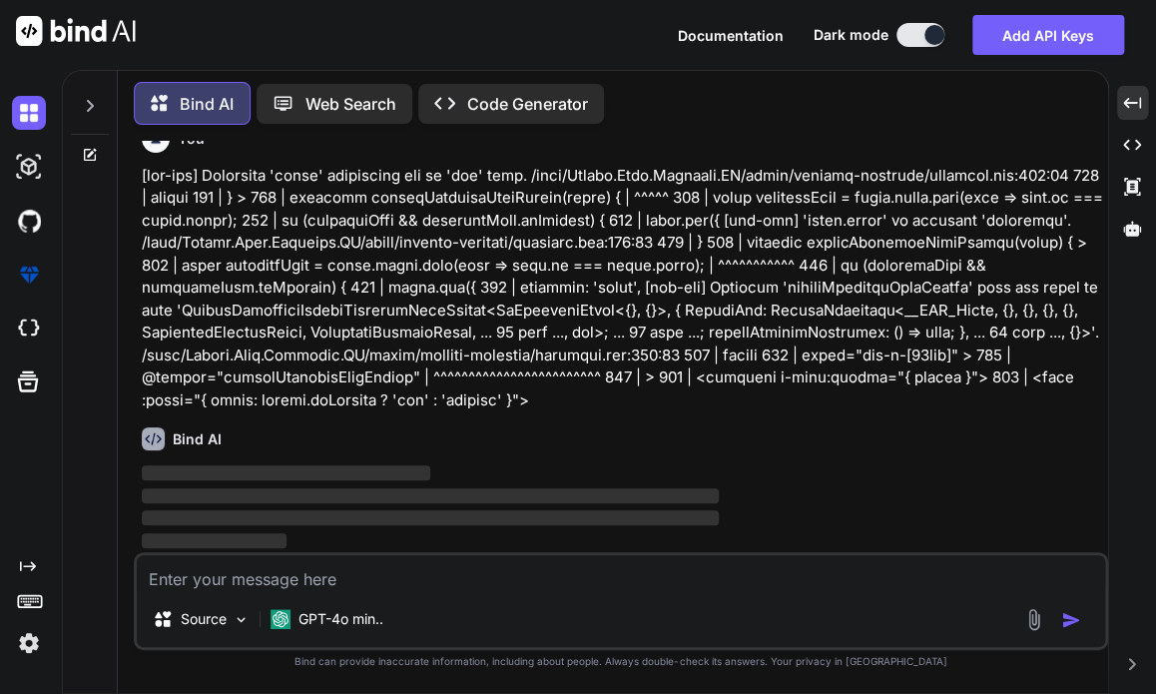
scroll to position [16781, 0]
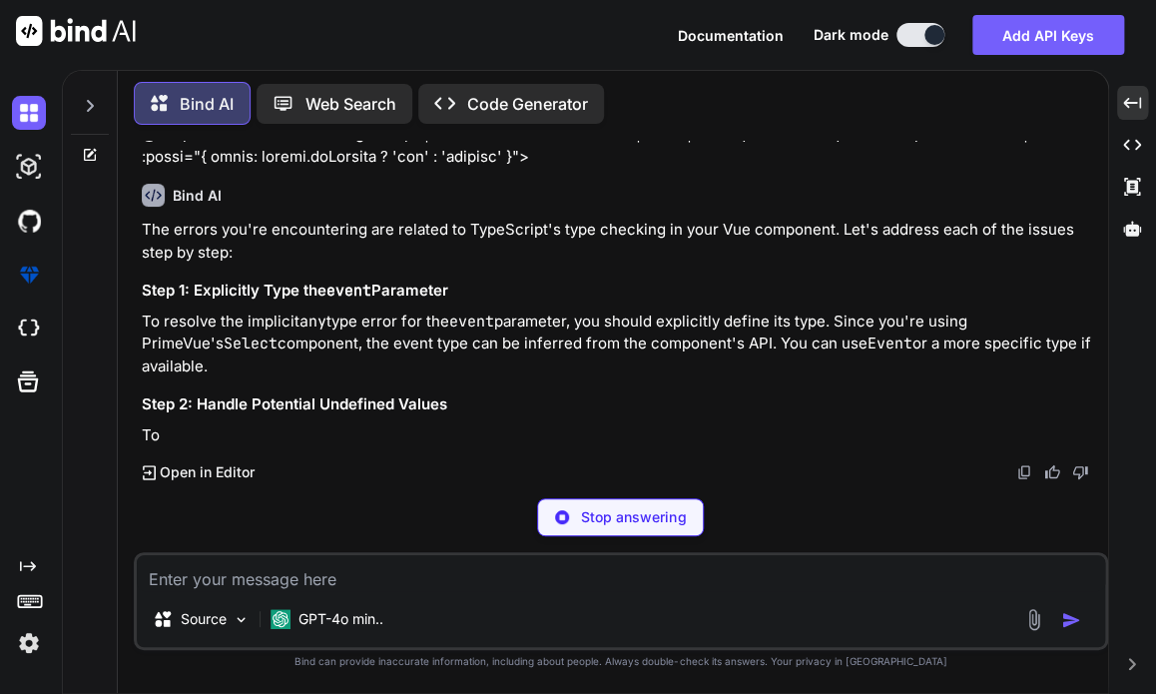
click at [607, 169] on p at bounding box center [623, 45] width 962 height 248
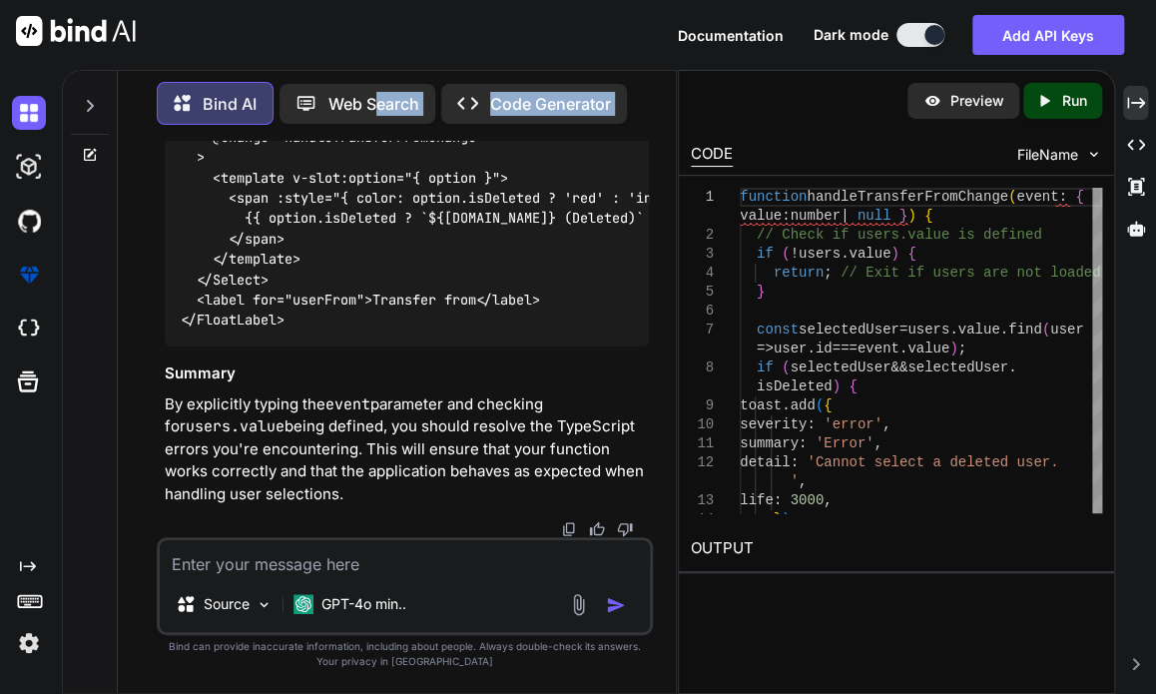
scroll to position [27846, 0]
drag, startPoint x: 180, startPoint y: 316, endPoint x: 276, endPoint y: 367, distance: 108.5
copy code "function handleTransferFromChange ( event: { value: number | null } ) { // Chec…"
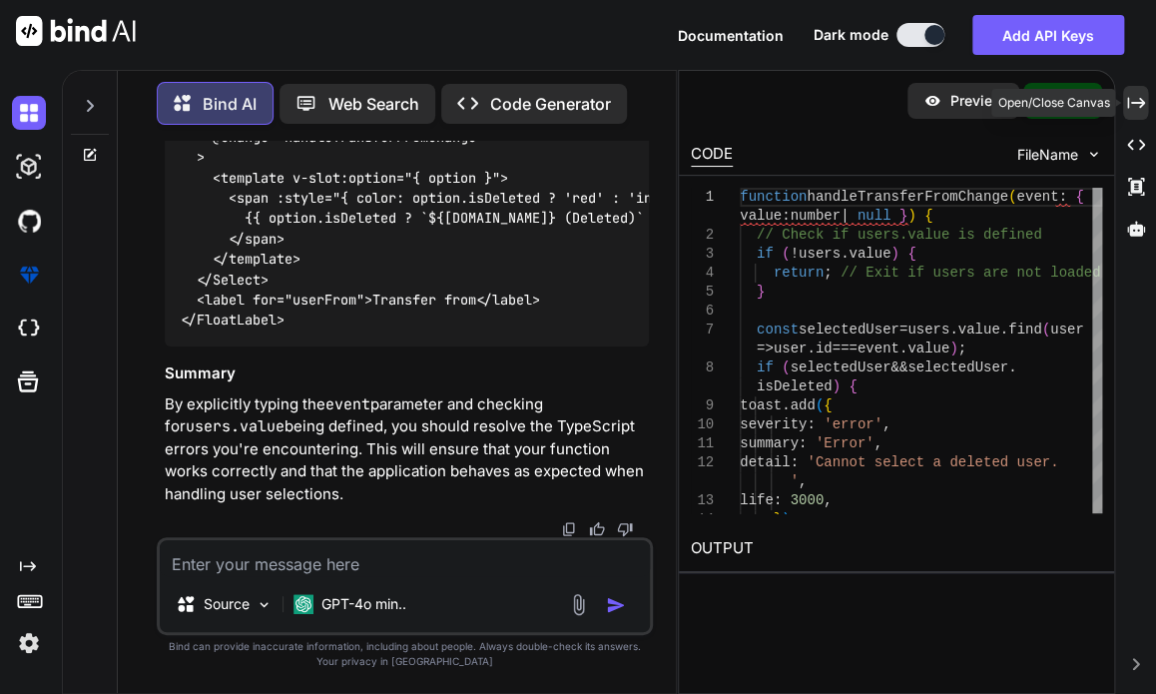
click at [1142, 105] on icon at bounding box center [1136, 102] width 18 height 11
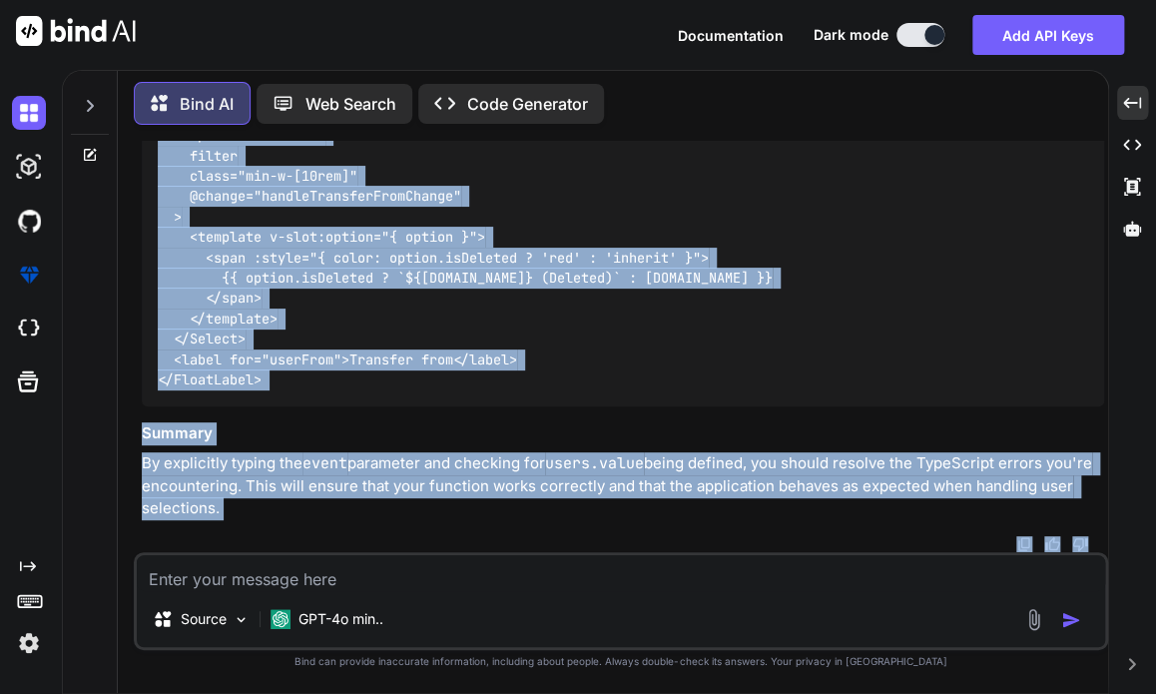
scroll to position [18168, 0]
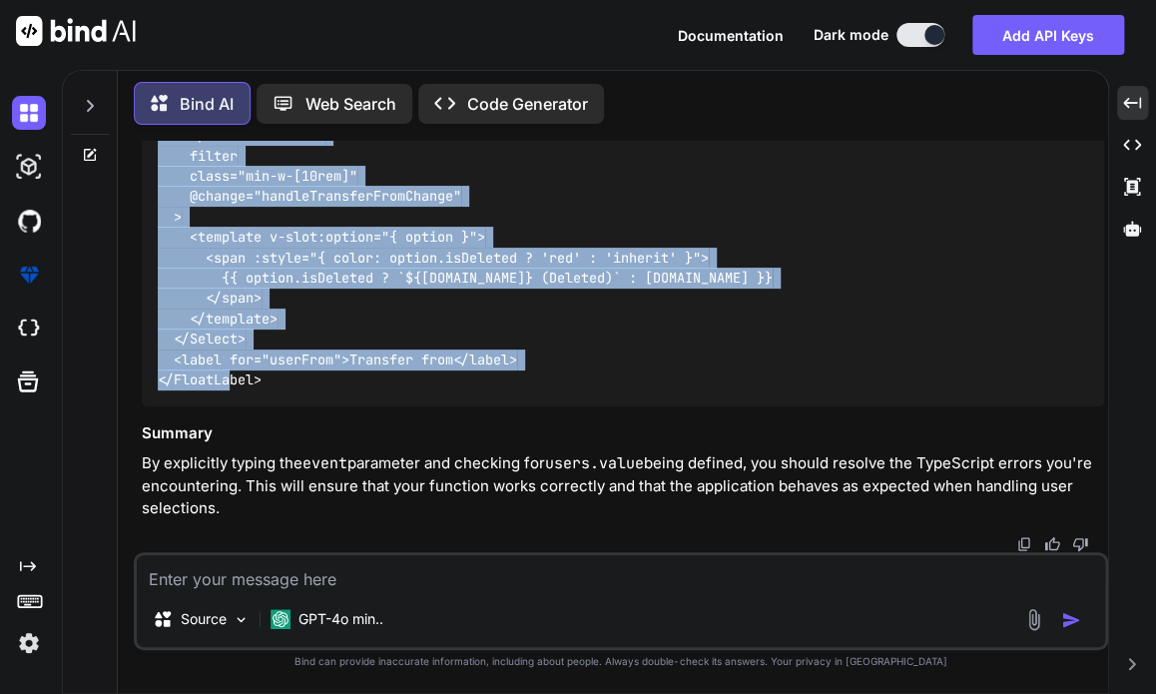
drag, startPoint x: 155, startPoint y: 504, endPoint x: 308, endPoint y: 380, distance: 196.6
click at [308, 380] on div "<FloatLabel variant="on"> <Select v-model="transferFromId" :options="filteredUs…" at bounding box center [623, 196] width 962 height 418
copy code "<FloatLabel variant="on"> <Select v-model="transferFromId" :options="filteredUs…"
click at [424, 563] on textarea at bounding box center [621, 573] width 968 height 36
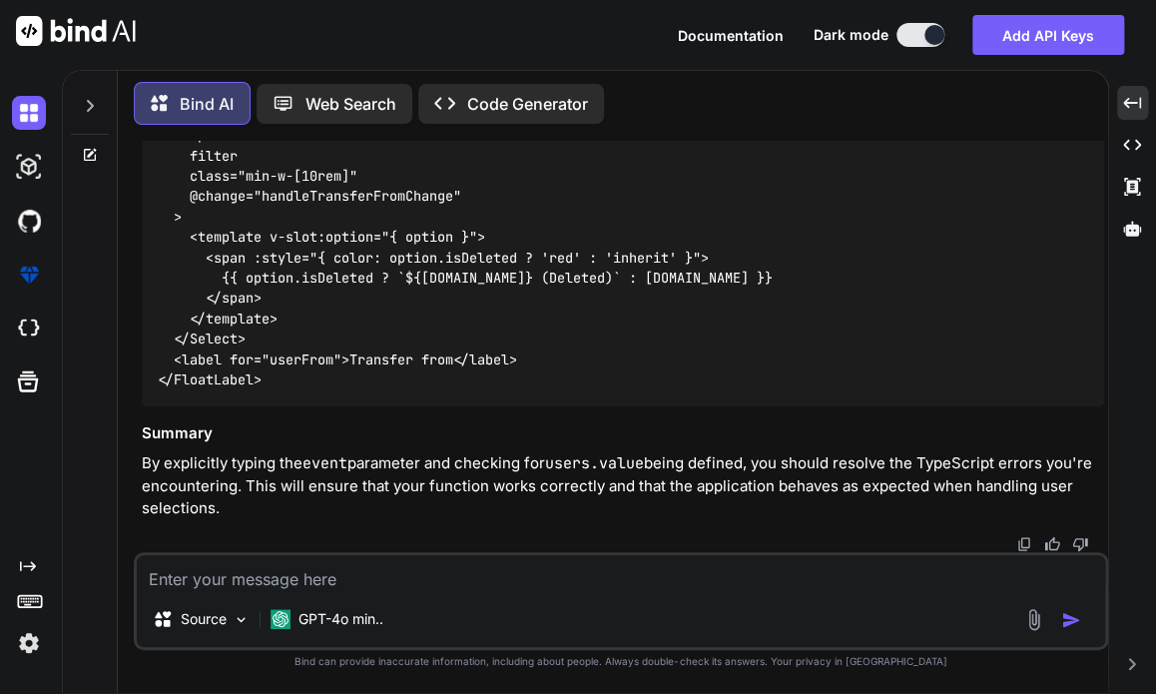
paste textarea "[vue-tsc] Property 'handleTransferFromChange' does not exist on type 'CreateCom…"
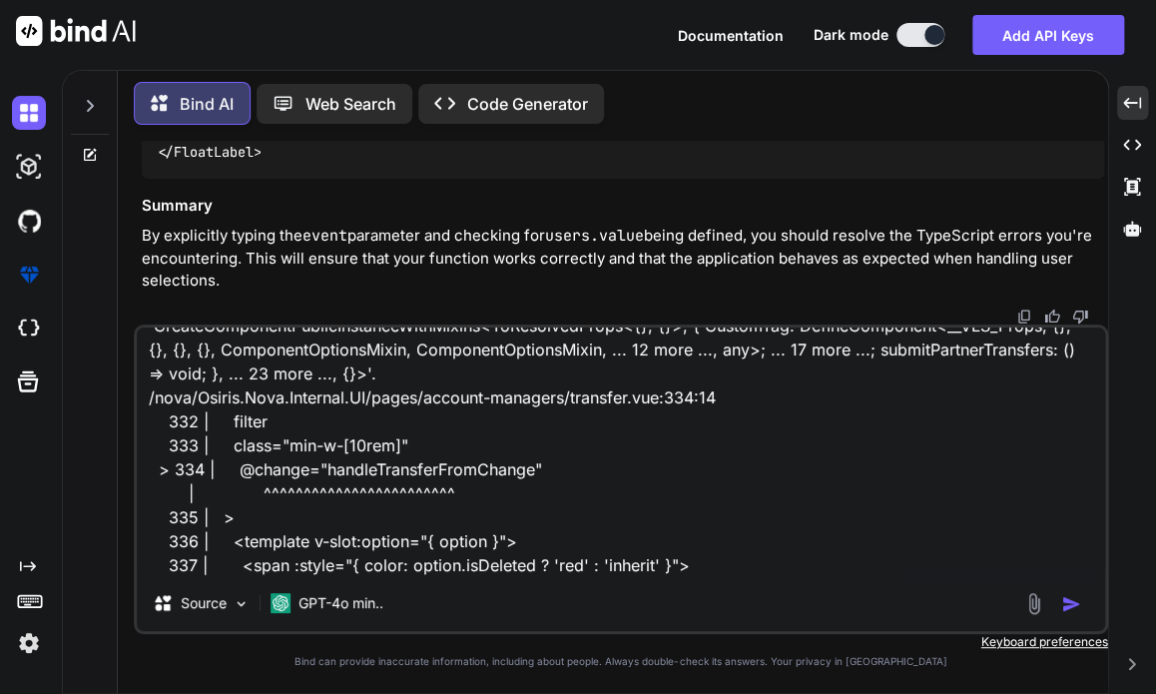
click at [1064, 599] on img "button" at bounding box center [1071, 604] width 20 height 20
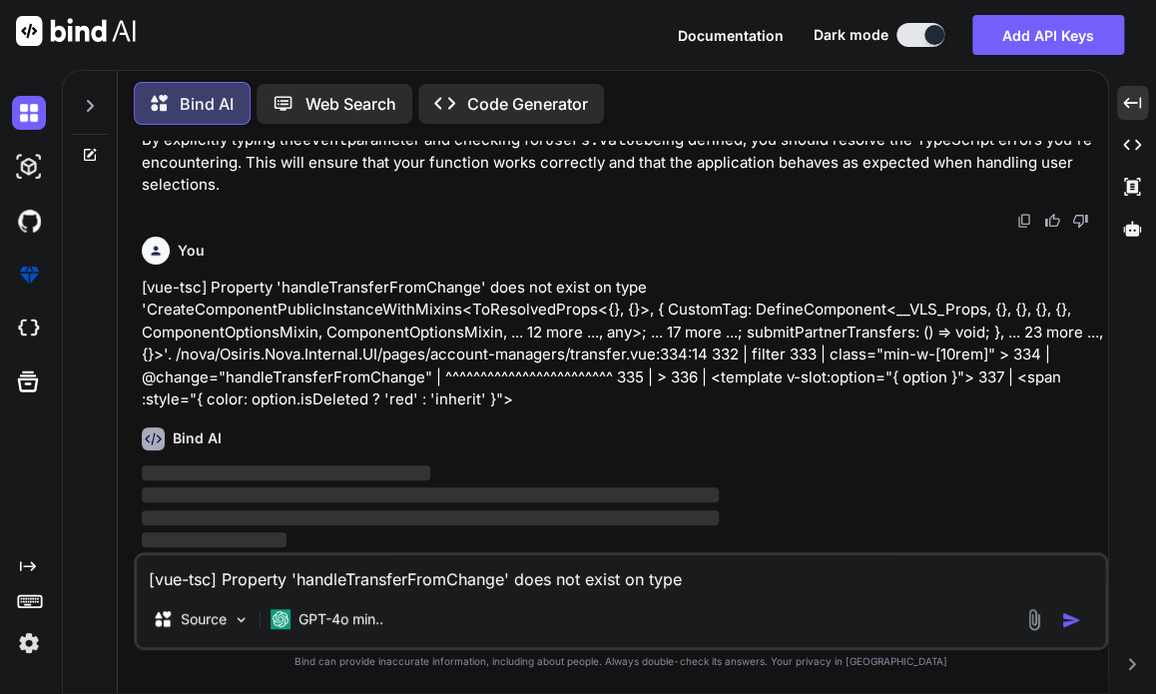
scroll to position [18490, 0]
click at [1037, 373] on p "[vue-tsc] Property 'handleTransferFromChange' does not exist on type 'CreateCom…" at bounding box center [623, 344] width 962 height 135
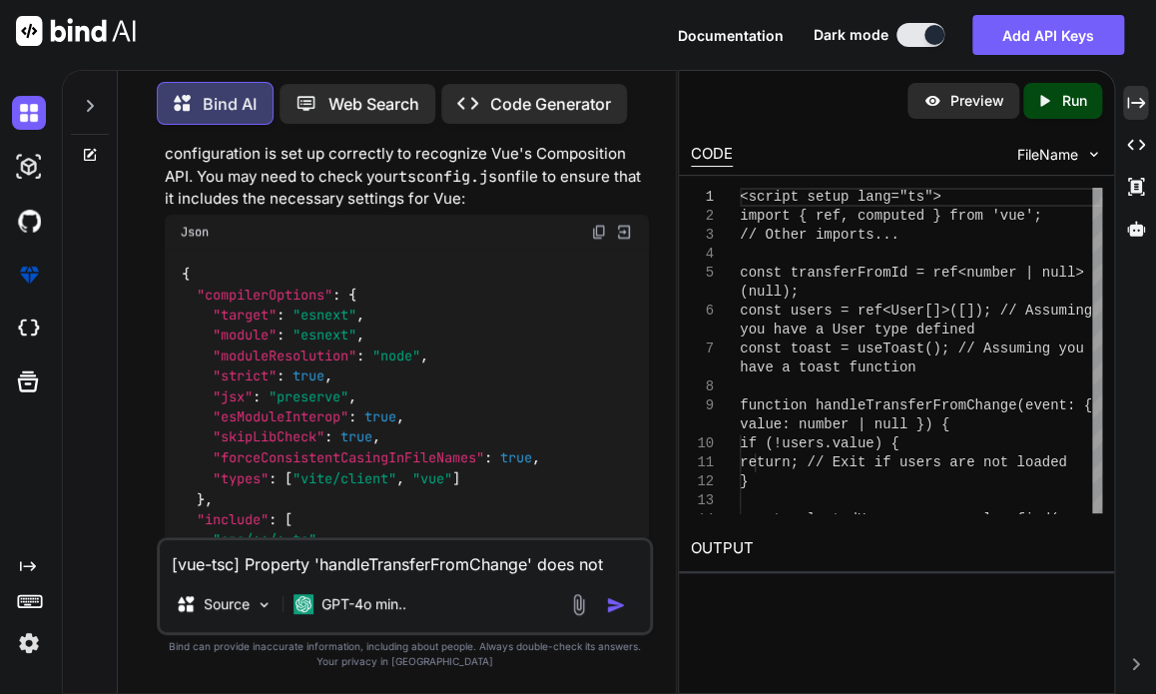
scroll to position [29858, 0]
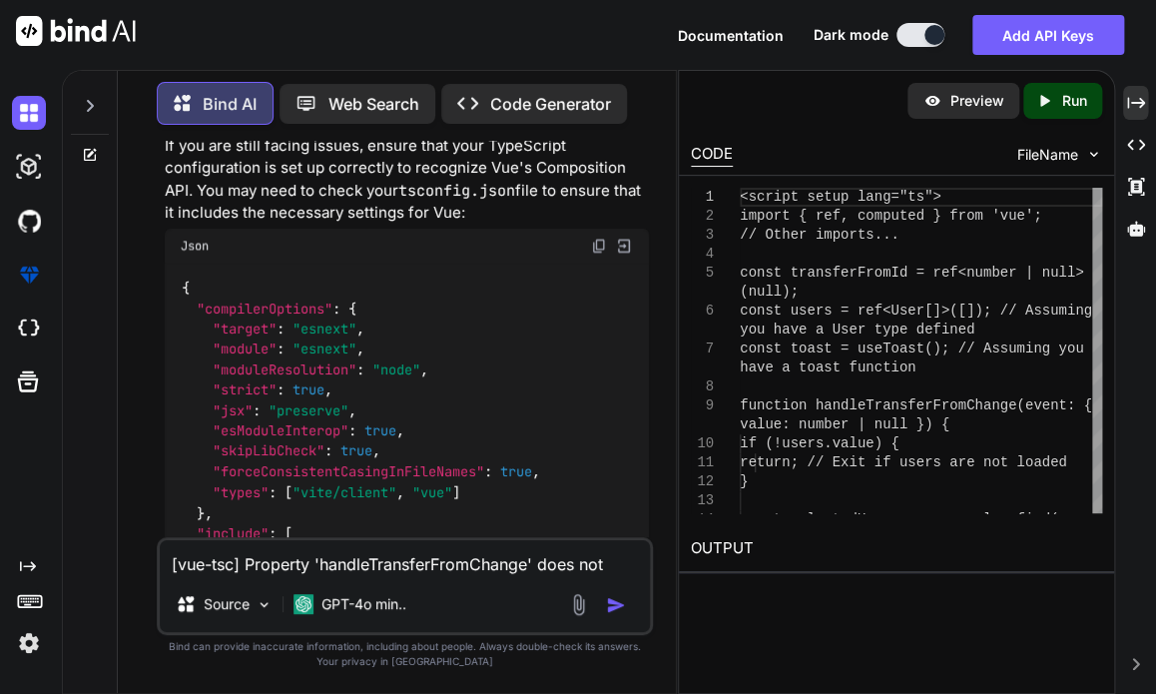
drag, startPoint x: 179, startPoint y: 324, endPoint x: 278, endPoint y: 241, distance: 129.6
copy code "const users = ref<User[]>([]); // Assuming you have a User type defined const t…"
click at [356, 562] on textarea "[vue-tsc] Property 'handleTransferFromChange' does not exist on type 'CreateCom…" at bounding box center [405, 558] width 490 height 36
click at [356, 562] on textarea "cant i syle" at bounding box center [405, 558] width 490 height 36
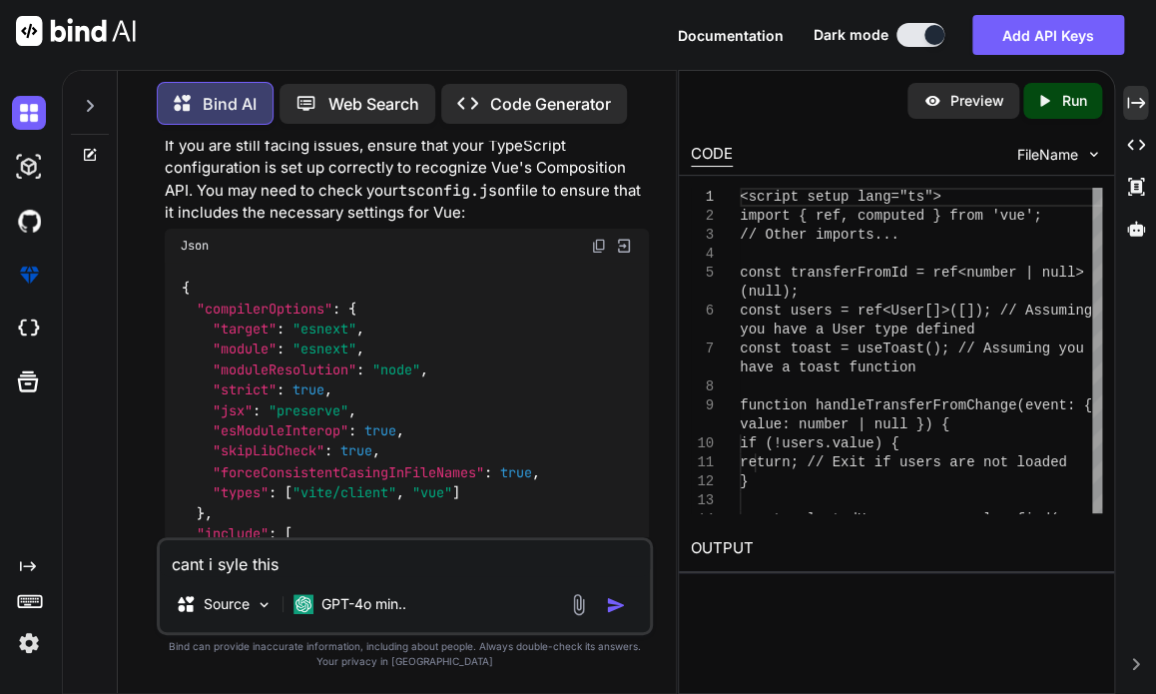
paste textarea "<span :style="{ color: option.isDeleted ? 'red' : 'inherit' }"> {{ option.isDel…"
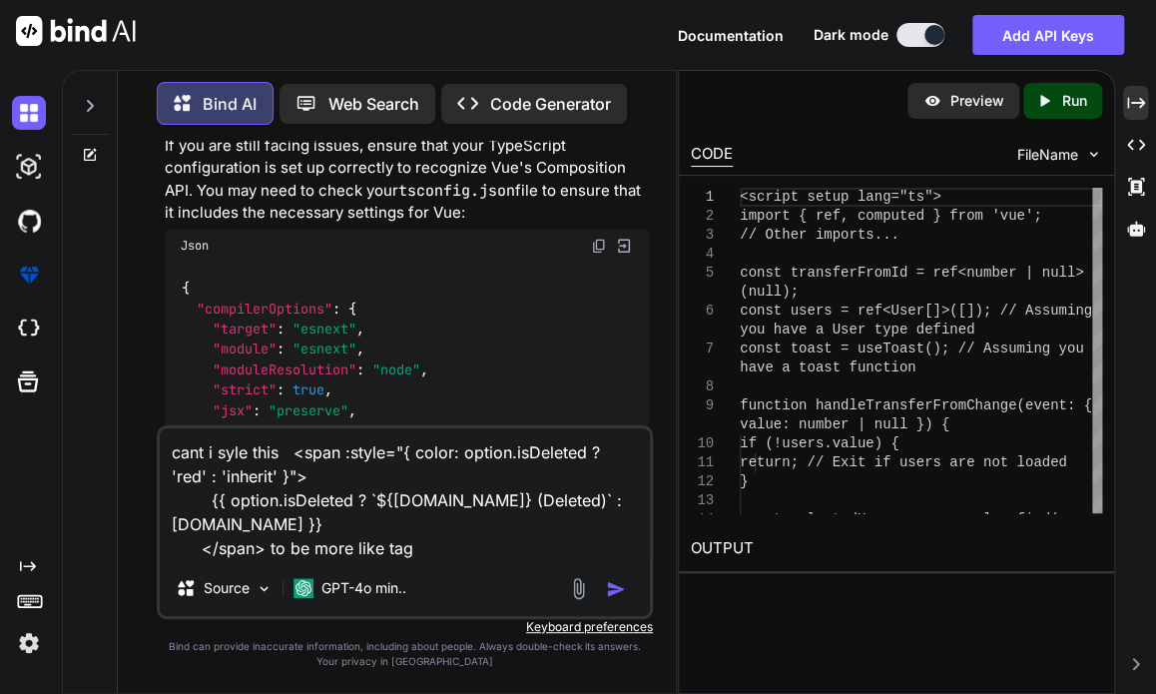
click at [421, 545] on textarea "cant i syle this <span :style="{ color: option.isDeleted ? 'red' : 'inherit' }"…" at bounding box center [405, 494] width 490 height 132
paste textarea "<Message severity="success"> <template #icon> <Avatar image="/images/avatar/amy…"
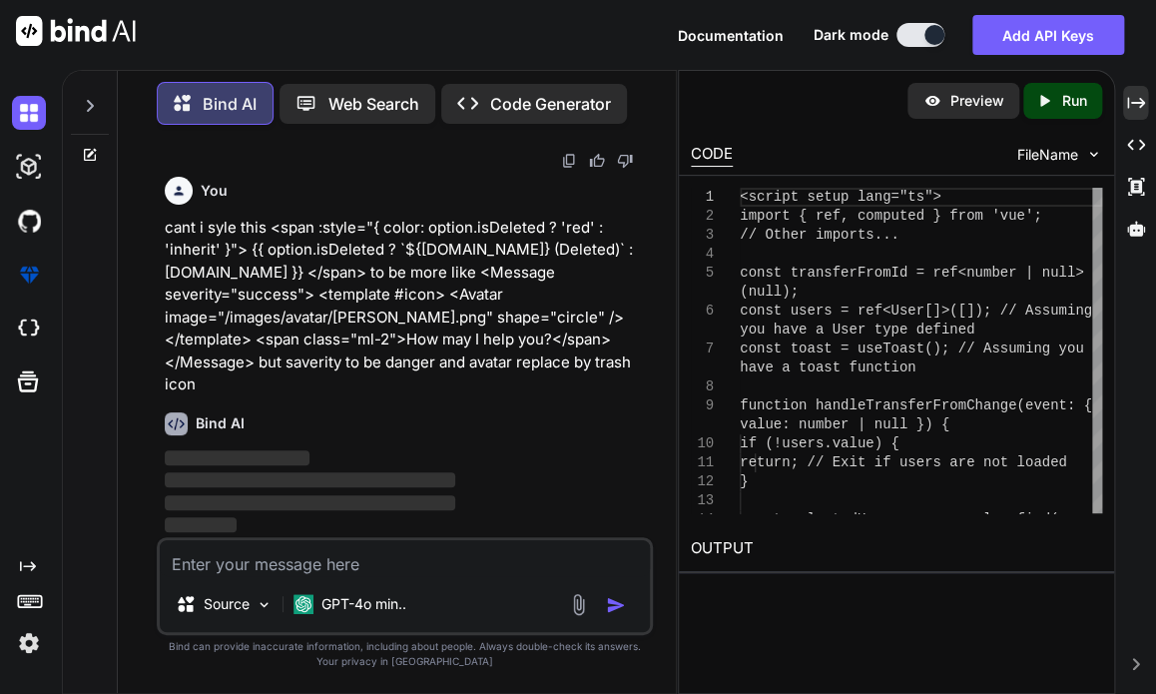
scroll to position [31377, 0]
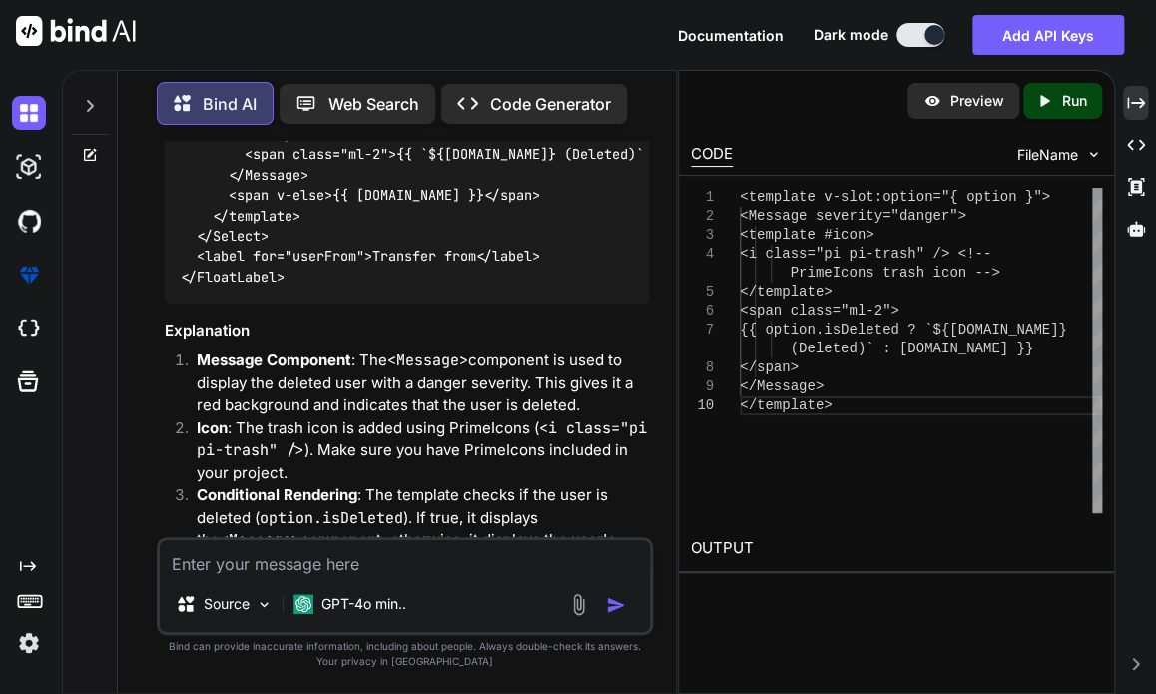
scroll to position [31976, 0]
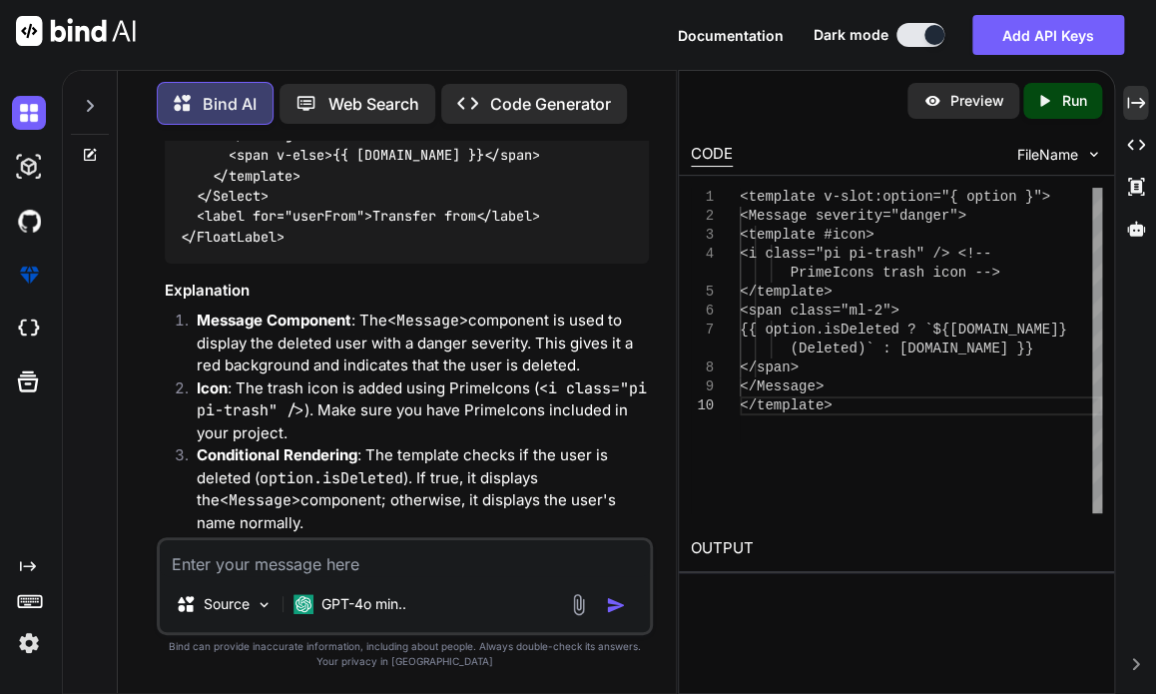
drag, startPoint x: 194, startPoint y: 247, endPoint x: 285, endPoint y: 419, distance: 195.2
copy code "emplate v-slot:option="{ option }"> <Message severity="danger"> <template #icon…"
